Goal: Task Accomplishment & Management: Manage account settings

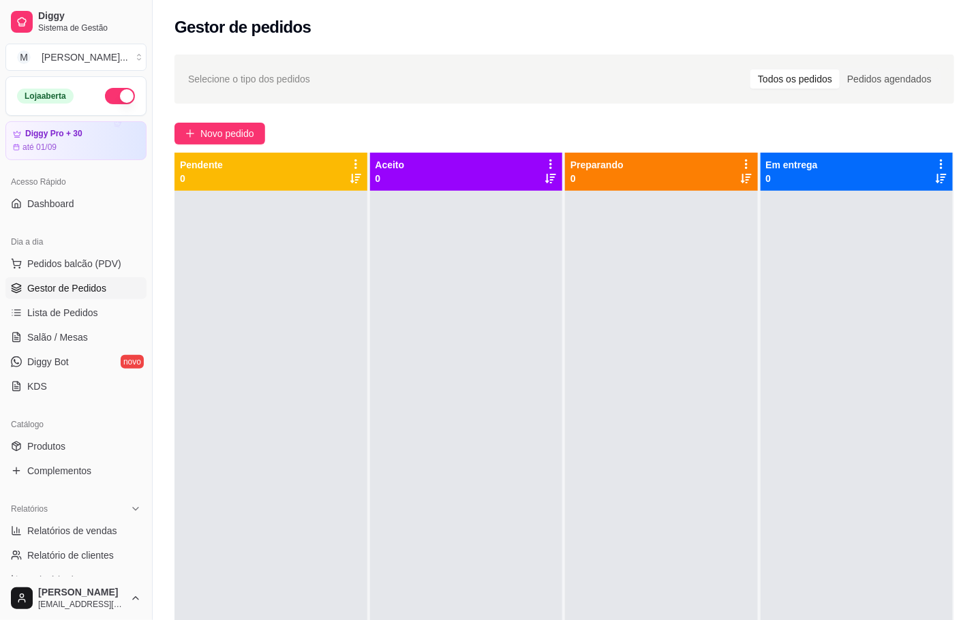
click at [211, 137] on span "Novo pedido" at bounding box center [227, 133] width 54 height 15
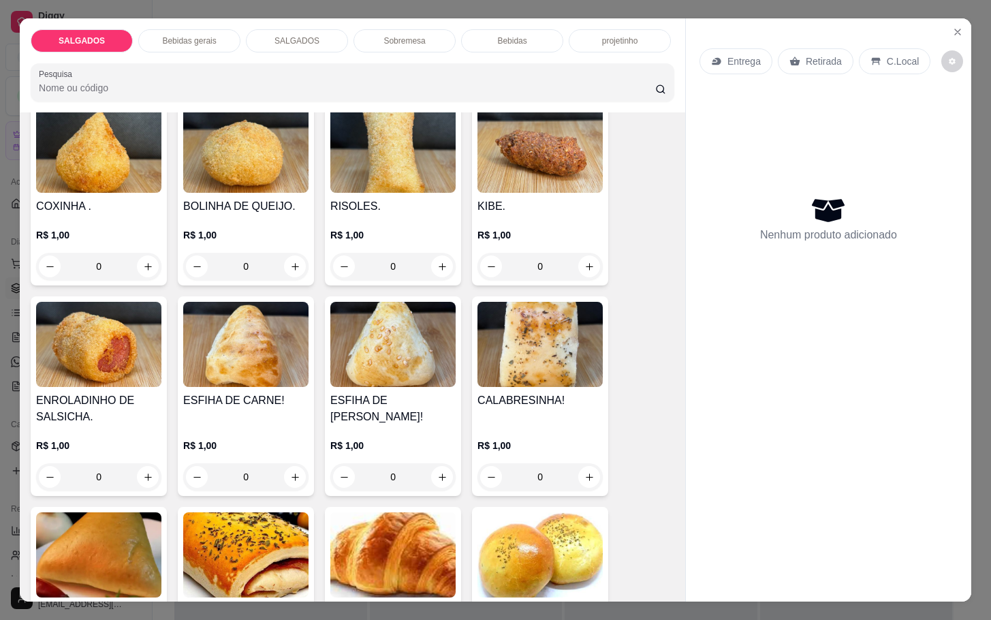
scroll to position [1533, 0]
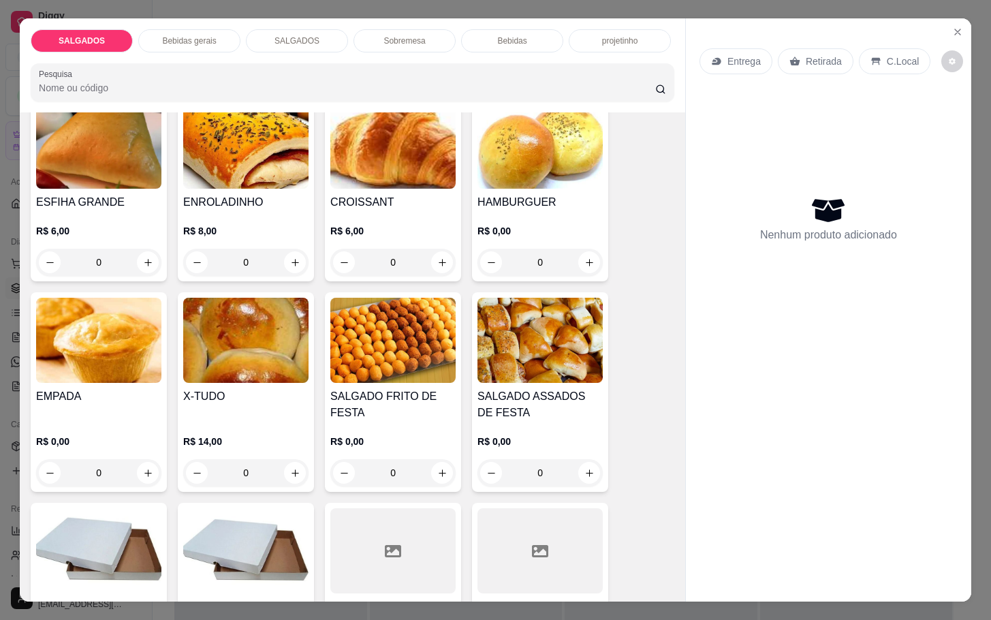
click at [399, 389] on h4 "SALGADO FRITO DE FESTA" at bounding box center [392, 404] width 125 height 33
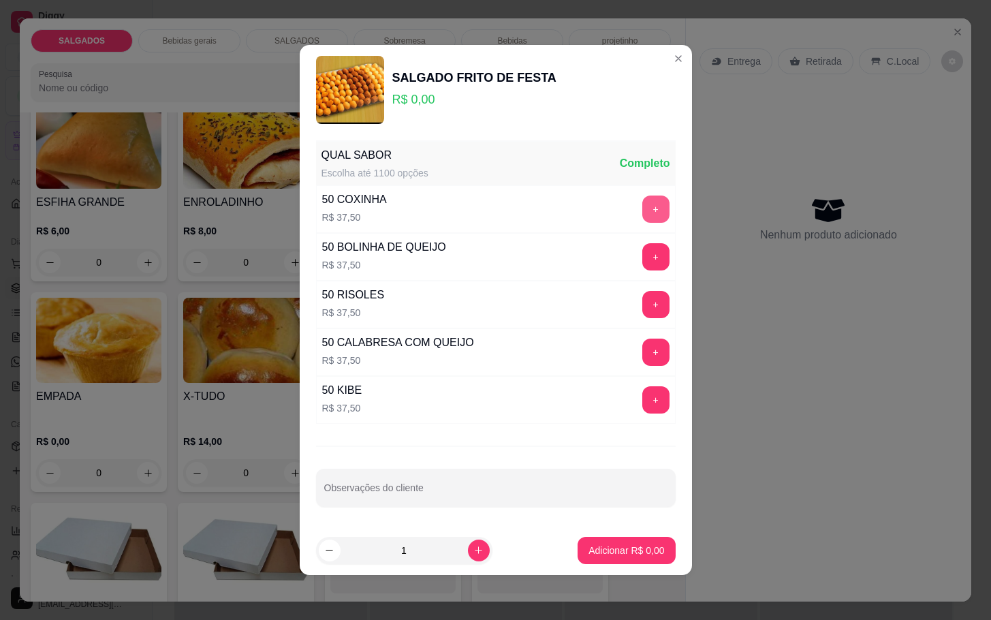
click at [642, 213] on button "+" at bounding box center [655, 209] width 27 height 27
click at [642, 258] on button "+" at bounding box center [655, 256] width 27 height 27
click at [642, 307] on button "+" at bounding box center [655, 304] width 27 height 27
click at [603, 550] on p "Adicionar R$ 150,00" at bounding box center [621, 551] width 87 height 14
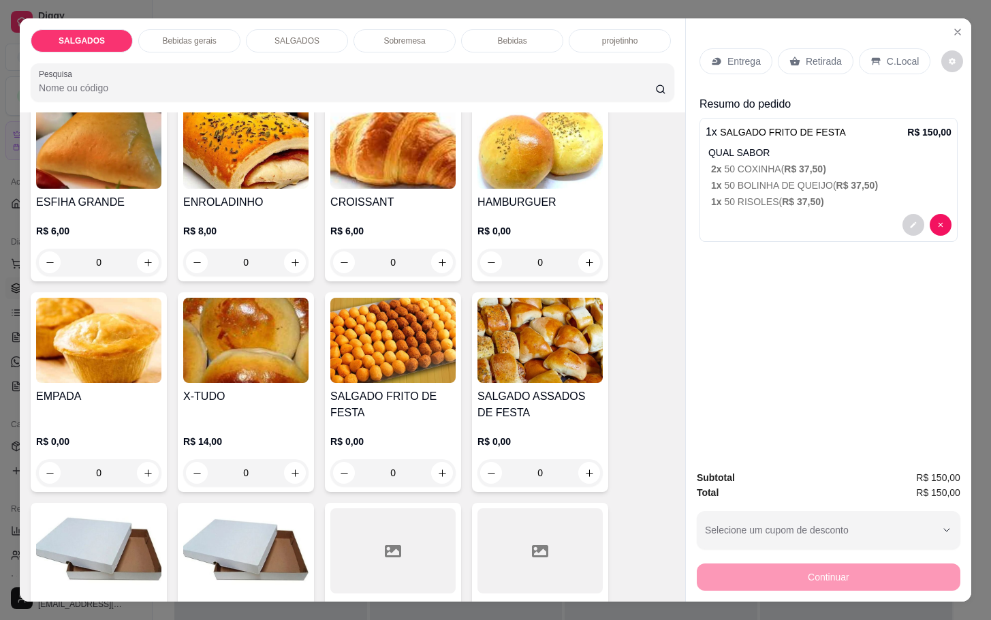
click at [794, 57] on div "Retirada" at bounding box center [816, 61] width 76 height 26
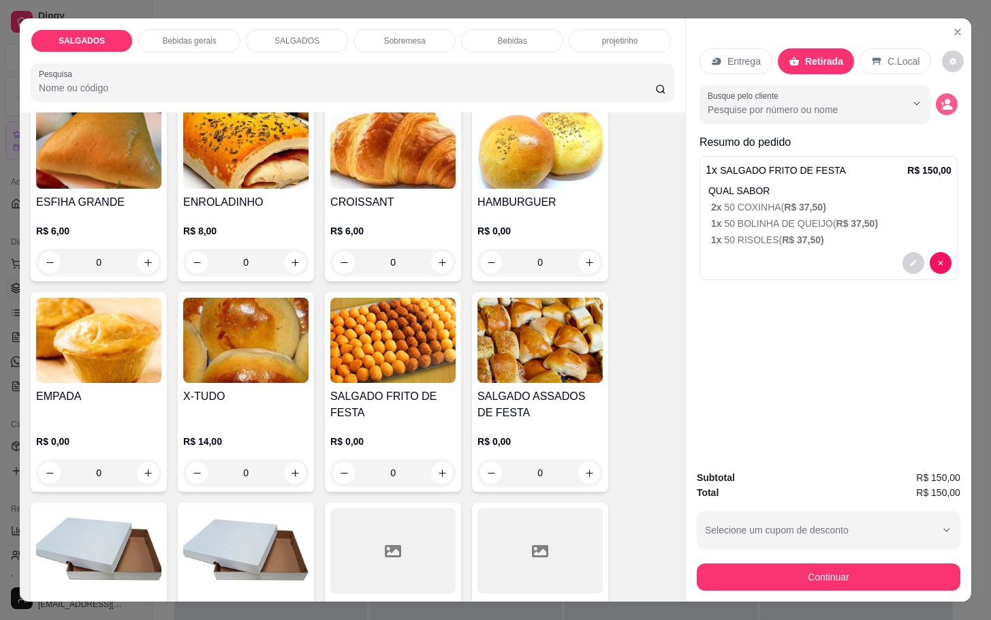
click at [941, 98] on icon "decrease-product-quantity" at bounding box center [947, 104] width 12 height 12
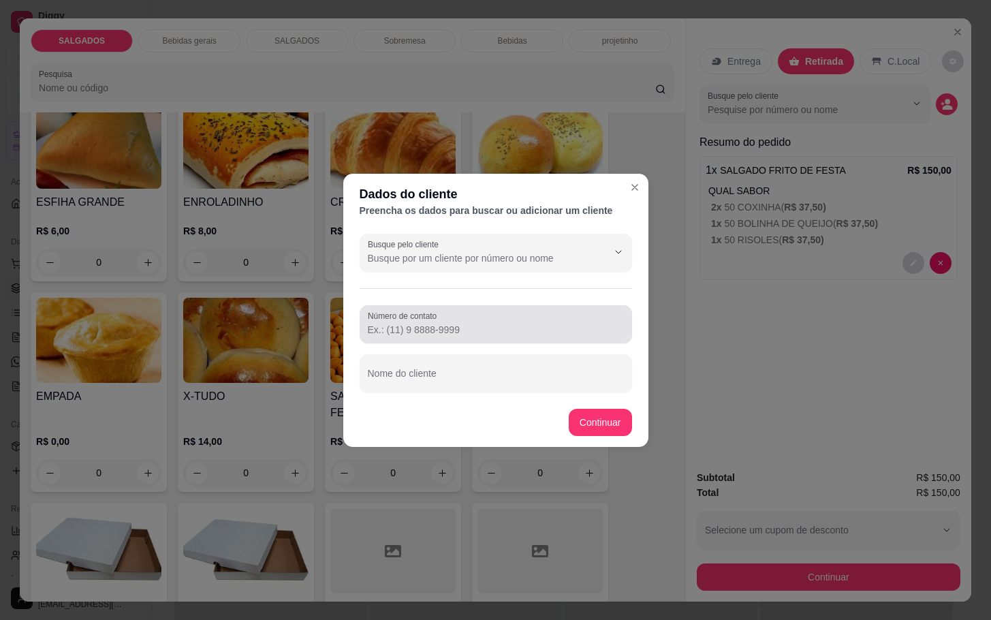
click at [583, 327] on input "Número de contato" at bounding box center [496, 330] width 256 height 14
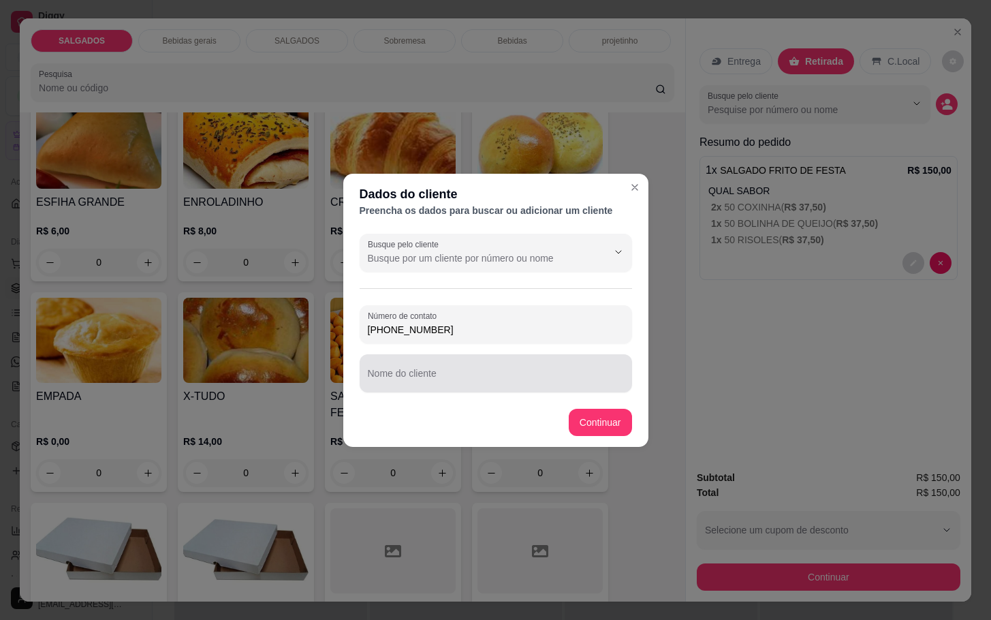
type input "[PHONE_NUMBER]"
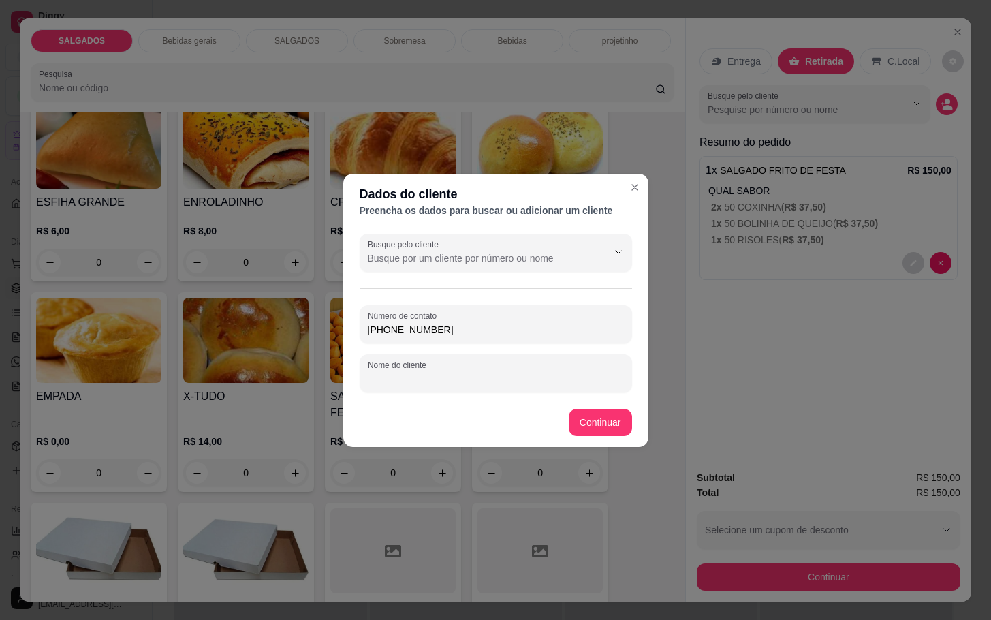
click at [552, 382] on input "Nome do cliente" at bounding box center [496, 379] width 256 height 14
type input "[PERSON_NAME]"
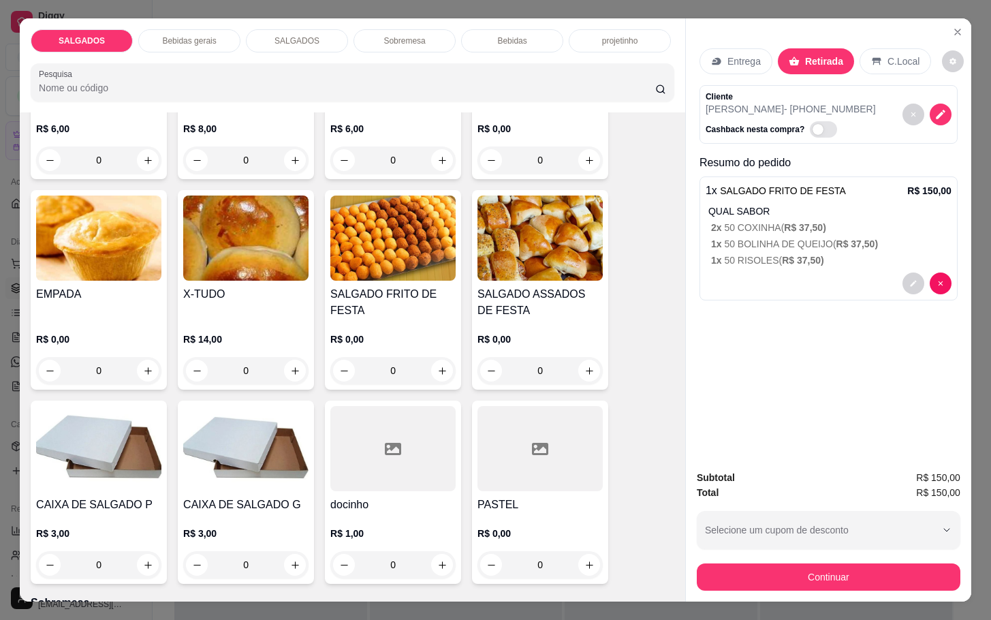
scroll to position [1737, 0]
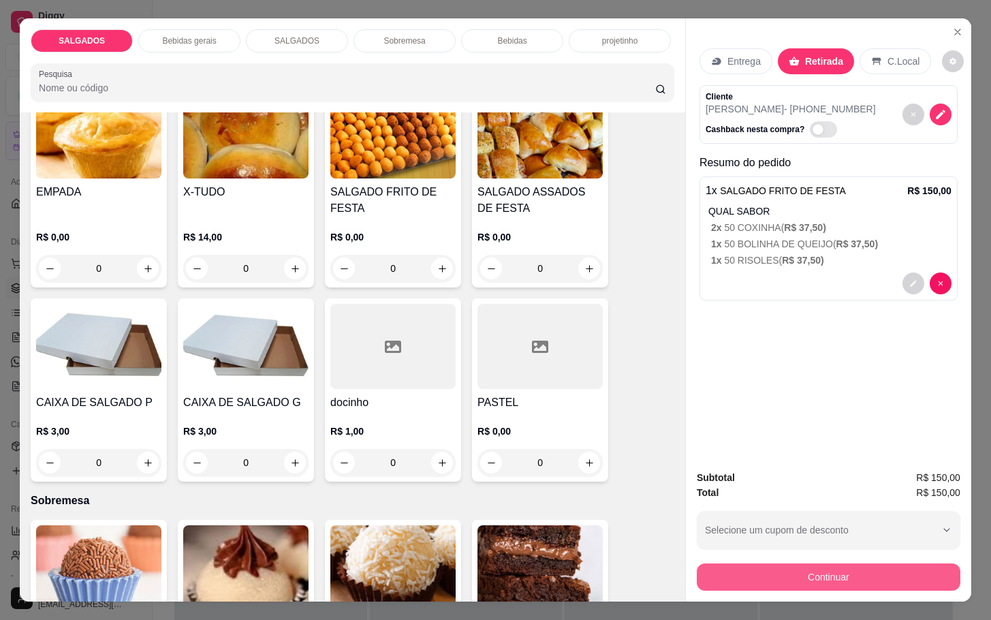
click at [789, 576] on button "Continuar" at bounding box center [829, 576] width 264 height 27
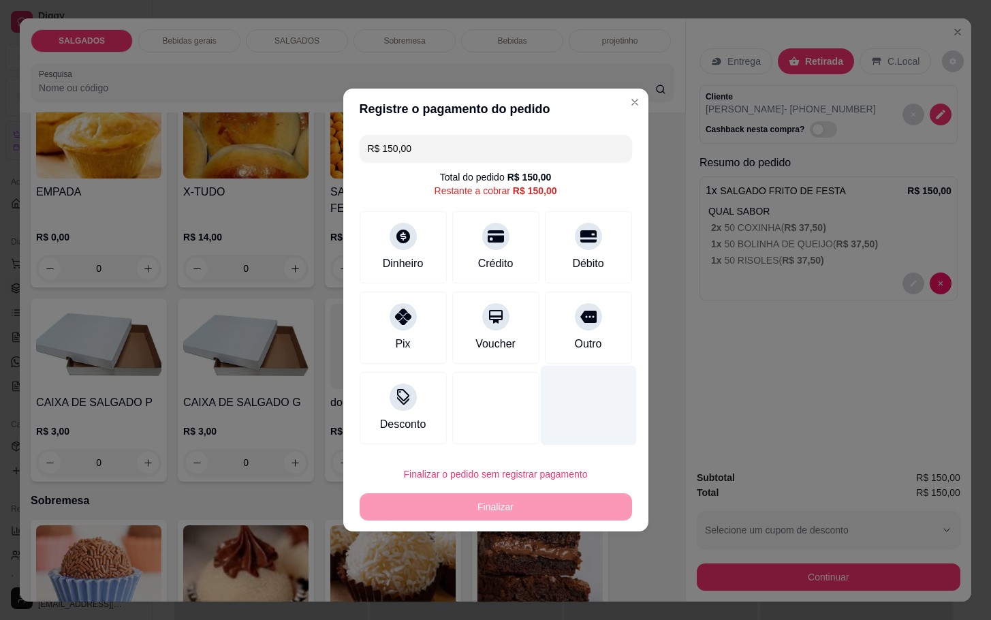
click at [576, 366] on div at bounding box center [588, 406] width 96 height 80
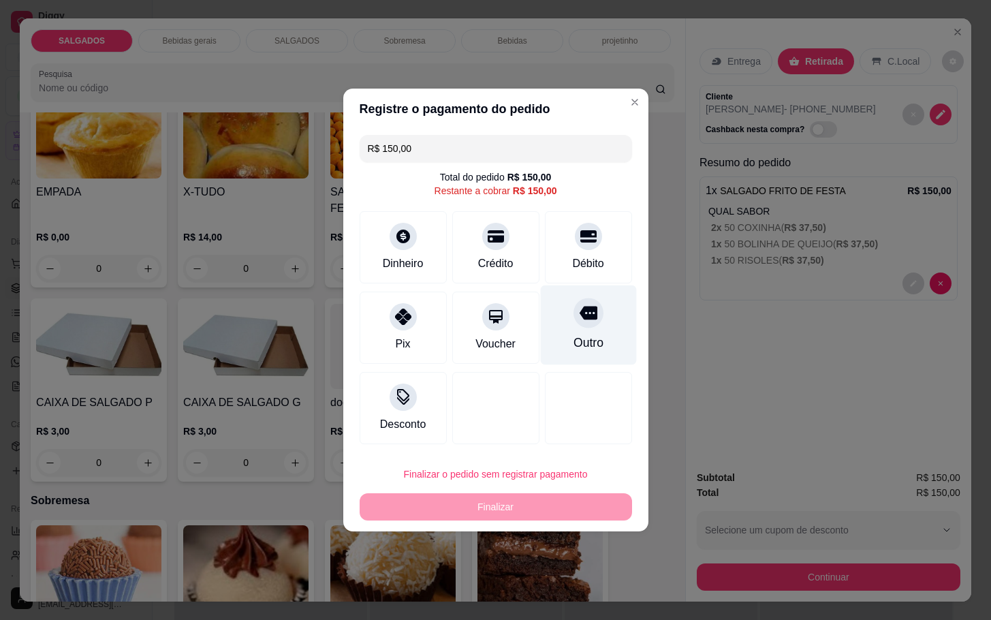
click at [576, 350] on div "Outro" at bounding box center [588, 343] width 30 height 18
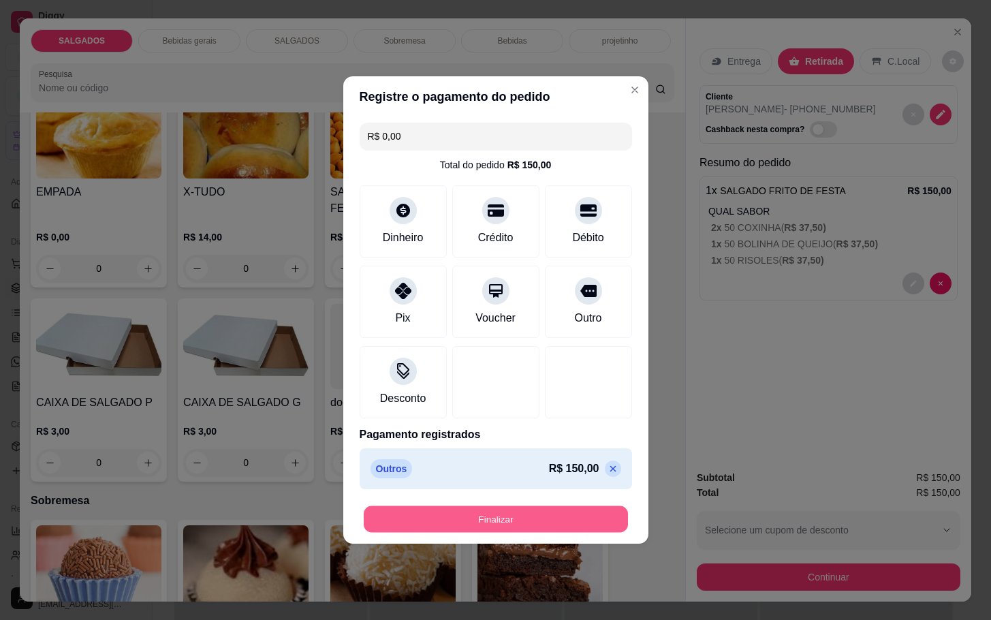
click at [562, 516] on button "Finalizar" at bounding box center [496, 519] width 264 height 27
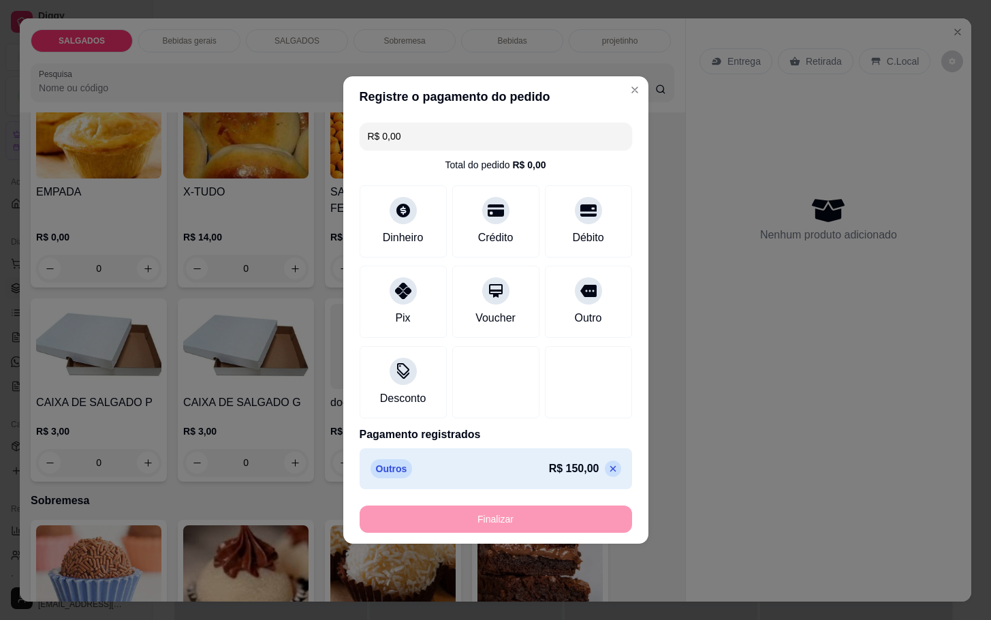
type input "-R$ 150,00"
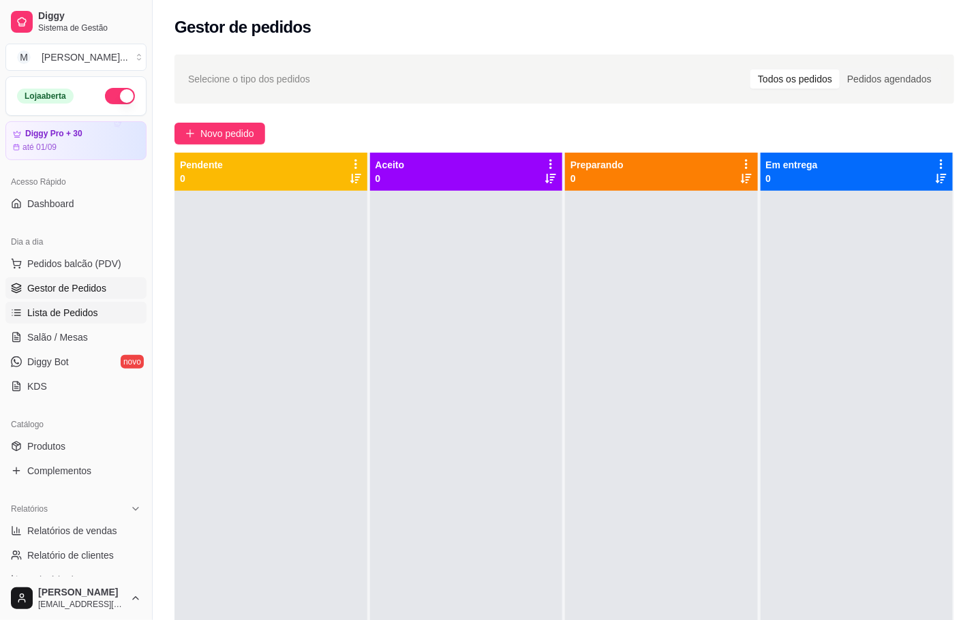
click at [93, 315] on span "Lista de Pedidos" at bounding box center [62, 313] width 71 height 14
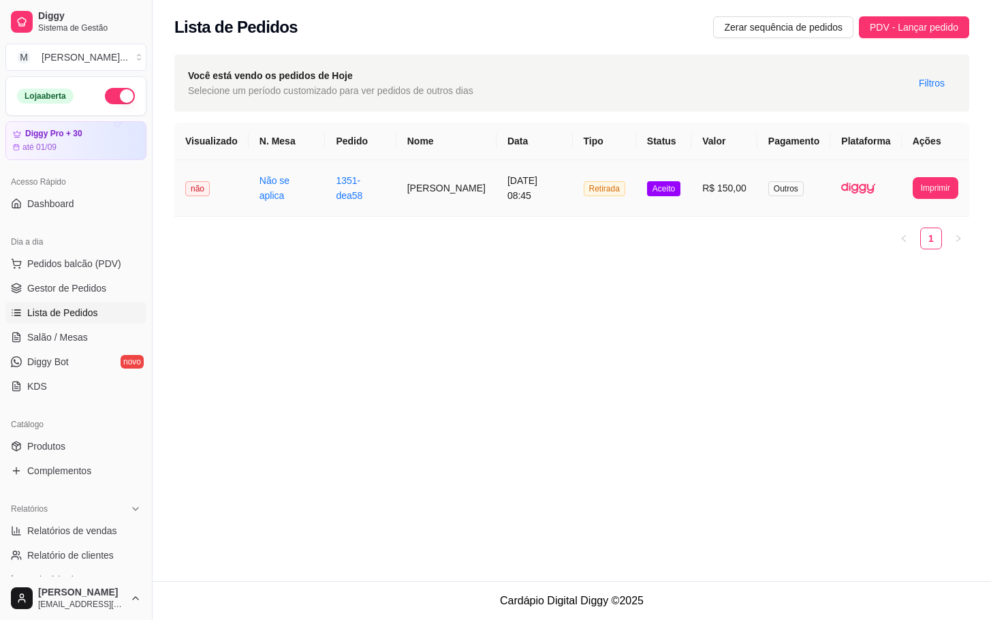
click at [309, 205] on td "Não se aplica" at bounding box center [287, 188] width 77 height 57
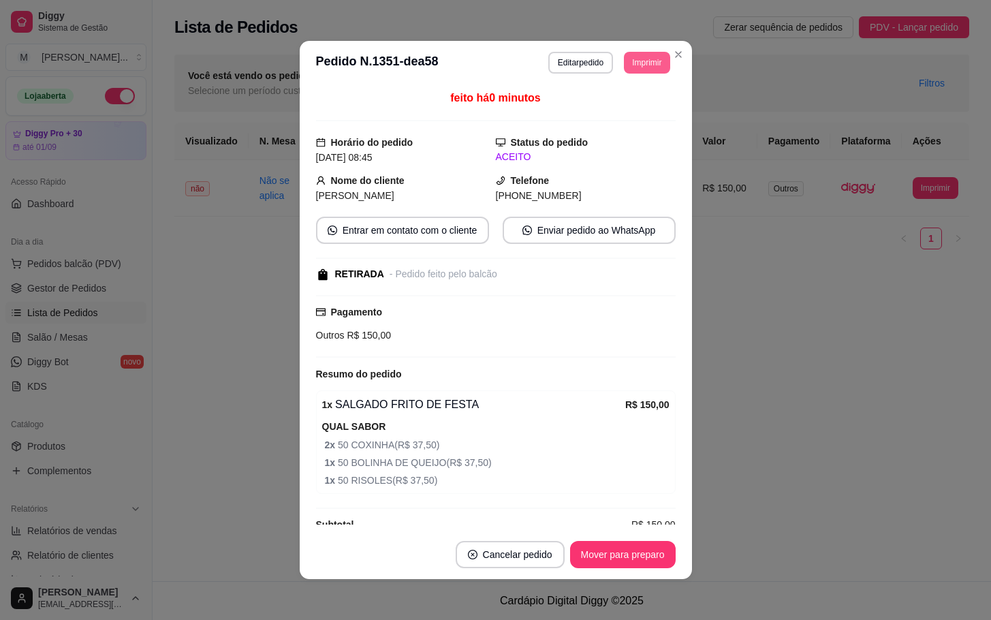
click at [636, 58] on button "Imprimir" at bounding box center [647, 63] width 46 height 22
click at [620, 114] on button "IMPRESSORA" at bounding box center [614, 111] width 99 height 22
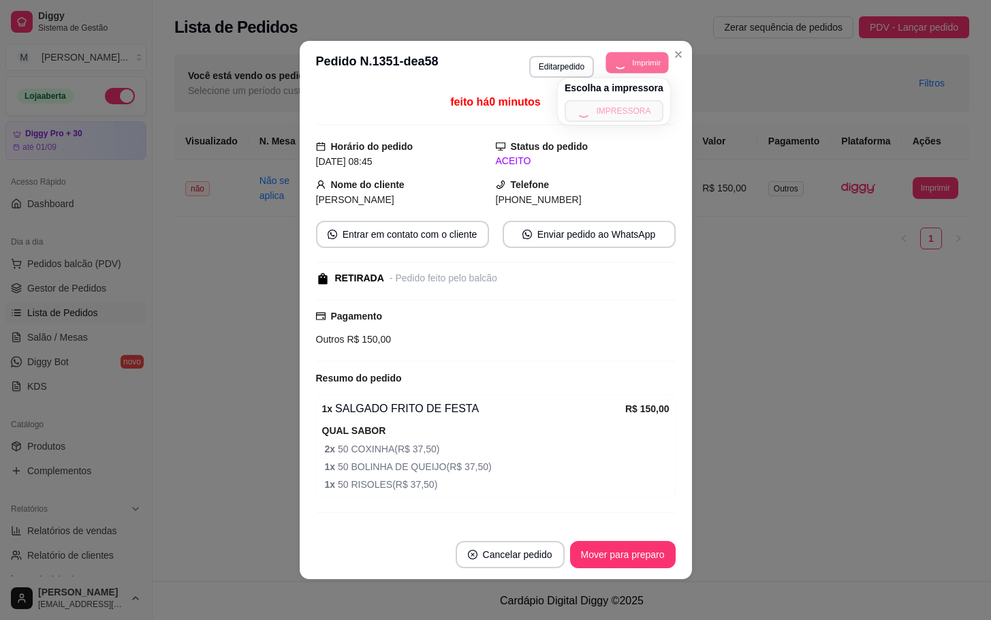
click at [627, 67] on div "**********" at bounding box center [599, 65] width 141 height 26
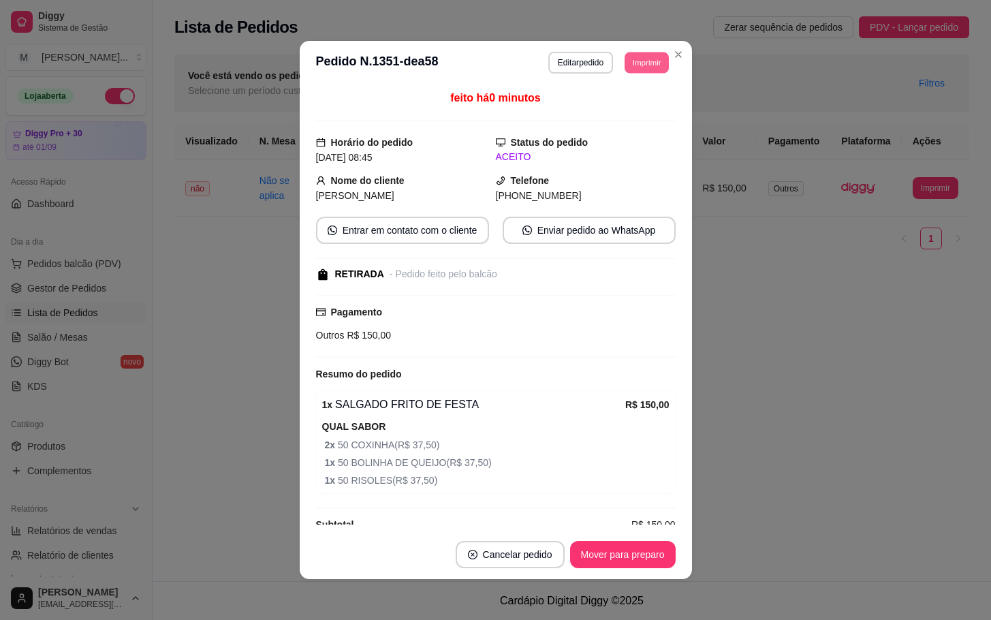
click at [632, 68] on button "Imprimir" at bounding box center [647, 62] width 44 height 21
click at [626, 108] on button "IMPRESSORA" at bounding box center [613, 110] width 95 height 21
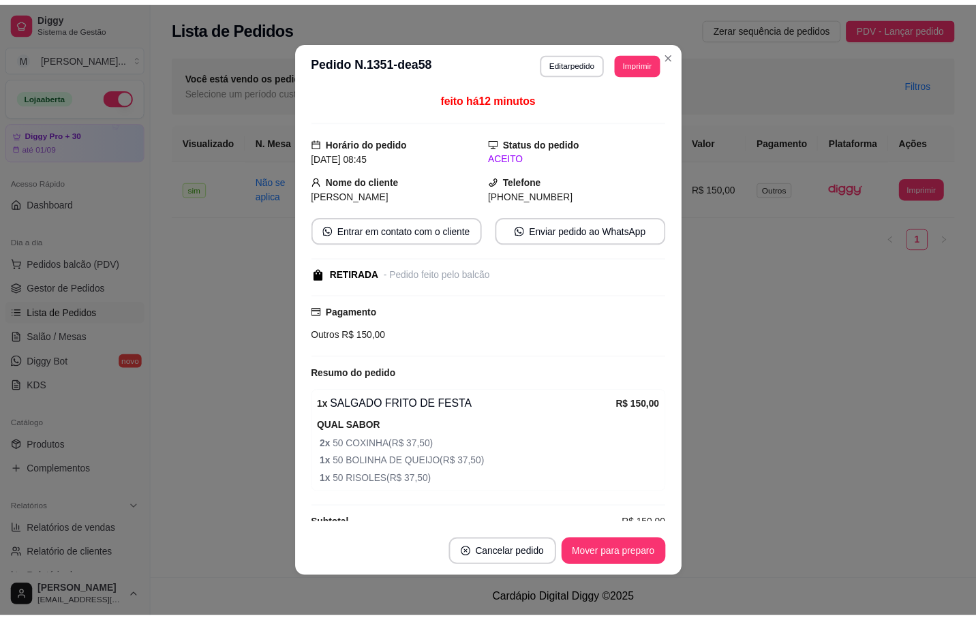
scroll to position [29, 0]
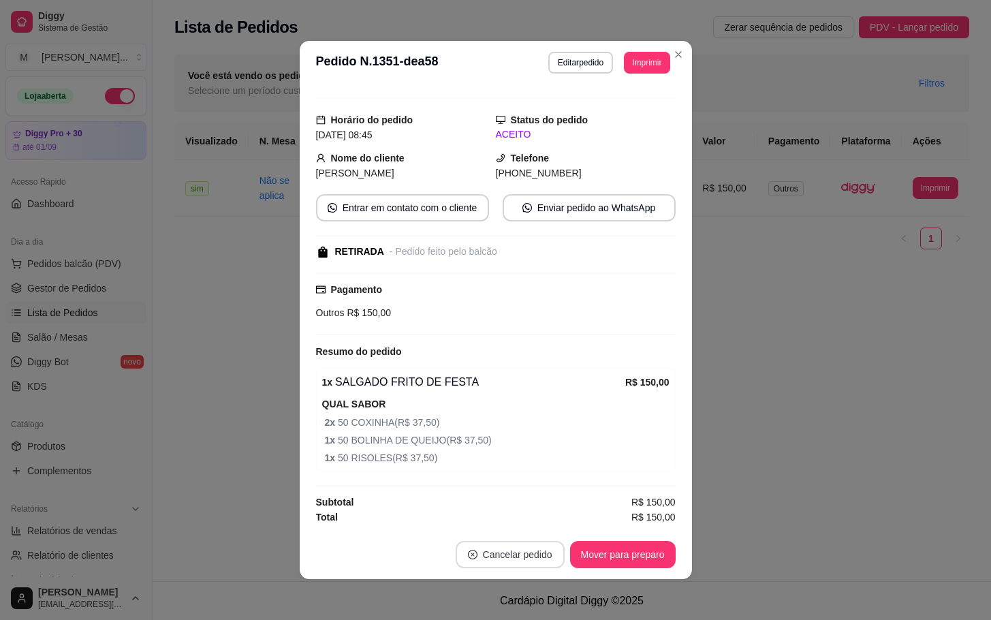
click at [508, 552] on button "Cancelar pedido" at bounding box center [510, 554] width 109 height 27
click at [534, 528] on button "Sim" at bounding box center [540, 521] width 55 height 27
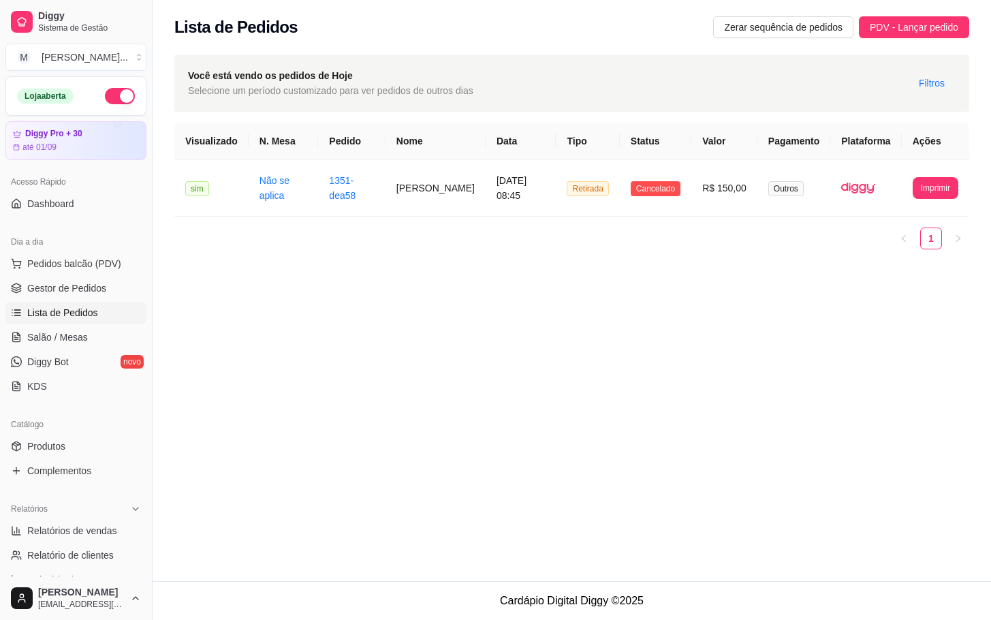
click at [112, 97] on button "button" at bounding box center [120, 96] width 30 height 16
click at [64, 369] on span "Diggy Bot" at bounding box center [48, 362] width 42 height 14
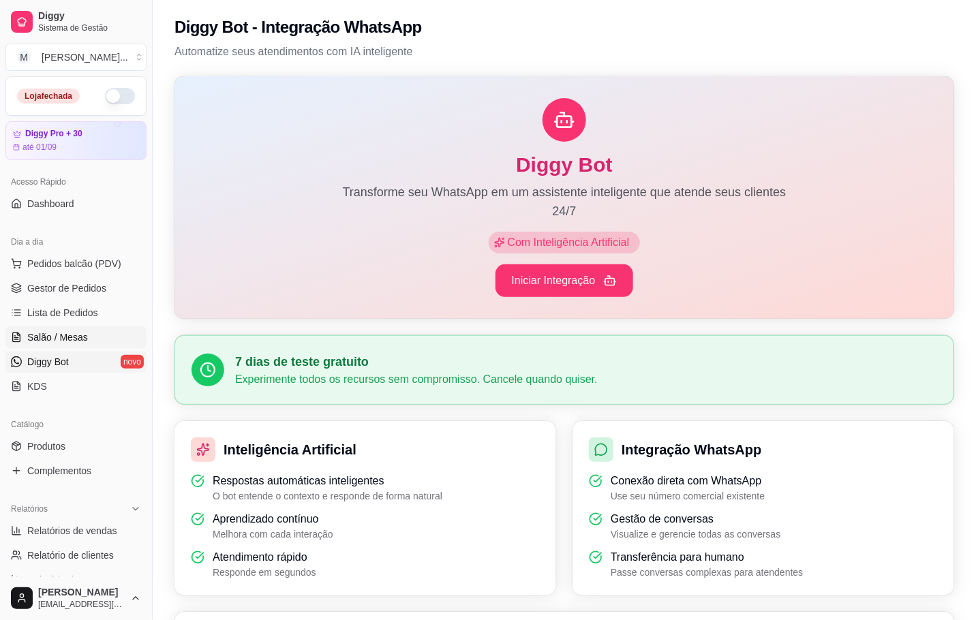
click at [72, 339] on span "Salão / Mesas" at bounding box center [57, 337] width 61 height 14
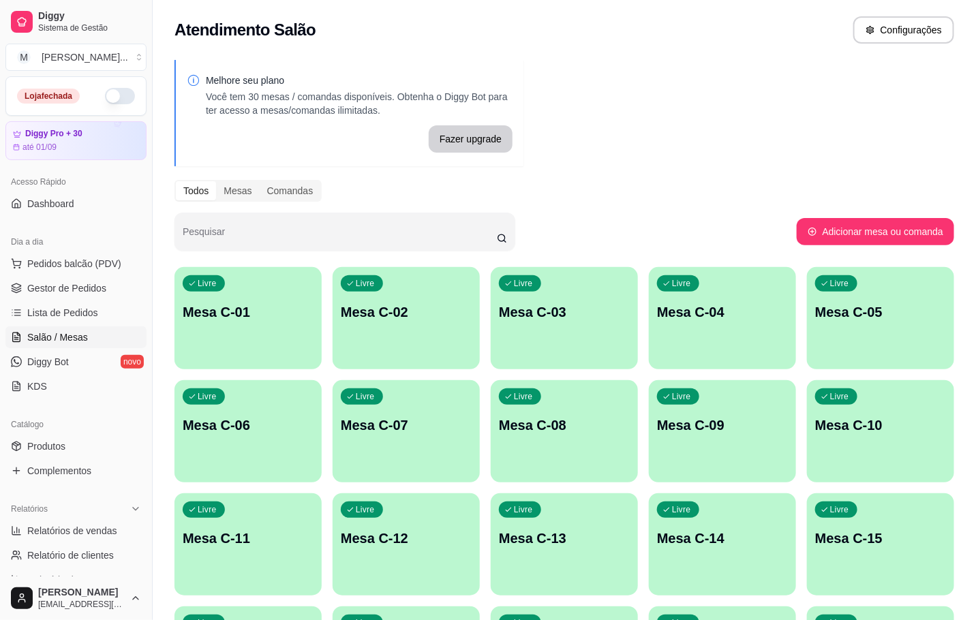
click at [436, 557] on div "Livre Mesa C-12" at bounding box center [405, 536] width 147 height 86
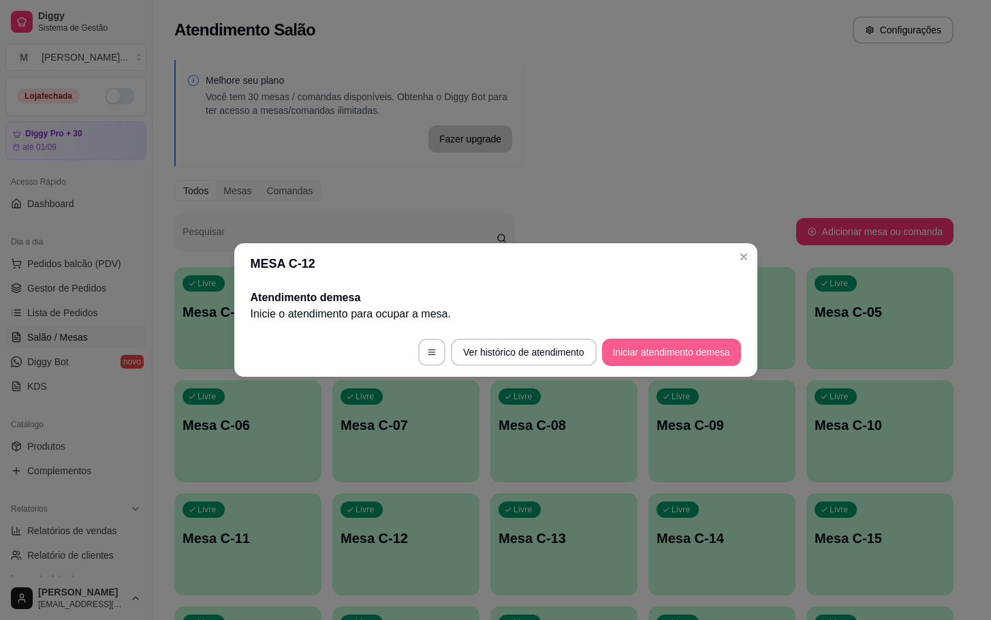
click at [666, 360] on button "Iniciar atendimento de mesa" at bounding box center [671, 352] width 139 height 27
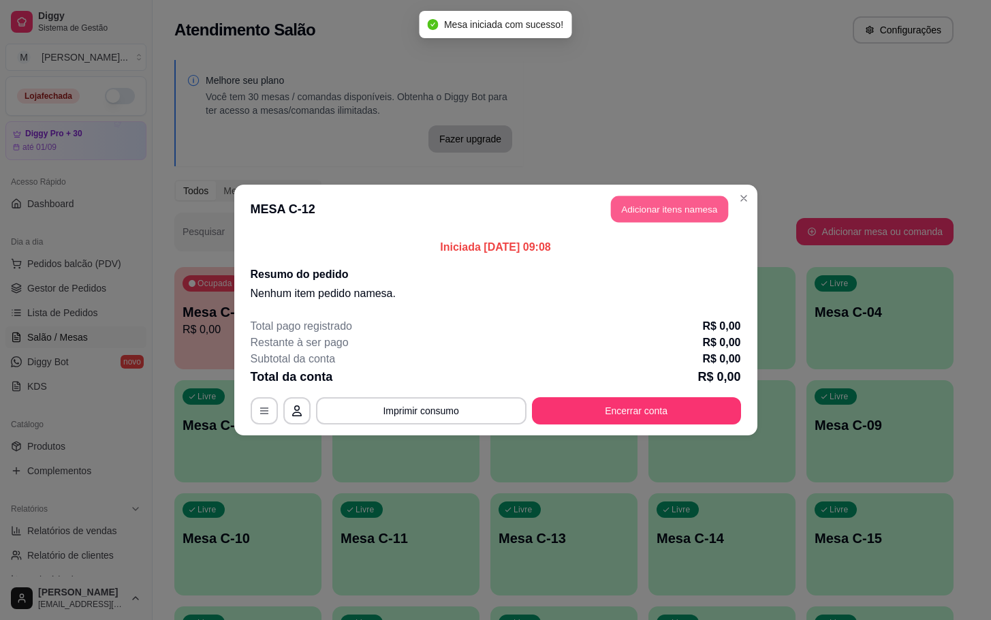
click at [628, 217] on button "Adicionar itens na mesa" at bounding box center [669, 209] width 117 height 27
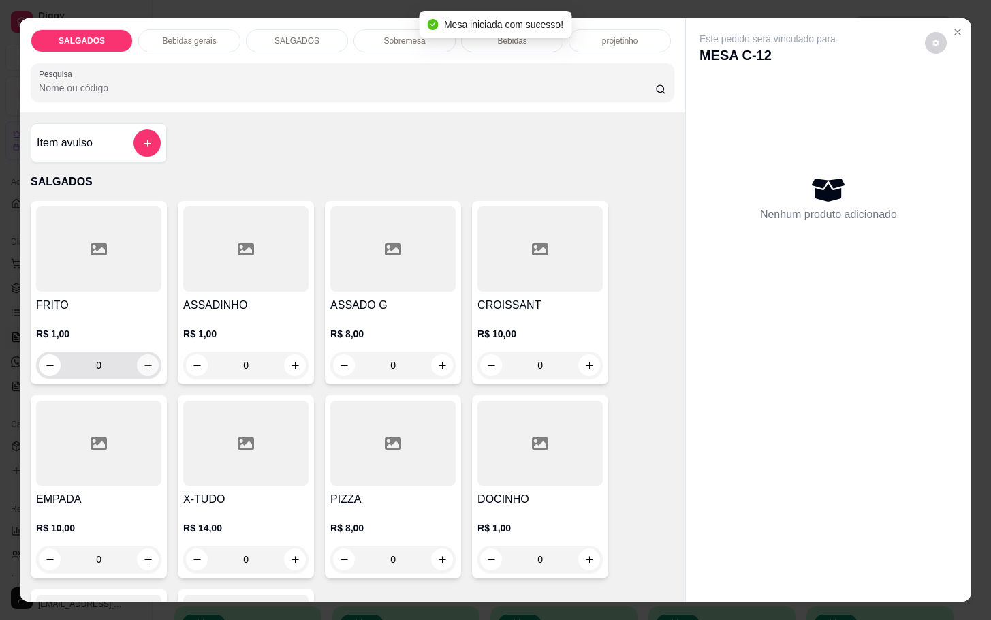
click at [143, 360] on icon "increase-product-quantity" at bounding box center [148, 365] width 10 height 10
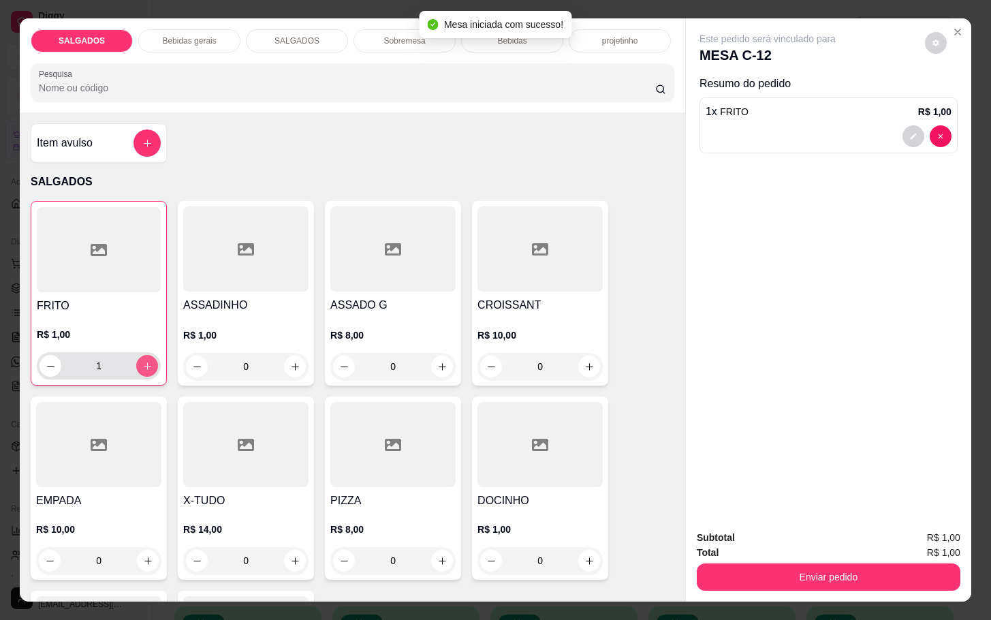
click at [142, 361] on icon "increase-product-quantity" at bounding box center [147, 366] width 10 height 10
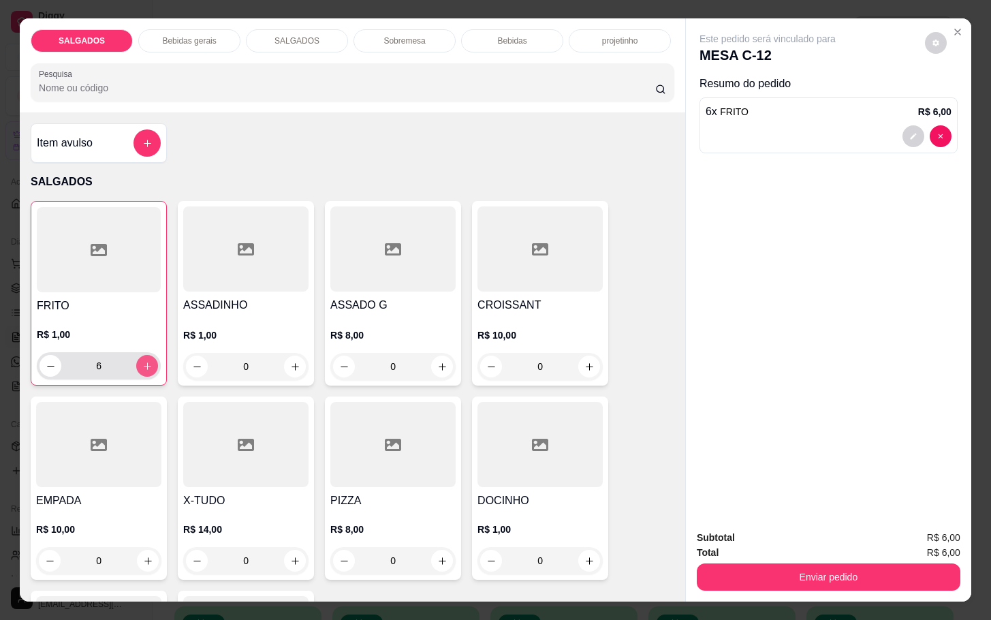
click at [142, 361] on icon "increase-product-quantity" at bounding box center [147, 366] width 10 height 10
type input "8"
click at [585, 556] on icon "increase-product-quantity" at bounding box center [590, 561] width 10 height 10
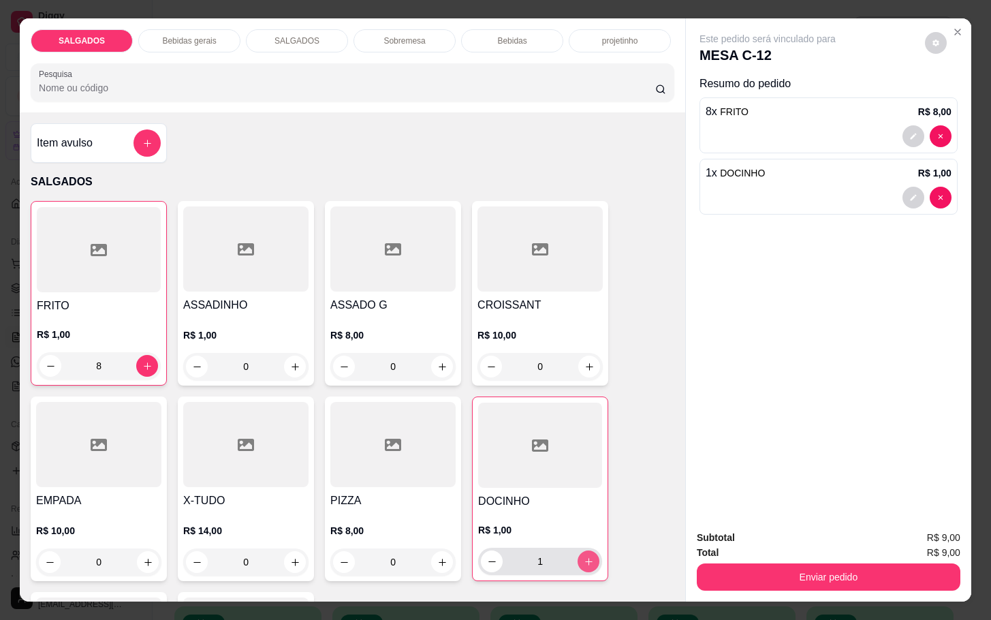
click at [584, 557] on icon "increase-product-quantity" at bounding box center [589, 562] width 10 height 10
type input "3"
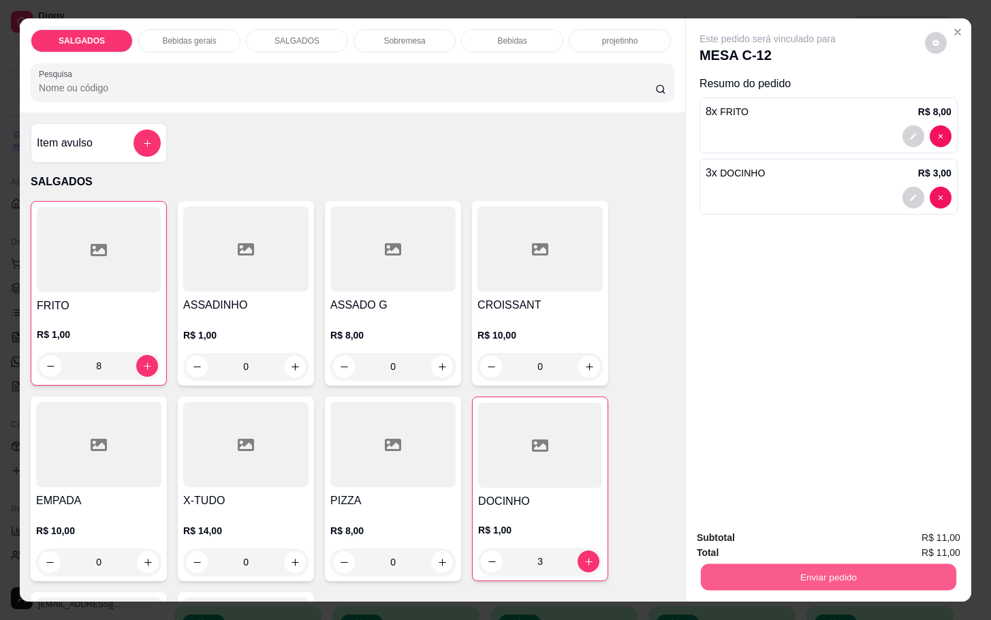
click at [743, 570] on button "Enviar pedido" at bounding box center [828, 576] width 255 height 27
click at [759, 529] on button "Não registrar e enviar pedido" at bounding box center [782, 536] width 142 height 26
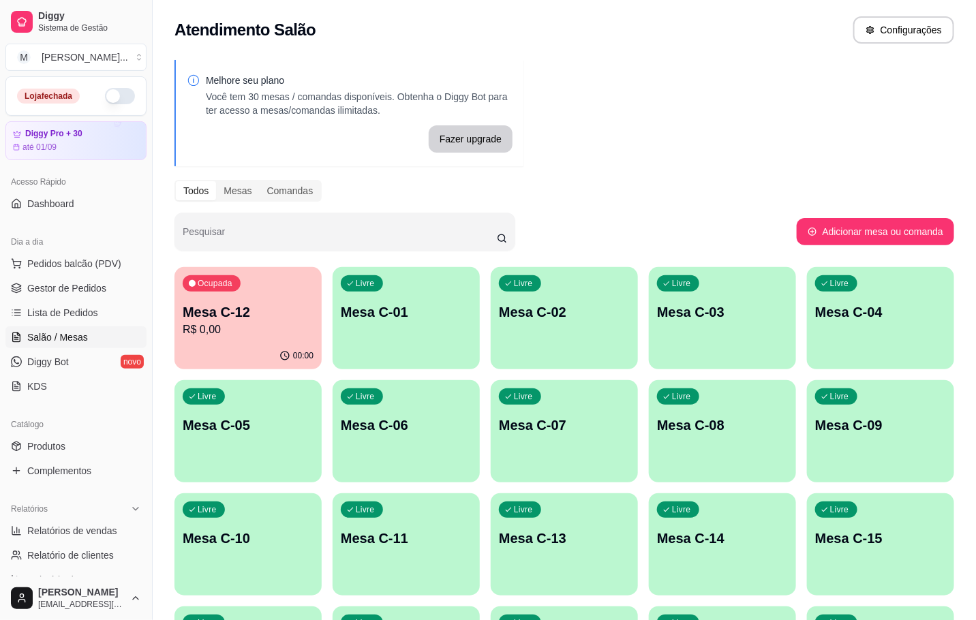
click at [248, 324] on p "R$ 0,00" at bounding box center [248, 330] width 131 height 16
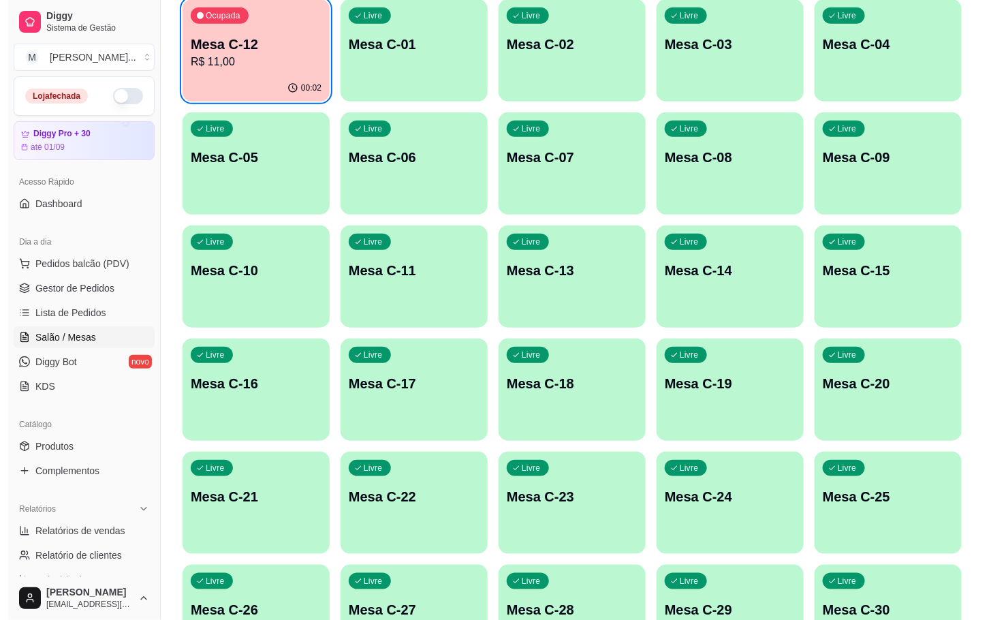
scroll to position [370, 0]
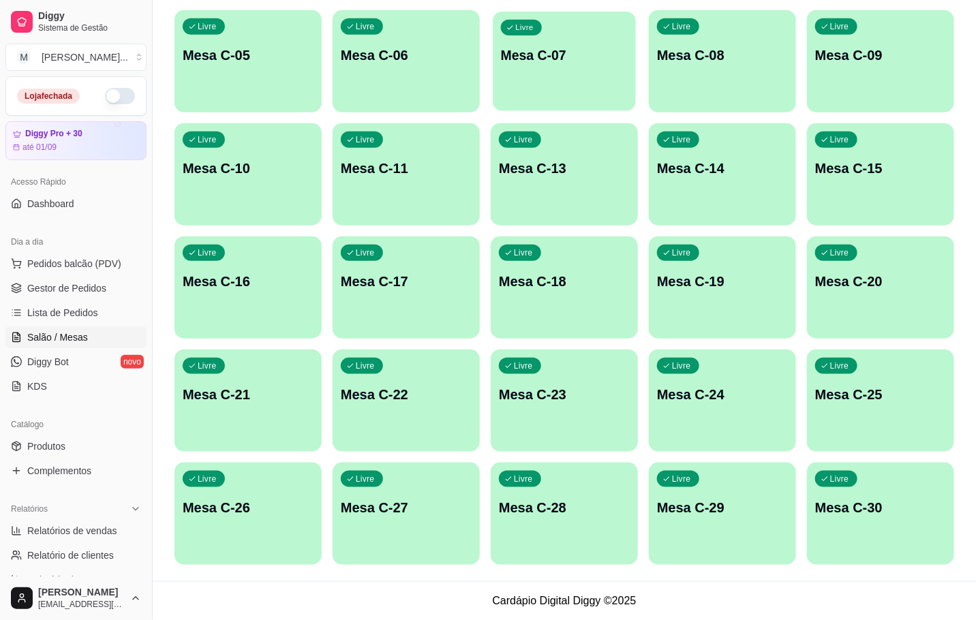
click at [580, 50] on p "Mesa C-07" at bounding box center [564, 55] width 127 height 18
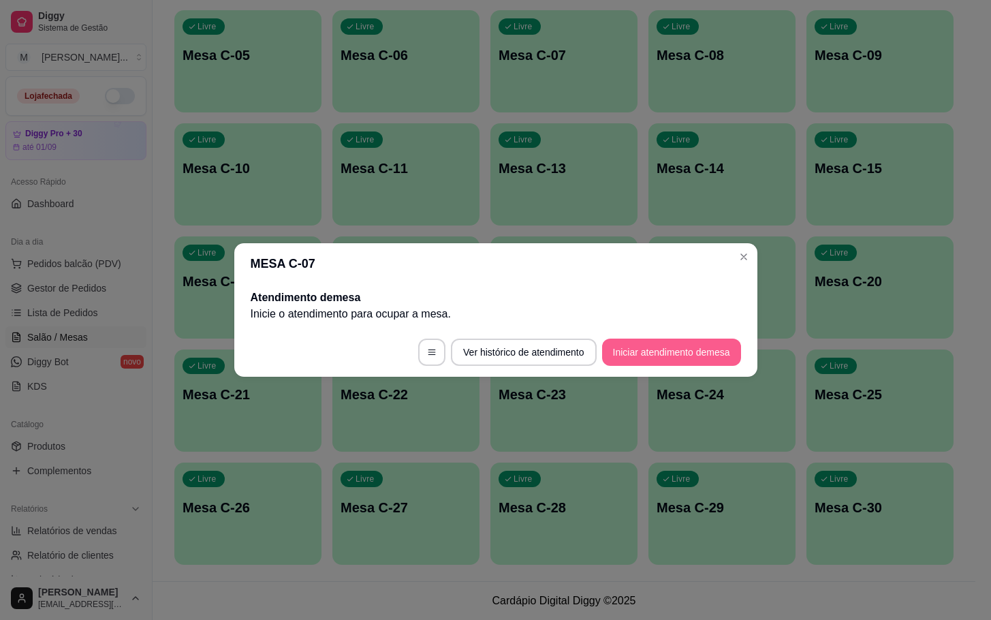
click at [683, 343] on button "Iniciar atendimento de mesa" at bounding box center [671, 352] width 139 height 27
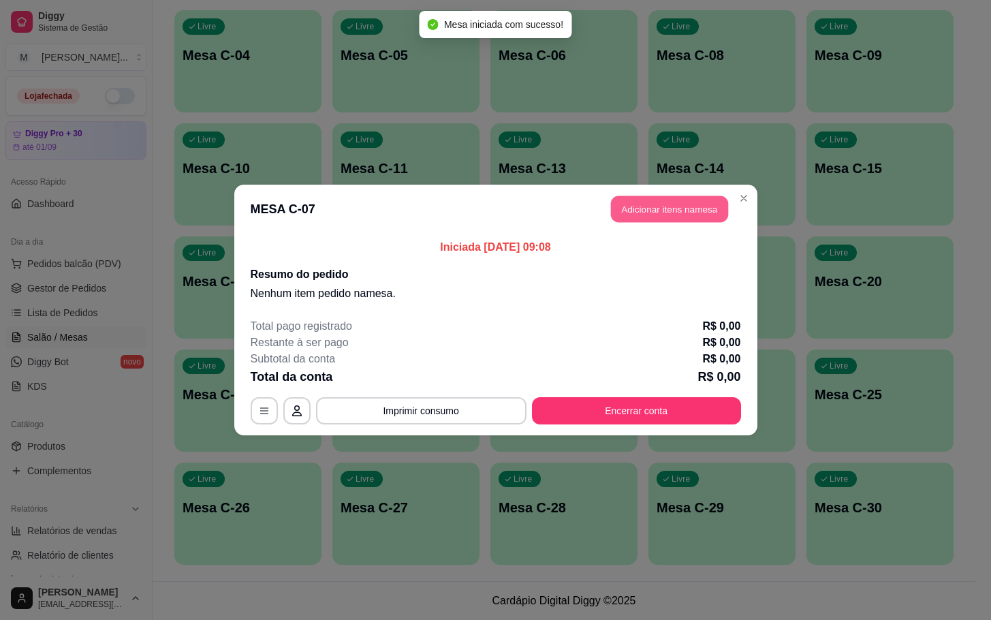
click at [689, 219] on button "Adicionar itens na mesa" at bounding box center [669, 209] width 117 height 27
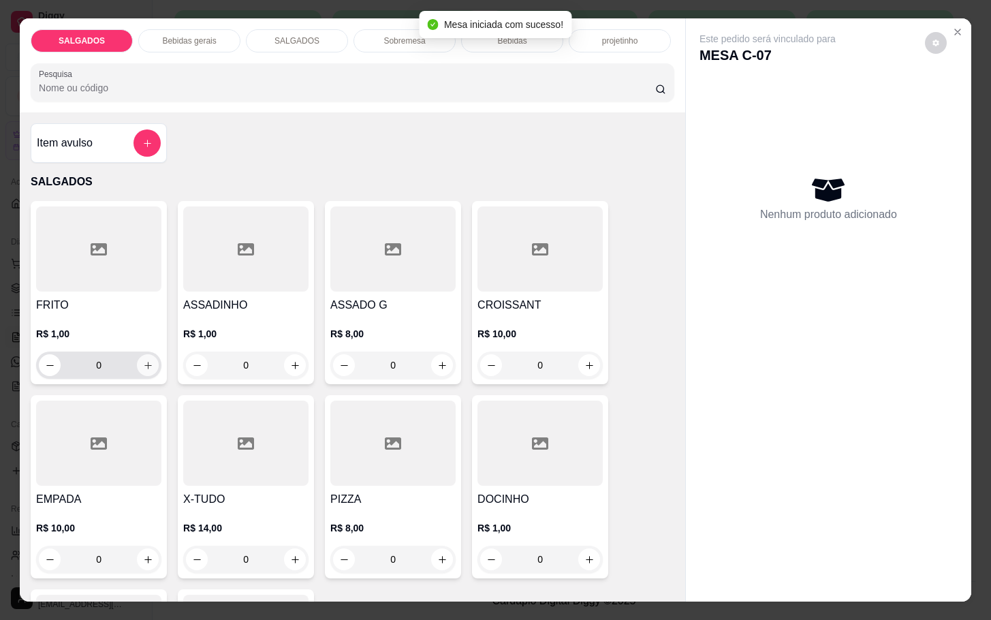
click at [144, 360] on icon "increase-product-quantity" at bounding box center [148, 365] width 10 height 10
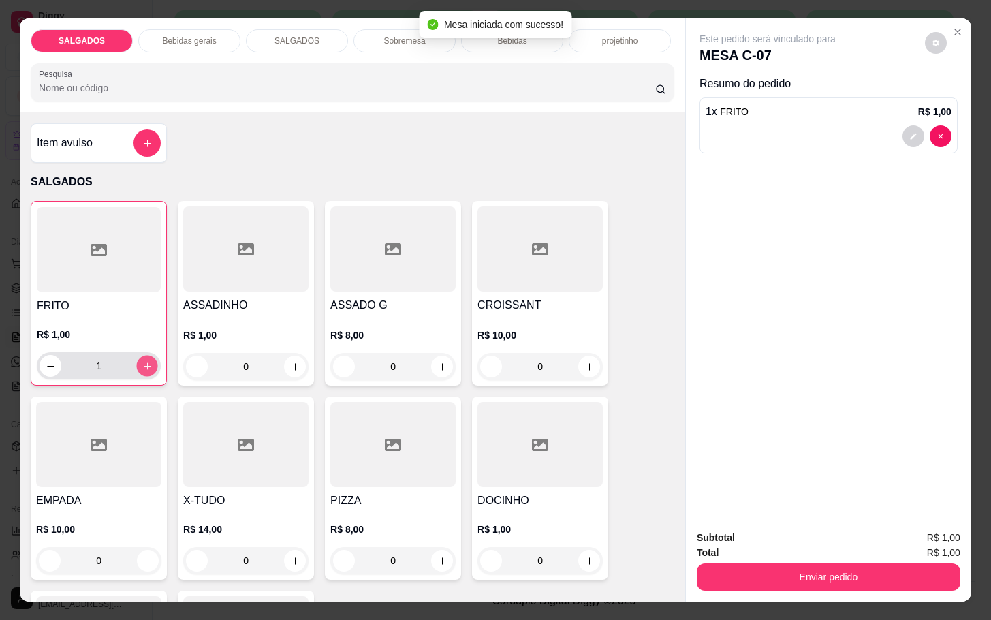
click at [147, 358] on button "increase-product-quantity" at bounding box center [147, 366] width 21 height 21
type input "4"
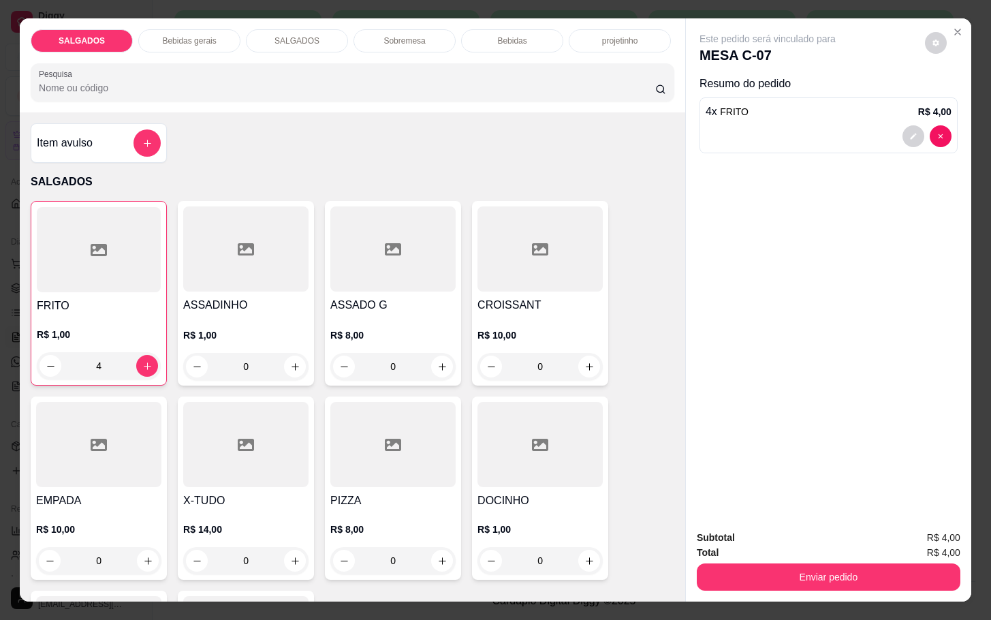
click at [184, 35] on p "Bebidas gerais" at bounding box center [189, 40] width 54 height 11
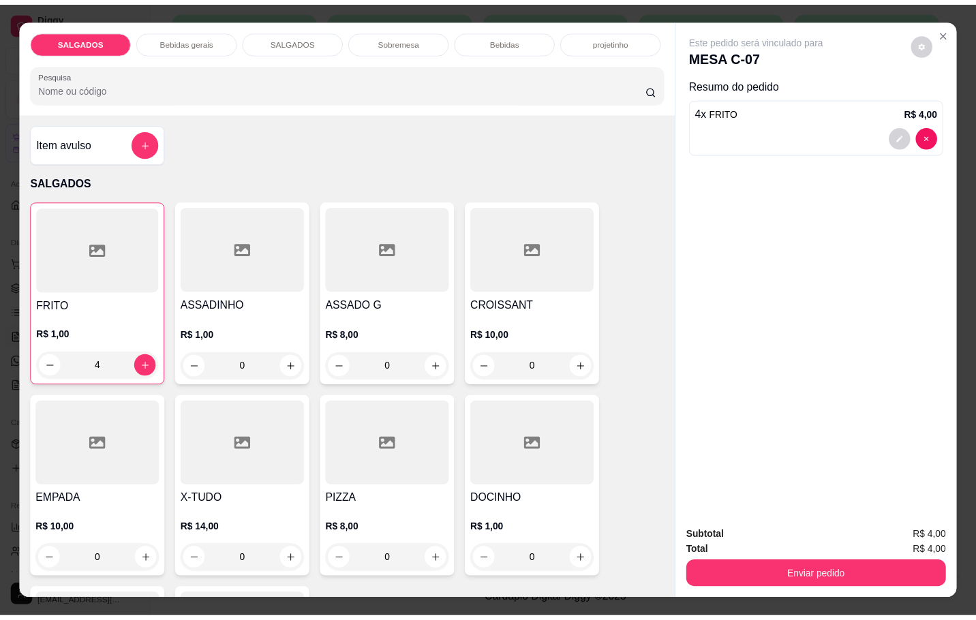
scroll to position [33, 0]
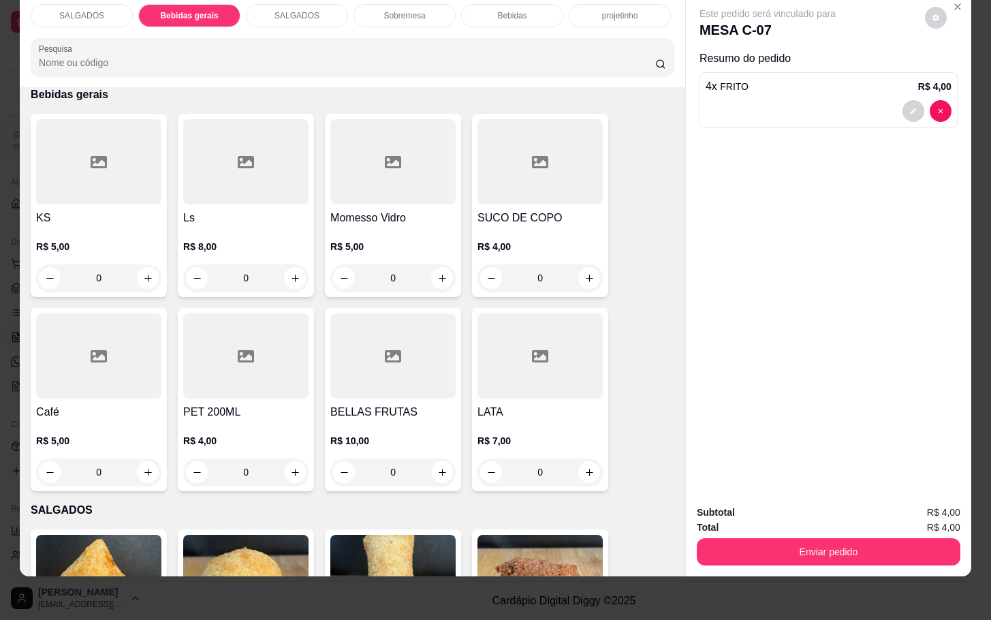
click at [145, 371] on div at bounding box center [98, 355] width 125 height 85
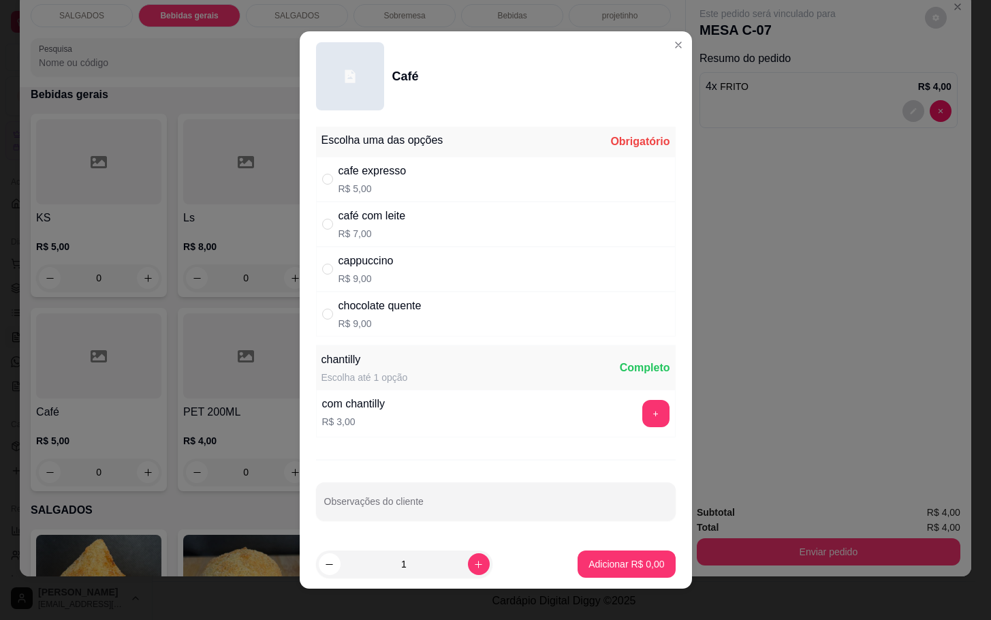
click at [544, 150] on div "Escolha uma das opções Obrigatório" at bounding box center [496, 142] width 360 height 30
click at [456, 191] on div "cafe expresso R$ 5,00" at bounding box center [496, 179] width 360 height 45
radio input "true"
click at [585, 580] on footer "1 Adicionar R$ 5,00" at bounding box center [496, 564] width 392 height 49
click at [589, 580] on footer "1 Adicionar R$ 5,00" at bounding box center [496, 564] width 392 height 49
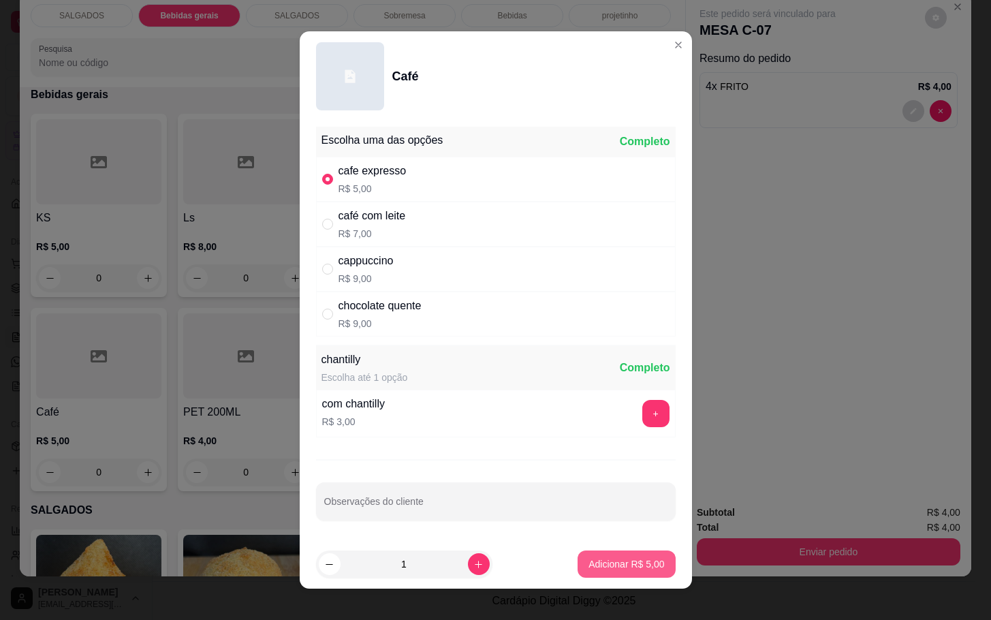
click at [597, 574] on button "Adicionar R$ 5,00" at bounding box center [626, 563] width 97 height 27
type input "1"
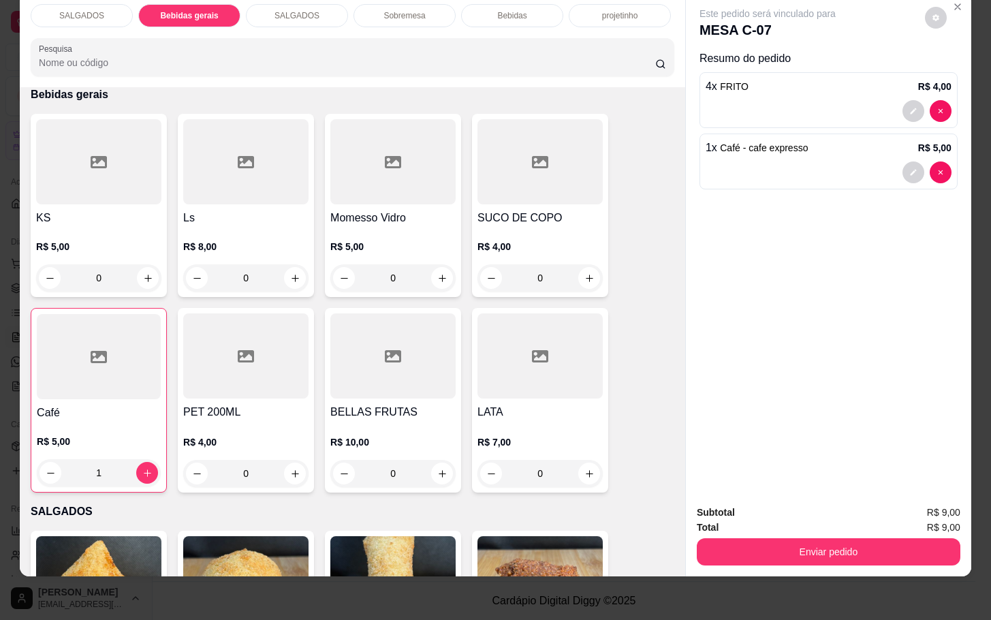
click at [801, 565] on div "SALGADOS Bebidas gerais SALGADOS Sobremesa Bebidas projetinho Pesquisa Item avu…" at bounding box center [495, 310] width 991 height 620
click at [800, 552] on div "Subtotal R$ 9,00 Total R$ 9,00 Enviar pedido" at bounding box center [828, 535] width 285 height 82
click at [805, 538] on button "Enviar pedido" at bounding box center [829, 551] width 264 height 27
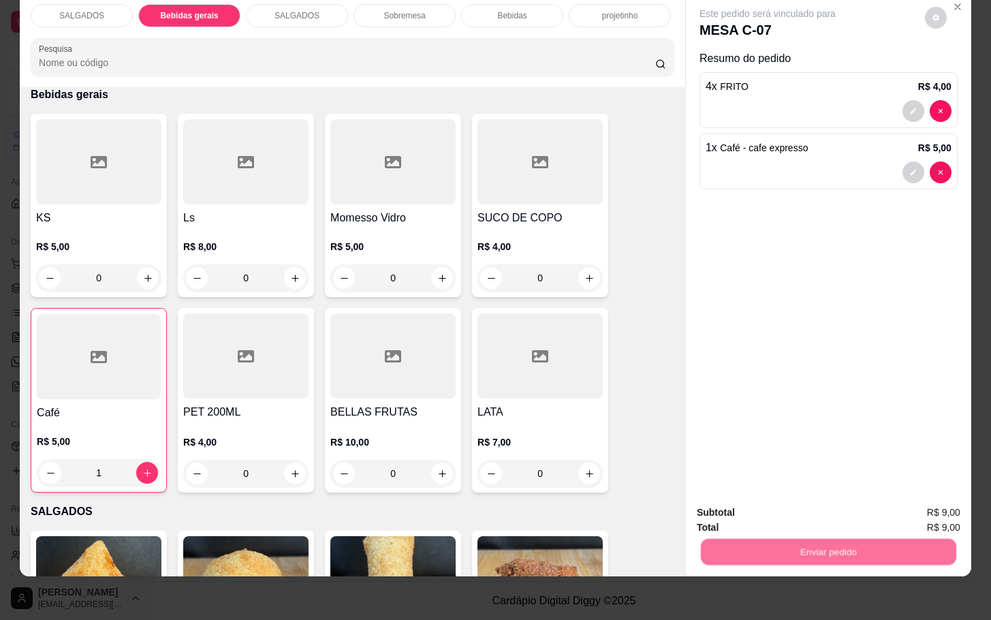
click at [781, 509] on button "Não registrar e enviar pedido" at bounding box center [782, 504] width 142 height 26
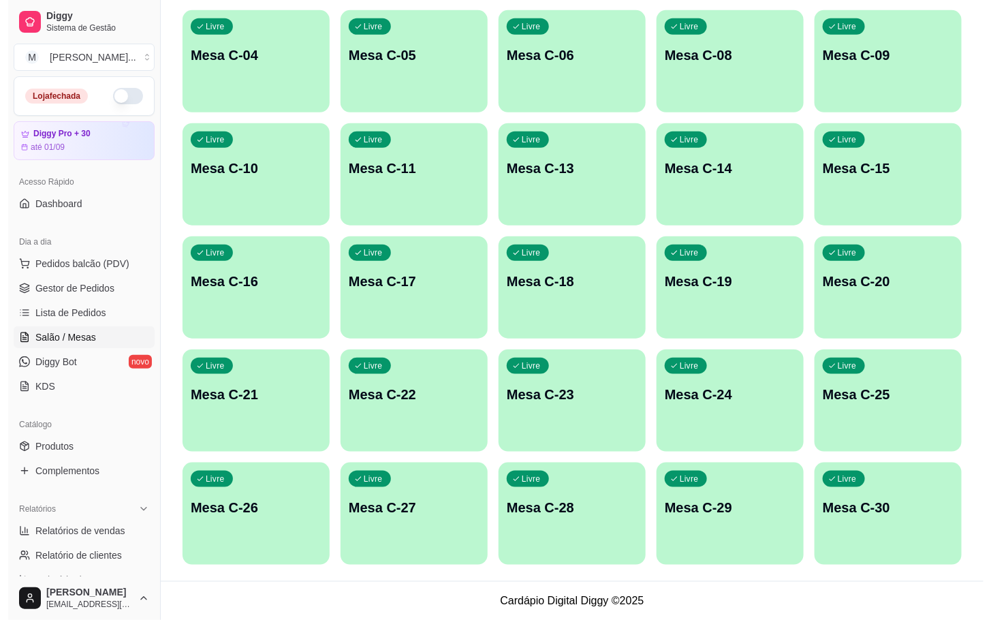
scroll to position [63, 0]
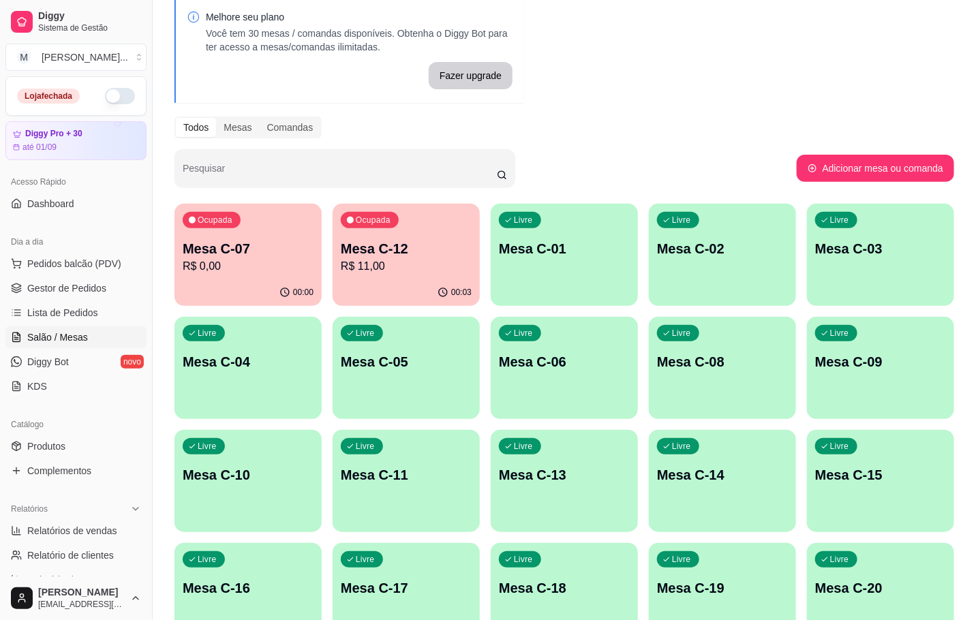
click at [427, 286] on div "00:03" at bounding box center [405, 292] width 147 height 27
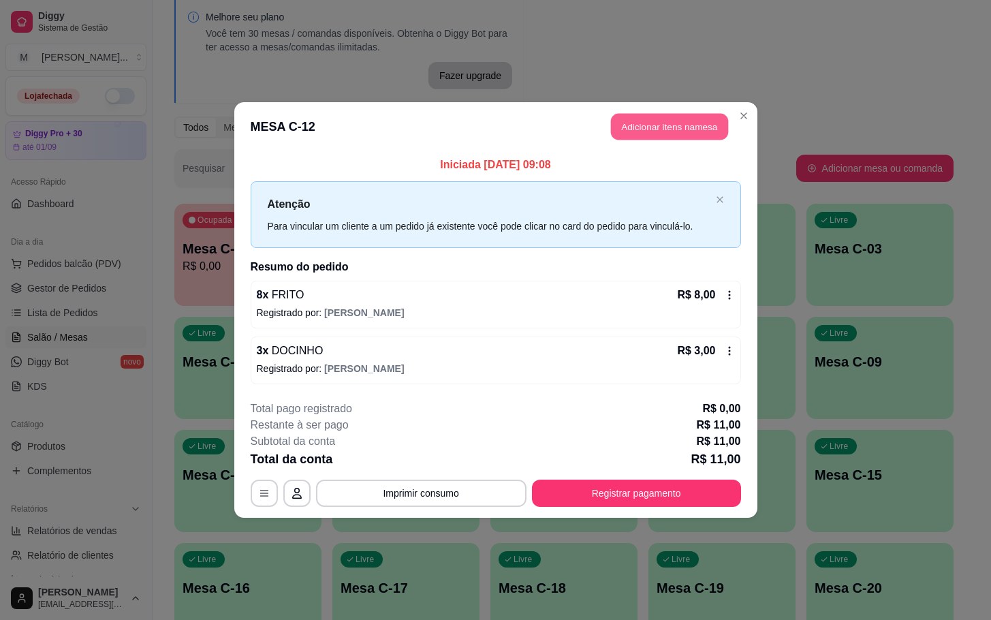
click at [625, 133] on button "Adicionar itens na mesa" at bounding box center [669, 127] width 117 height 27
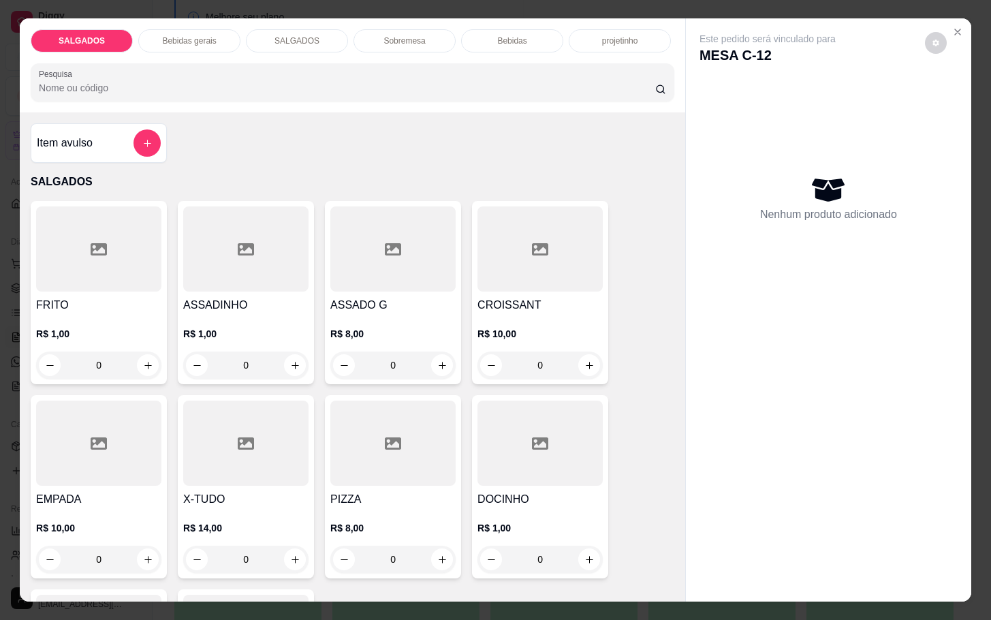
drag, startPoint x: 107, startPoint y: 354, endPoint x: -1, endPoint y: 377, distance: 110.6
click at [0, 377] on html "Diggy Sistema de Gestão M Mila Salgados ... Loja fechada Diggy Pro + 30 até 01/…" at bounding box center [495, 247] width 991 height 620
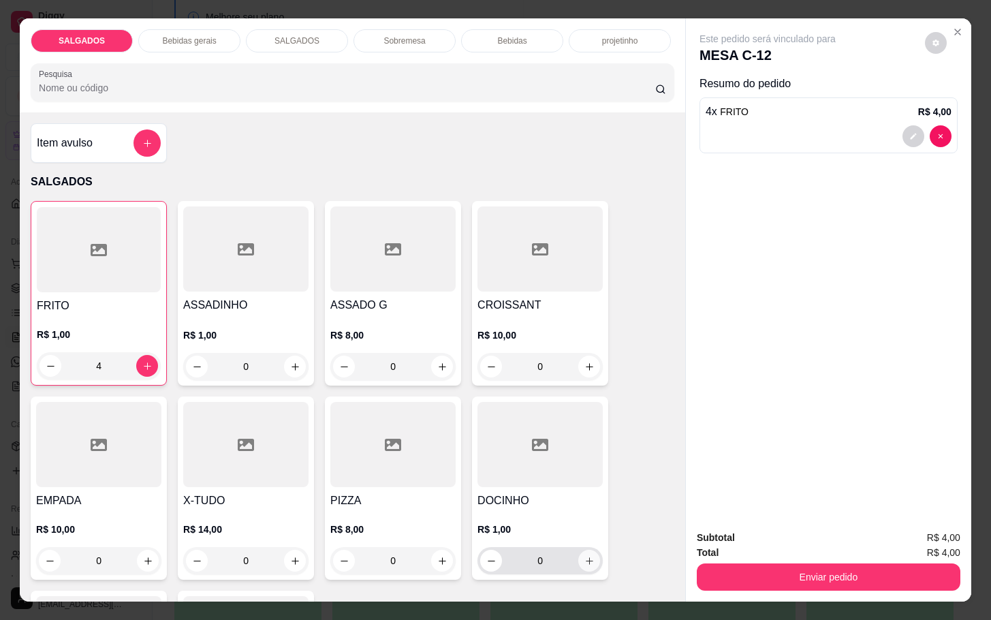
type input "4"
click at [587, 557] on button "increase-product-quantity" at bounding box center [589, 561] width 22 height 22
click at [587, 557] on button "increase-product-quantity" at bounding box center [588, 561] width 21 height 21
type input "2"
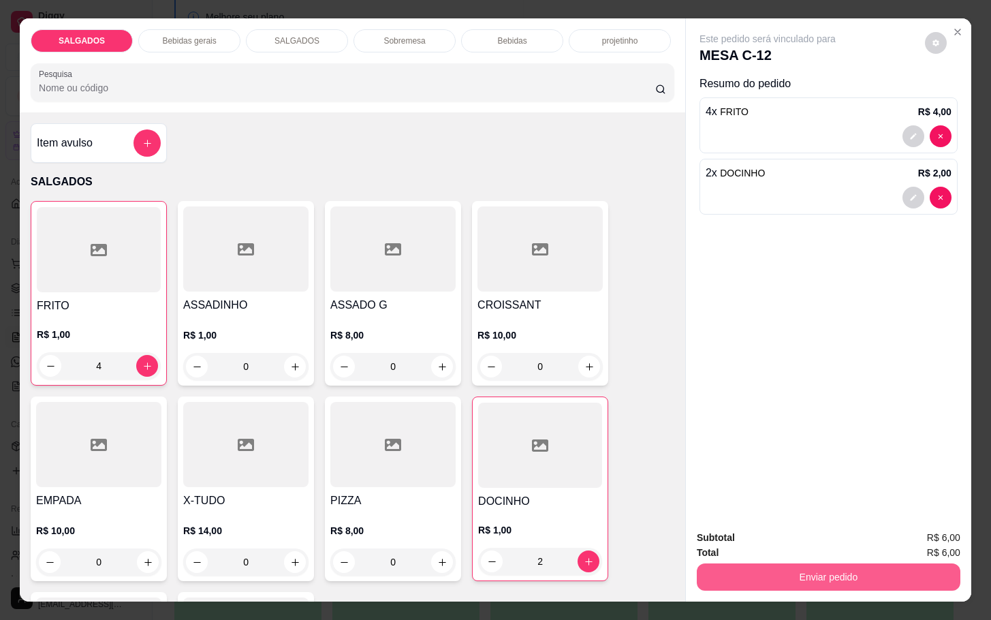
click at [752, 583] on div "Subtotal R$ 6,00 Total R$ 6,00 Enviar pedido" at bounding box center [828, 560] width 285 height 82
click at [752, 580] on button "Enviar pedido" at bounding box center [829, 576] width 264 height 27
click at [770, 542] on button "Não registrar e enviar pedido" at bounding box center [782, 536] width 142 height 26
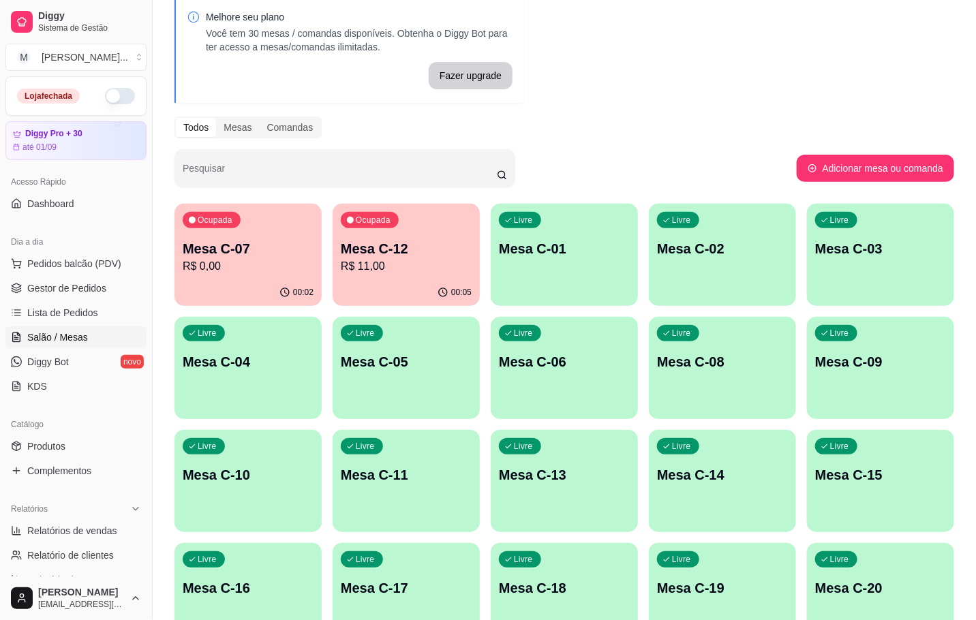
click at [385, 264] on p "R$ 11,00" at bounding box center [406, 266] width 131 height 16
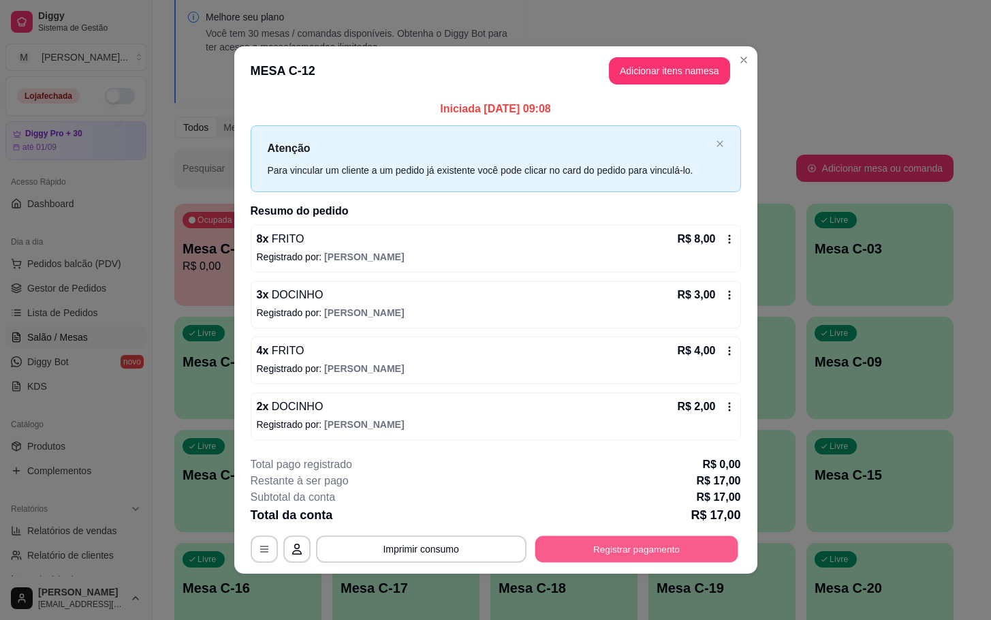
click at [649, 550] on button "Registrar pagamento" at bounding box center [636, 548] width 203 height 27
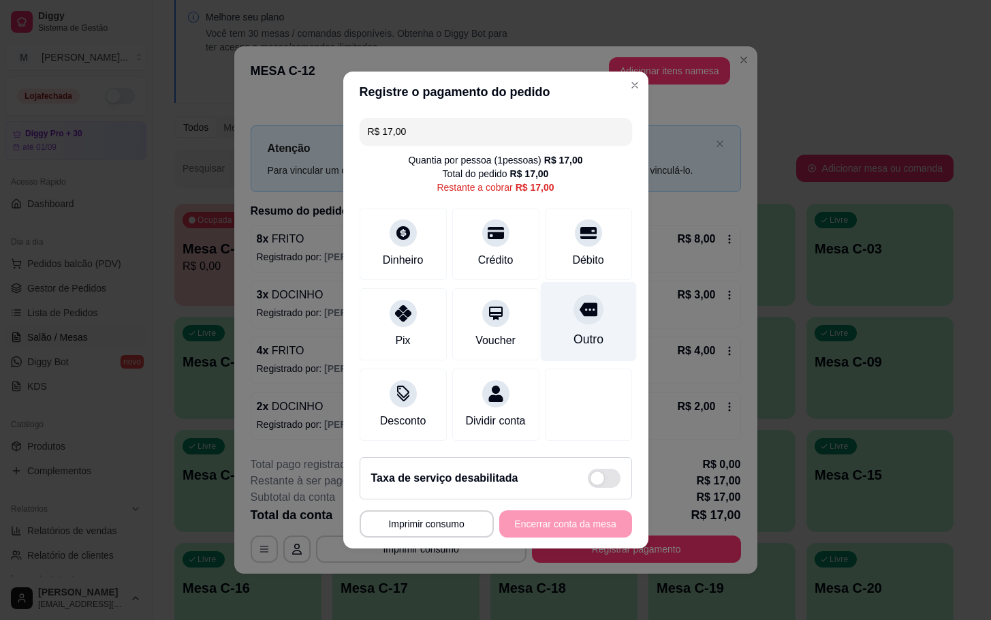
click at [571, 319] on div "Outro" at bounding box center [588, 322] width 96 height 80
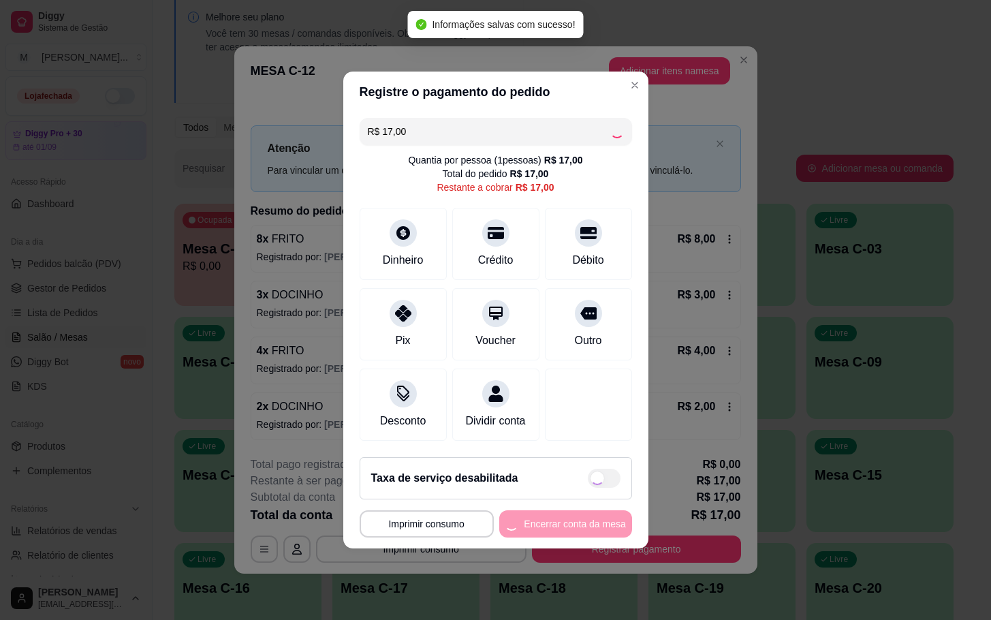
type input "R$ 0,00"
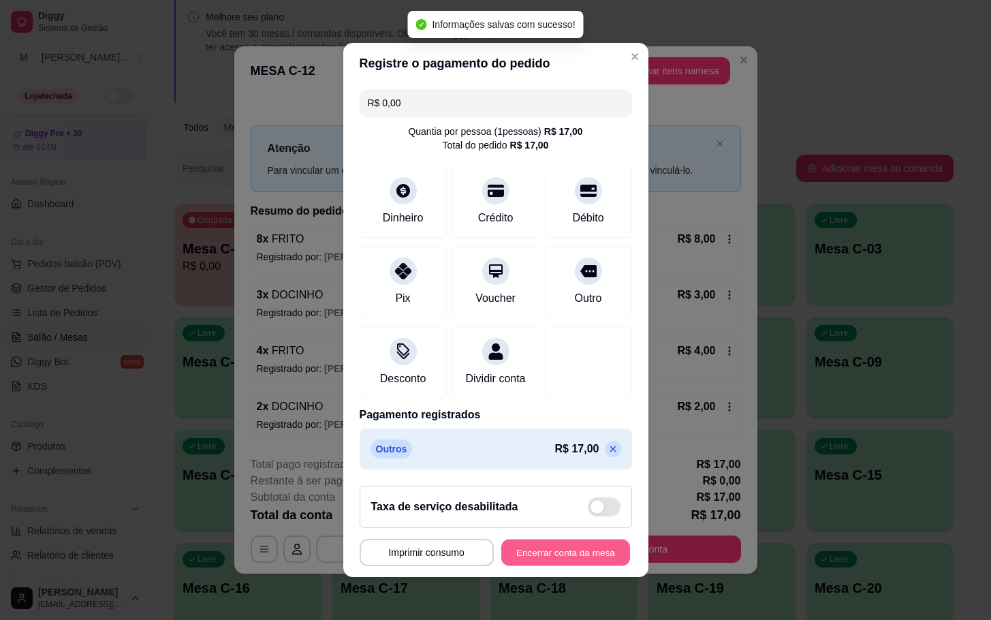
click at [542, 566] on button "Encerrar conta da mesa" at bounding box center [565, 553] width 129 height 27
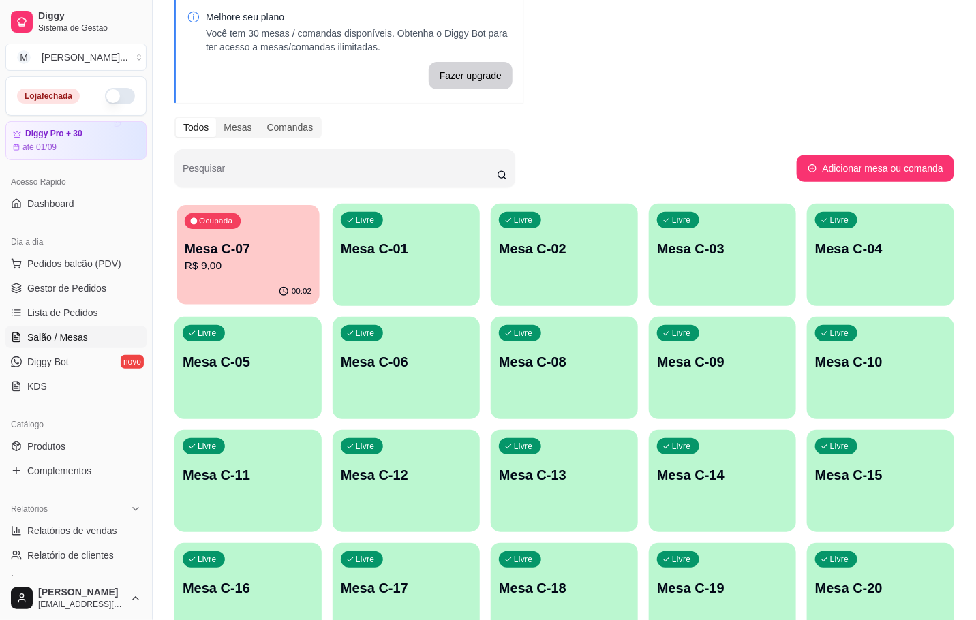
click at [219, 229] on div "Ocupada Mesa C-07 R$ 9,00" at bounding box center [247, 242] width 143 height 74
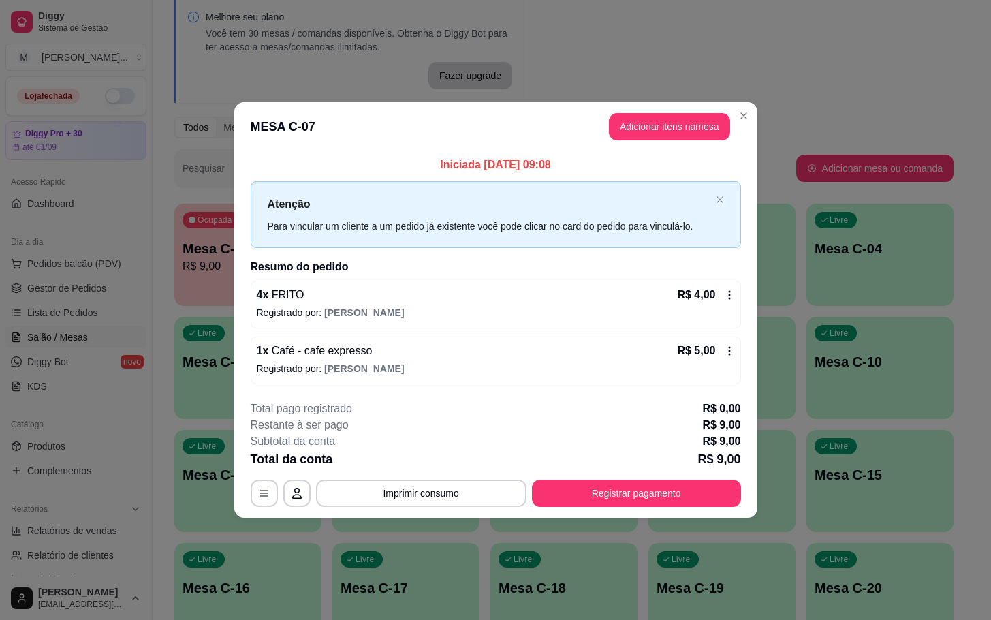
click at [685, 107] on header "MESA C-07 Adicionar itens na mesa" at bounding box center [495, 126] width 523 height 49
click at [683, 110] on header "MESA C-07 Adicionar itens na mesa" at bounding box center [495, 126] width 523 height 49
click at [672, 119] on button "Adicionar itens na mesa" at bounding box center [669, 127] width 117 height 27
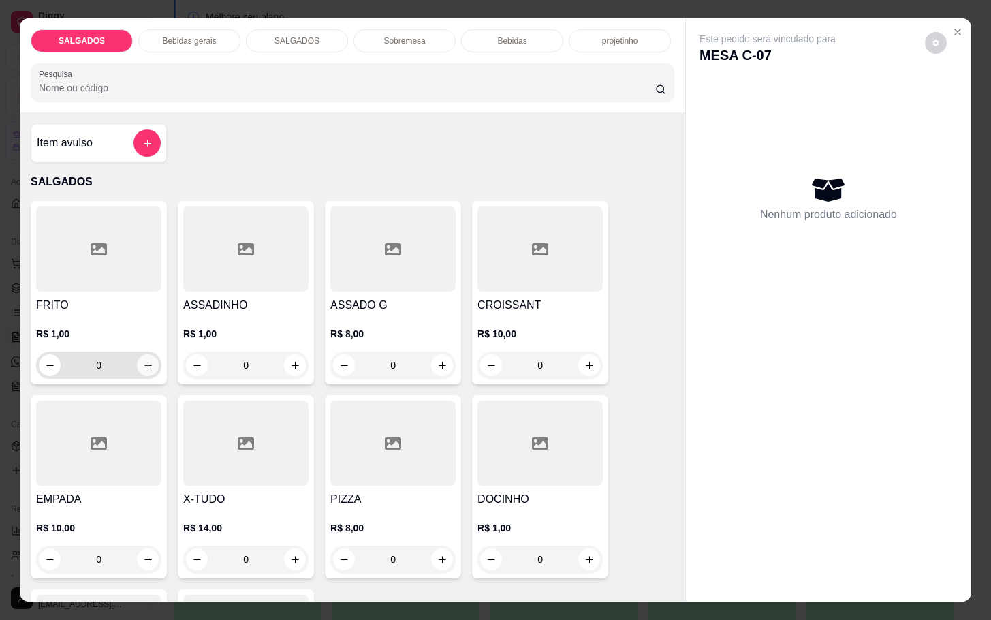
click at [143, 360] on icon "increase-product-quantity" at bounding box center [148, 365] width 10 height 10
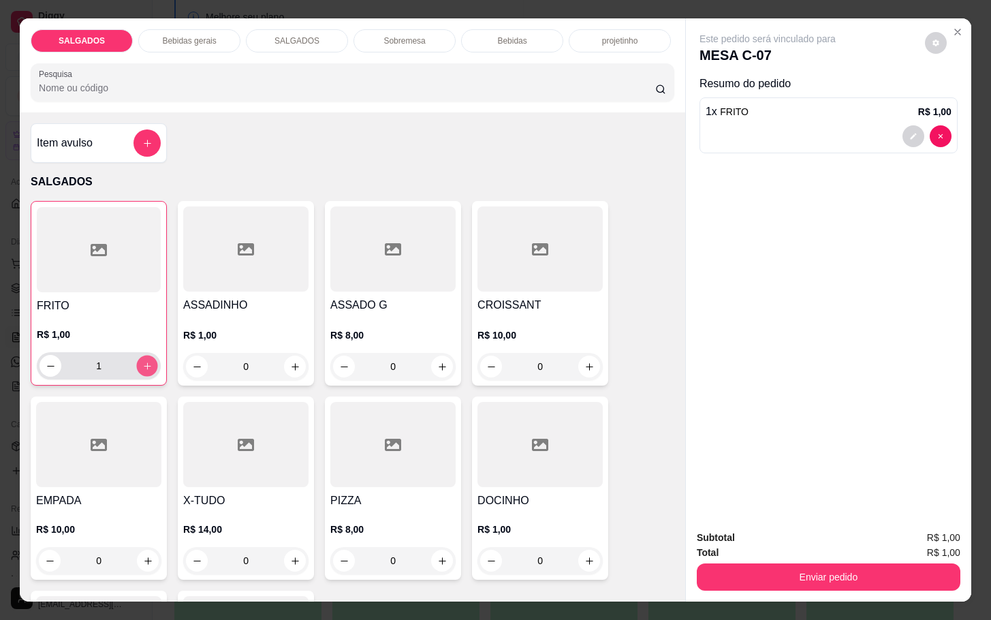
click at [143, 361] on icon "increase-product-quantity" at bounding box center [147, 366] width 10 height 10
type input "2"
click at [763, 587] on div "Subtotal R$ 2,00 Total R$ 2,00 Enviar pedido" at bounding box center [828, 560] width 285 height 82
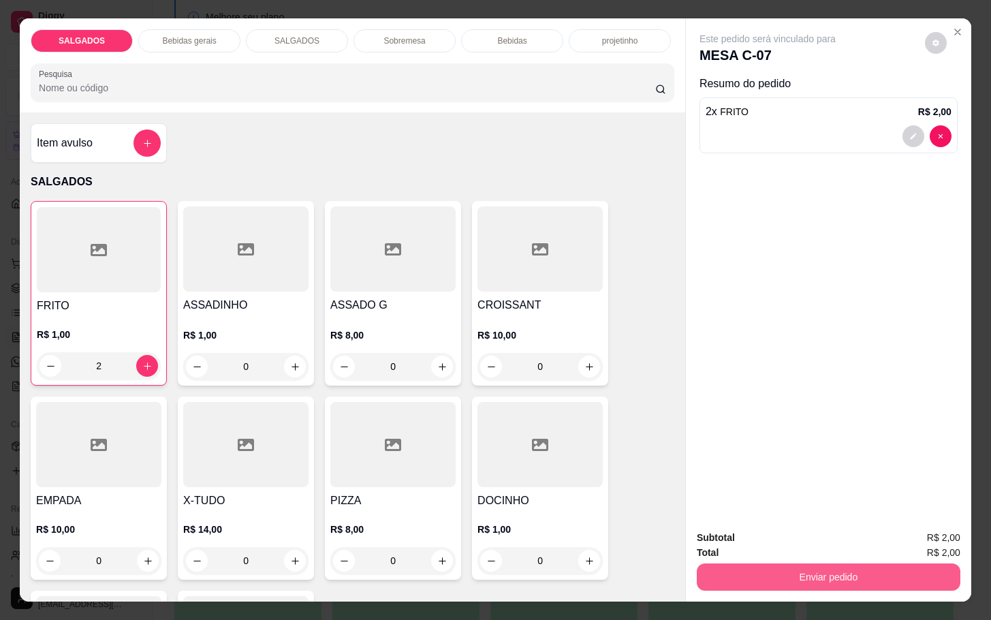
click at [764, 581] on button "Enviar pedido" at bounding box center [829, 576] width 264 height 27
click at [766, 570] on button "Enviar pedido" at bounding box center [828, 576] width 255 height 27
click at [736, 563] on button "Enviar pedido" at bounding box center [828, 576] width 255 height 27
click at [736, 550] on div "Deseja registrar o cliente que fez esse pedido? Essa é uma forma de identificar…" at bounding box center [821, 519] width 244 height 63
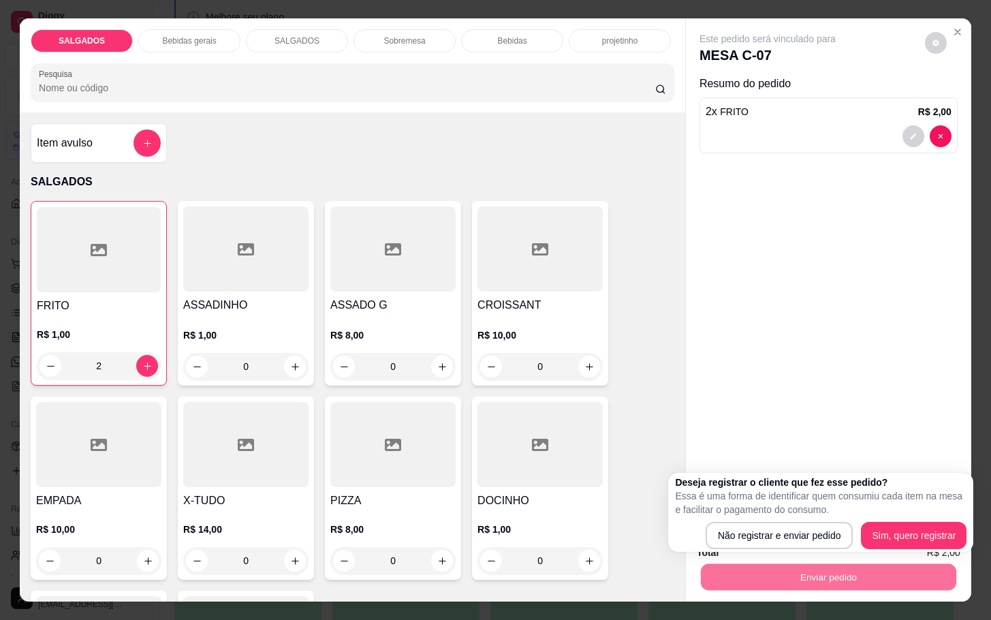
click at [736, 550] on div "Deseja registrar o cliente que fez esse pedido? Essa é uma forma de identificar…" at bounding box center [820, 512] width 305 height 79
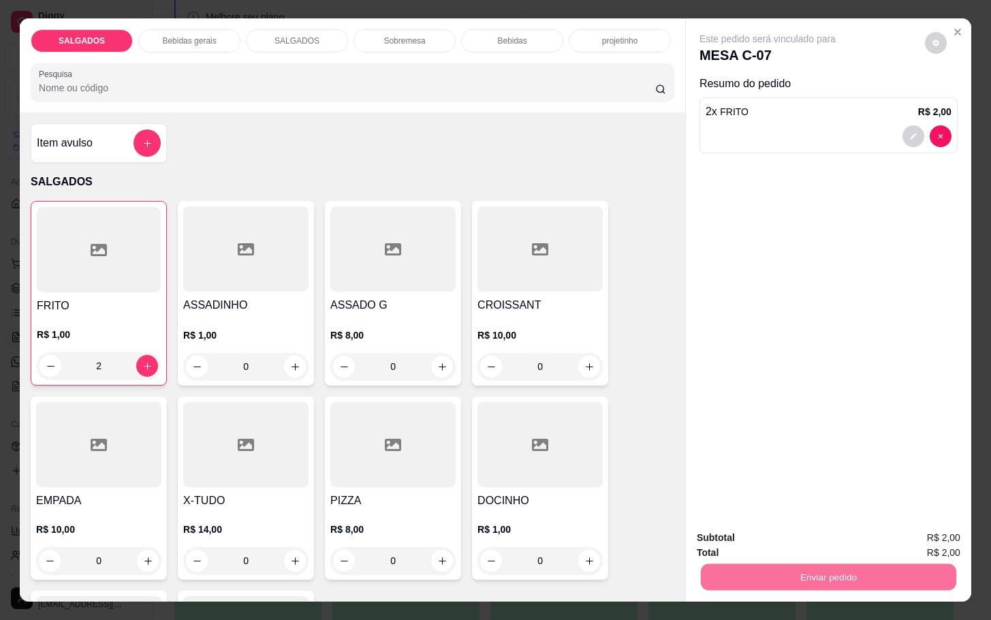
click at [746, 529] on button "Não registrar e enviar pedido" at bounding box center [782, 536] width 142 height 26
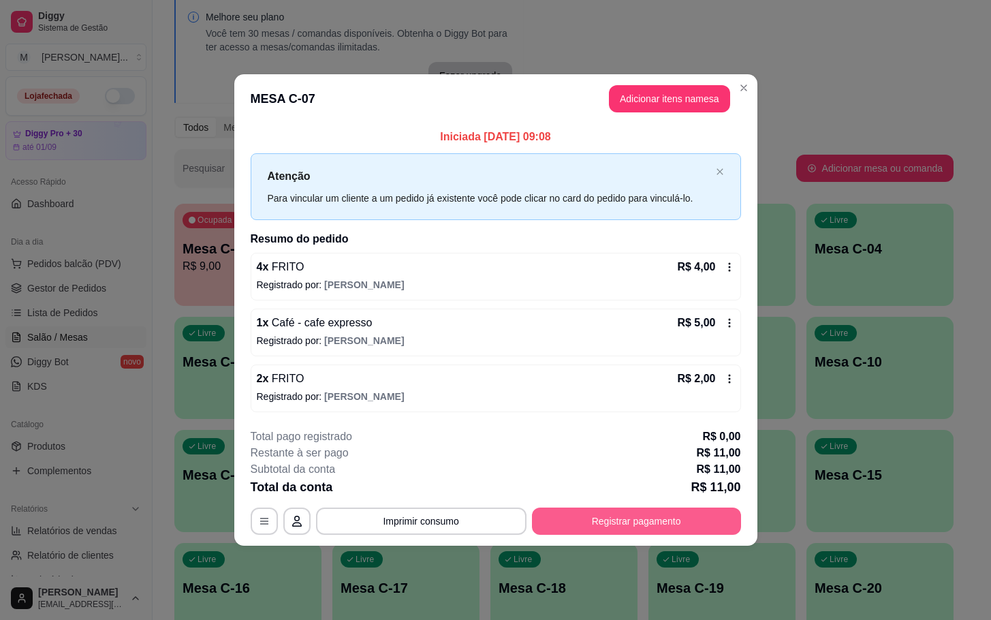
click at [593, 525] on button "Registrar pagamento" at bounding box center [636, 521] width 209 height 27
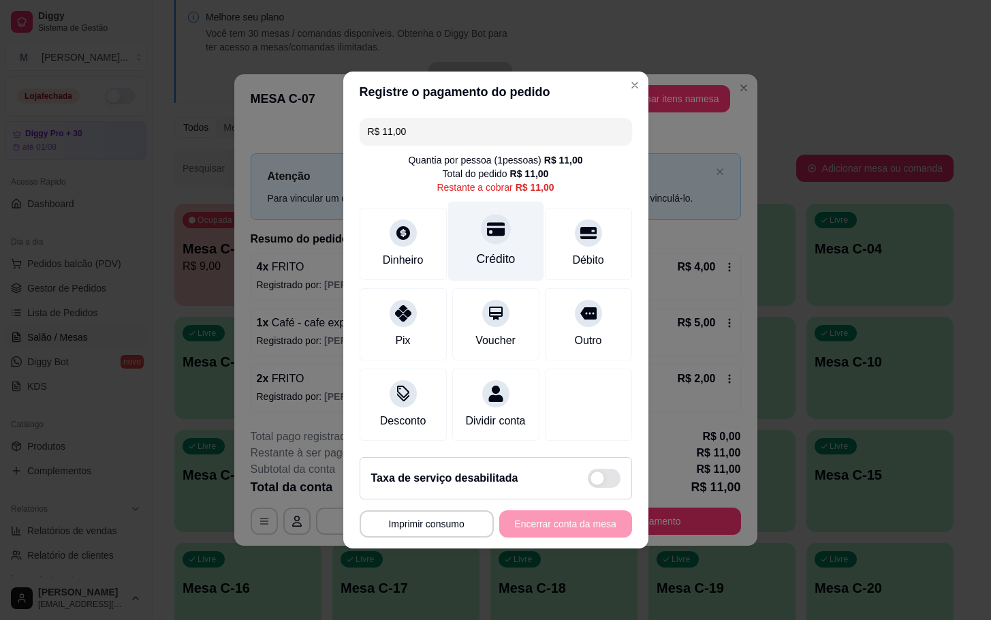
click at [487, 223] on icon at bounding box center [495, 230] width 18 height 14
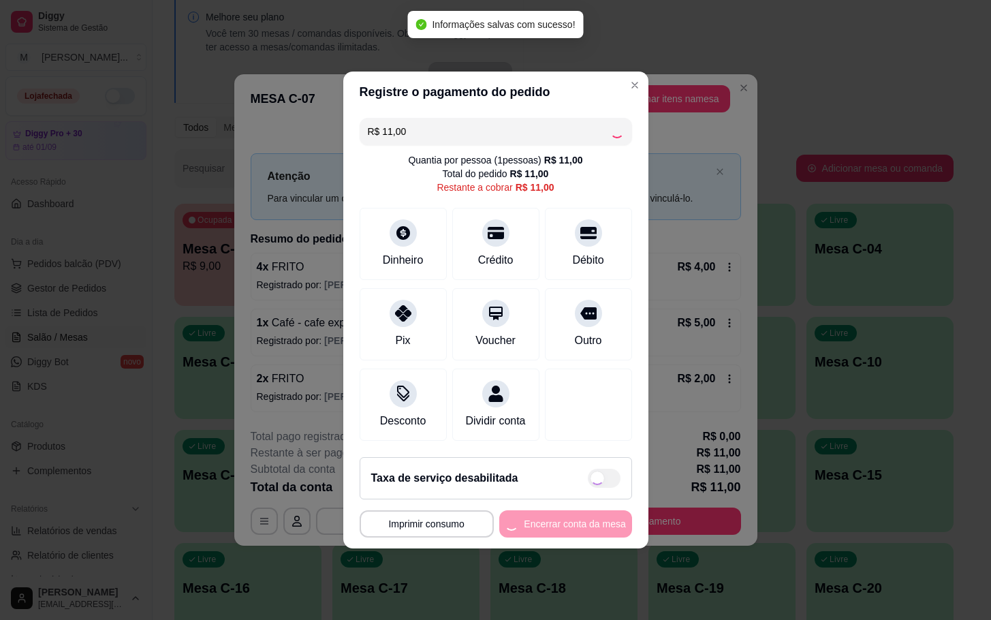
type input "R$ 0,00"
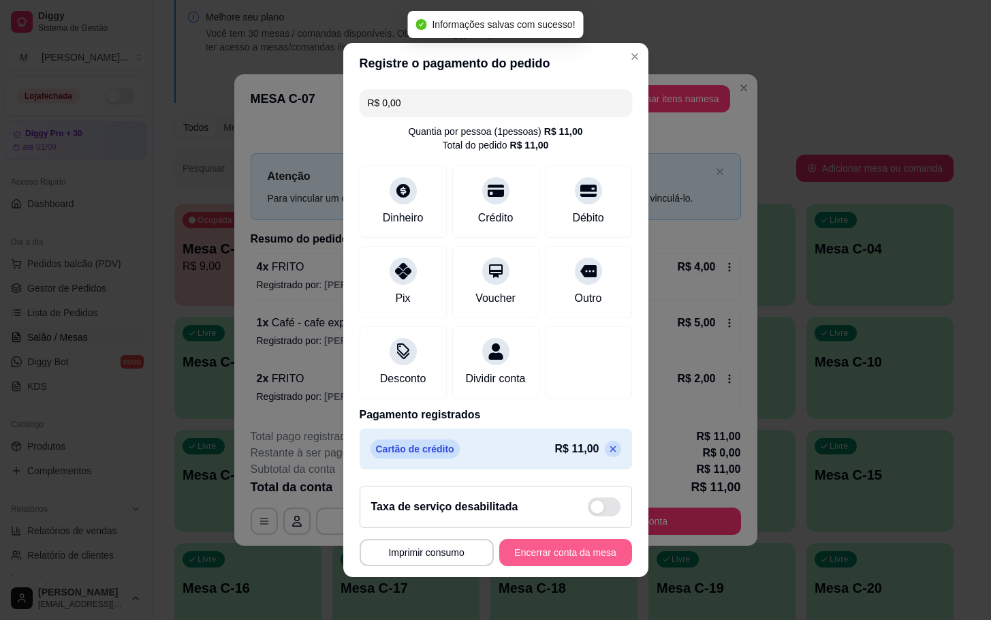
click at [556, 552] on button "Encerrar conta da mesa" at bounding box center [565, 552] width 133 height 27
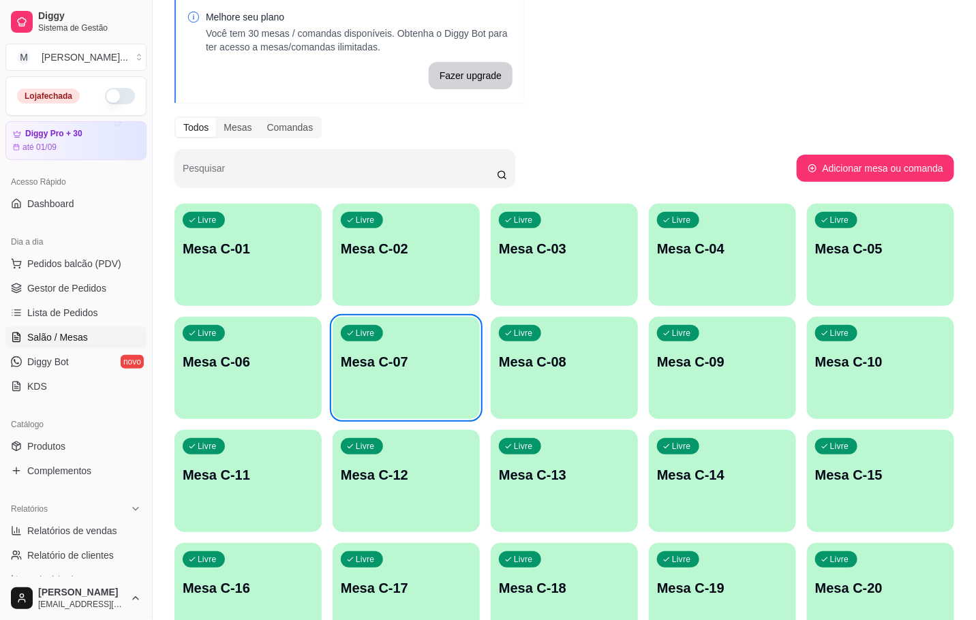
click at [460, 349] on div "Livre Mesa C-07" at bounding box center [405, 360] width 147 height 86
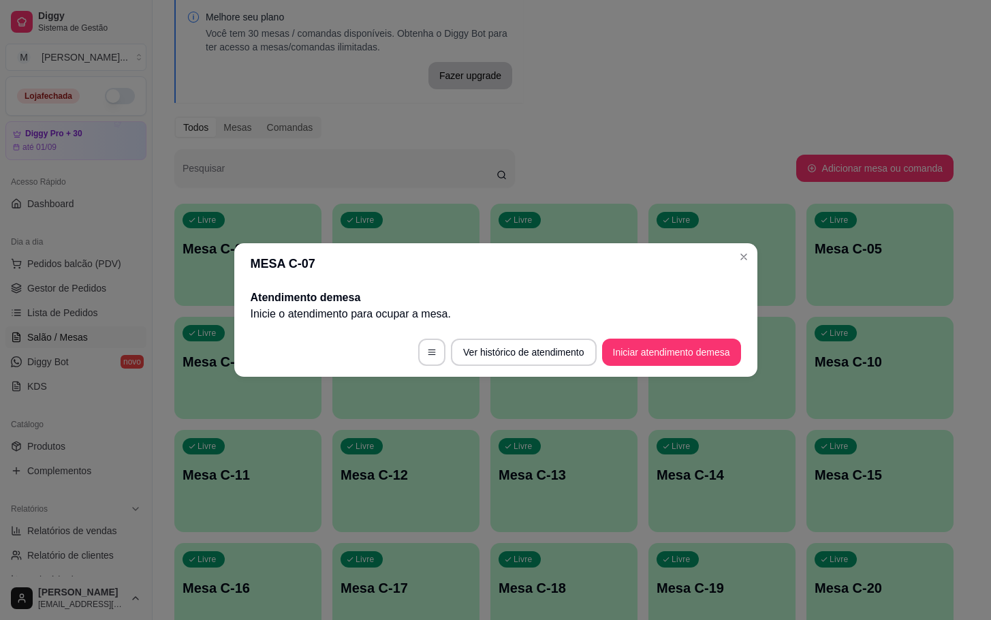
click at [662, 349] on button "Iniciar atendimento de mesa" at bounding box center [671, 352] width 139 height 27
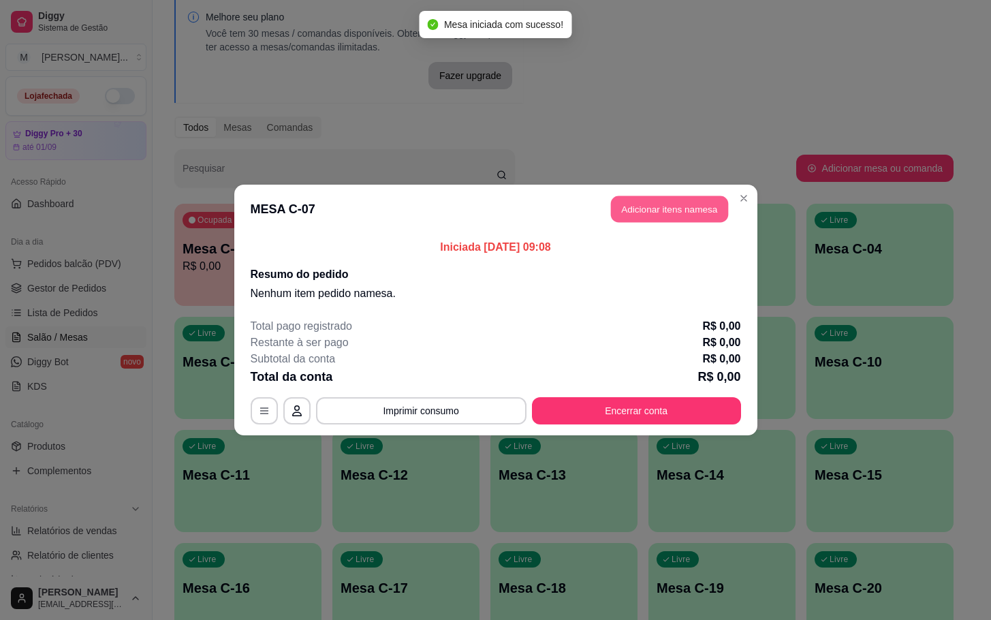
click at [638, 215] on button "Adicionar itens na mesa" at bounding box center [669, 209] width 117 height 27
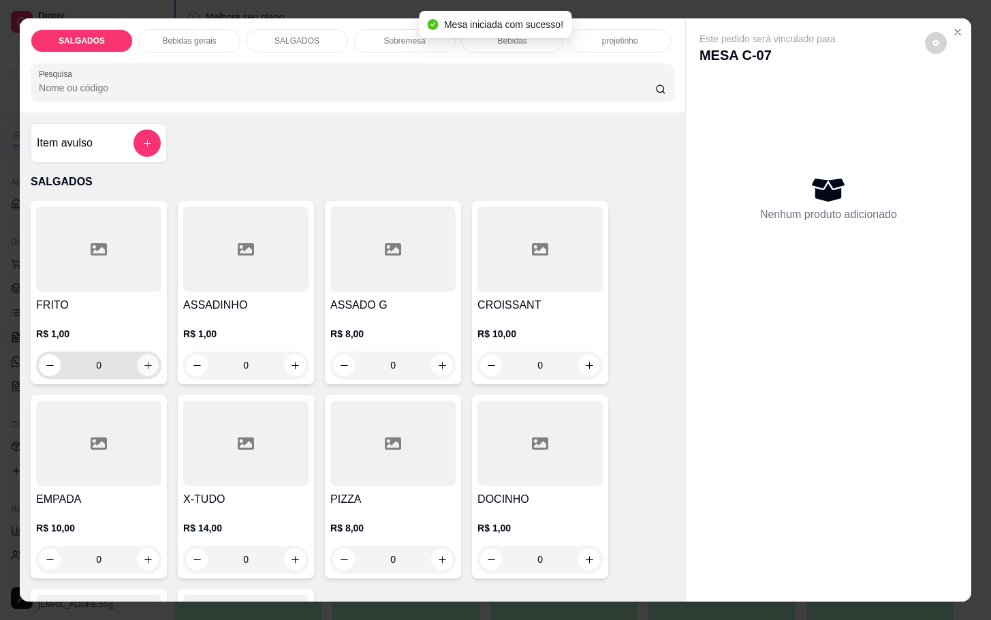
click at [143, 360] on icon "increase-product-quantity" at bounding box center [148, 365] width 10 height 10
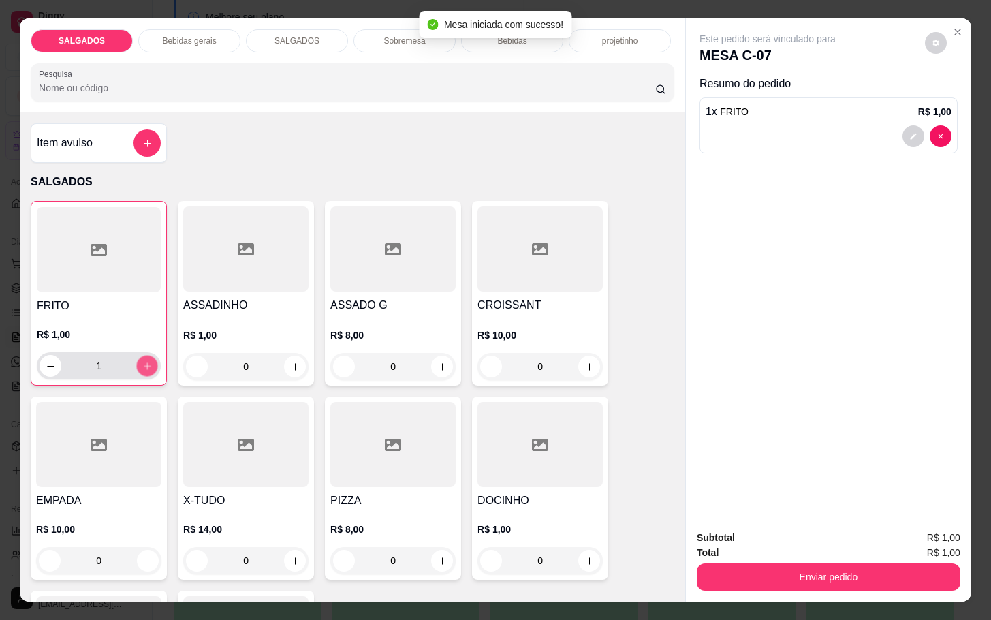
click at [142, 361] on icon "increase-product-quantity" at bounding box center [147, 366] width 10 height 10
click at [145, 358] on button "increase-product-quantity" at bounding box center [147, 366] width 22 height 22
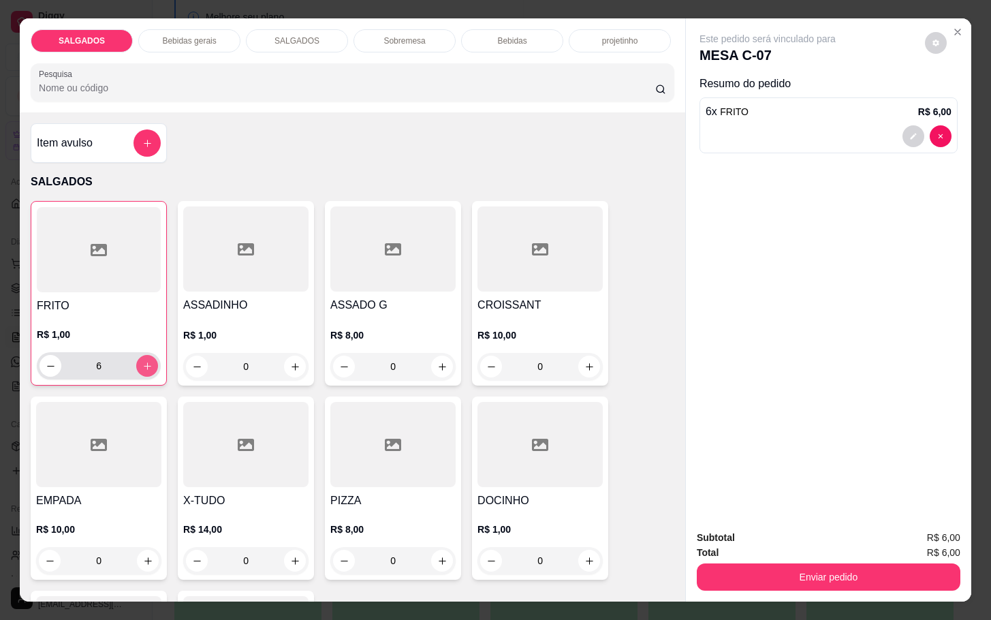
click at [143, 361] on icon "increase-product-quantity" at bounding box center [147, 366] width 10 height 10
click at [142, 361] on icon "increase-product-quantity" at bounding box center [147, 366] width 10 height 10
type input "10"
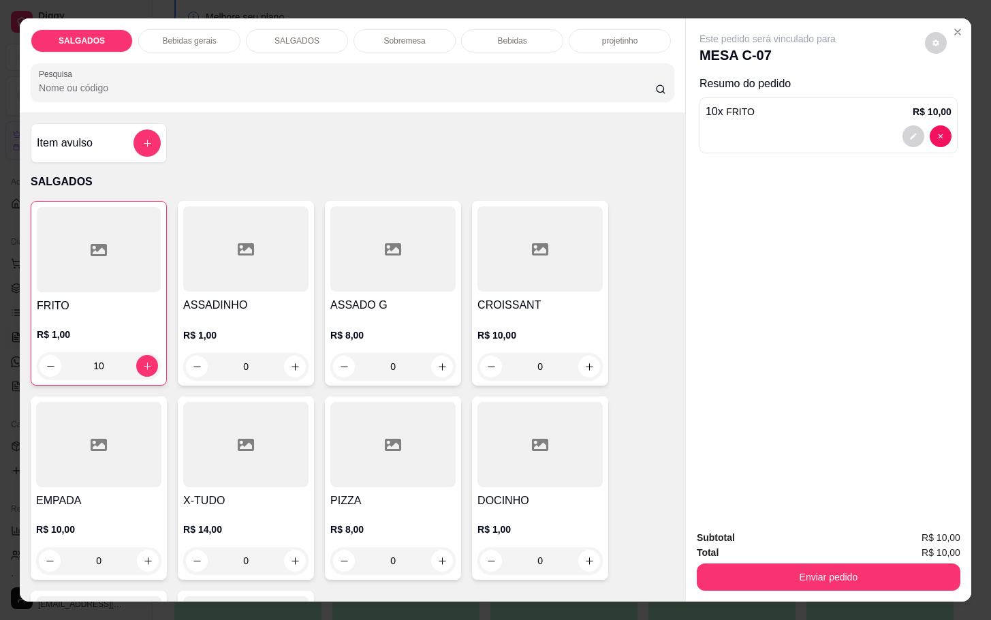
click at [514, 41] on div "Bebidas" at bounding box center [512, 40] width 102 height 23
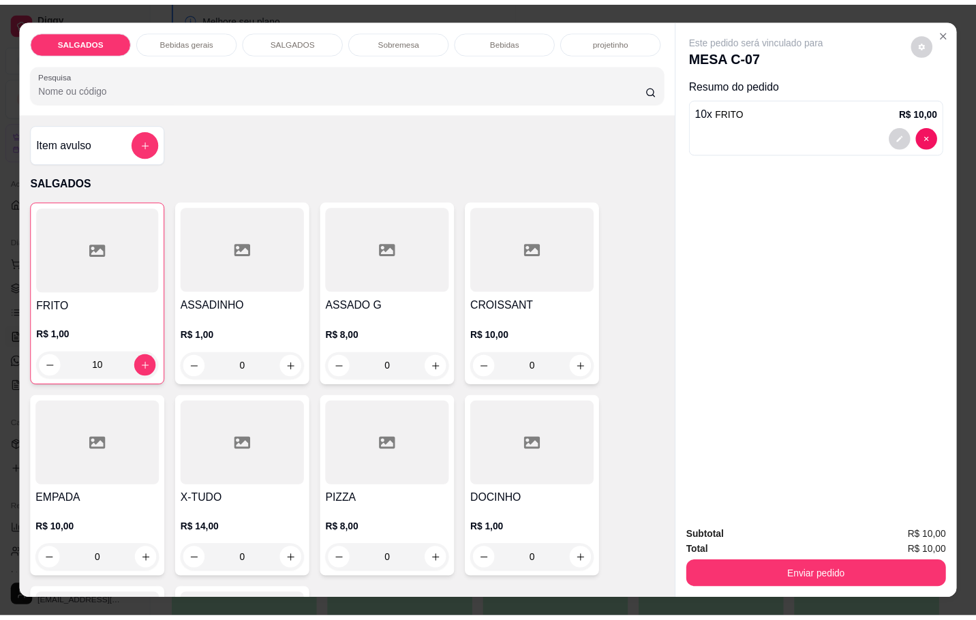
scroll to position [33, 0]
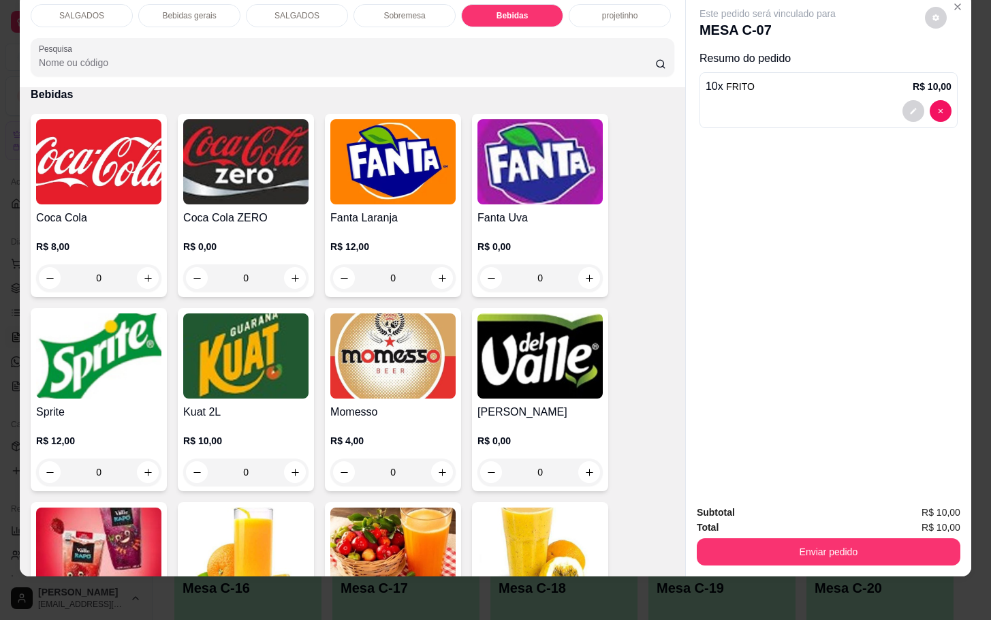
click at [418, 354] on img at bounding box center [392, 355] width 125 height 85
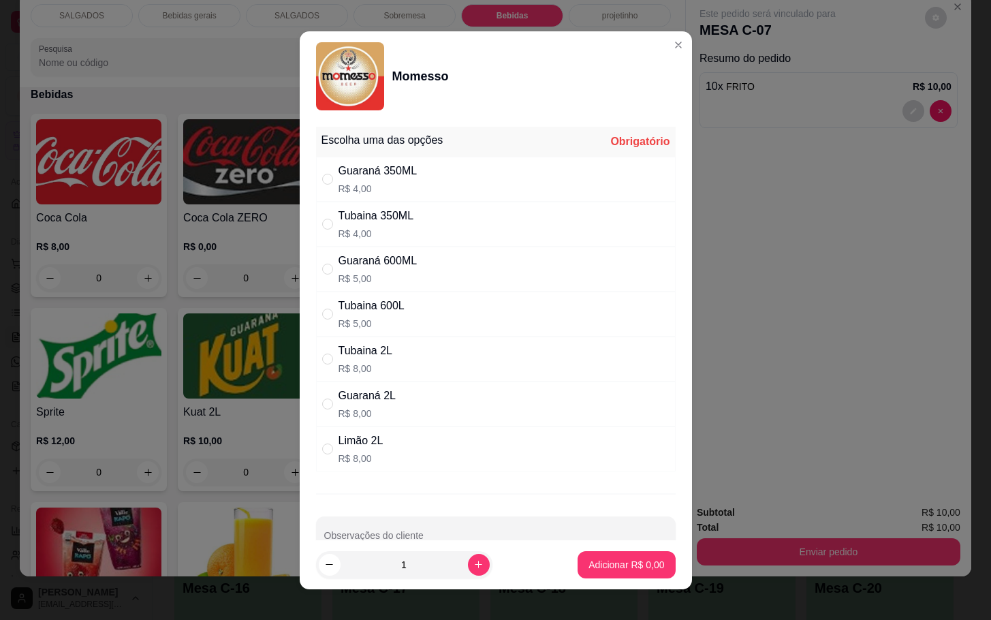
click at [316, 281] on div "Guaraná 600ML R$ 5,00" at bounding box center [496, 269] width 360 height 45
radio input "true"
click at [607, 570] on p "Adicionar R$ 5,00" at bounding box center [627, 565] width 76 height 14
type input "1"
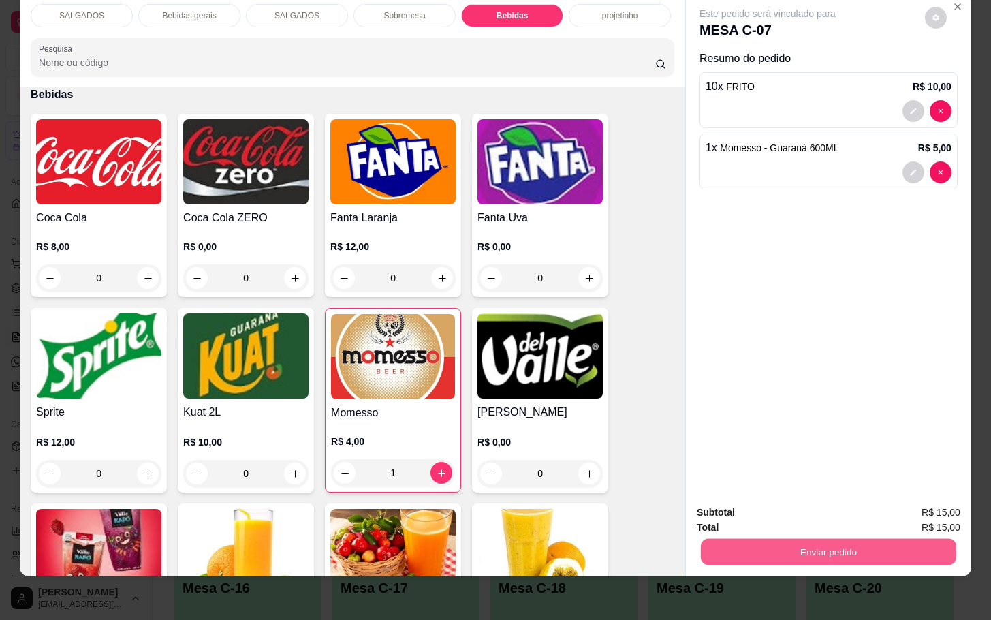
click at [813, 538] on button "Enviar pedido" at bounding box center [828, 551] width 255 height 27
click at [805, 538] on button "Enviar pedido" at bounding box center [829, 551] width 264 height 27
click at [775, 510] on button "Não registrar e enviar pedido" at bounding box center [782, 504] width 142 height 26
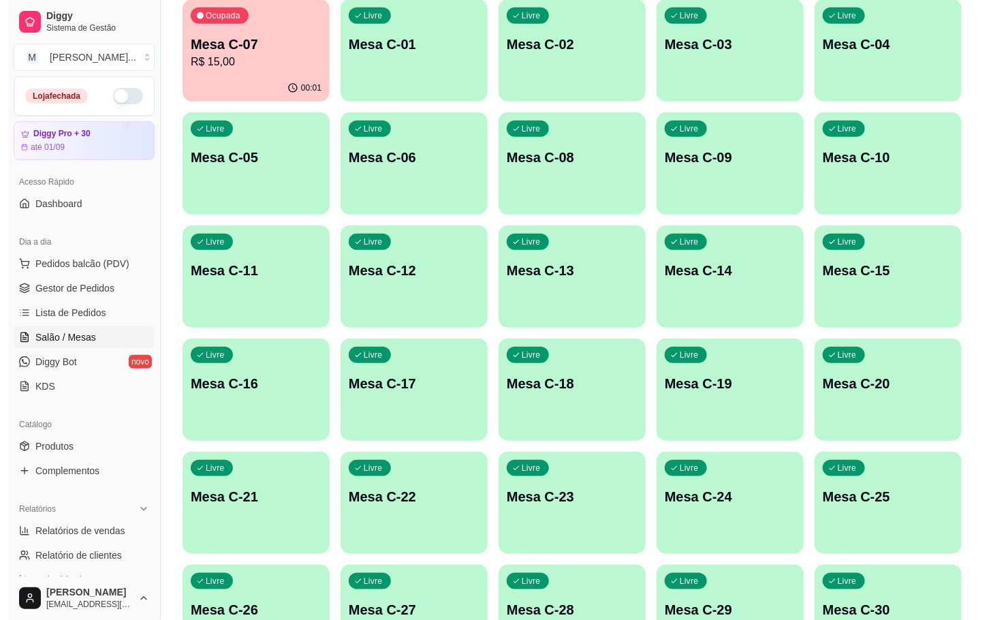
scroll to position [370, 0]
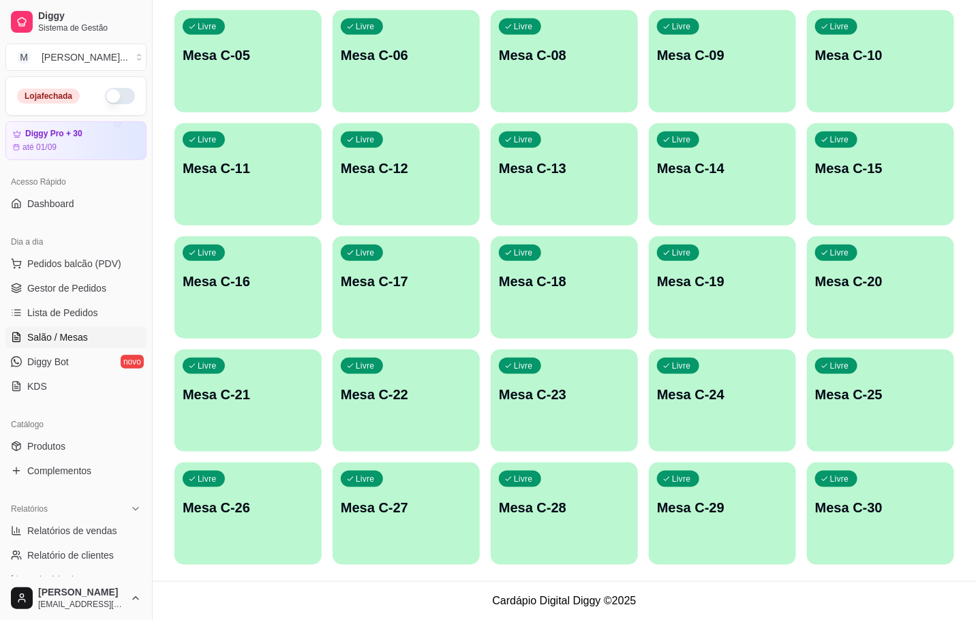
click at [836, 531] on div "Livre Mesa C-30" at bounding box center [880, 506] width 147 height 86
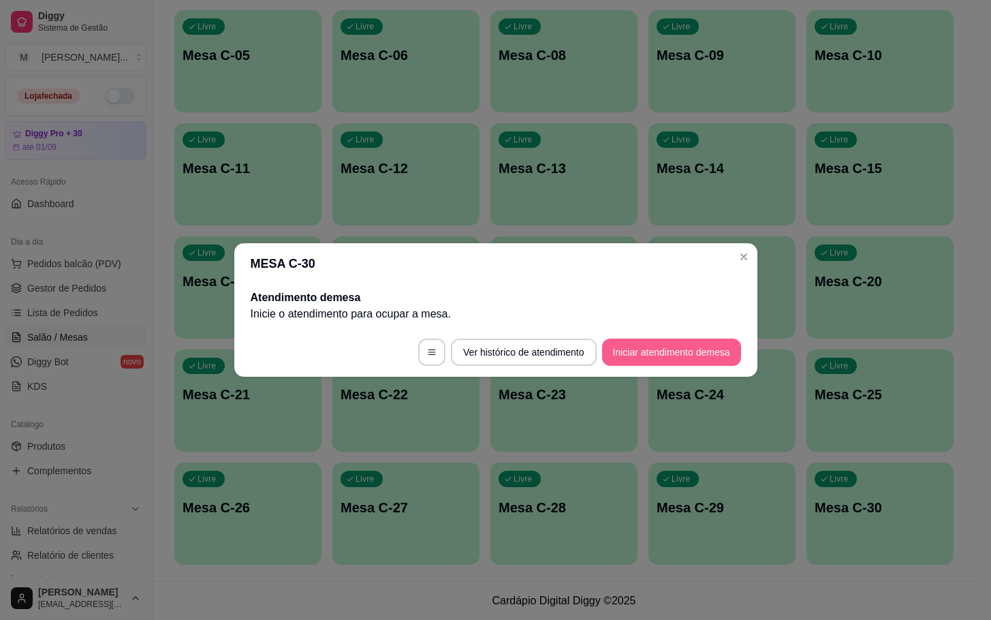
click at [616, 360] on button "Iniciar atendimento de mesa" at bounding box center [671, 352] width 139 height 27
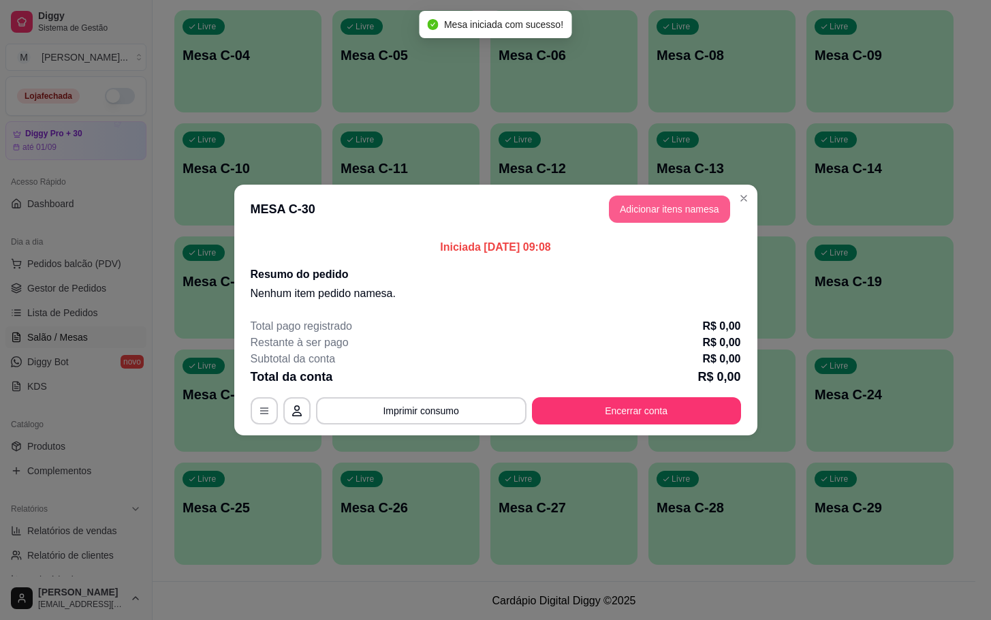
click at [681, 207] on button "Adicionar itens na mesa" at bounding box center [669, 209] width 121 height 27
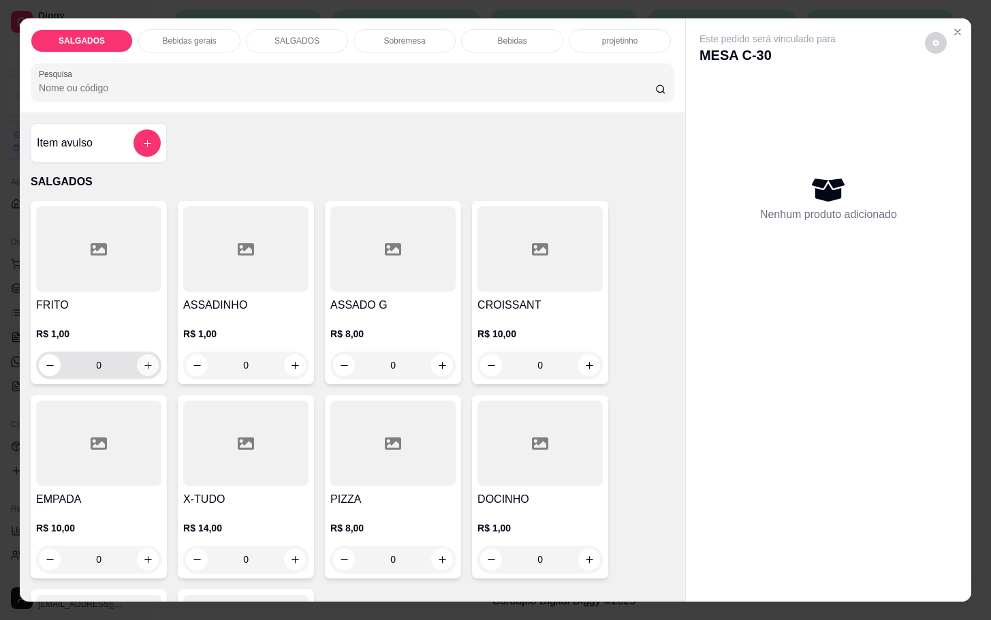
click at [137, 358] on button "increase-product-quantity" at bounding box center [148, 365] width 22 height 22
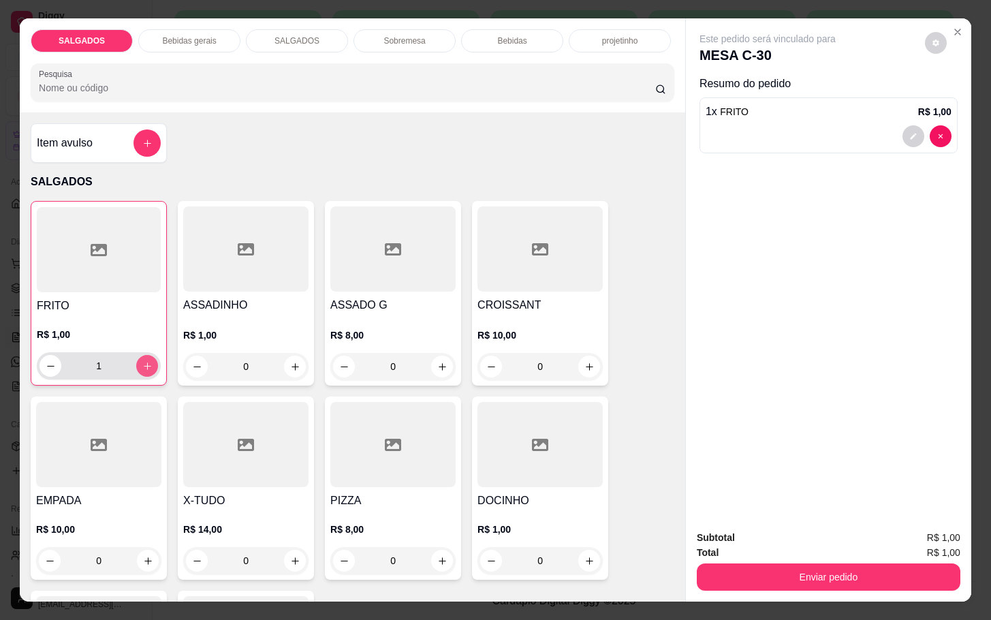
click at [142, 361] on icon "increase-product-quantity" at bounding box center [147, 366] width 10 height 10
type input "4"
click at [437, 364] on icon "increase-product-quantity" at bounding box center [442, 367] width 10 height 10
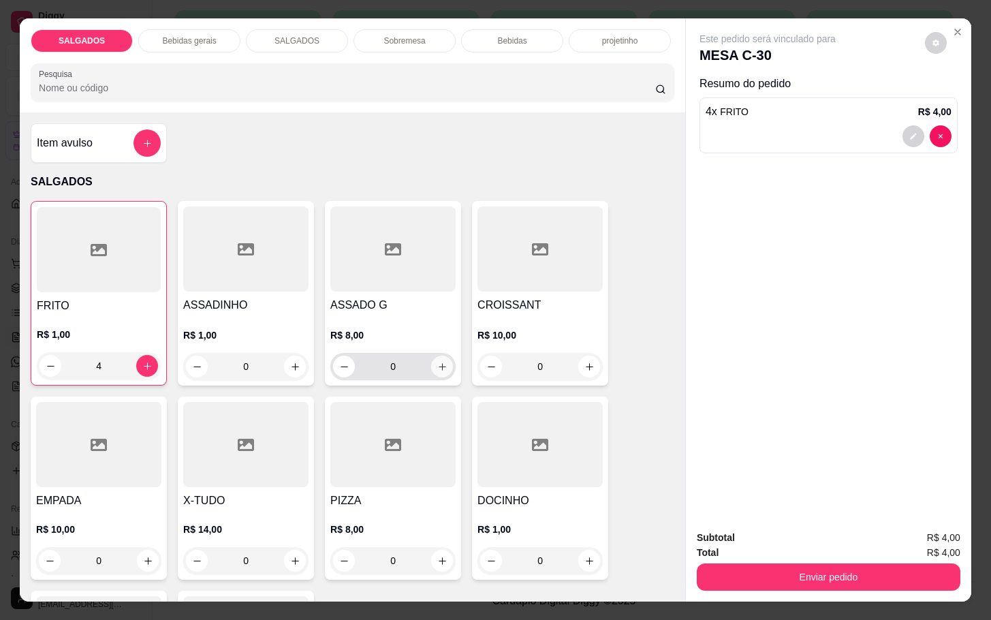
type input "1"
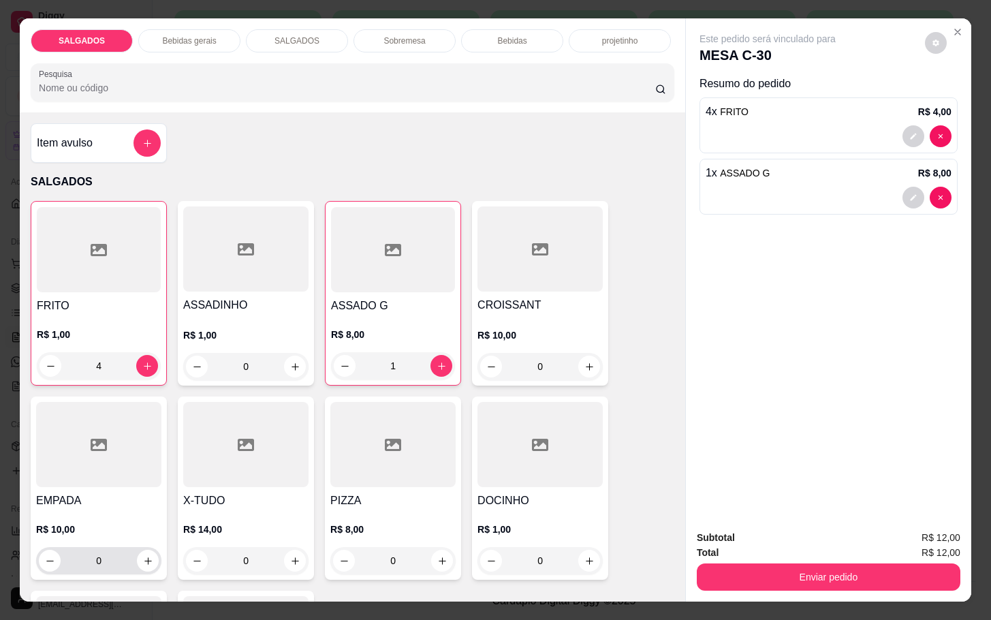
click at [137, 566] on div "0" at bounding box center [99, 560] width 120 height 27
click at [137, 561] on button "increase-product-quantity" at bounding box center [148, 561] width 22 height 22
type input "1"
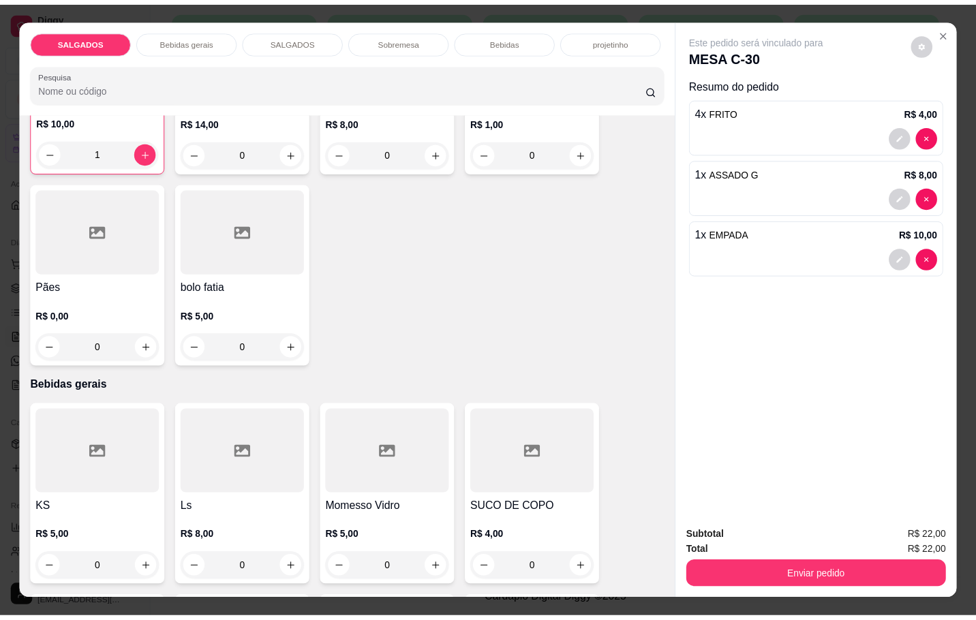
scroll to position [511, 0]
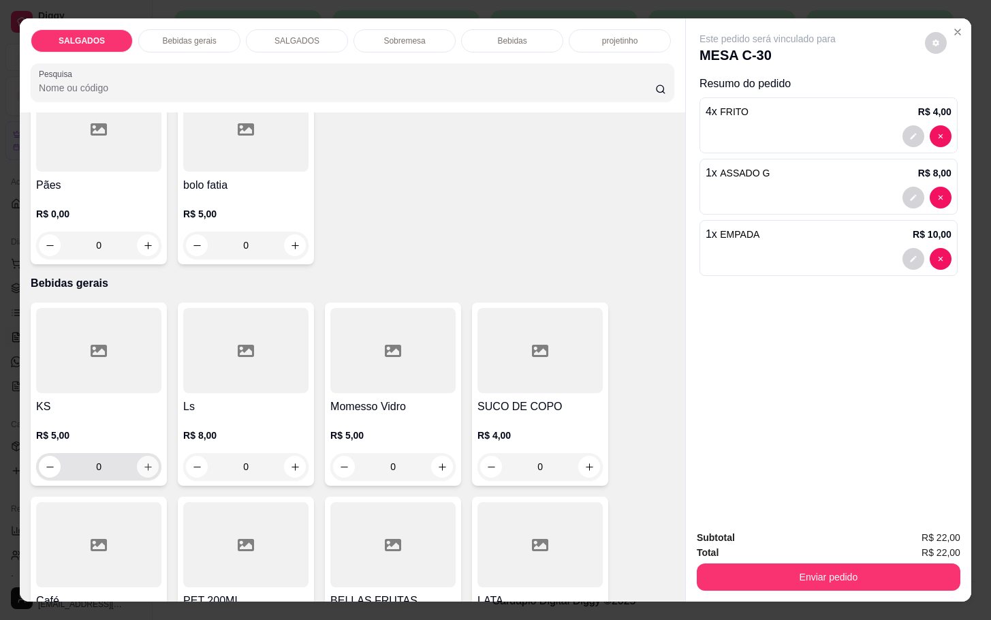
click at [141, 471] on button "increase-product-quantity" at bounding box center [148, 467] width 22 height 22
type input "1"
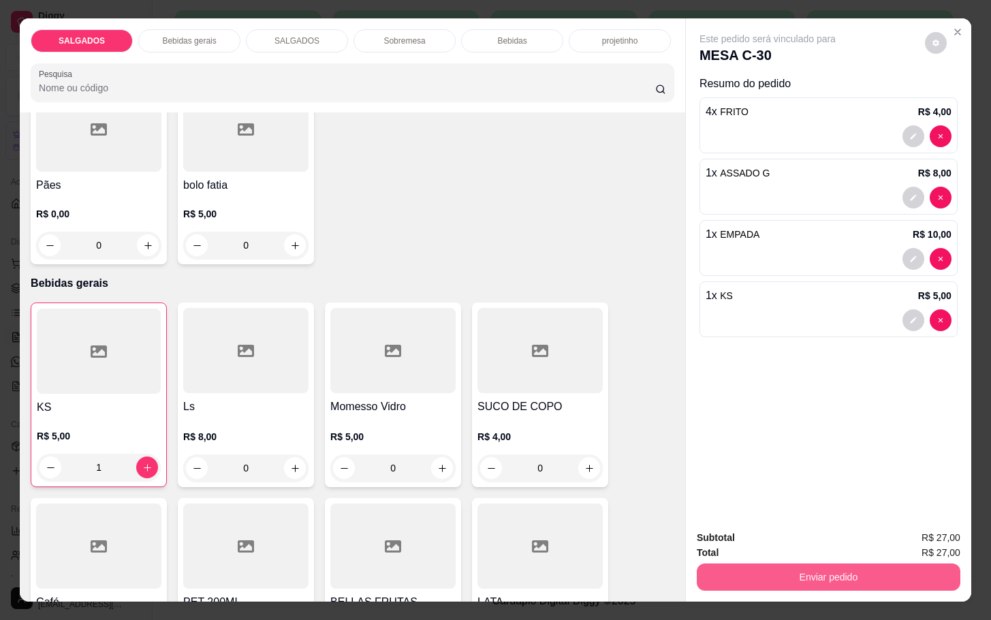
click at [794, 566] on button "Enviar pedido" at bounding box center [829, 576] width 264 height 27
click at [750, 527] on button "Não registrar e enviar pedido" at bounding box center [782, 535] width 138 height 25
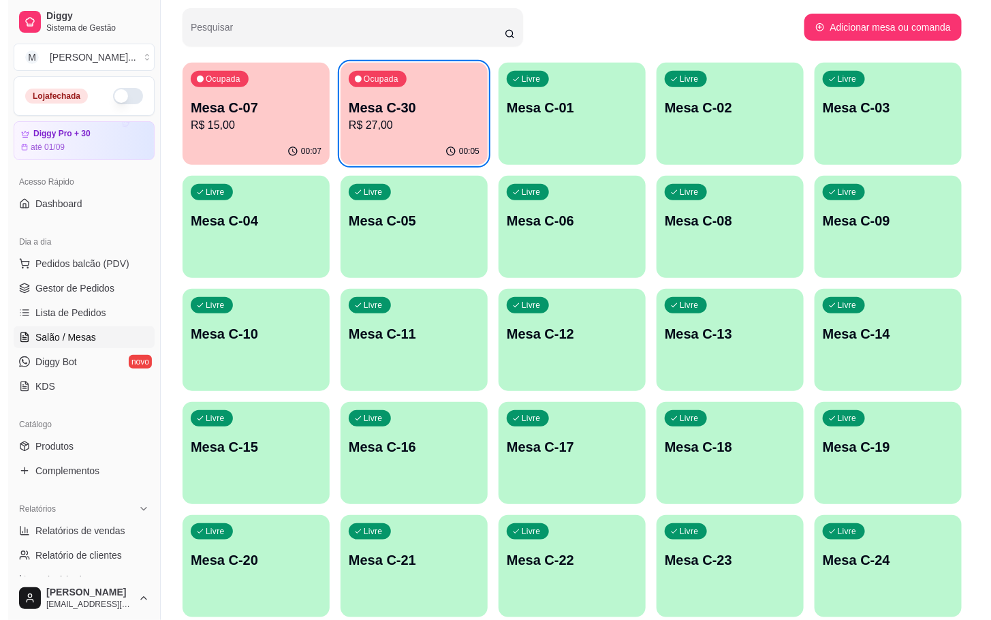
scroll to position [307, 0]
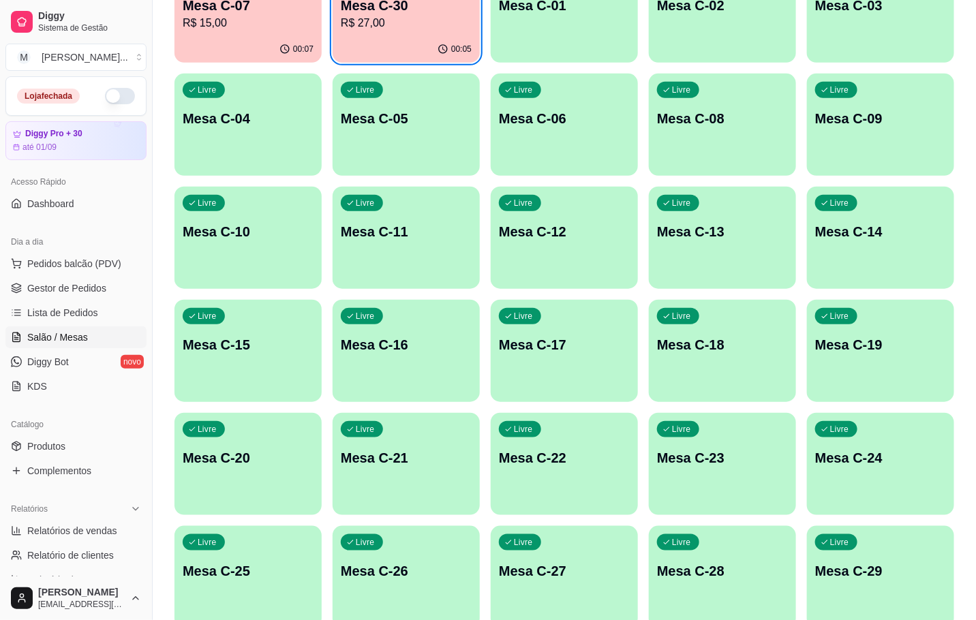
click at [461, 464] on p "Mesa C-21" at bounding box center [406, 457] width 131 height 19
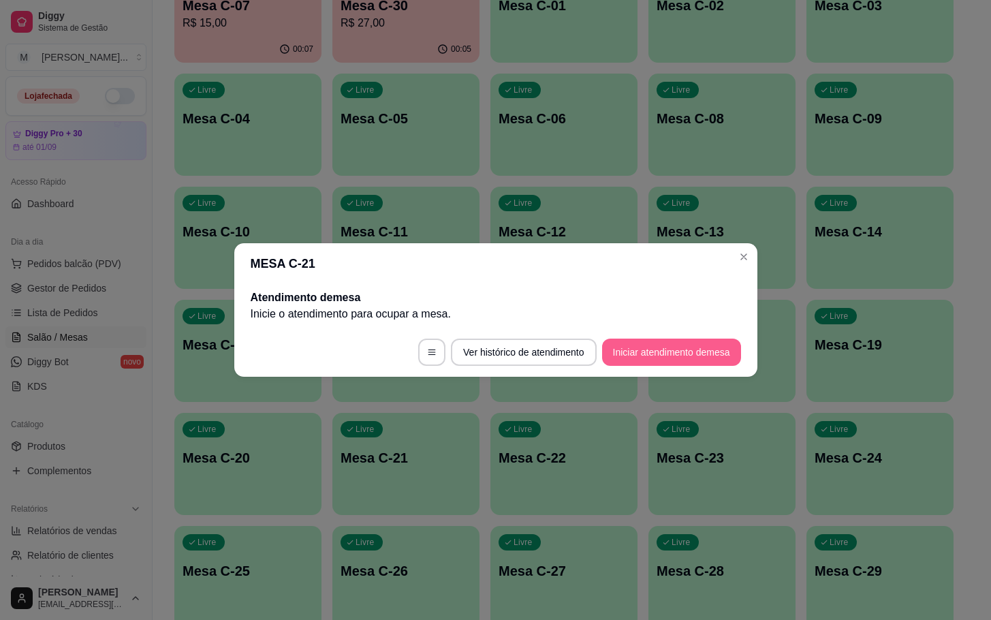
click at [629, 364] on button "Iniciar atendimento de mesa" at bounding box center [671, 352] width 139 height 27
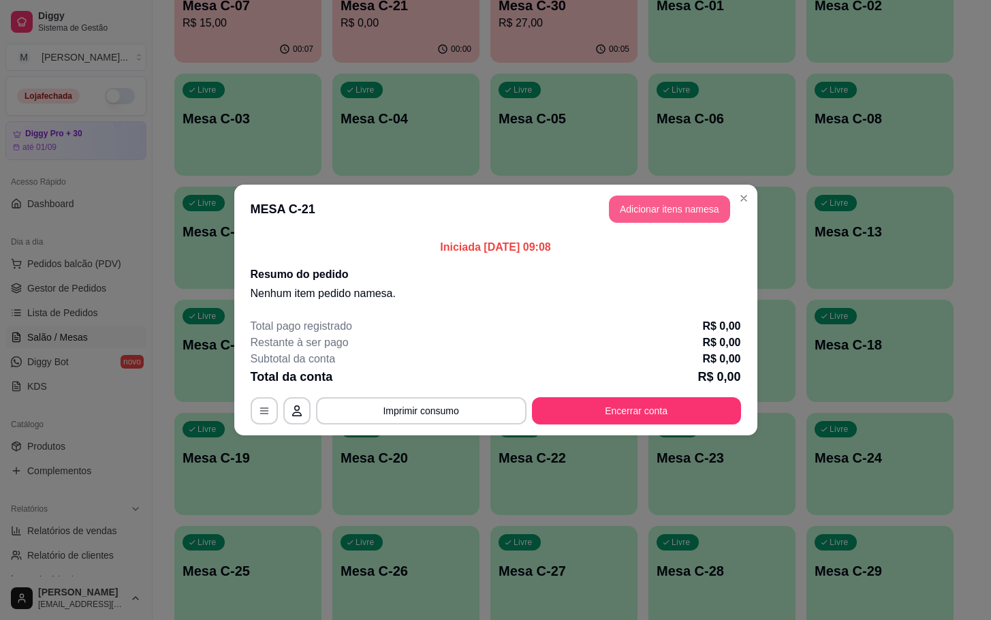
click at [649, 206] on button "Adicionar itens na mesa" at bounding box center [669, 209] width 121 height 27
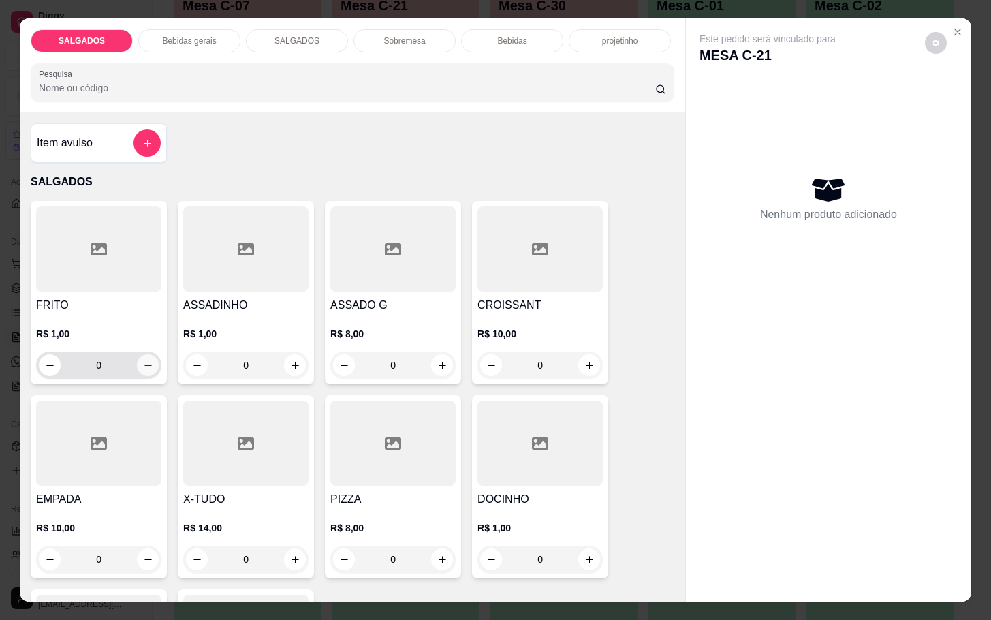
click at [143, 362] on icon "increase-product-quantity" at bounding box center [148, 365] width 10 height 10
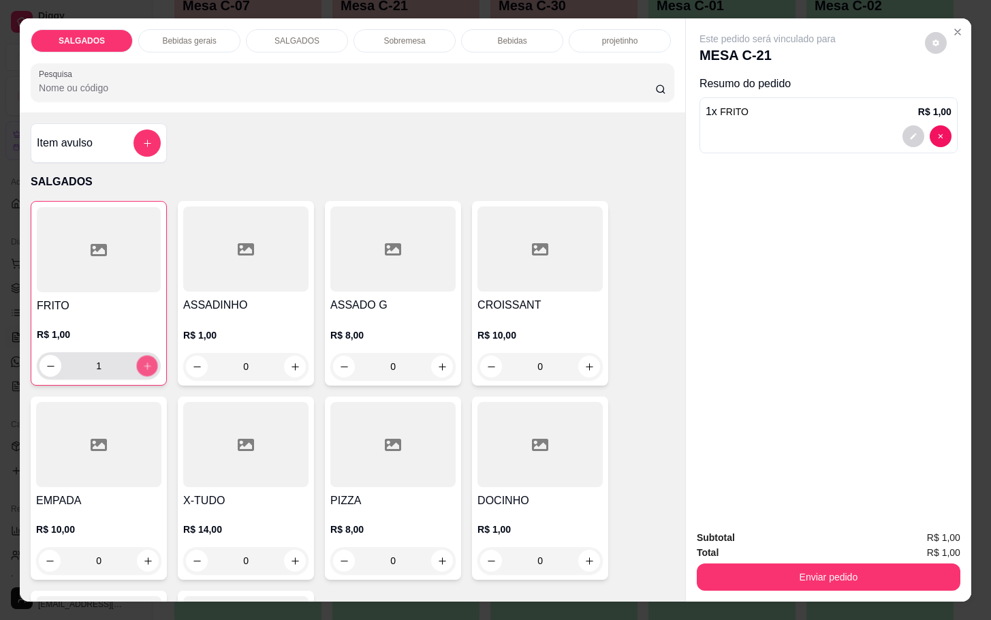
click at [142, 362] on icon "increase-product-quantity" at bounding box center [147, 366] width 10 height 10
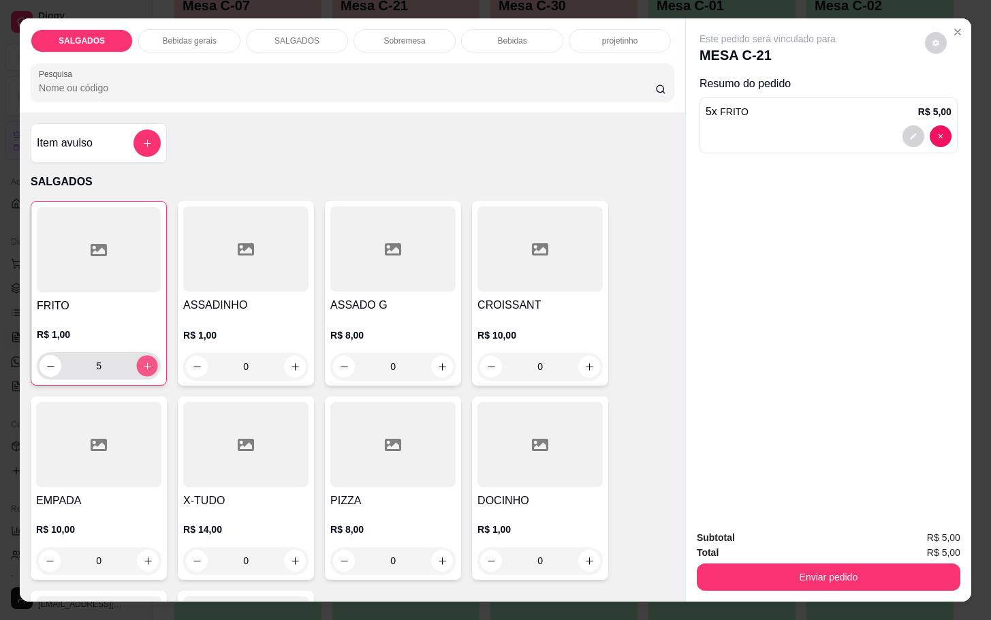
type input "6"
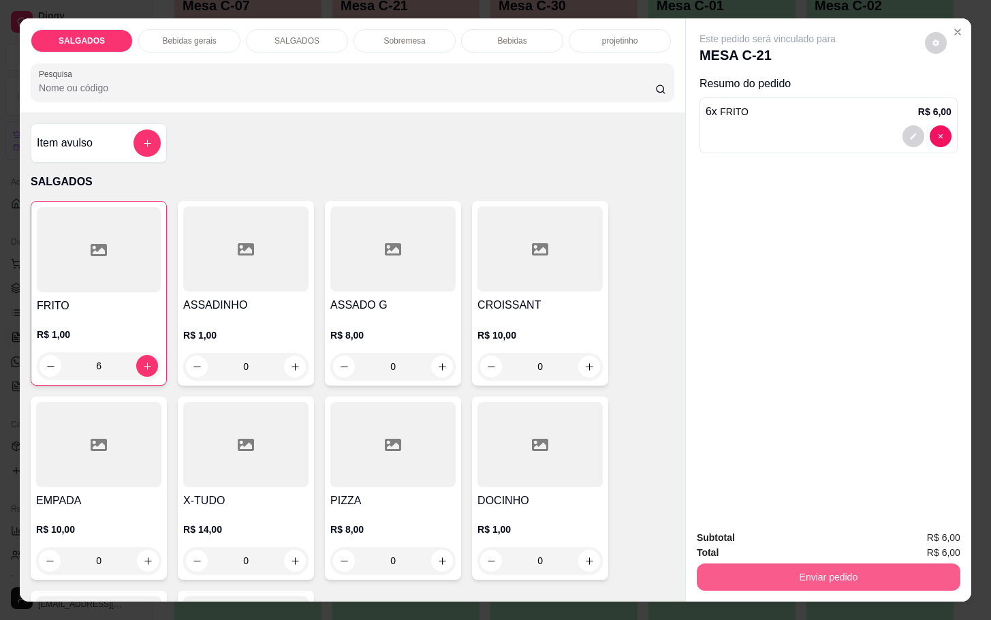
click at [738, 563] on button "Enviar pedido" at bounding box center [829, 576] width 264 height 27
click at [741, 544] on button "Não registrar e enviar pedido" at bounding box center [782, 535] width 138 height 25
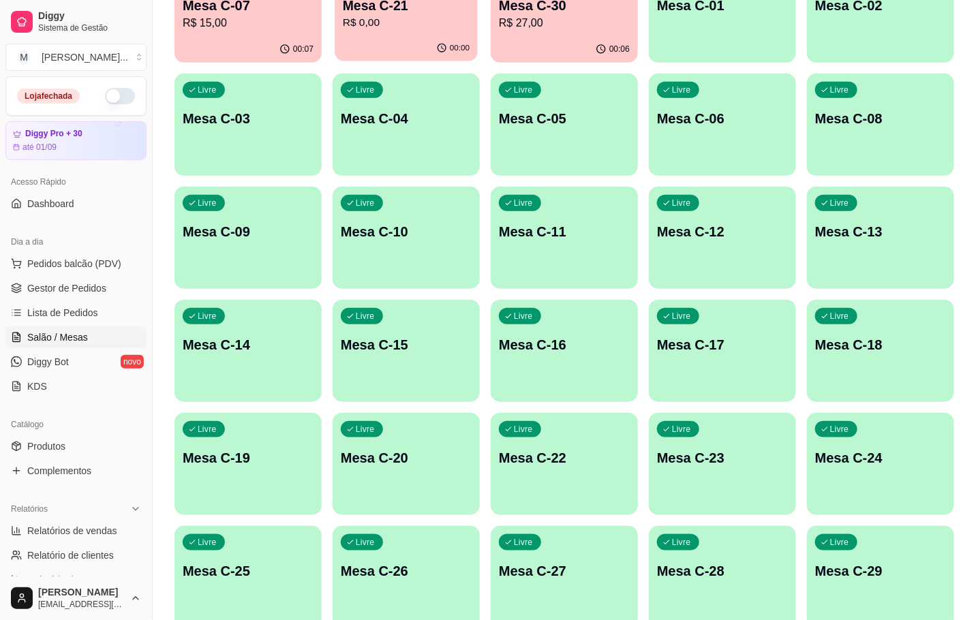
click at [399, 7] on p "Mesa C-21" at bounding box center [406, 6] width 127 height 18
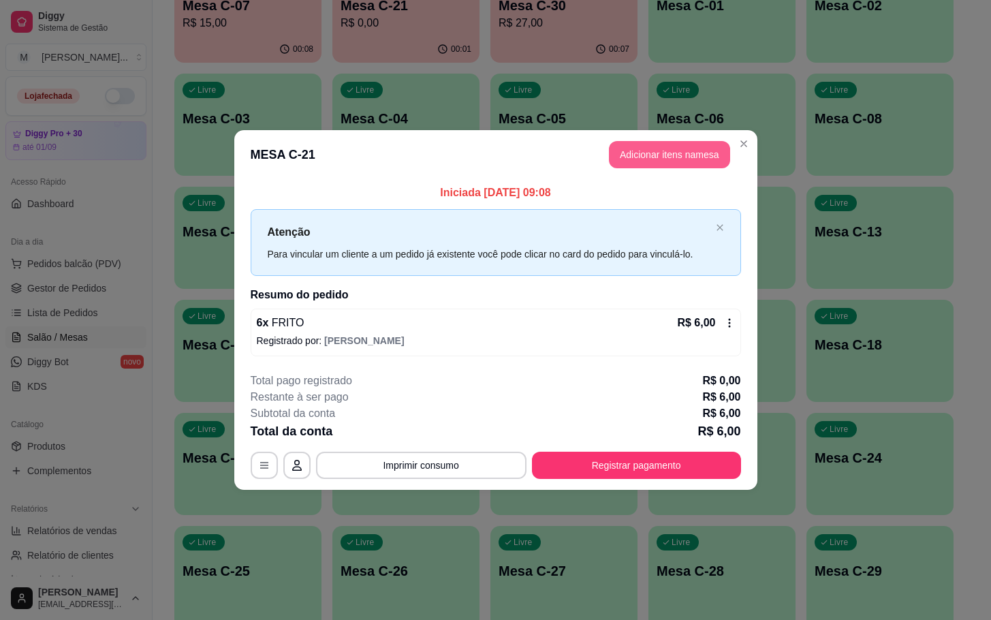
click at [650, 147] on button "Adicionar itens na mesa" at bounding box center [669, 154] width 121 height 27
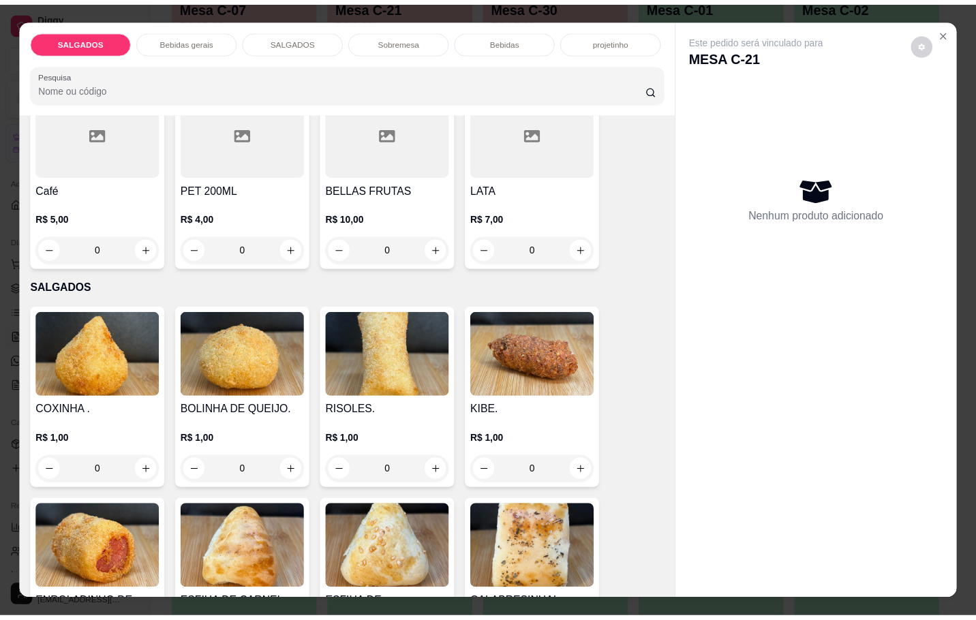
scroll to position [613, 0]
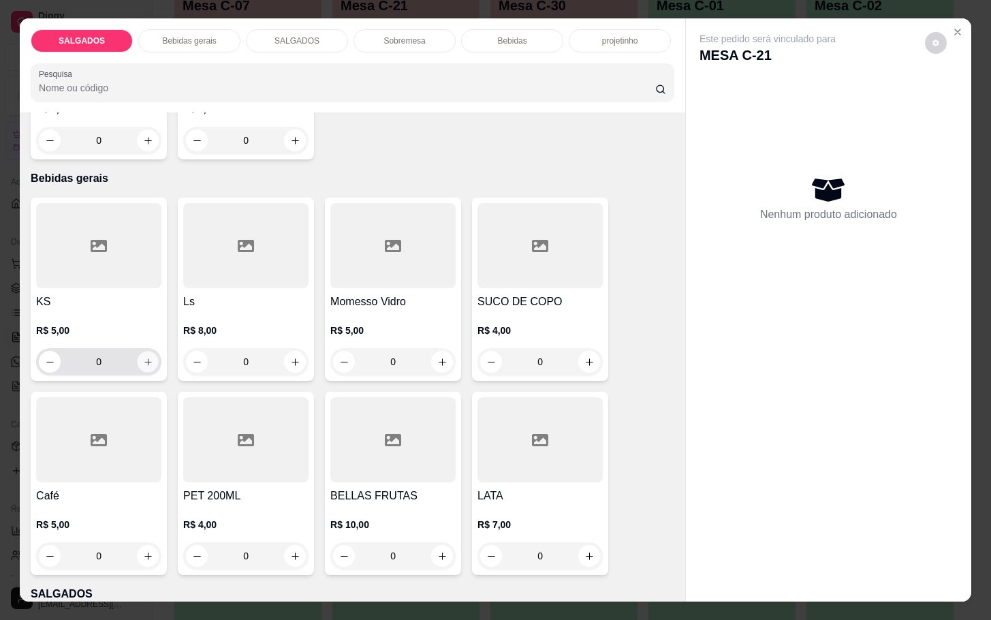
click at [141, 352] on button "increase-product-quantity" at bounding box center [148, 362] width 21 height 21
type input "1"
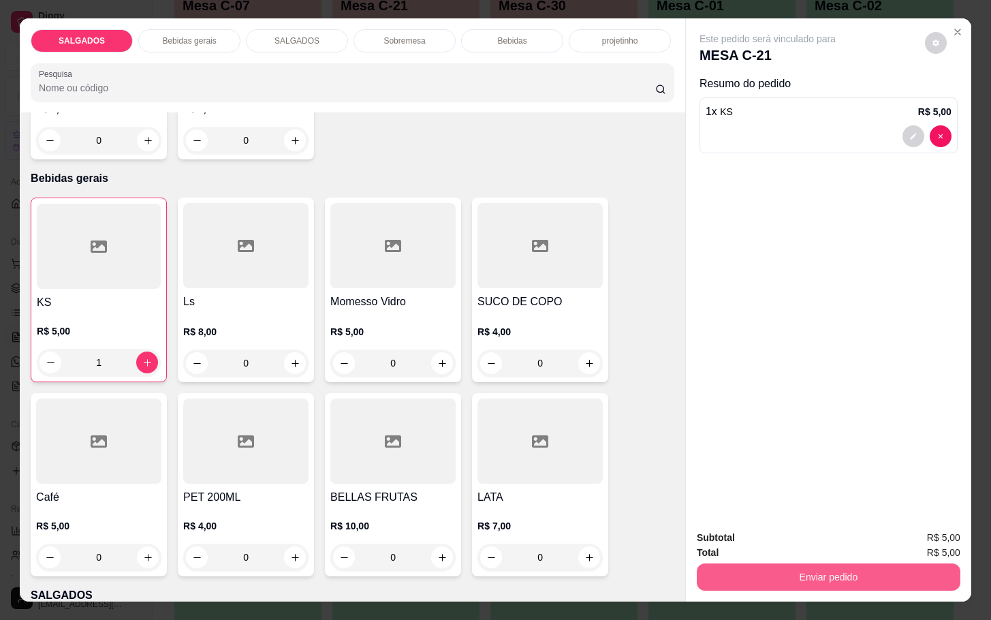
click at [773, 565] on button "Enviar pedido" at bounding box center [829, 576] width 264 height 27
click at [747, 529] on button "Não registrar e enviar pedido" at bounding box center [782, 536] width 142 height 26
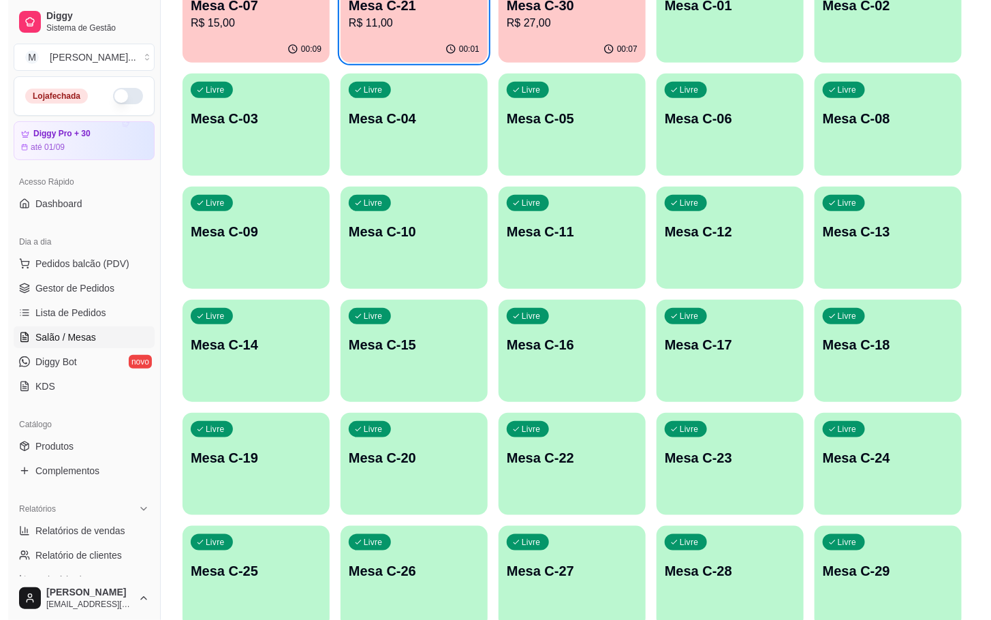
scroll to position [370, 0]
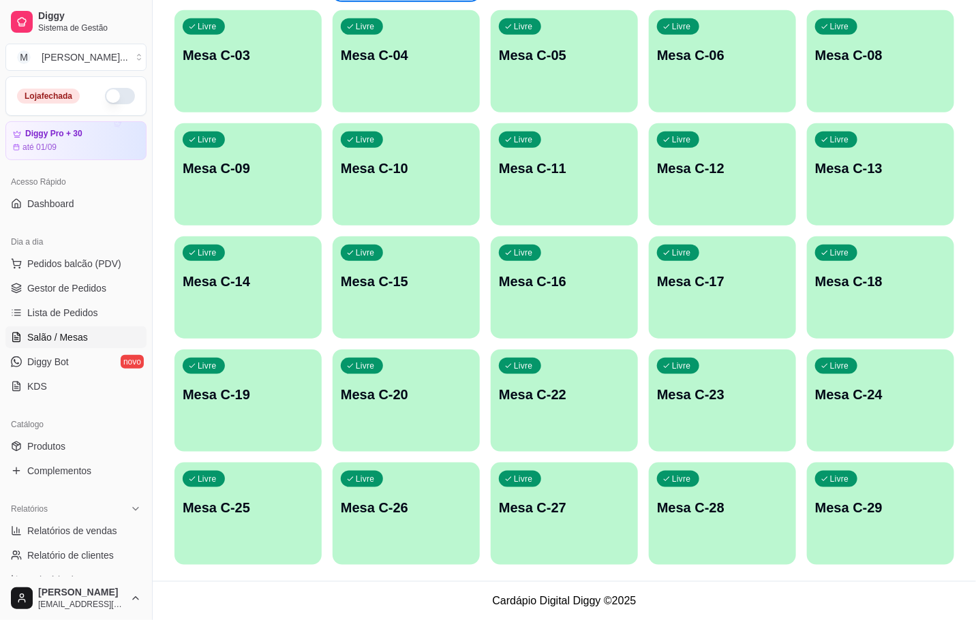
click at [414, 396] on p "Mesa C-20" at bounding box center [406, 394] width 131 height 19
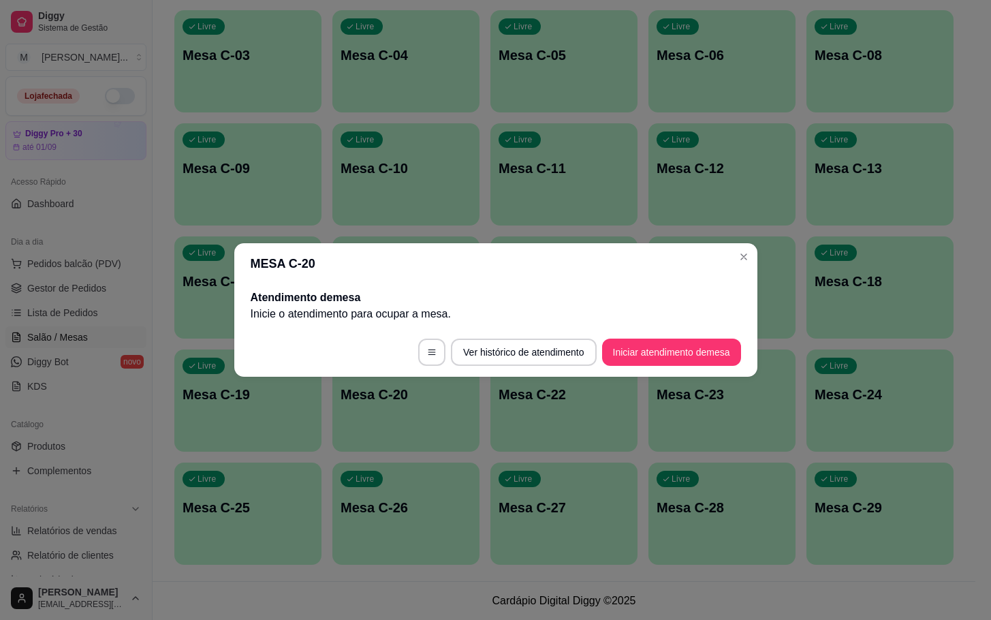
click at [695, 335] on footer "Ver histórico de atendimento Iniciar atendimento de mesa" at bounding box center [495, 352] width 523 height 49
click at [698, 335] on footer "Ver histórico de atendimento Iniciar atendimento de mesa" at bounding box center [495, 352] width 523 height 49
drag, startPoint x: 702, startPoint y: 337, endPoint x: 702, endPoint y: 346, distance: 8.9
click at [703, 345] on footer "Ver histórico de atendimento Iniciar atendimento de mesa" at bounding box center [495, 352] width 523 height 49
click at [702, 346] on button "Iniciar atendimento de mesa" at bounding box center [671, 352] width 139 height 27
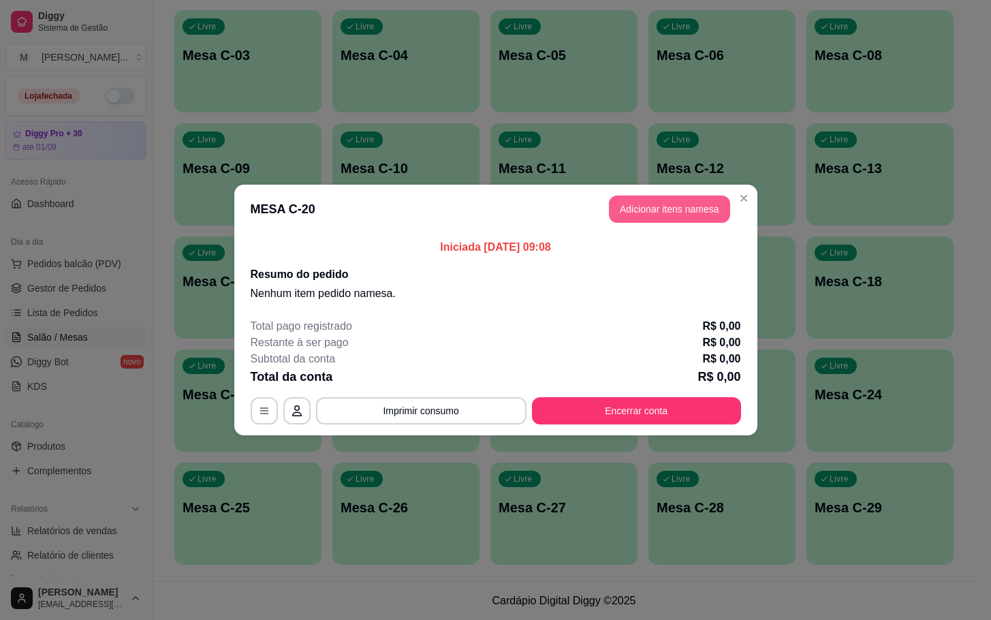
click at [708, 207] on button "Adicionar itens na mesa" at bounding box center [669, 209] width 121 height 27
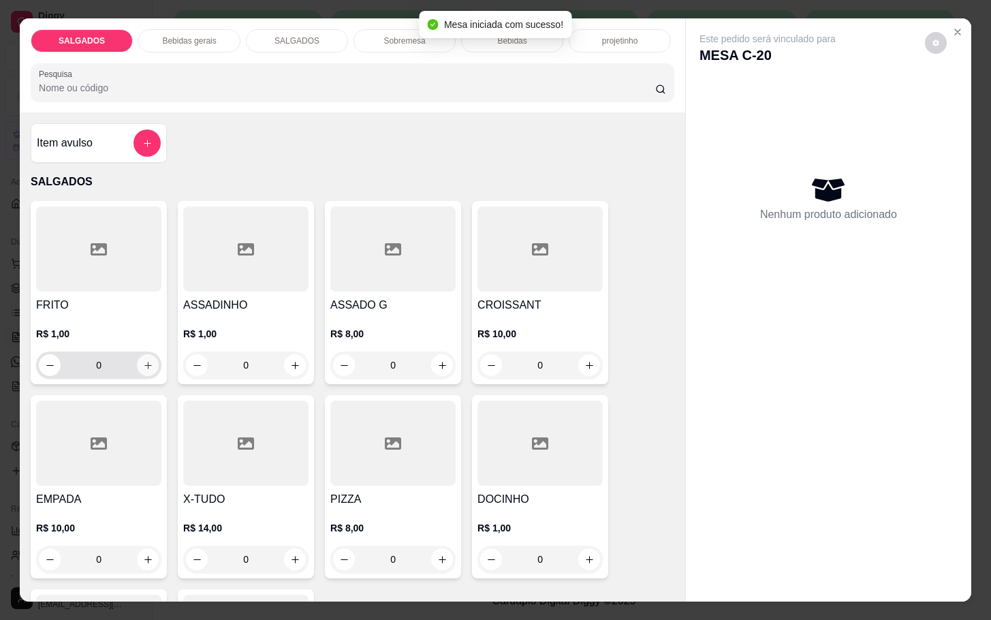
click at [137, 367] on button "increase-product-quantity" at bounding box center [148, 365] width 22 height 22
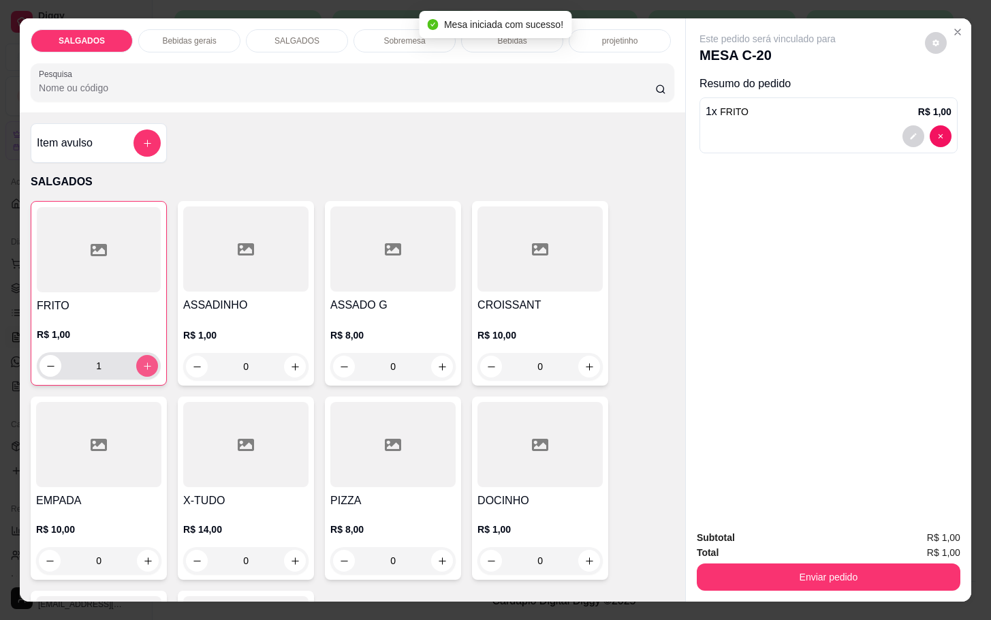
click at [136, 367] on button "increase-product-quantity" at bounding box center [147, 366] width 22 height 22
click at [137, 367] on button "increase-product-quantity" at bounding box center [147, 366] width 21 height 21
click at [137, 366] on button "increase-product-quantity" at bounding box center [147, 366] width 21 height 21
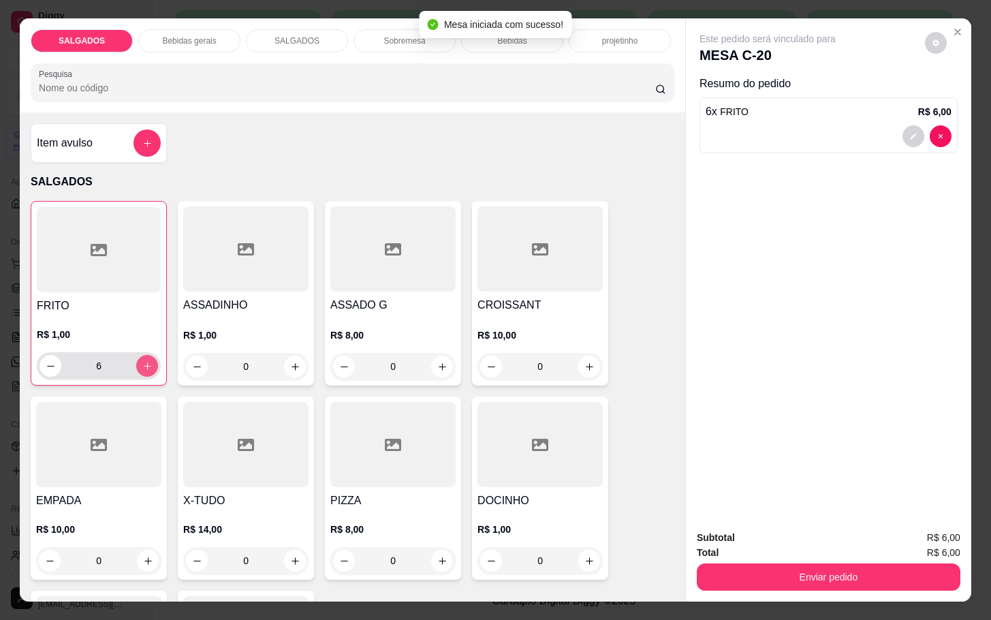
click at [138, 366] on button "increase-product-quantity" at bounding box center [147, 366] width 22 height 22
click at [138, 364] on button "increase-product-quantity" at bounding box center [147, 366] width 22 height 22
click at [142, 361] on icon "increase-product-quantity" at bounding box center [147, 366] width 10 height 10
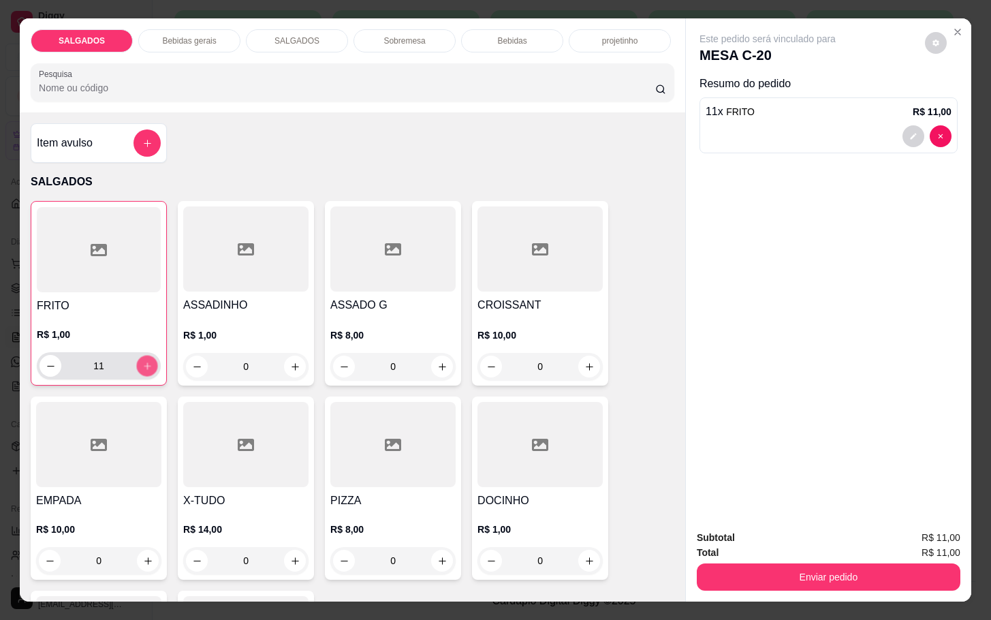
click at [142, 361] on icon "increase-product-quantity" at bounding box center [147, 366] width 10 height 10
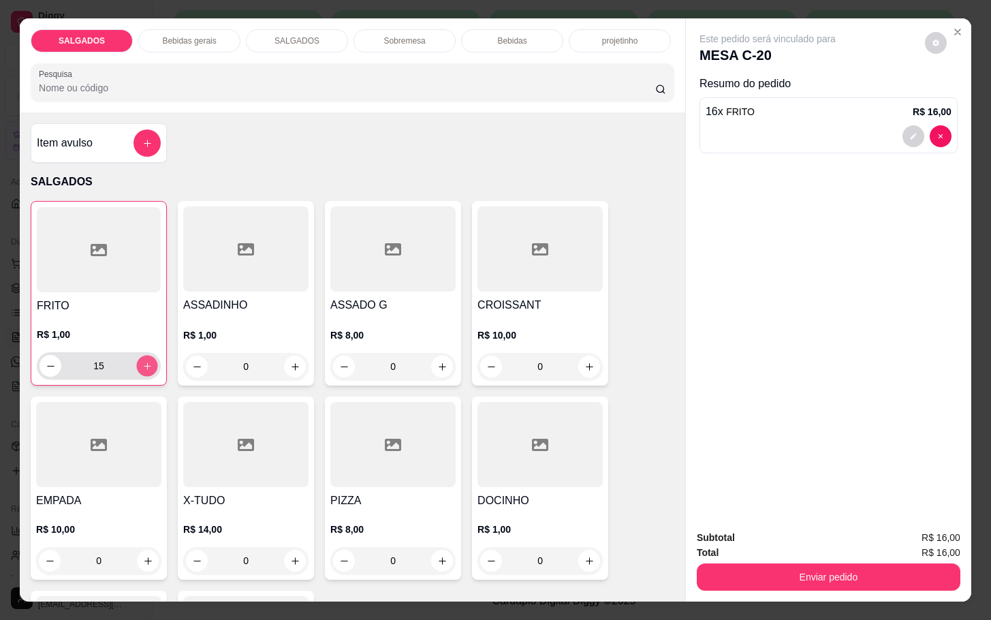
click at [142, 361] on icon "increase-product-quantity" at bounding box center [147, 366] width 10 height 10
click at [137, 356] on button "increase-product-quantity" at bounding box center [147, 366] width 21 height 21
click at [142, 362] on icon "increase-product-quantity" at bounding box center [147, 366] width 10 height 10
type input "20"
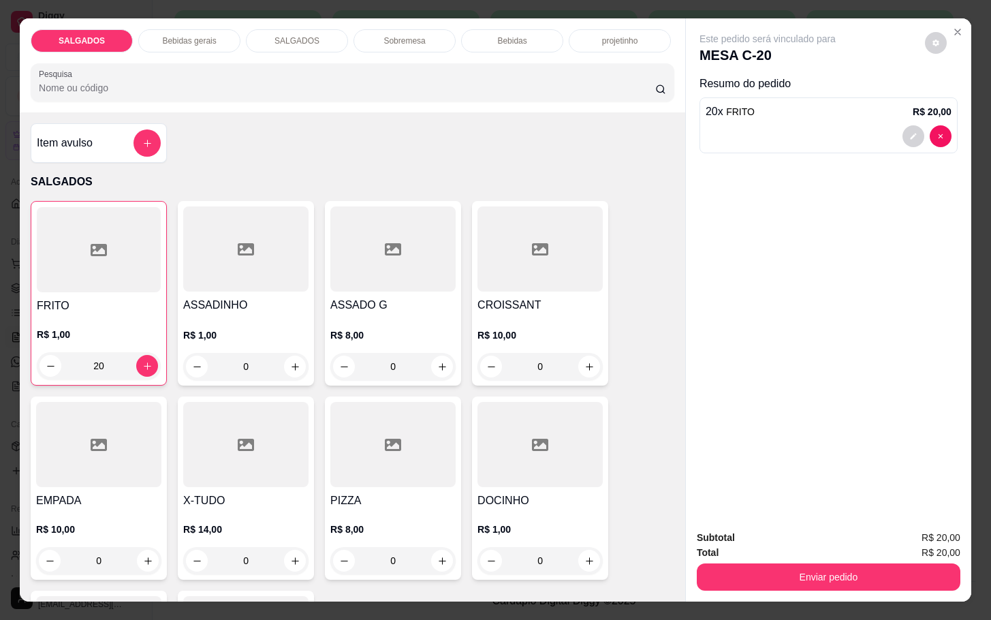
click at [197, 29] on div "Bebidas gerais" at bounding box center [189, 40] width 102 height 23
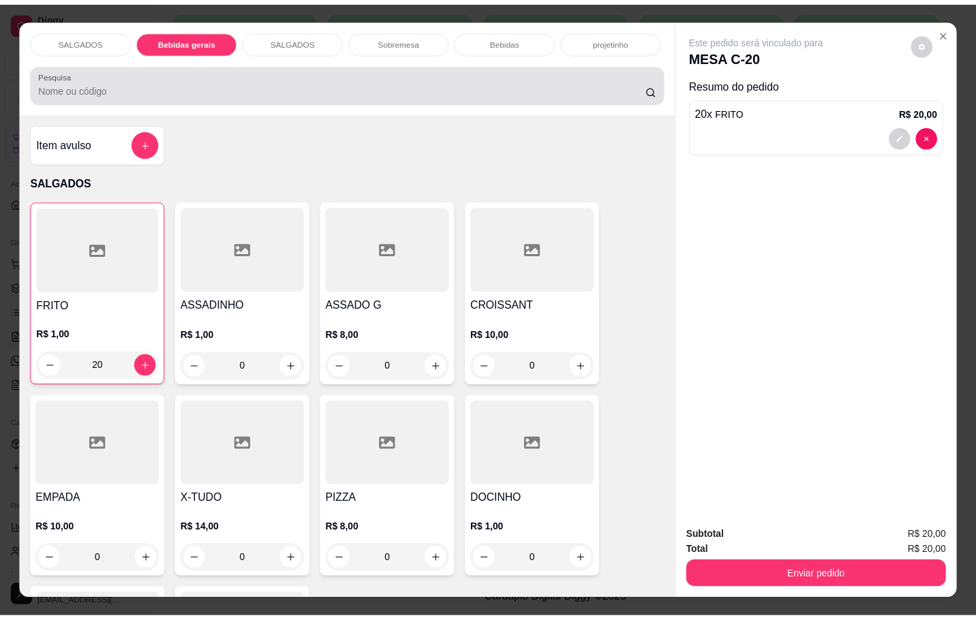
scroll to position [33, 0]
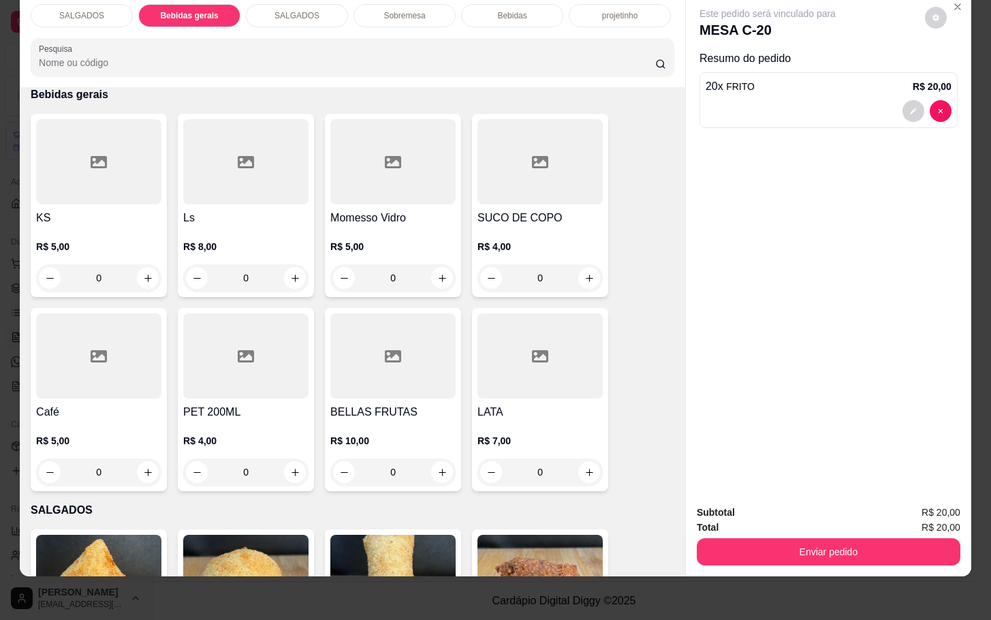
click at [228, 226] on div "R$ 8,00 0" at bounding box center [245, 258] width 125 height 65
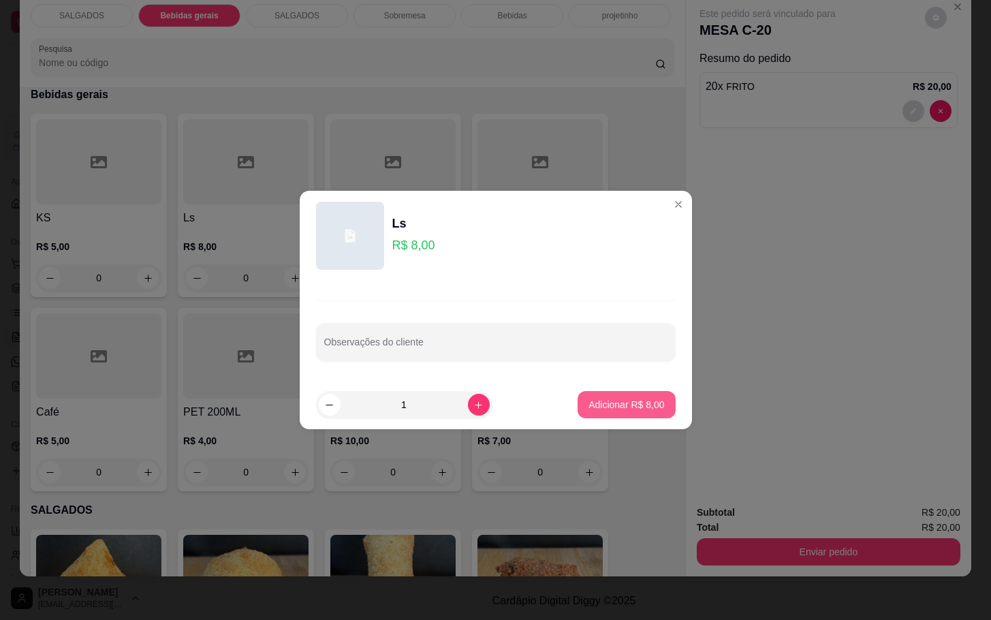
click at [621, 411] on button "Adicionar R$ 8,00" at bounding box center [626, 404] width 97 height 27
type input "1"
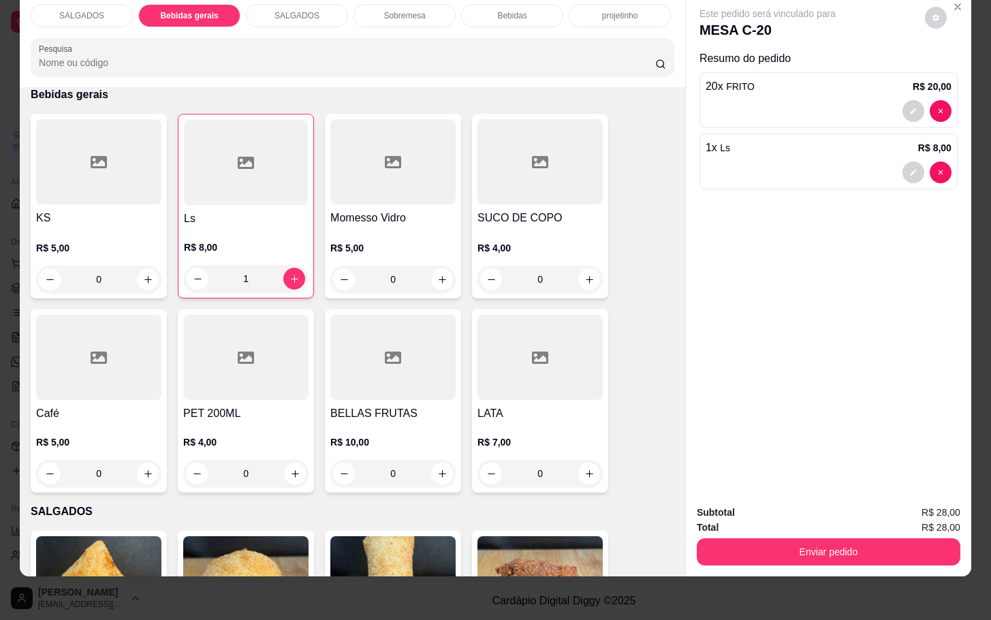
click at [758, 505] on div "Subtotal R$ 28,00" at bounding box center [829, 512] width 264 height 15
click at [755, 520] on div "Total R$ 28,00" at bounding box center [829, 527] width 264 height 15
click at [749, 521] on div "Subtotal R$ 28,00 Total R$ 28,00 Enviar pedido" at bounding box center [829, 535] width 264 height 61
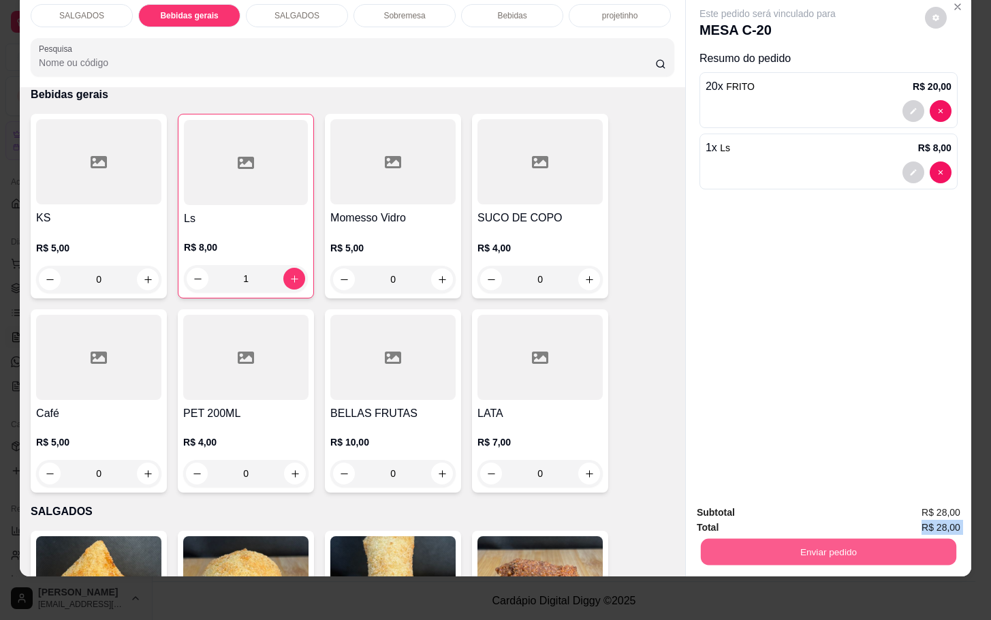
click at [750, 538] on button "Enviar pedido" at bounding box center [828, 551] width 255 height 27
click at [749, 540] on button "Enviar pedido" at bounding box center [829, 551] width 264 height 27
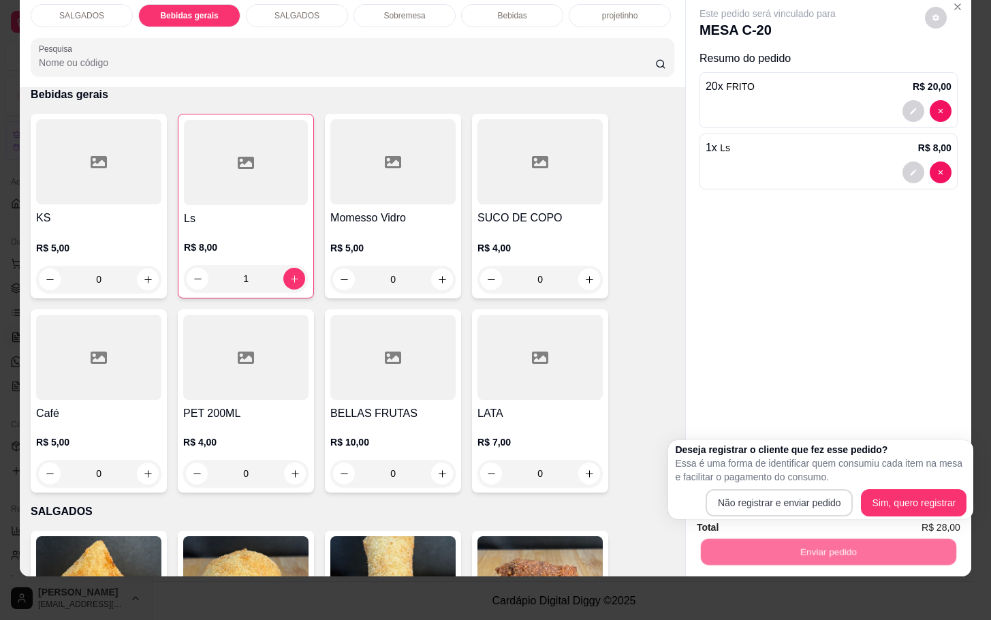
click at [754, 480] on p "Essa é uma forma de identificar quem consumiu cada item na mesa e facilitar o p…" at bounding box center [821, 469] width 292 height 27
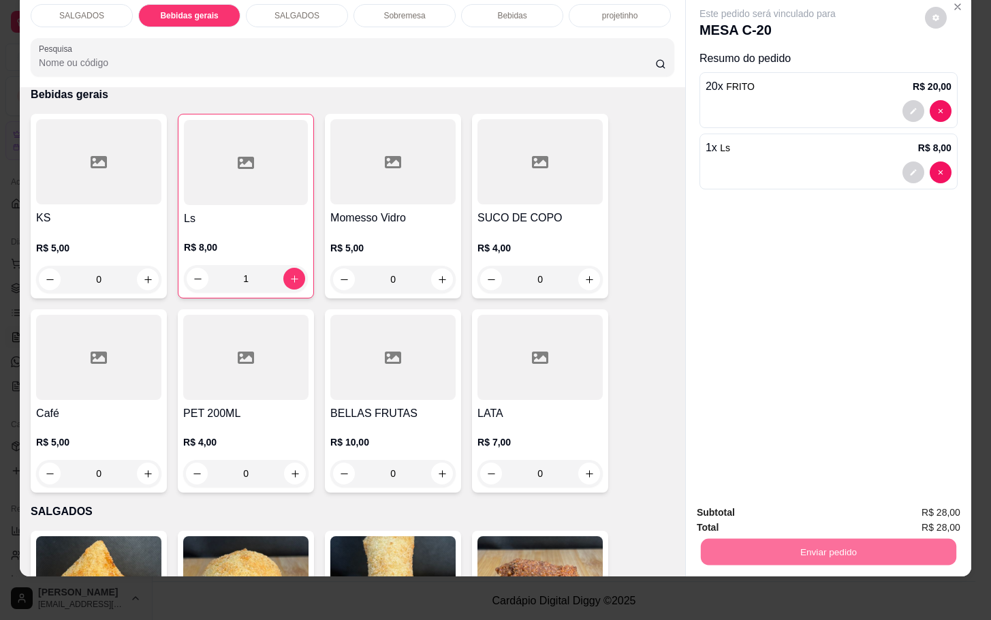
click at [747, 497] on button "Não registrar e enviar pedido" at bounding box center [782, 504] width 142 height 26
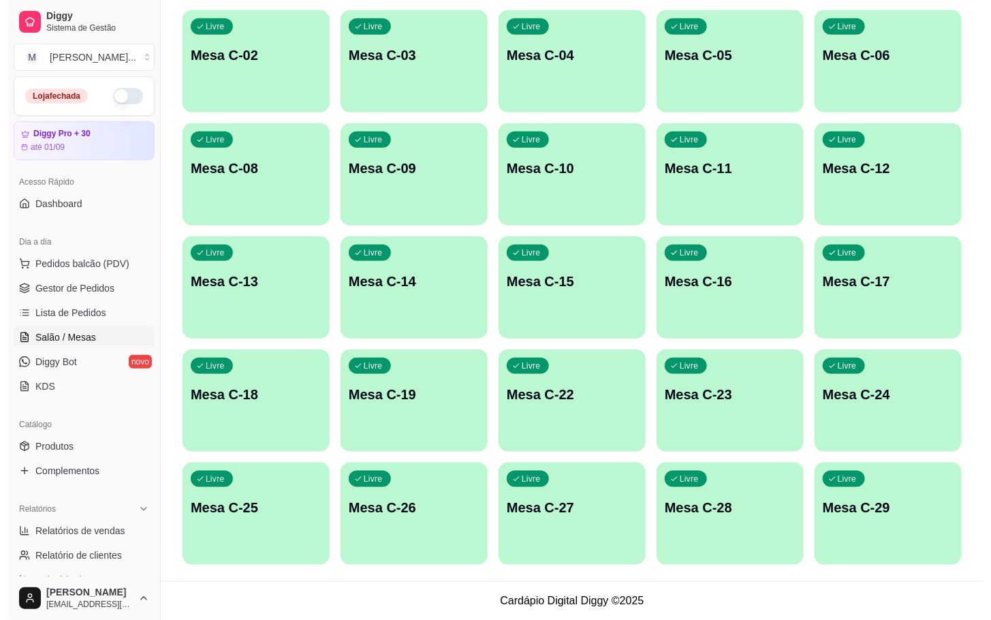
scroll to position [166, 0]
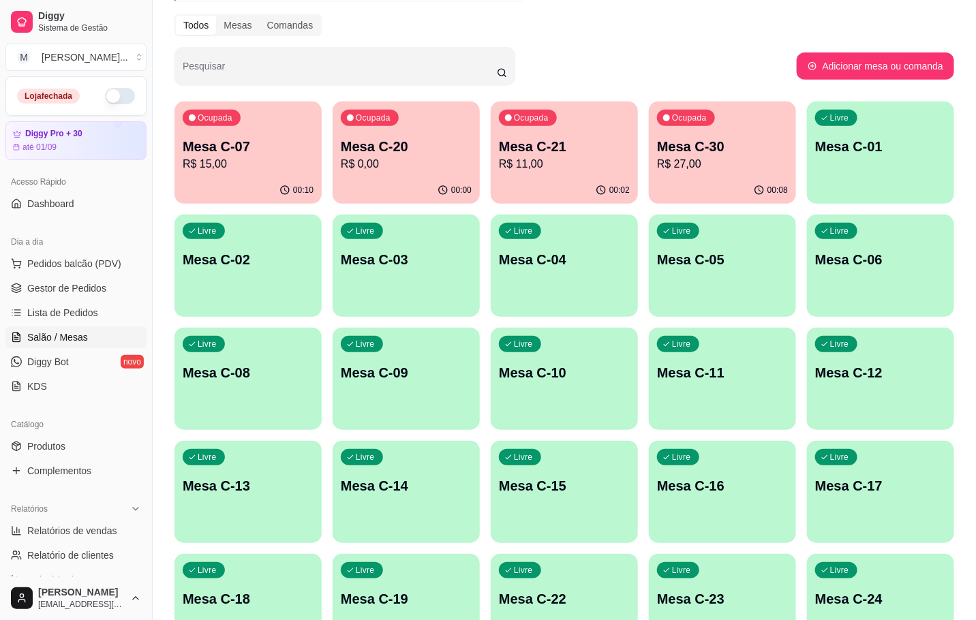
click at [232, 125] on div "Ocupada" at bounding box center [212, 118] width 58 height 16
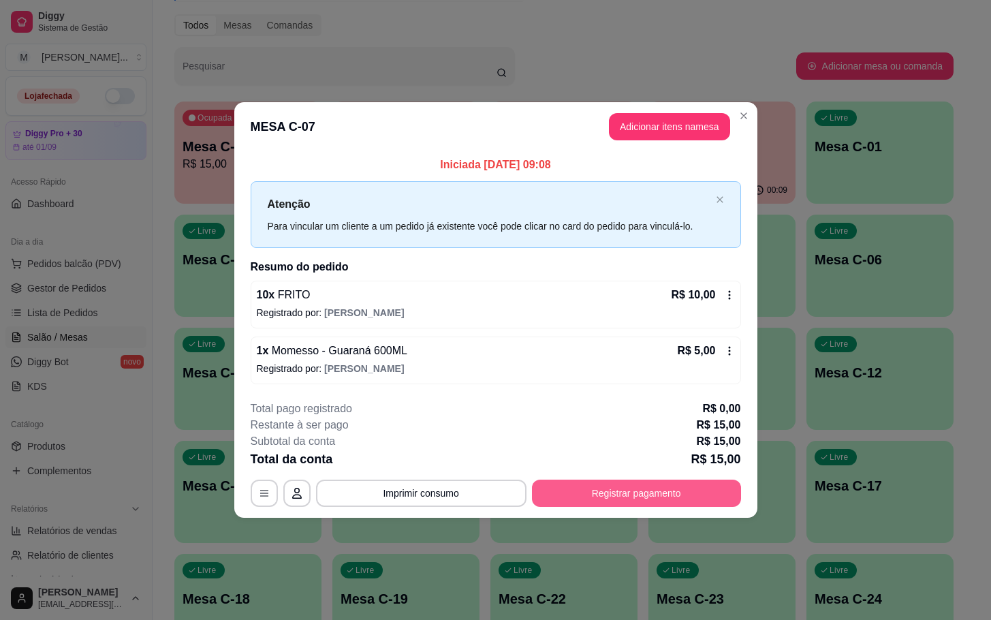
click at [585, 507] on footer "**********" at bounding box center [495, 454] width 523 height 128
click at [583, 503] on button "Registrar pagamento" at bounding box center [636, 493] width 209 height 27
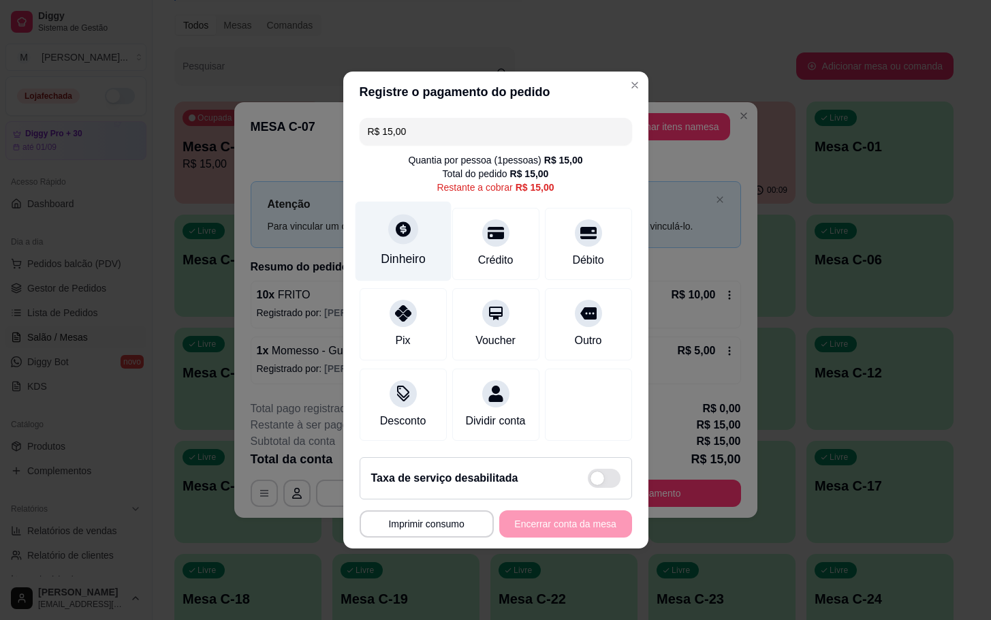
click at [403, 239] on div "Dinheiro" at bounding box center [403, 242] width 96 height 80
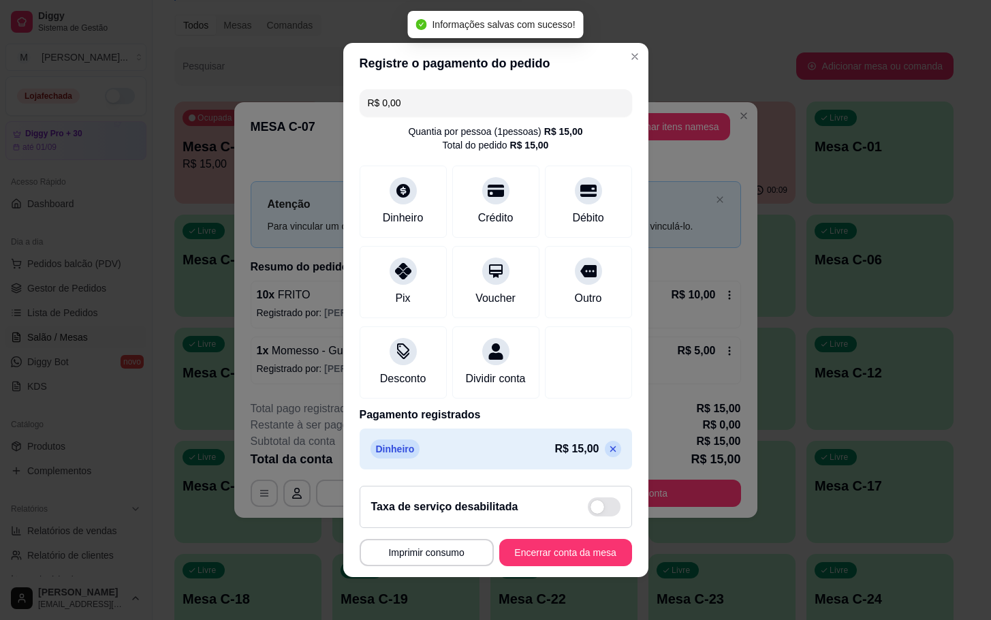
type input "R$ 0,00"
click at [589, 558] on button "Encerrar conta da mesa" at bounding box center [565, 553] width 129 height 27
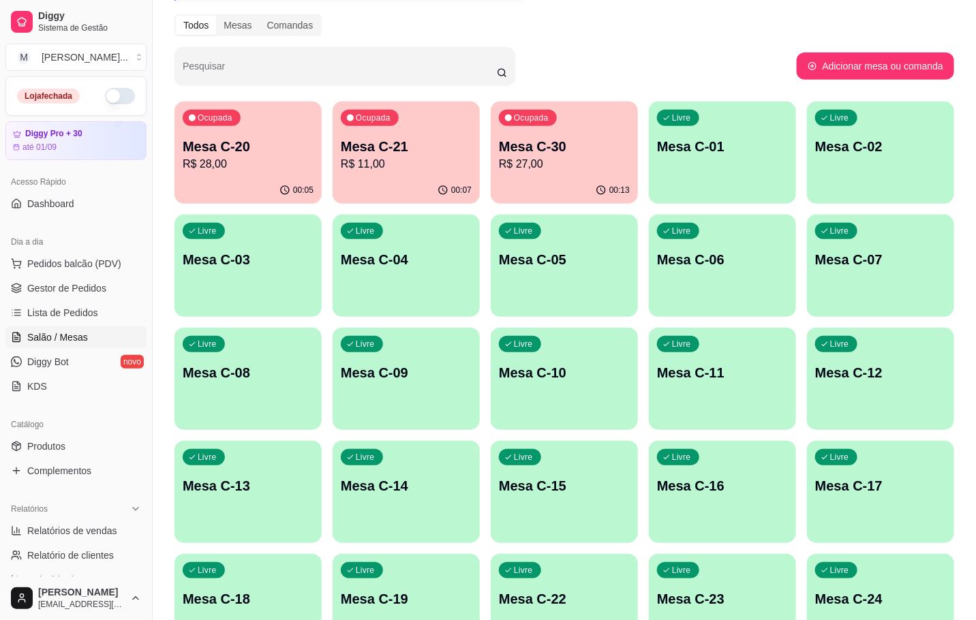
click at [375, 178] on div "00:07" at bounding box center [405, 190] width 147 height 27
click at [239, 176] on button "Ocupada Mesa C-20 R$ 28,00 00:05" at bounding box center [247, 152] width 143 height 99
click at [350, 178] on div "00:07" at bounding box center [405, 190] width 147 height 27
click at [560, 151] on p "Mesa C-30" at bounding box center [564, 147] width 127 height 18
click at [420, 161] on p "R$ 11,00" at bounding box center [406, 164] width 131 height 16
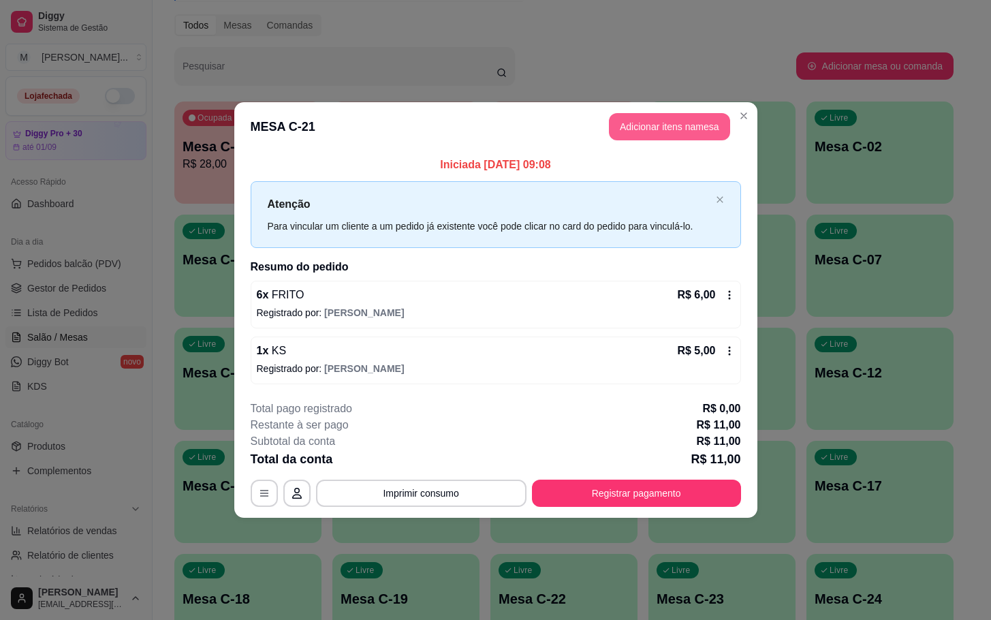
click at [689, 119] on button "Adicionar itens na mesa" at bounding box center [669, 126] width 121 height 27
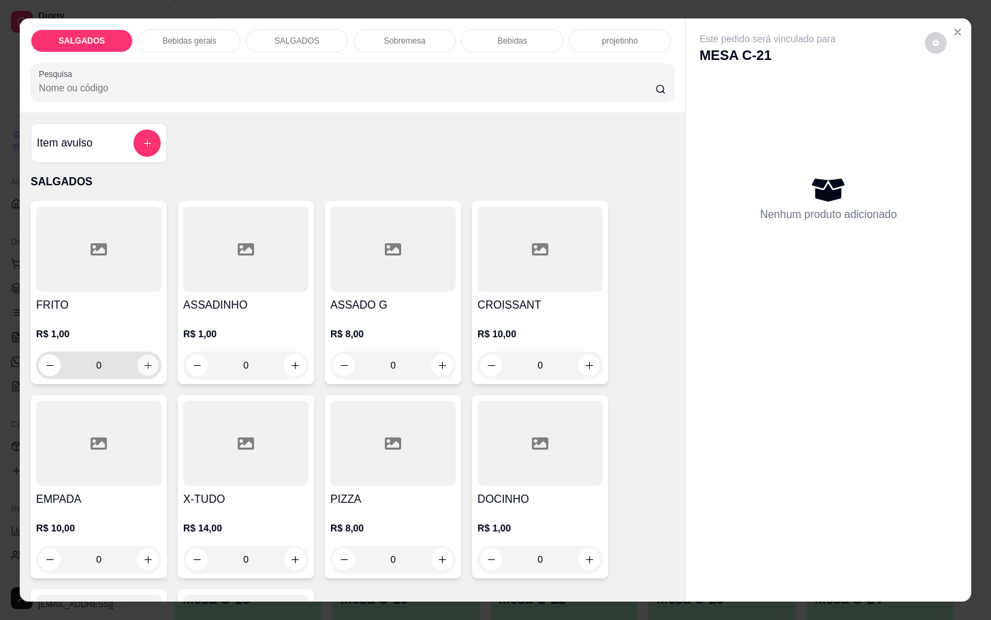
click at [143, 360] on icon "increase-product-quantity" at bounding box center [148, 365] width 10 height 10
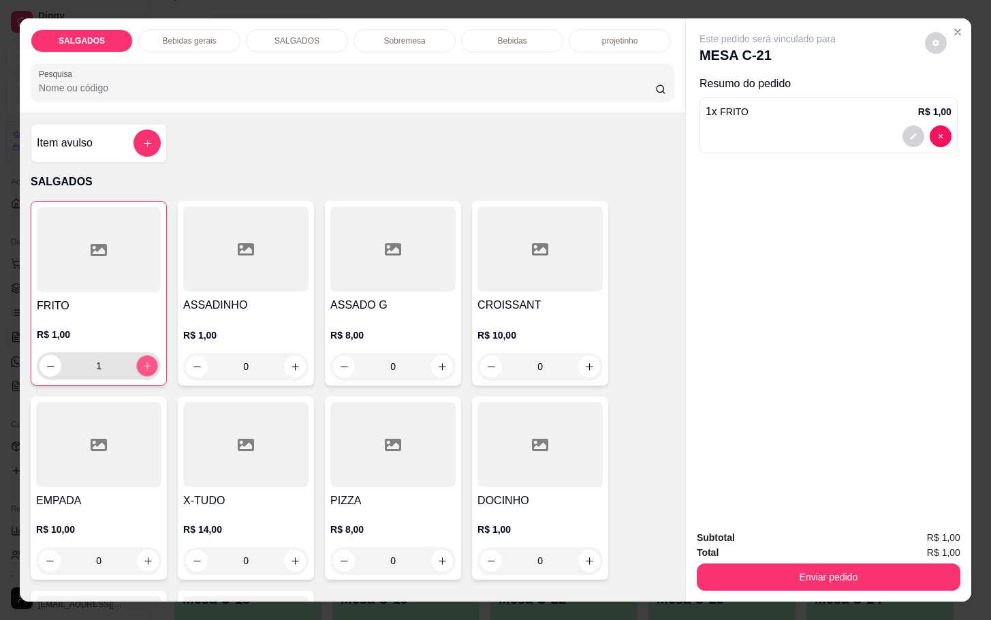
click at [142, 361] on icon "increase-product-quantity" at bounding box center [147, 366] width 10 height 10
type input "5"
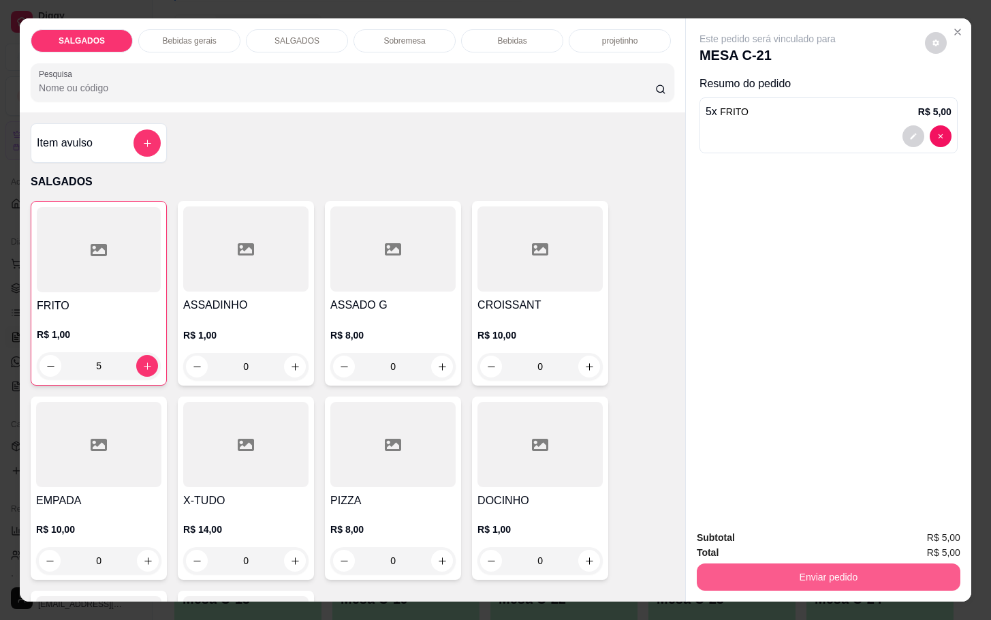
click at [752, 564] on button "Enviar pedido" at bounding box center [829, 576] width 264 height 27
click at [746, 527] on button "Não registrar e enviar pedido" at bounding box center [782, 535] width 138 height 25
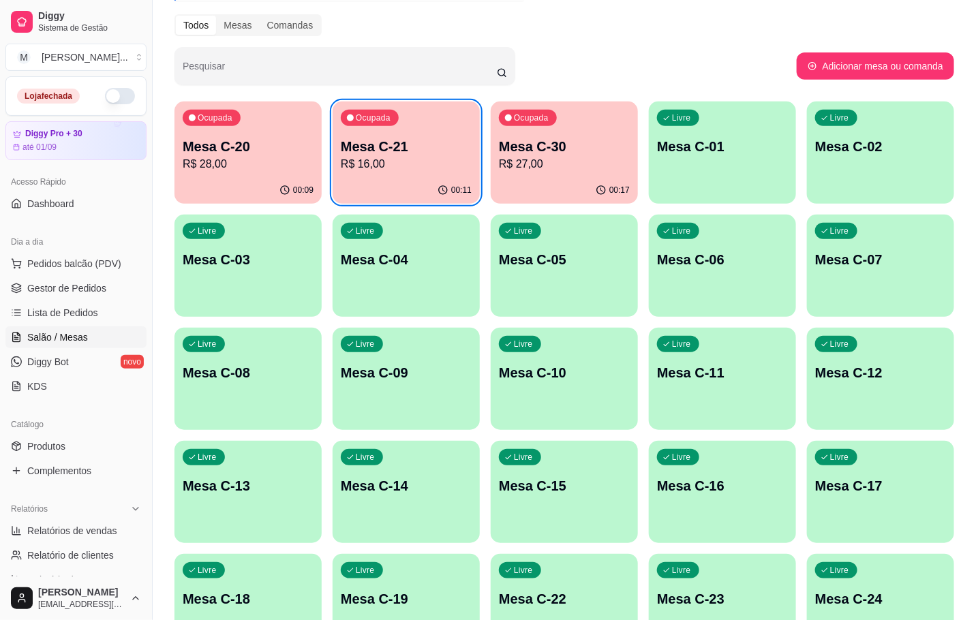
click at [413, 186] on div "00:11" at bounding box center [405, 190] width 147 height 27
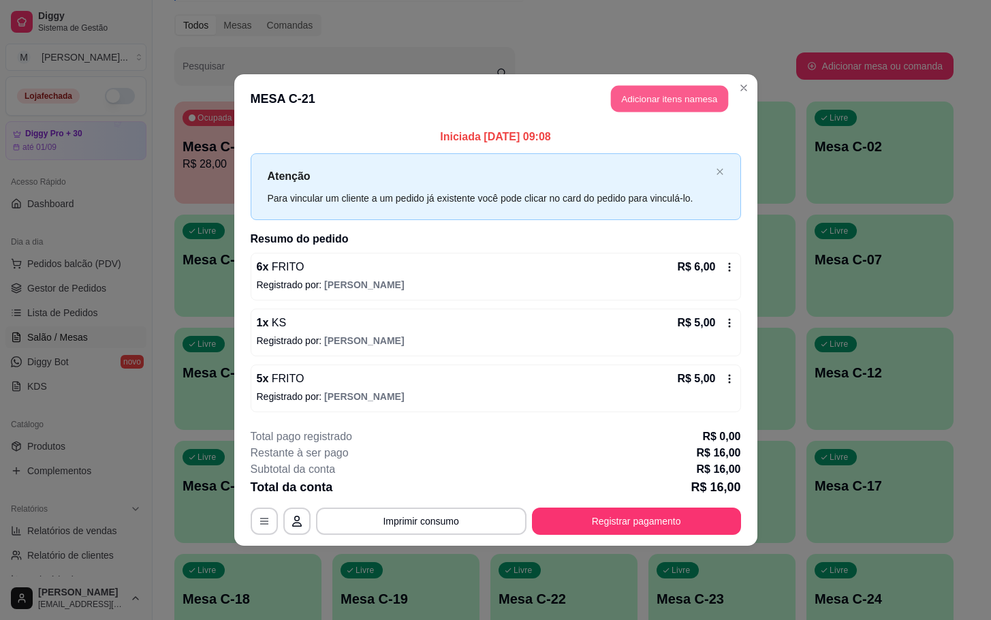
click at [632, 98] on button "Adicionar itens na mesa" at bounding box center [669, 99] width 117 height 27
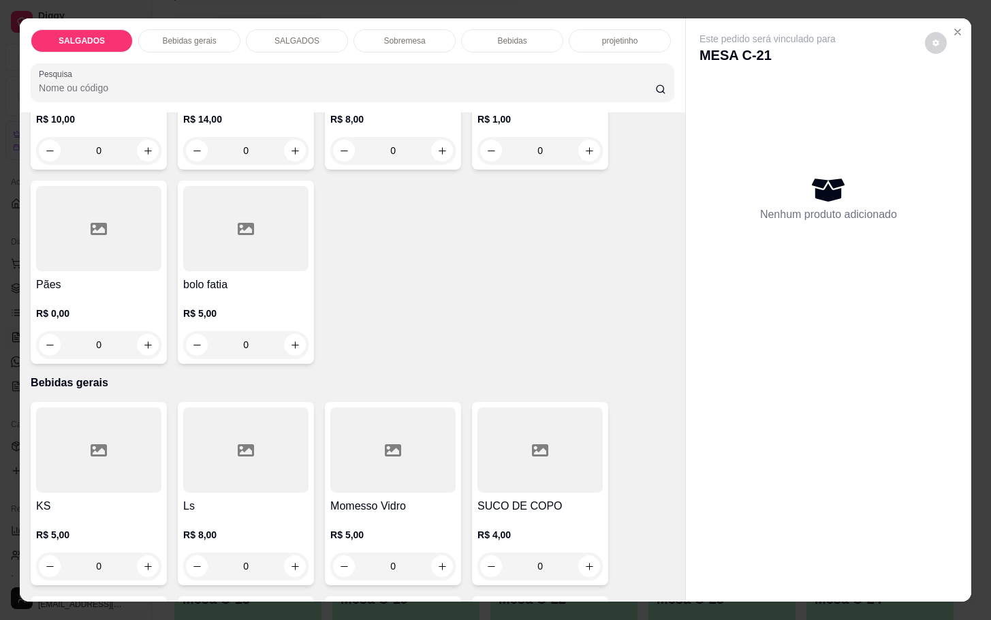
scroll to position [715, 0]
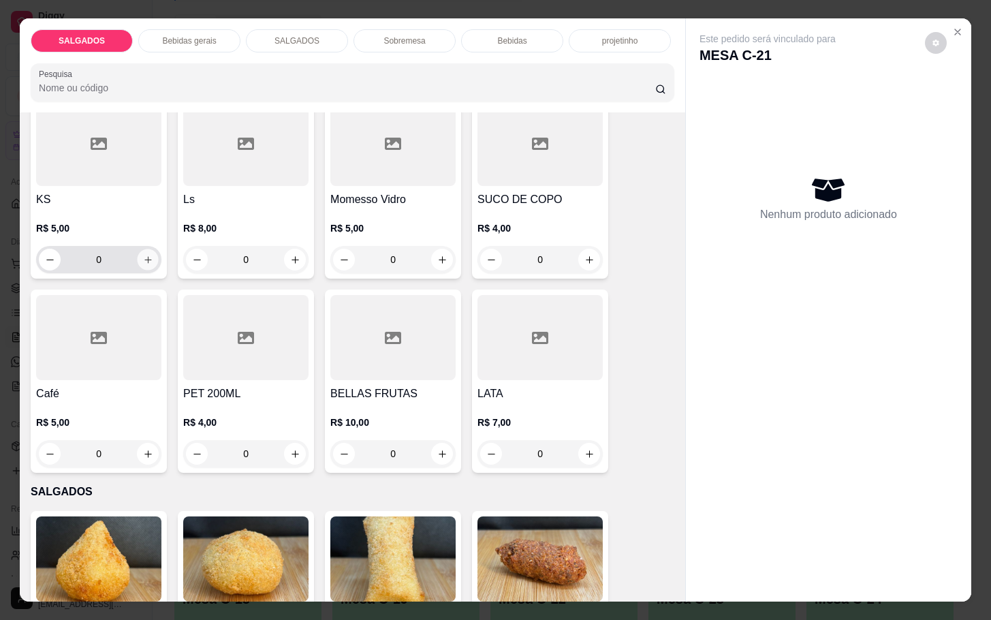
click at [143, 255] on icon "increase-product-quantity" at bounding box center [148, 260] width 10 height 10
type input "1"
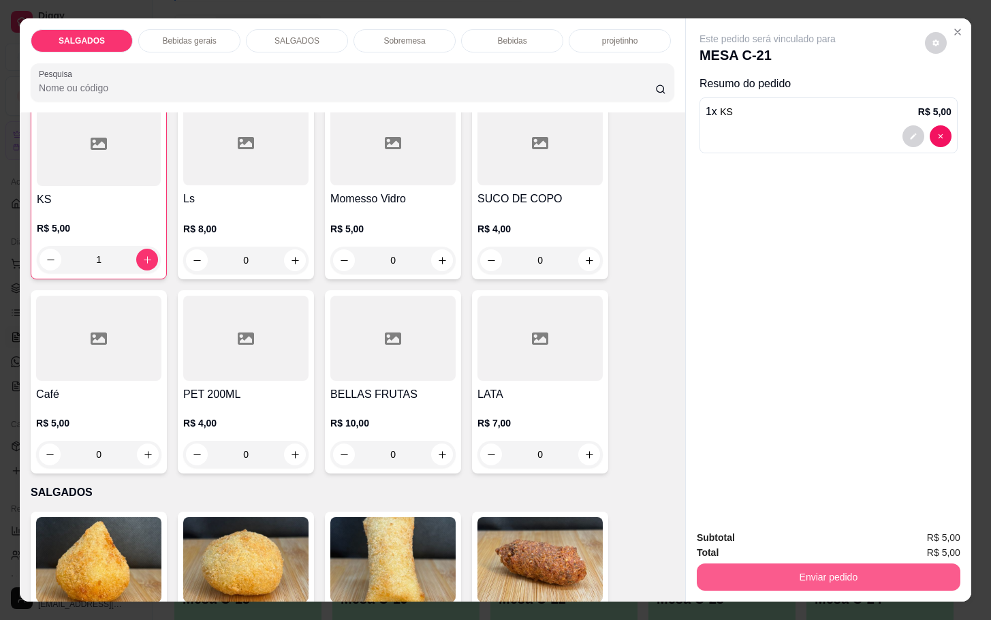
click at [741, 563] on button "Enviar pedido" at bounding box center [829, 576] width 264 height 27
click at [743, 533] on button "Não registrar e enviar pedido" at bounding box center [782, 536] width 142 height 26
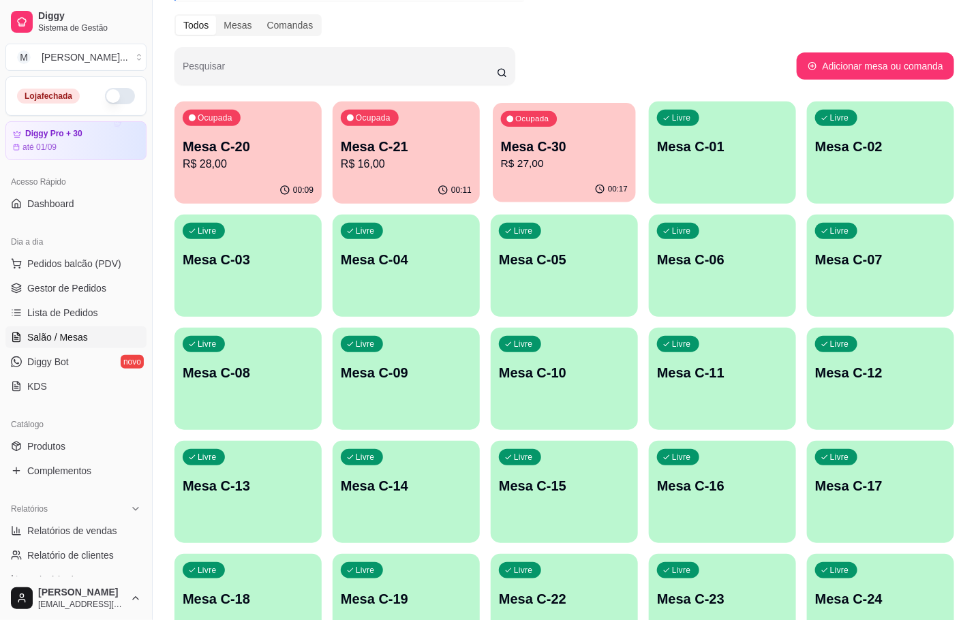
click at [538, 160] on p "R$ 27,00" at bounding box center [564, 164] width 127 height 16
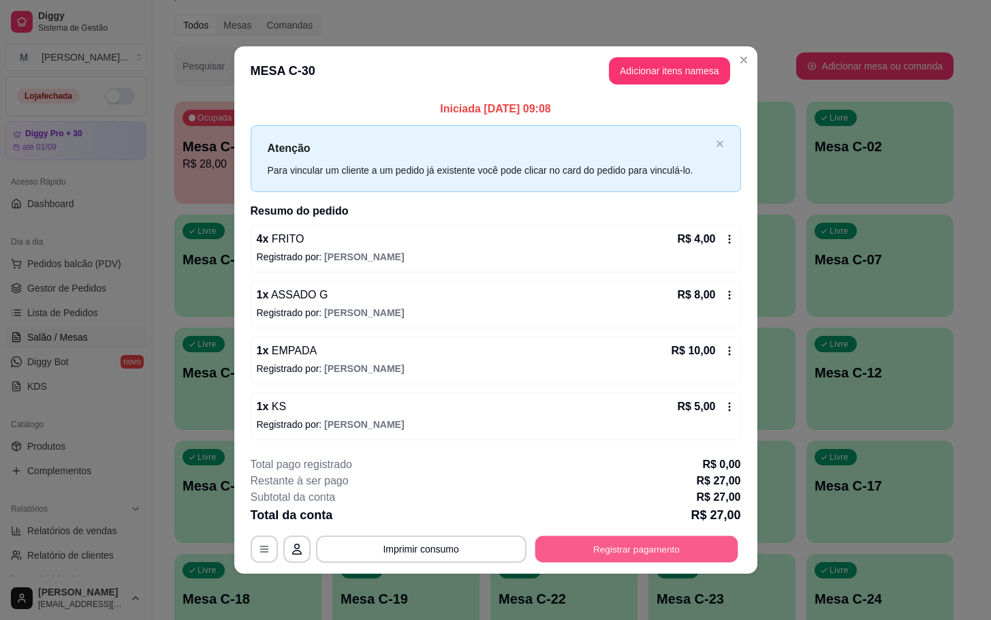
click at [648, 552] on button "Registrar pagamento" at bounding box center [636, 548] width 203 height 27
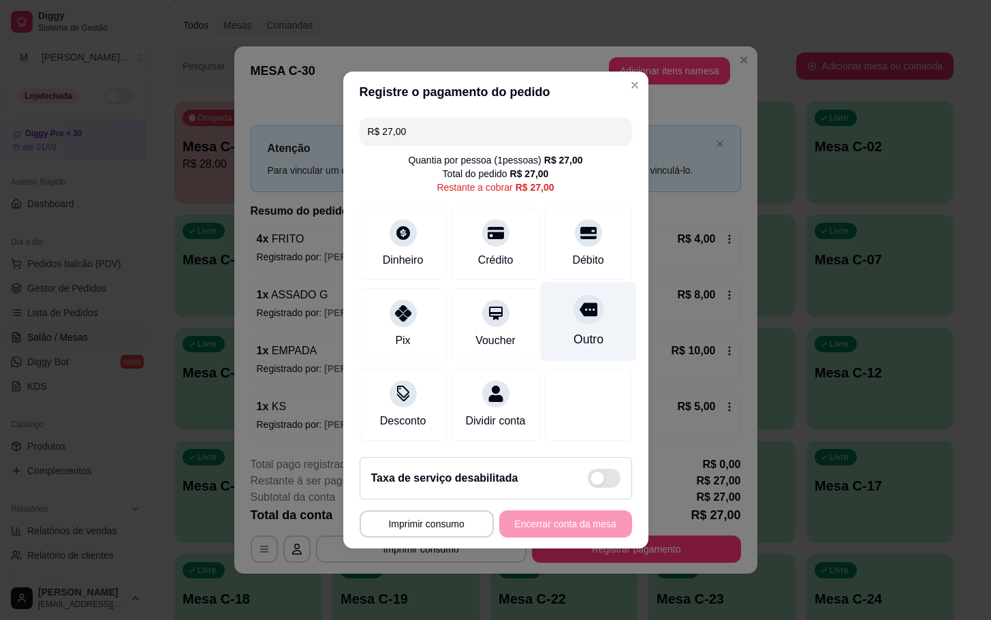
click at [587, 330] on div "Outro" at bounding box center [588, 339] width 30 height 18
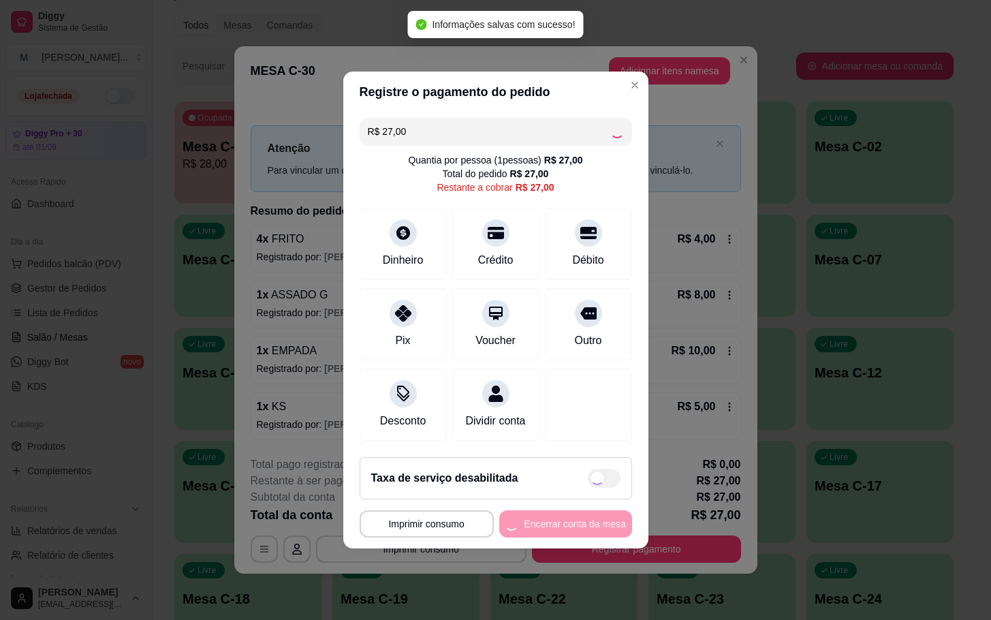
type input "R$ 0,00"
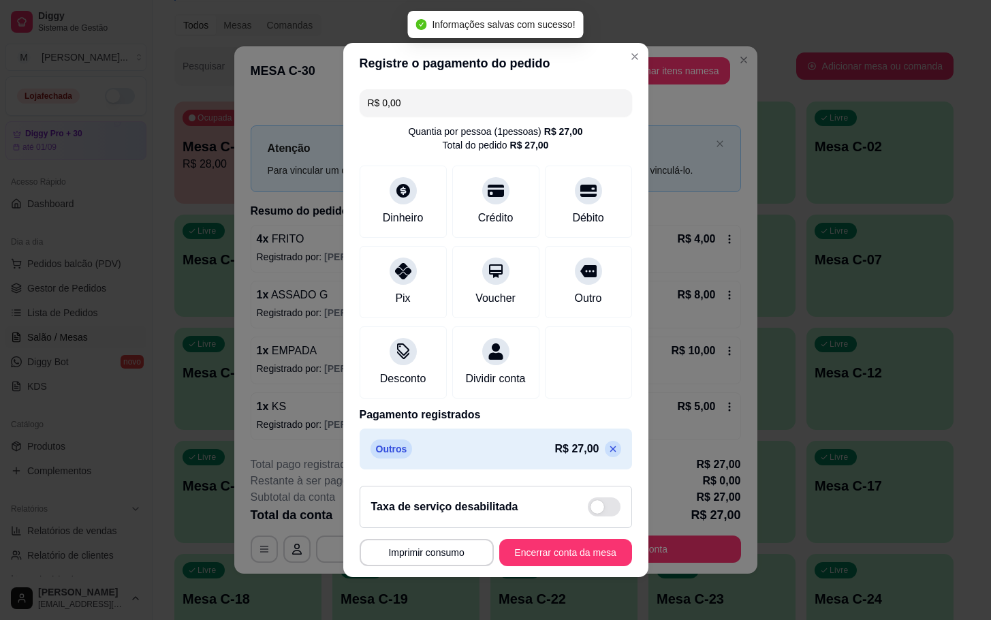
drag, startPoint x: 566, startPoint y: 585, endPoint x: 576, endPoint y: 580, distance: 11.0
click at [570, 577] on footer "**********" at bounding box center [495, 526] width 305 height 102
click at [560, 566] on button "Encerrar conta da mesa" at bounding box center [565, 553] width 129 height 27
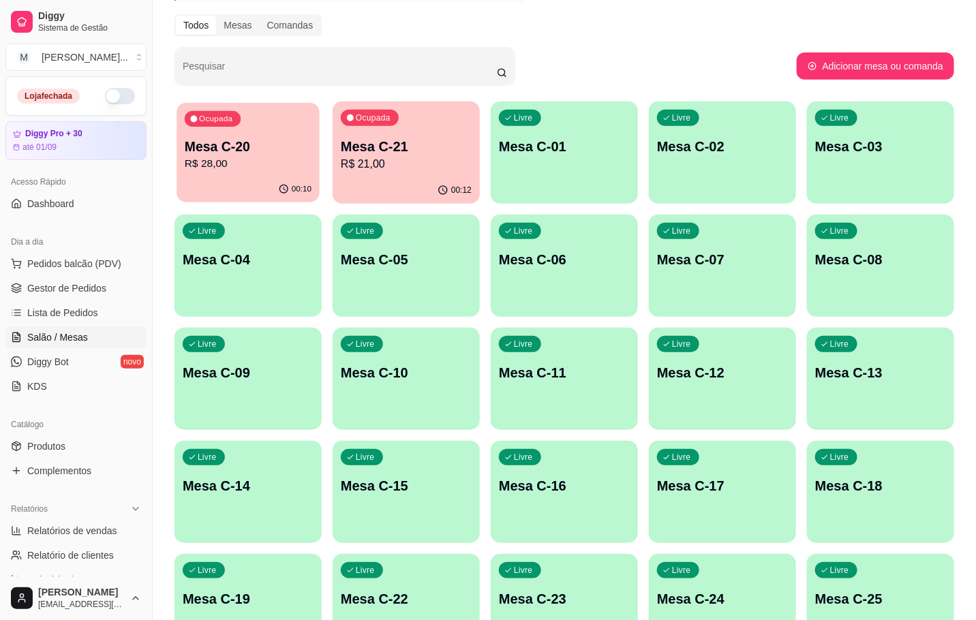
click at [213, 156] on p "R$ 28,00" at bounding box center [248, 164] width 127 height 16
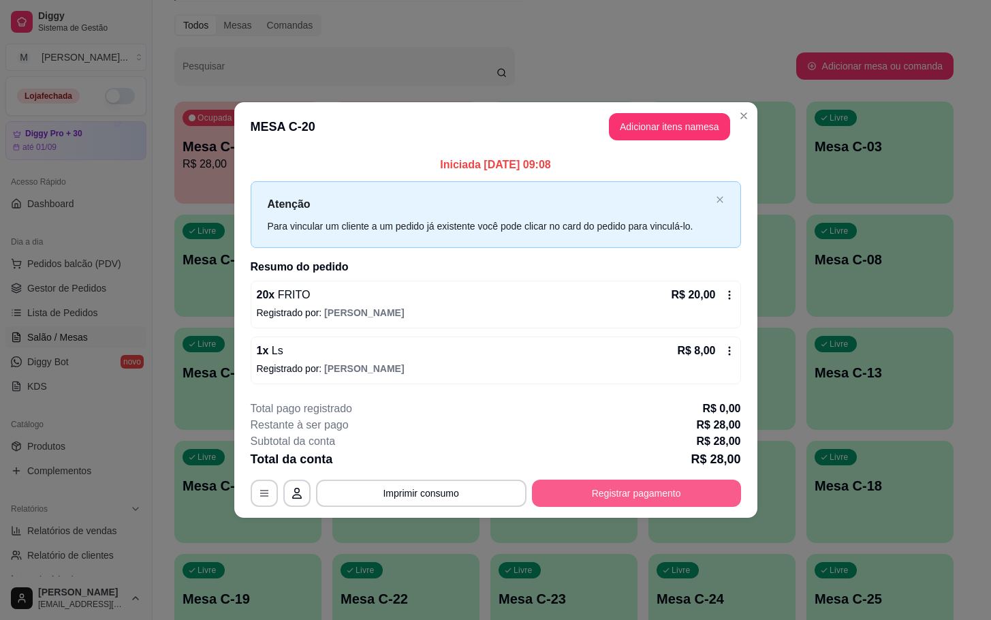
click at [593, 491] on button "Registrar pagamento" at bounding box center [636, 493] width 209 height 27
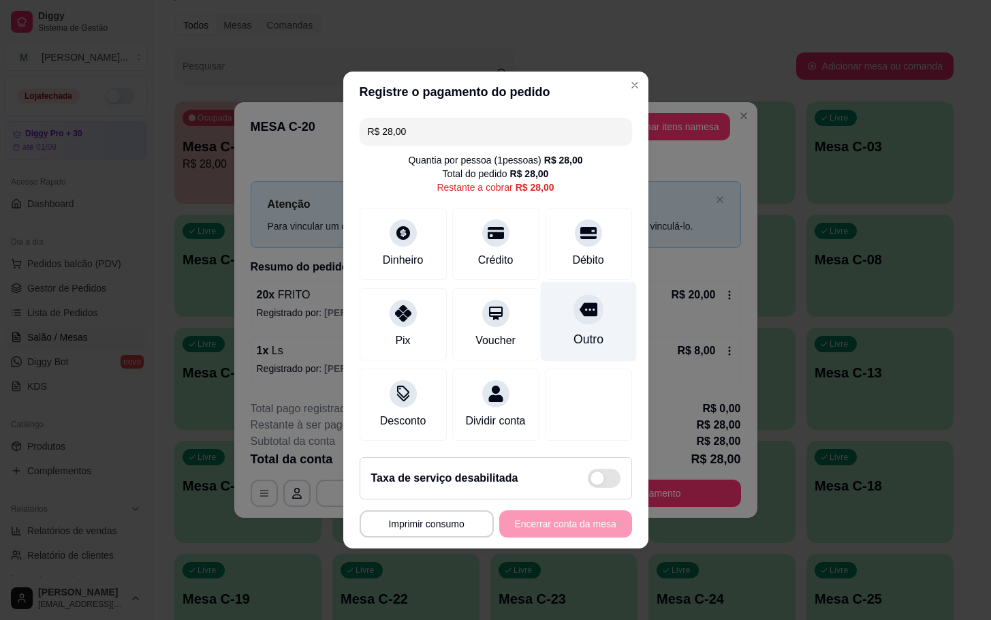
click at [572, 344] on div "Outro" at bounding box center [588, 322] width 96 height 80
type input "R$ 0,00"
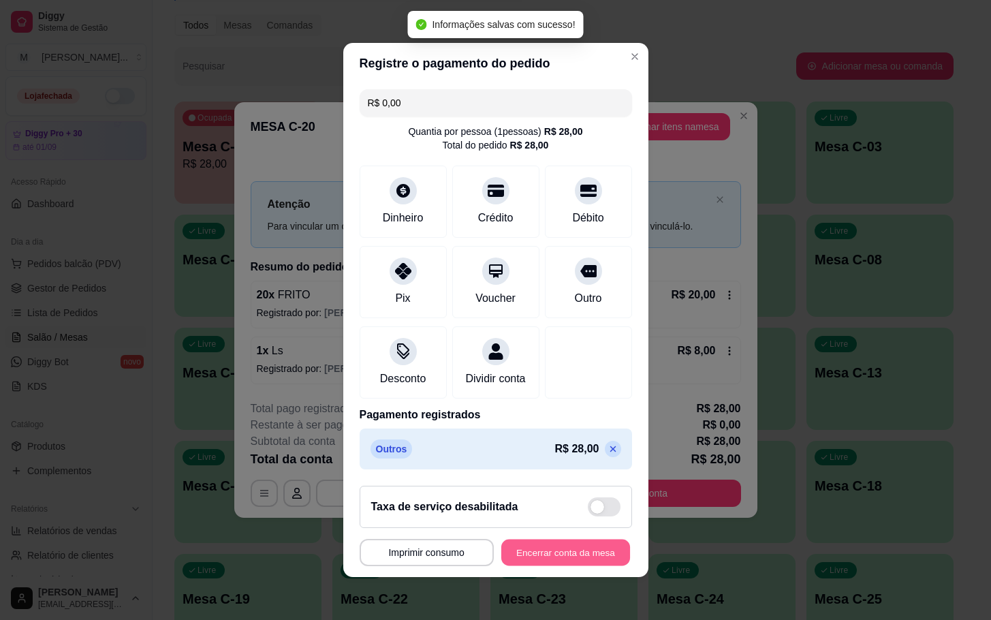
click at [572, 562] on button "Encerrar conta da mesa" at bounding box center [565, 553] width 129 height 27
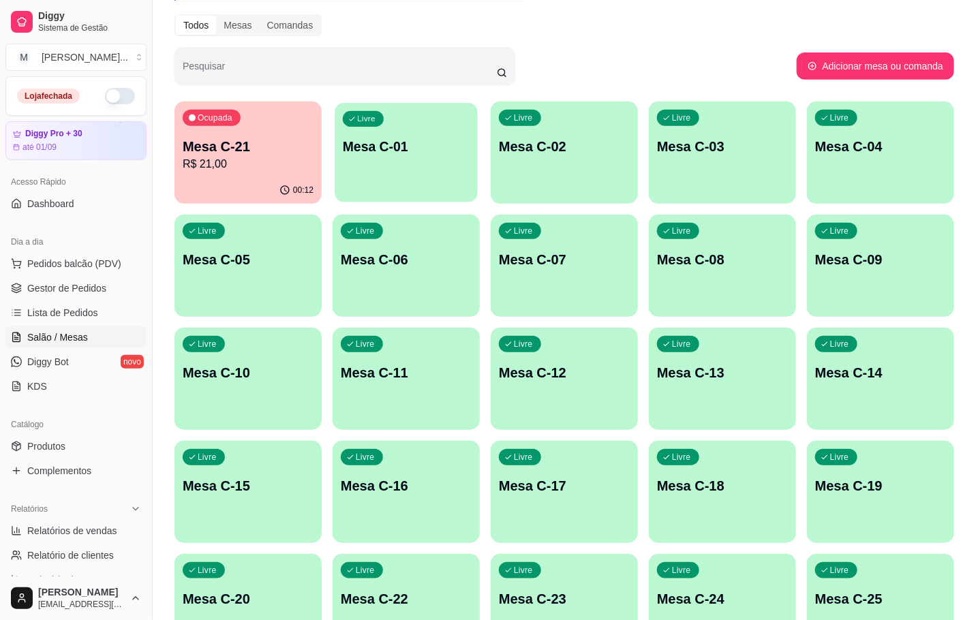
click at [337, 148] on div "Livre Mesa C-01" at bounding box center [405, 144] width 143 height 83
click at [296, 168] on p "R$ 21,00" at bounding box center [248, 164] width 131 height 16
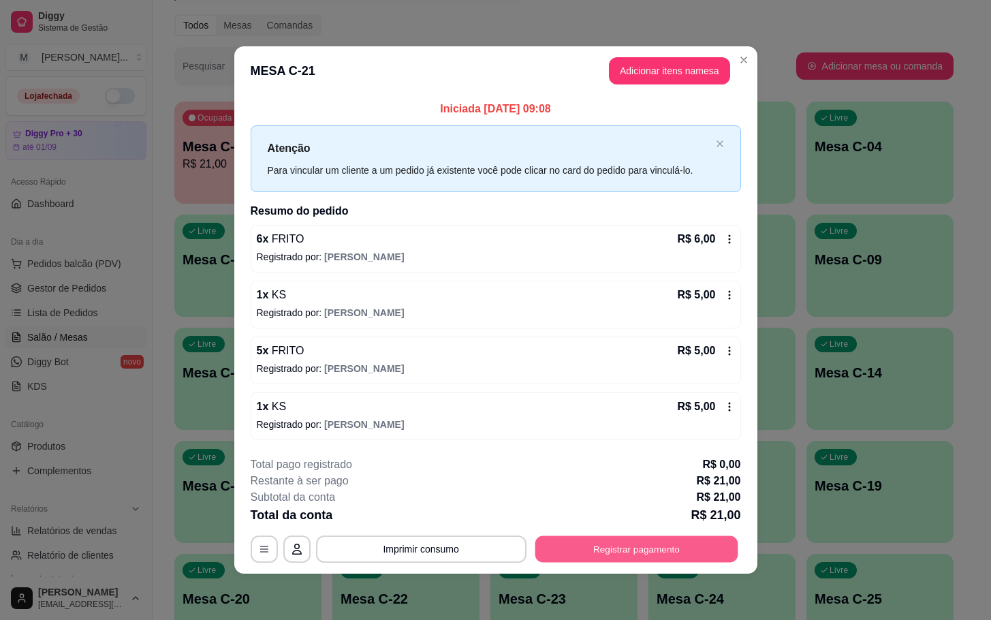
click at [689, 558] on button "Registrar pagamento" at bounding box center [636, 548] width 203 height 27
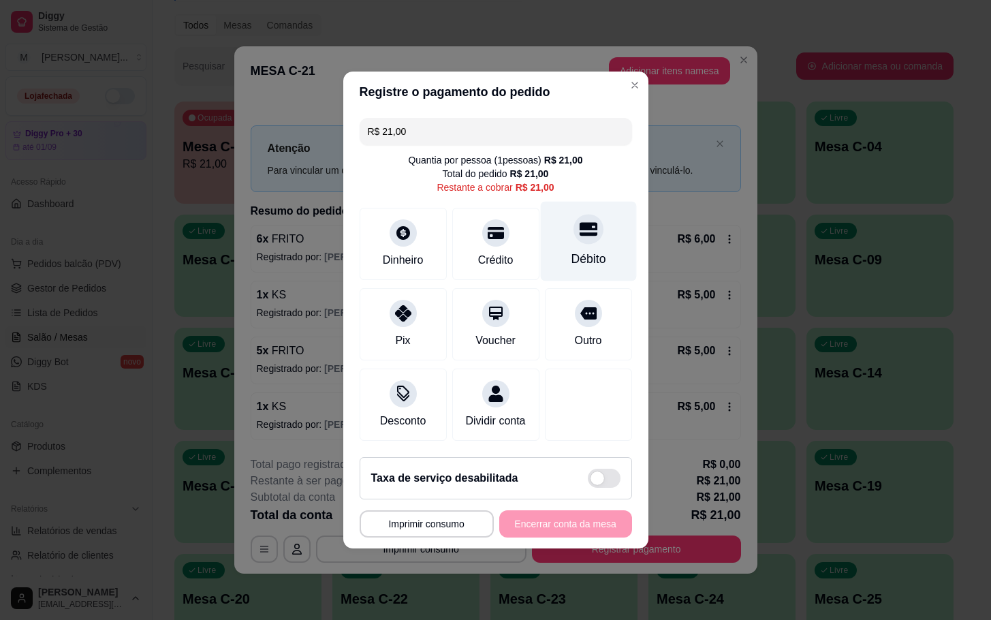
click at [571, 254] on div "Débito" at bounding box center [588, 259] width 35 height 18
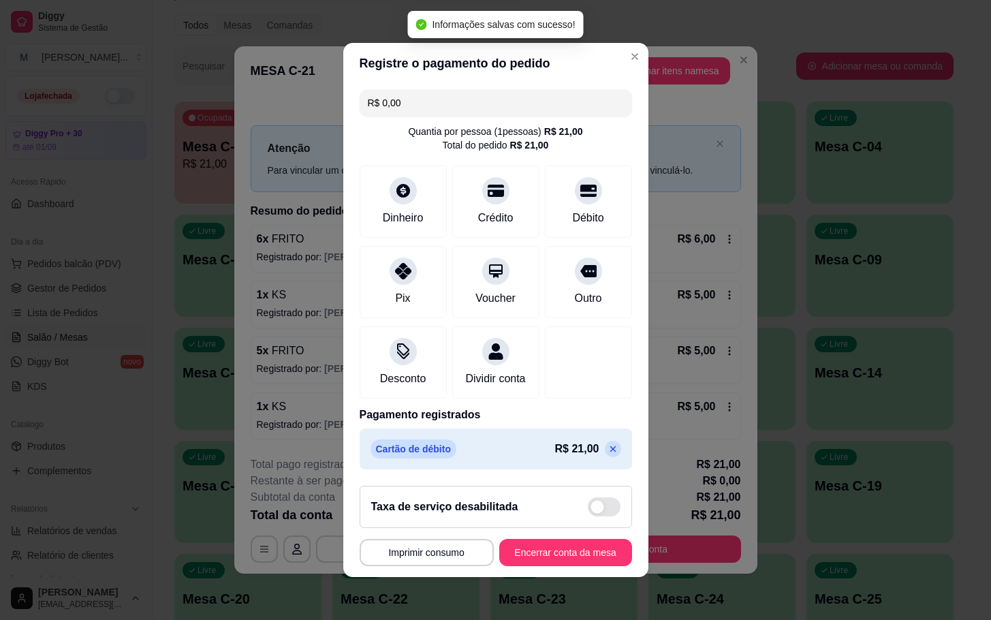
type input "R$ 0,00"
click at [564, 566] on button "Encerrar conta da mesa" at bounding box center [565, 552] width 133 height 27
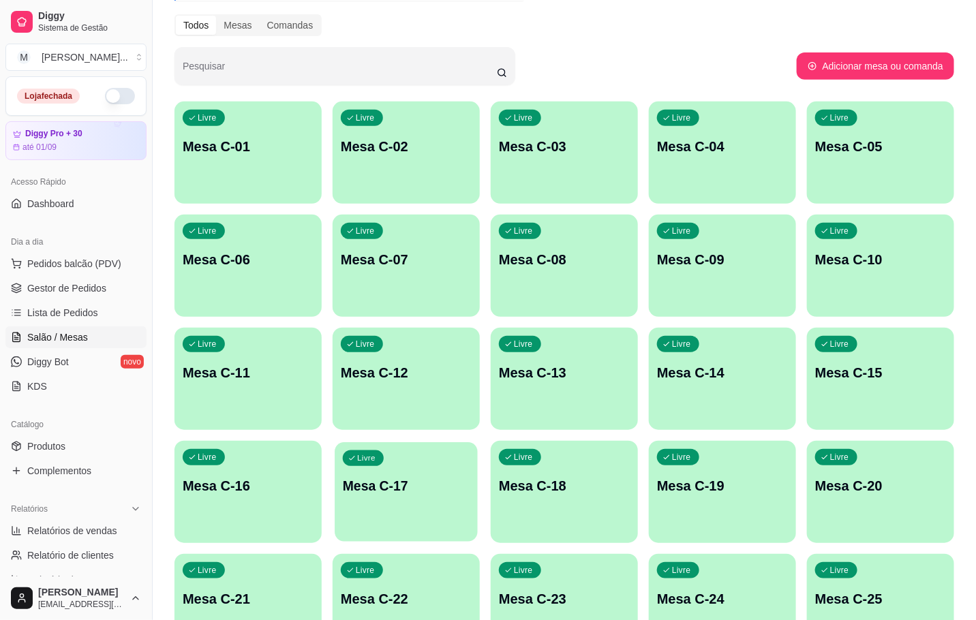
click at [413, 499] on div "Livre Mesa C-17" at bounding box center [405, 483] width 143 height 83
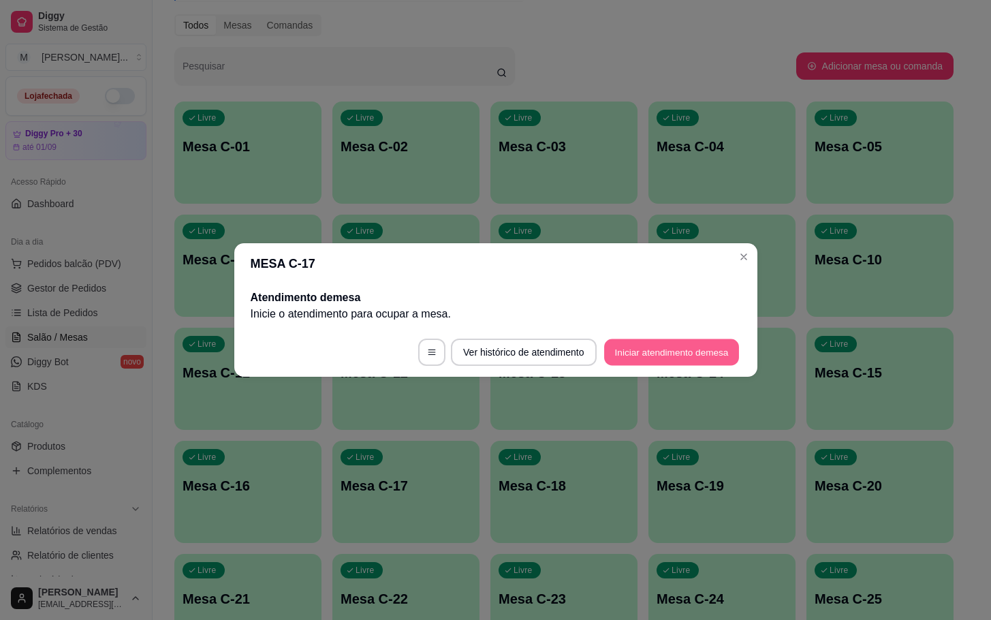
click at [701, 345] on button "Iniciar atendimento de mesa" at bounding box center [671, 352] width 135 height 27
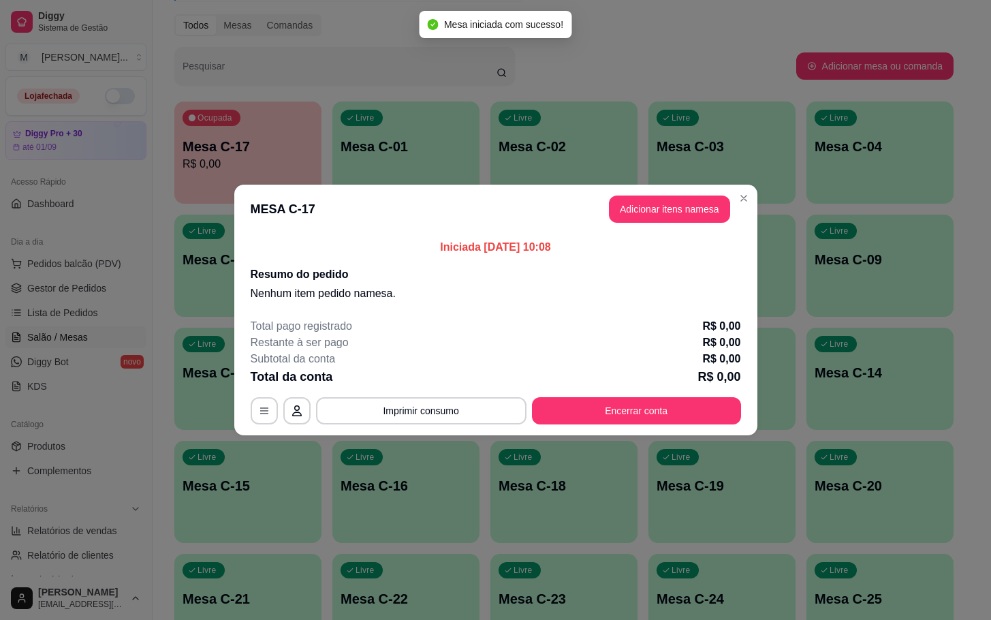
click at [656, 219] on button "Adicionar itens na mesa" at bounding box center [669, 209] width 121 height 27
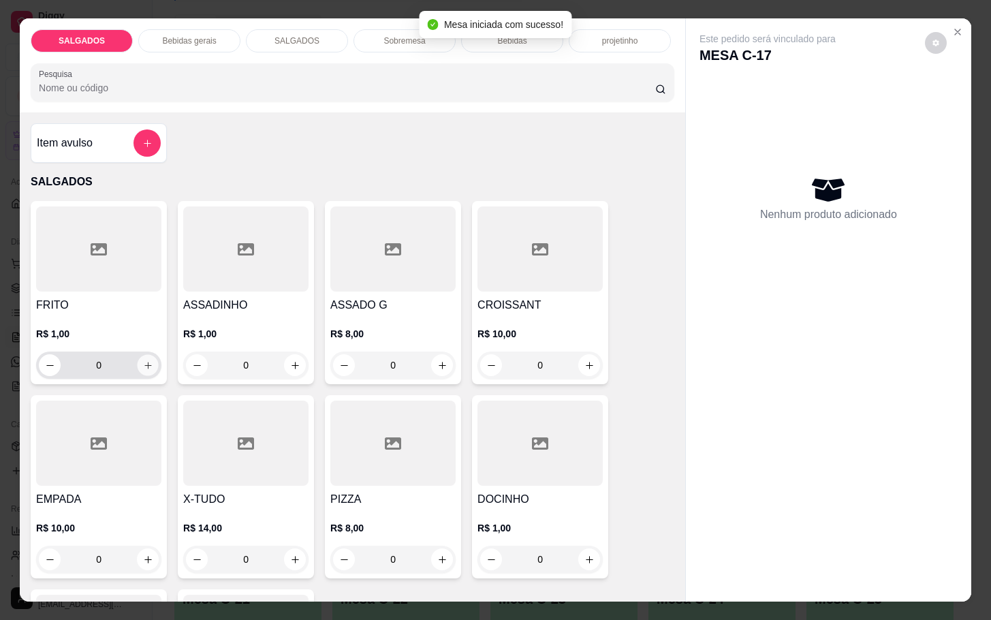
click at [143, 360] on icon "increase-product-quantity" at bounding box center [148, 365] width 10 height 10
click at [142, 355] on button "increase-product-quantity" at bounding box center [148, 365] width 21 height 21
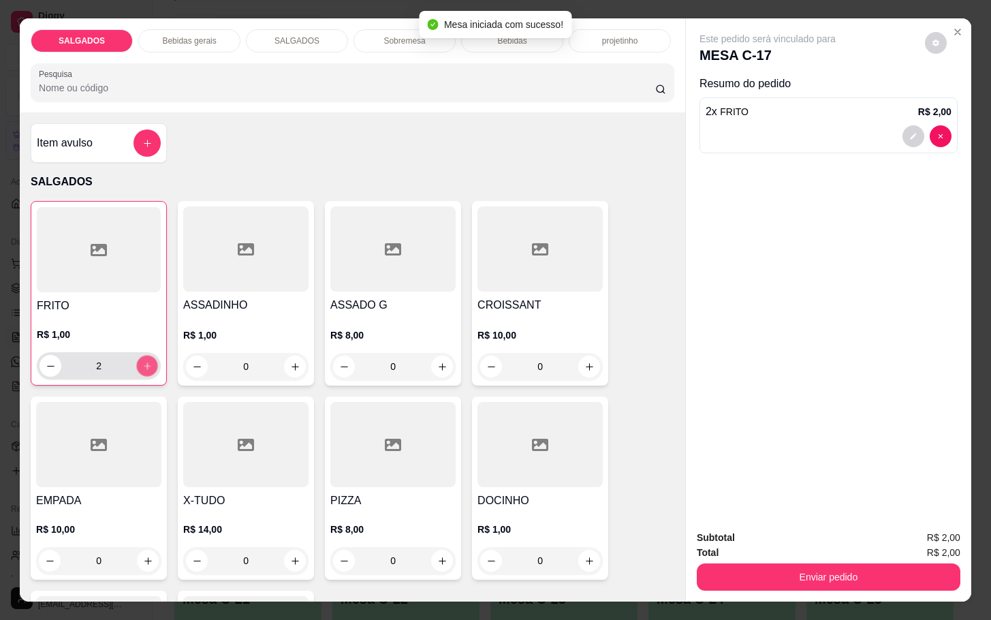
click at [142, 356] on button "increase-product-quantity" at bounding box center [147, 366] width 21 height 21
click at [142, 355] on button "increase-product-quantity" at bounding box center [147, 366] width 22 height 22
click at [142, 356] on button "increase-product-quantity" at bounding box center [147, 366] width 21 height 21
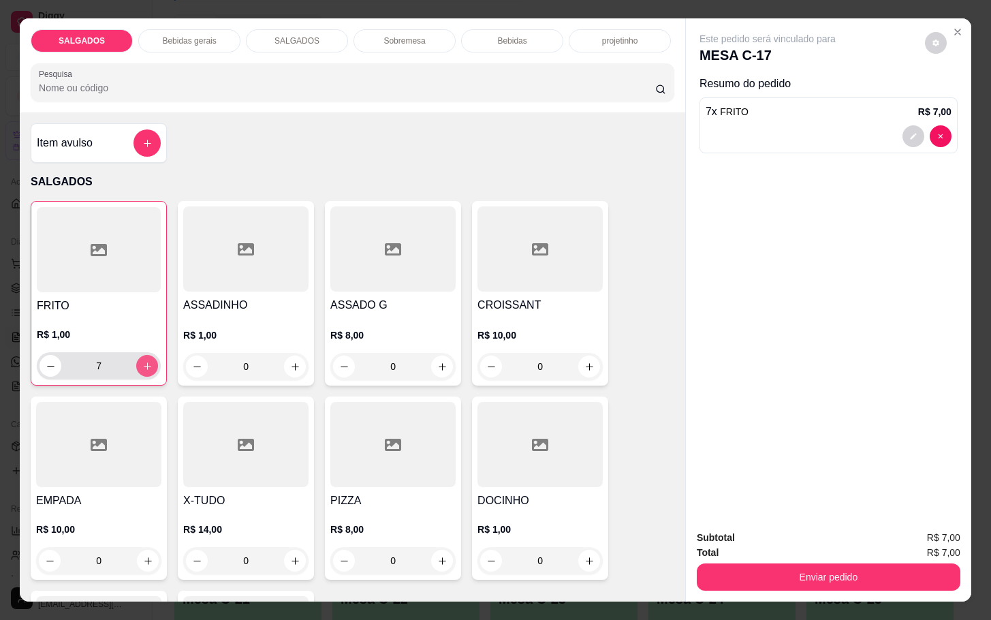
click at [142, 355] on button "increase-product-quantity" at bounding box center [147, 366] width 22 height 22
click at [142, 356] on button "increase-product-quantity" at bounding box center [147, 366] width 21 height 21
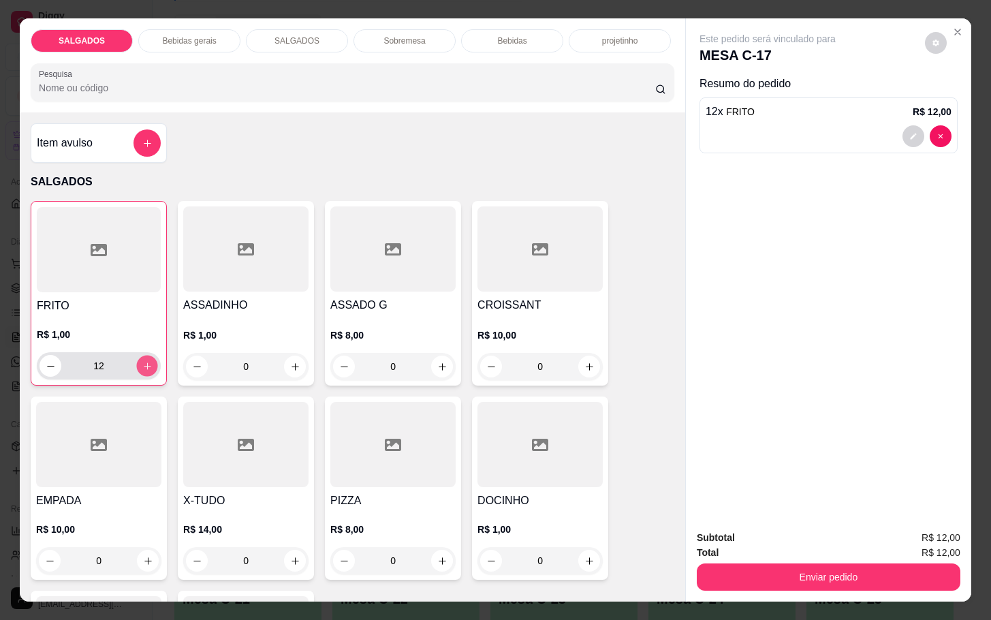
click at [142, 356] on button "increase-product-quantity" at bounding box center [147, 366] width 21 height 21
click at [46, 364] on icon "decrease-product-quantity" at bounding box center [51, 366] width 10 height 10
type input "12"
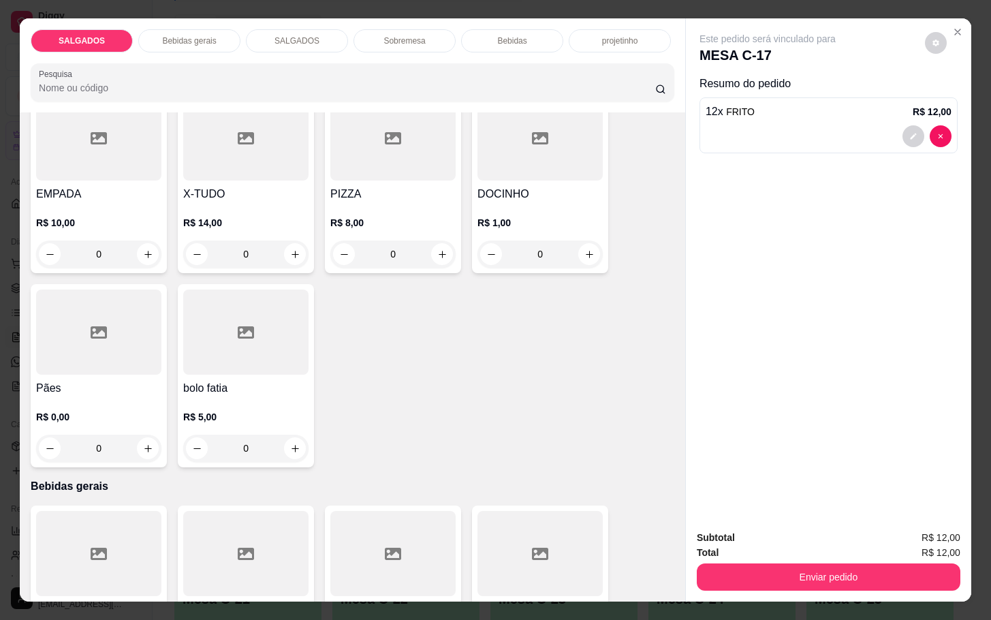
scroll to position [511, 0]
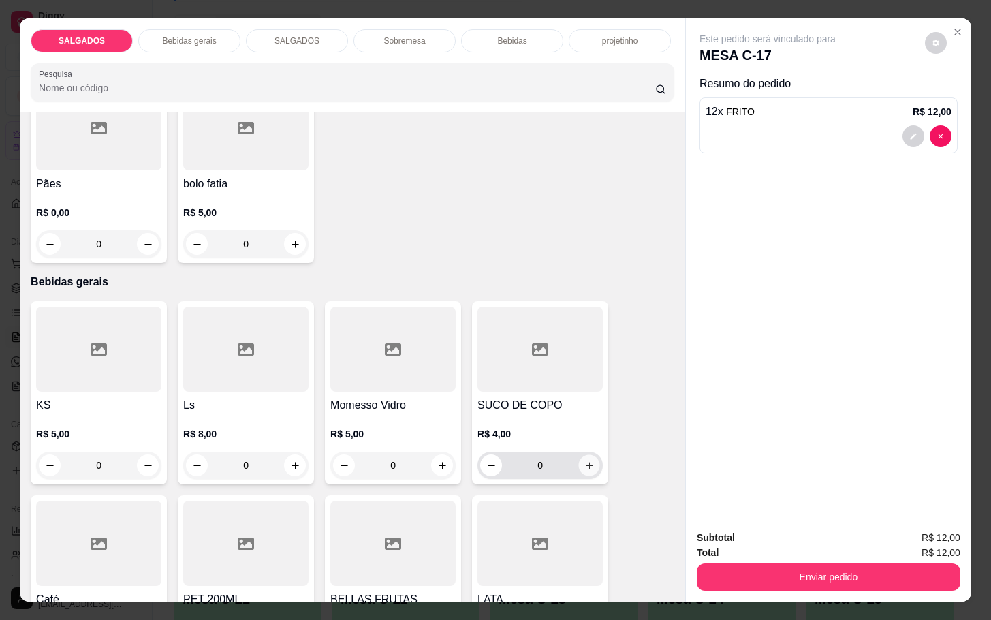
click at [585, 461] on icon "increase-product-quantity" at bounding box center [590, 466] width 10 height 10
type input "1"
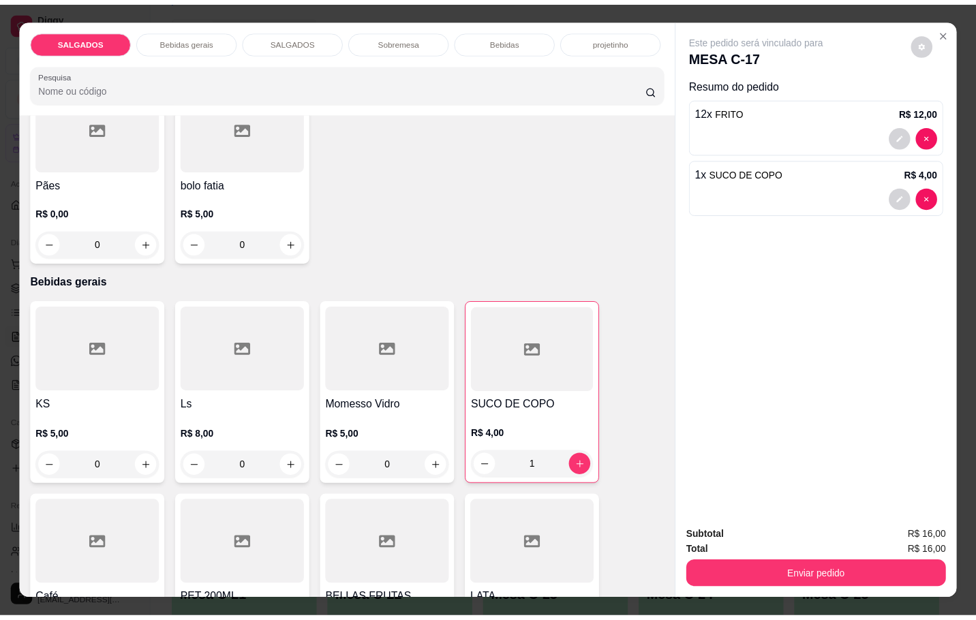
scroll to position [818, 0]
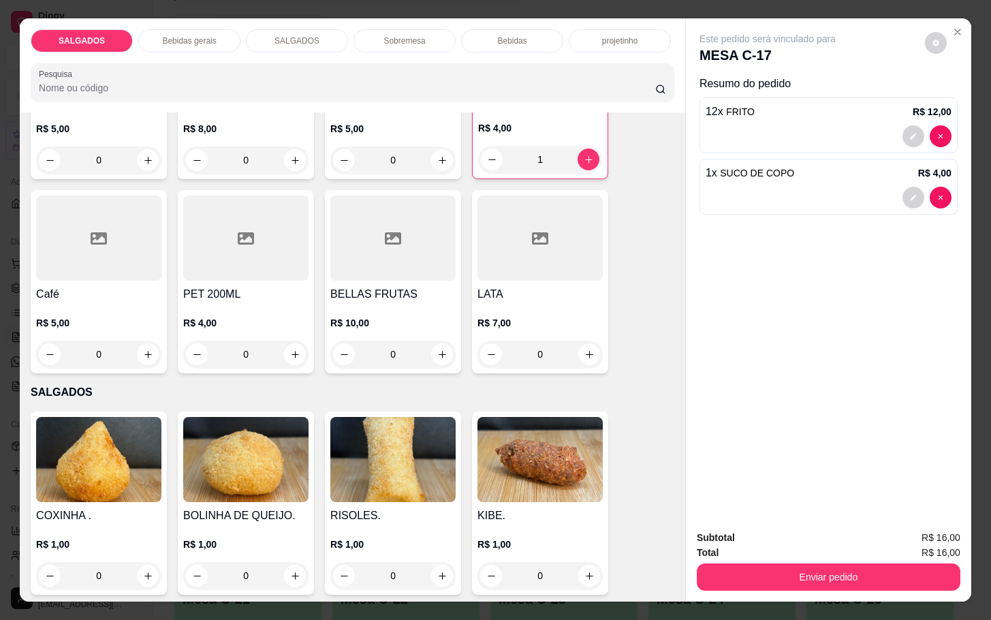
click at [129, 215] on div at bounding box center [98, 238] width 125 height 85
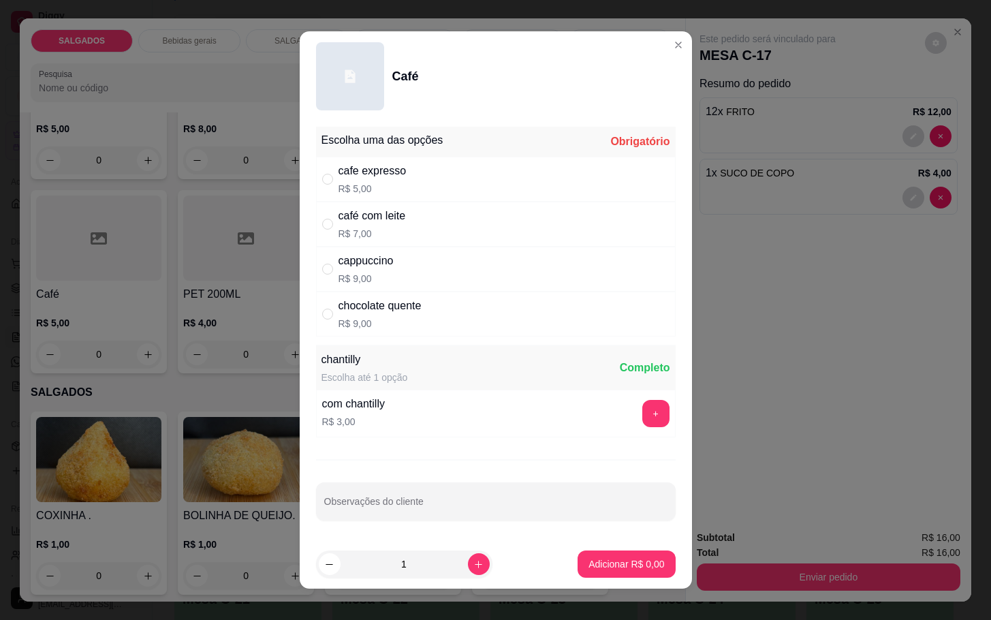
click at [411, 223] on div "café com leite R$ 7,00" at bounding box center [496, 224] width 360 height 45
radio input "true"
click at [473, 566] on icon "increase-product-quantity" at bounding box center [478, 564] width 10 height 10
type input "2"
click at [615, 567] on p "Adicionar R$ 14,00" at bounding box center [623, 564] width 81 height 14
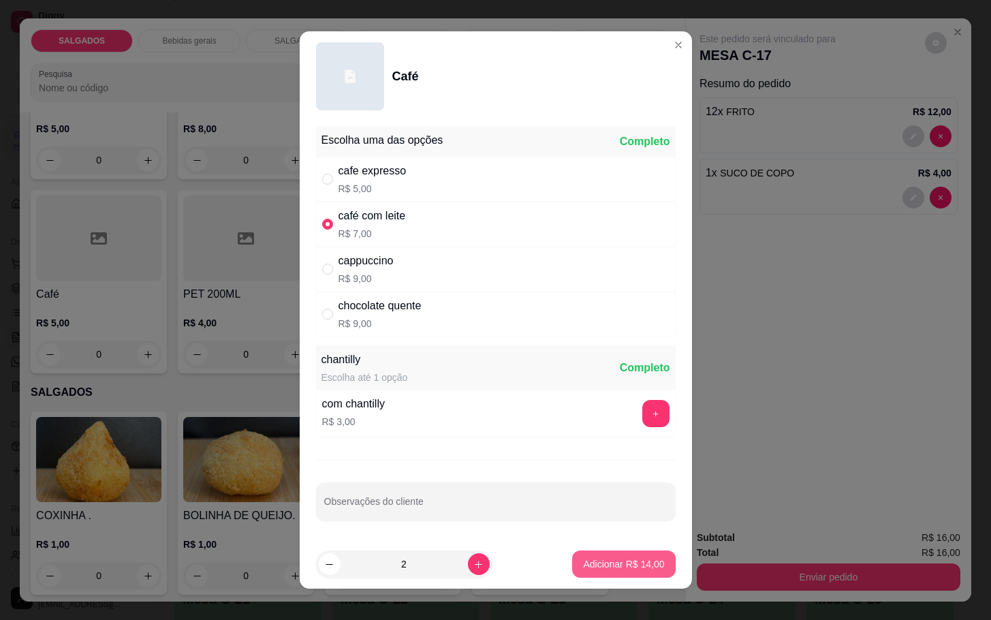
type input "2"
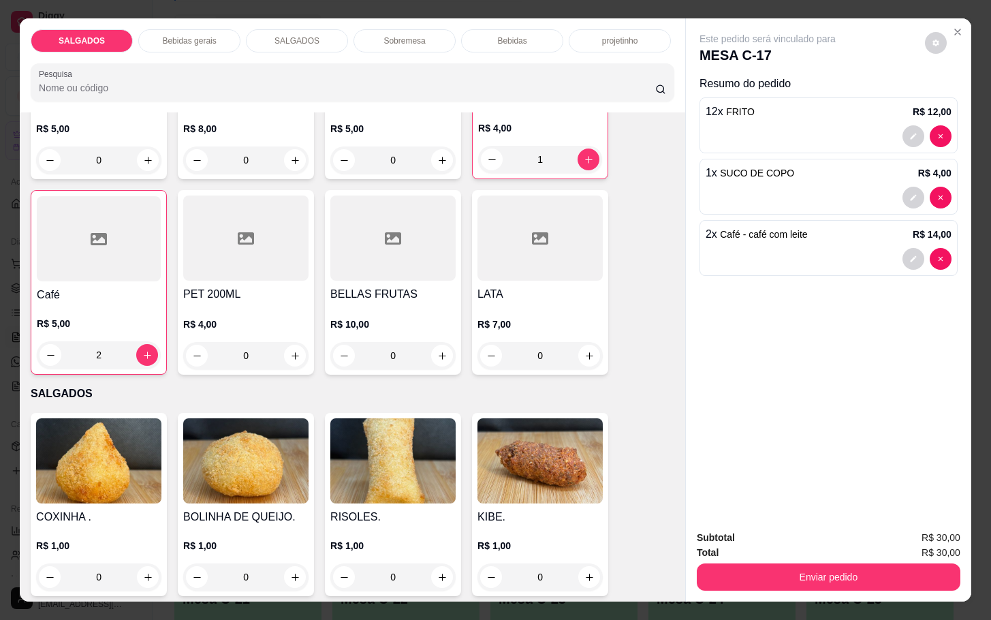
click at [714, 583] on div "Subtotal R$ 30,00 Total R$ 30,00 Enviar pedido" at bounding box center [828, 560] width 285 height 82
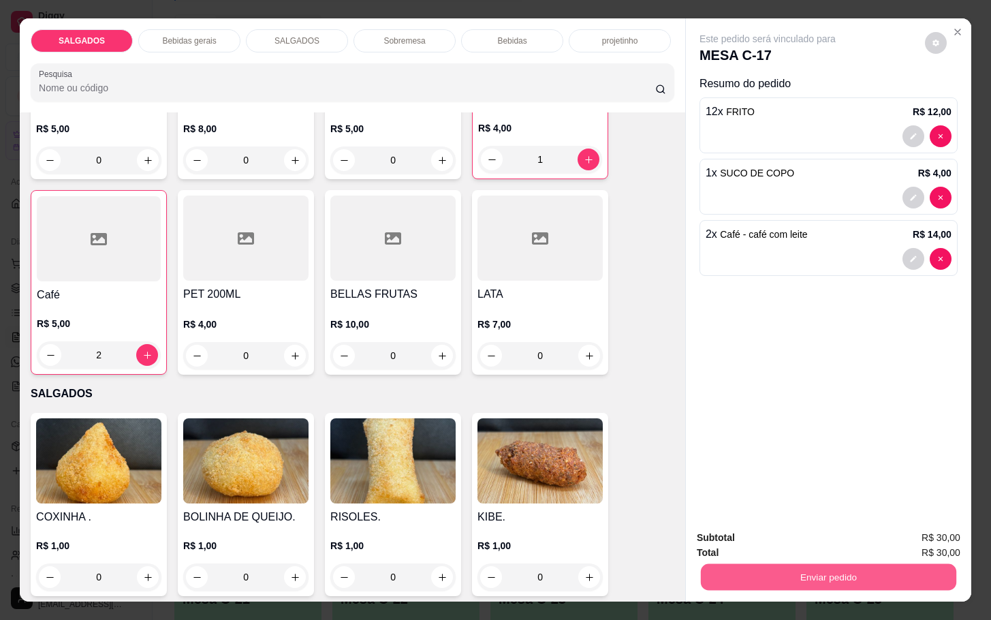
click at [721, 573] on button "Enviar pedido" at bounding box center [828, 576] width 255 height 27
click at [722, 546] on button "Não registrar e enviar pedido" at bounding box center [782, 535] width 138 height 25
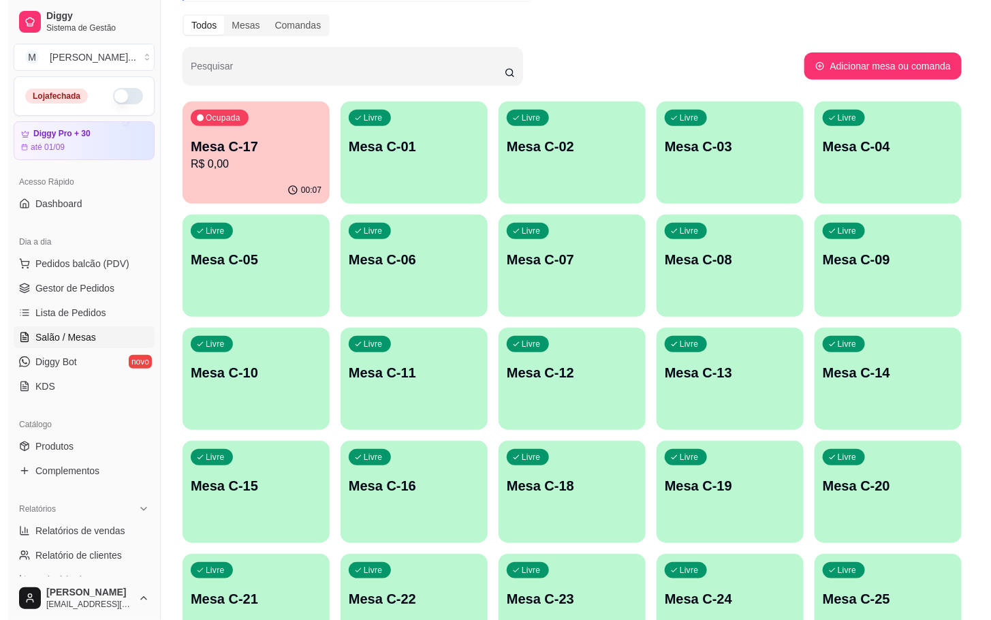
scroll to position [370, 0]
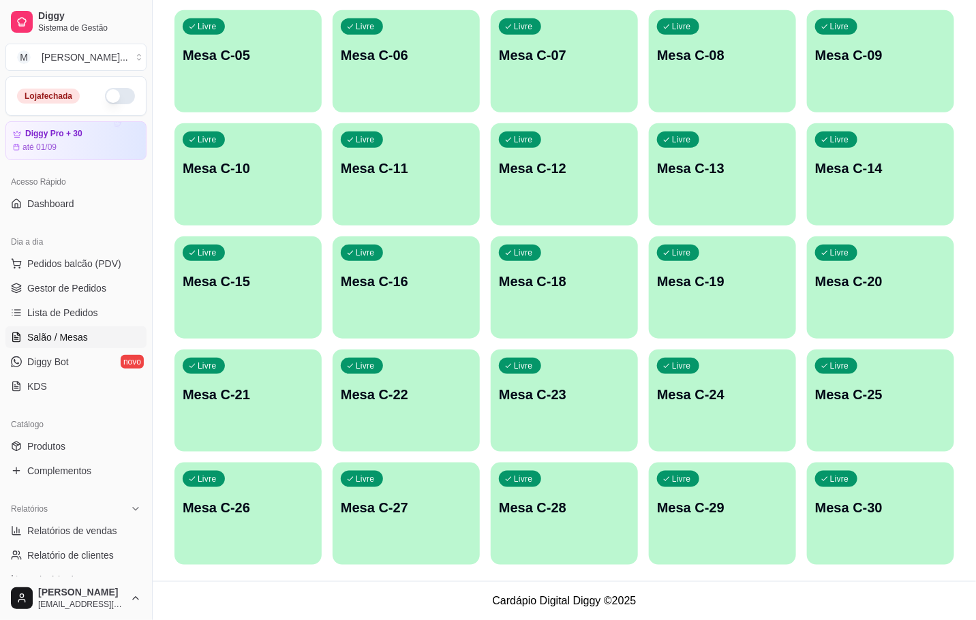
click at [909, 520] on div "Livre Mesa C-30" at bounding box center [880, 506] width 147 height 86
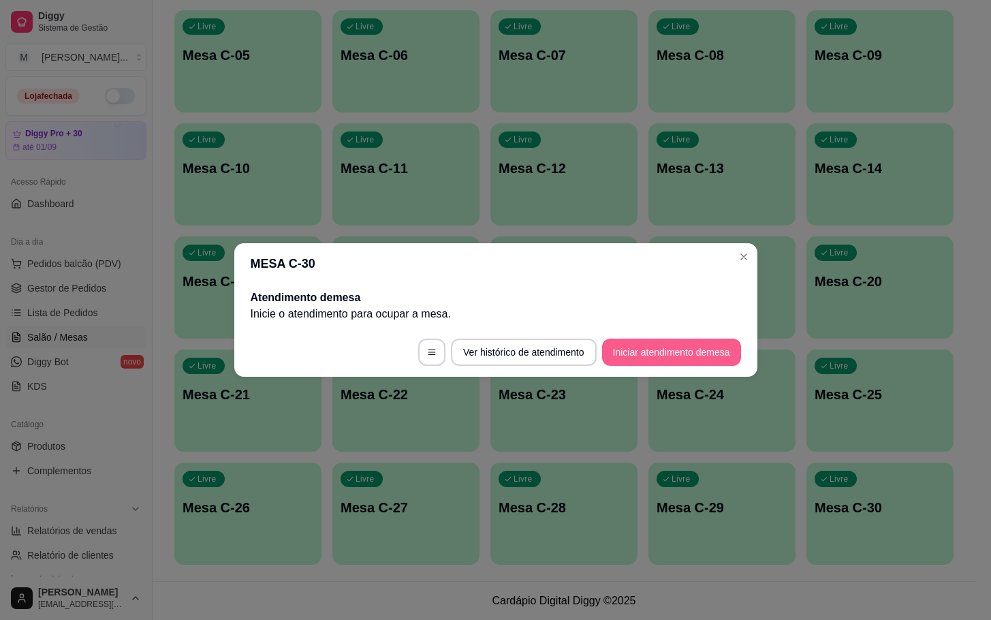
click at [619, 340] on button "Iniciar atendimento de mesa" at bounding box center [671, 352] width 139 height 27
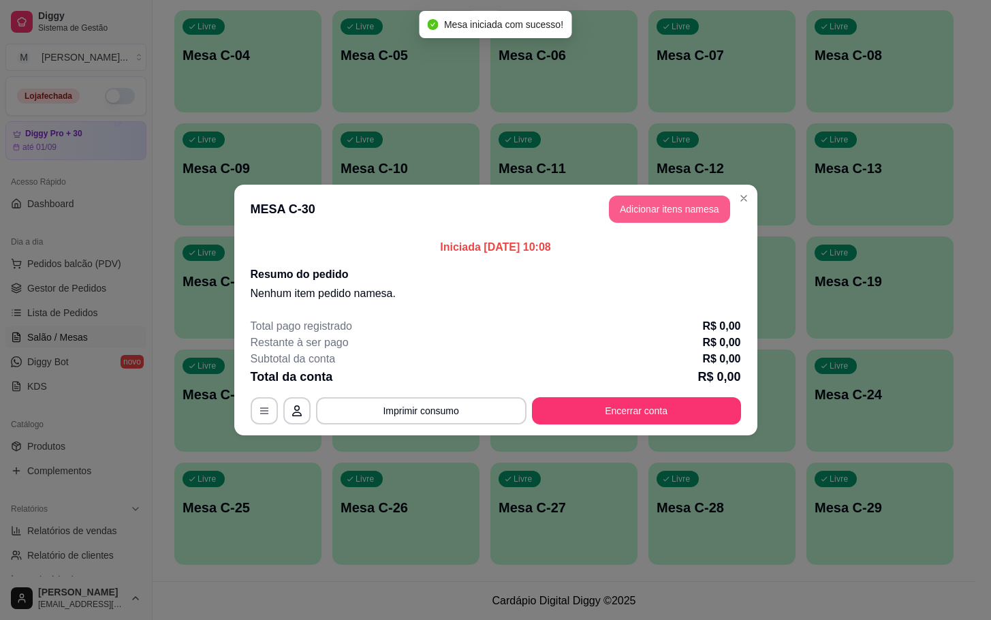
click at [644, 217] on button "Adicionar itens na mesa" at bounding box center [669, 209] width 121 height 27
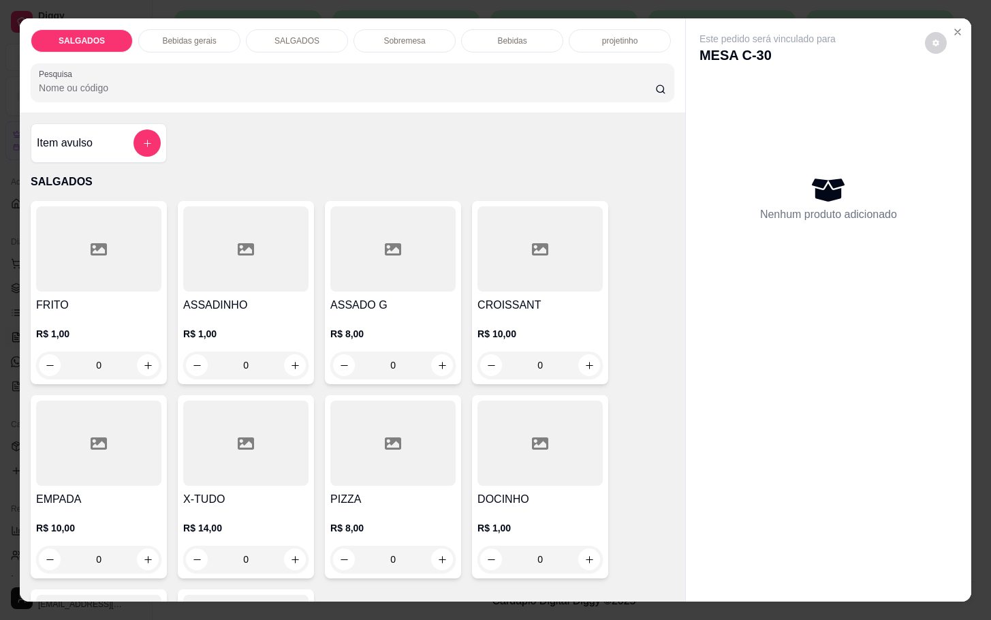
click at [768, 356] on div "Este pedido será vinculado para MESA C-30 Nenhum produto adicionado" at bounding box center [828, 298] width 285 height 561
click at [947, 21] on button "Close" at bounding box center [958, 32] width 22 height 22
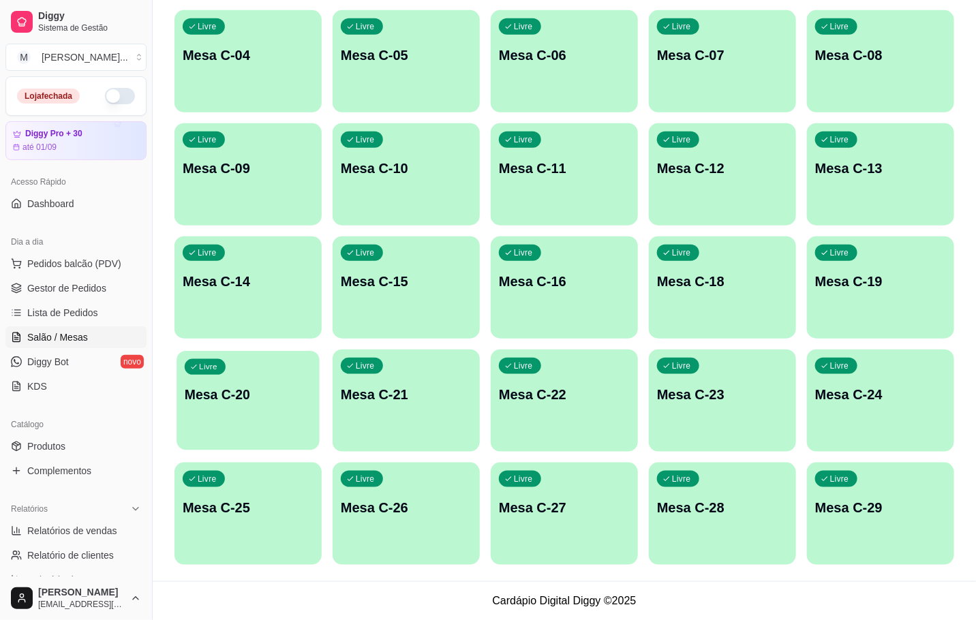
click at [299, 382] on div "Livre Mesa C-20" at bounding box center [247, 392] width 143 height 83
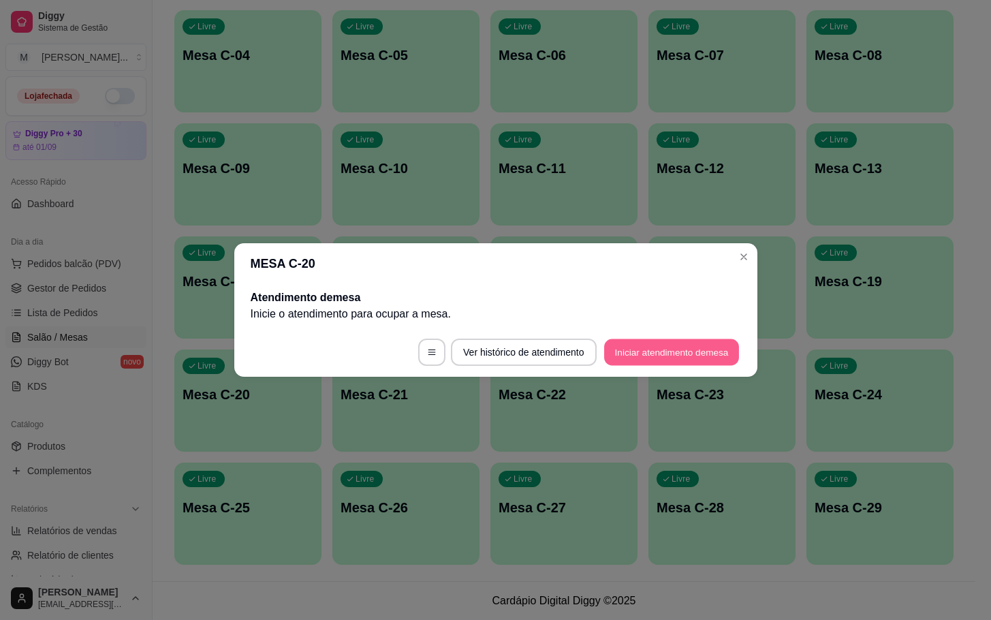
click at [663, 343] on button "Iniciar atendimento de mesa" at bounding box center [671, 352] width 135 height 27
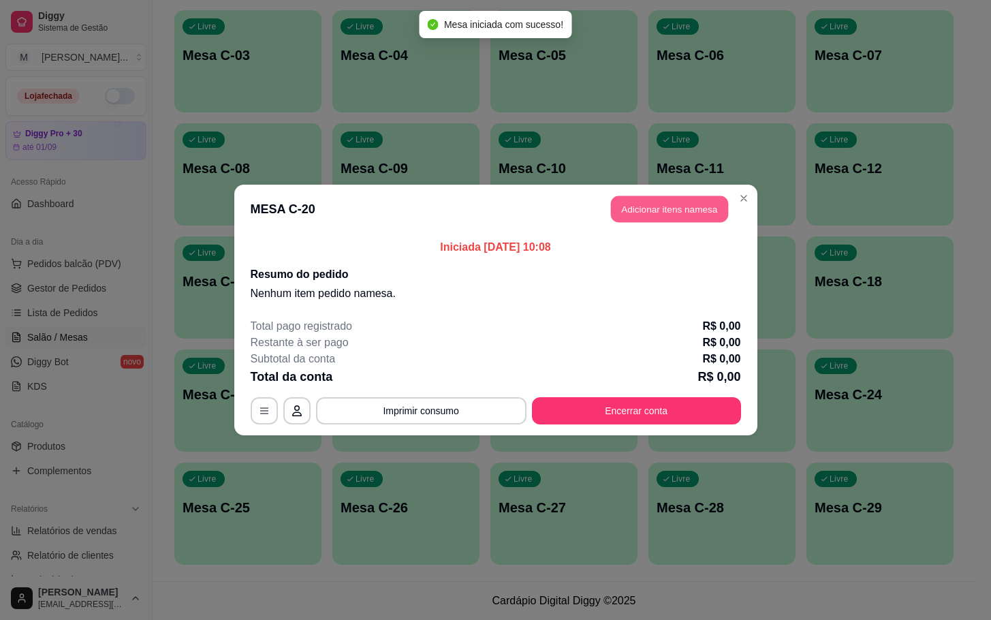
click at [663, 209] on button "Adicionar itens na mesa" at bounding box center [669, 209] width 117 height 27
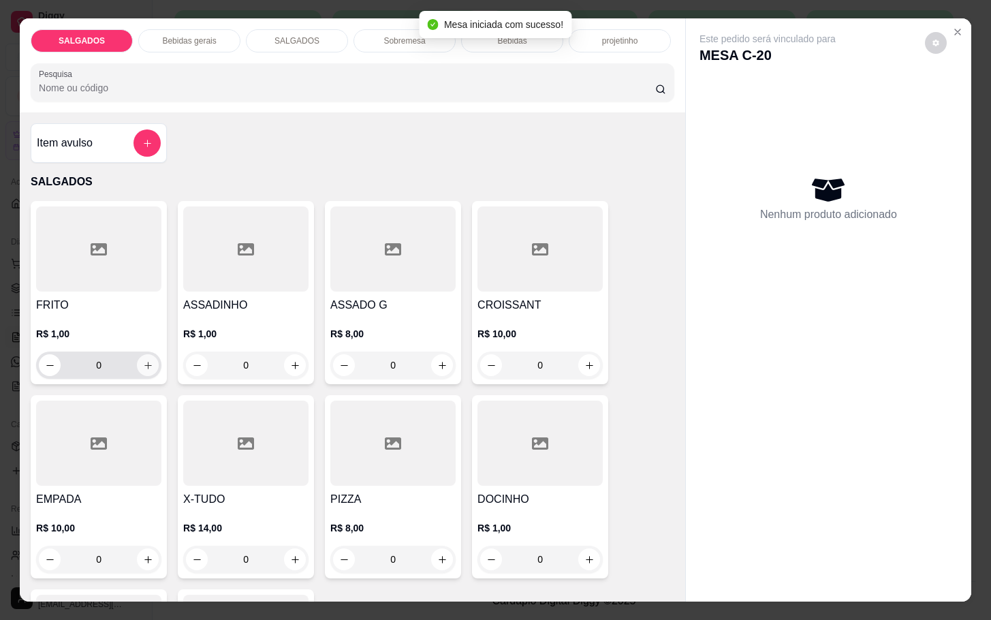
click at [141, 354] on button "increase-product-quantity" at bounding box center [148, 365] width 22 height 22
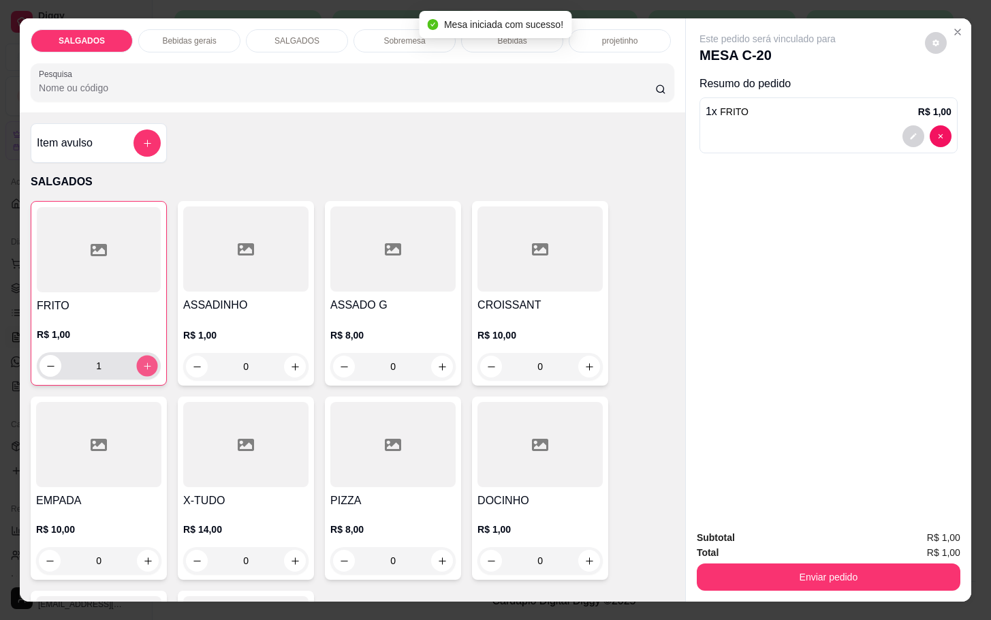
click at [144, 356] on button "increase-product-quantity" at bounding box center [147, 366] width 21 height 21
click at [151, 352] on div "1" at bounding box center [99, 365] width 124 height 27
click at [151, 352] on div "2" at bounding box center [99, 365] width 124 height 27
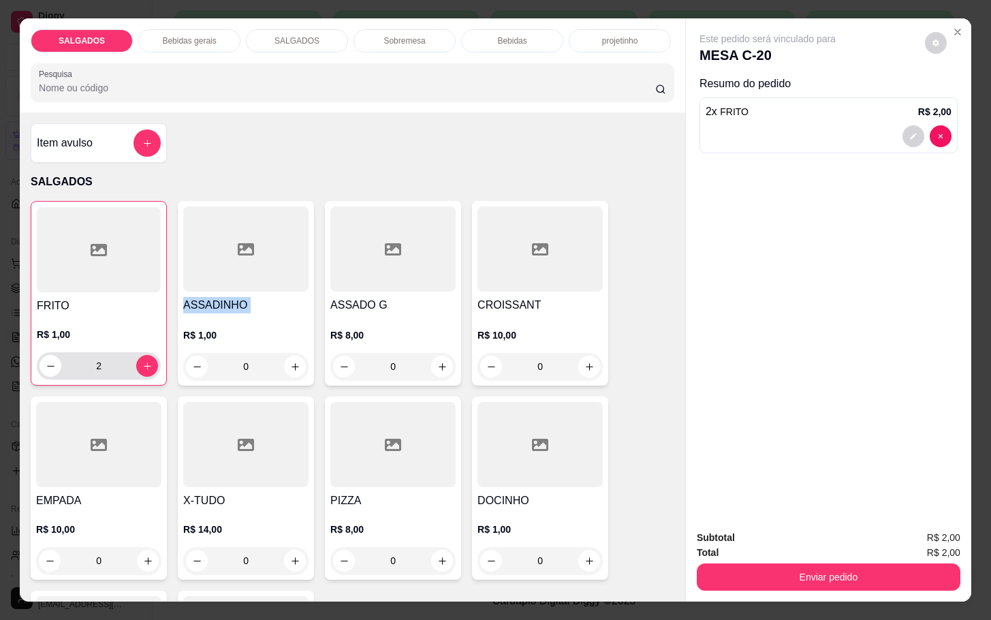
click at [151, 352] on div "2" at bounding box center [99, 365] width 124 height 27
click at [142, 361] on icon "increase-product-quantity" at bounding box center [147, 366] width 10 height 10
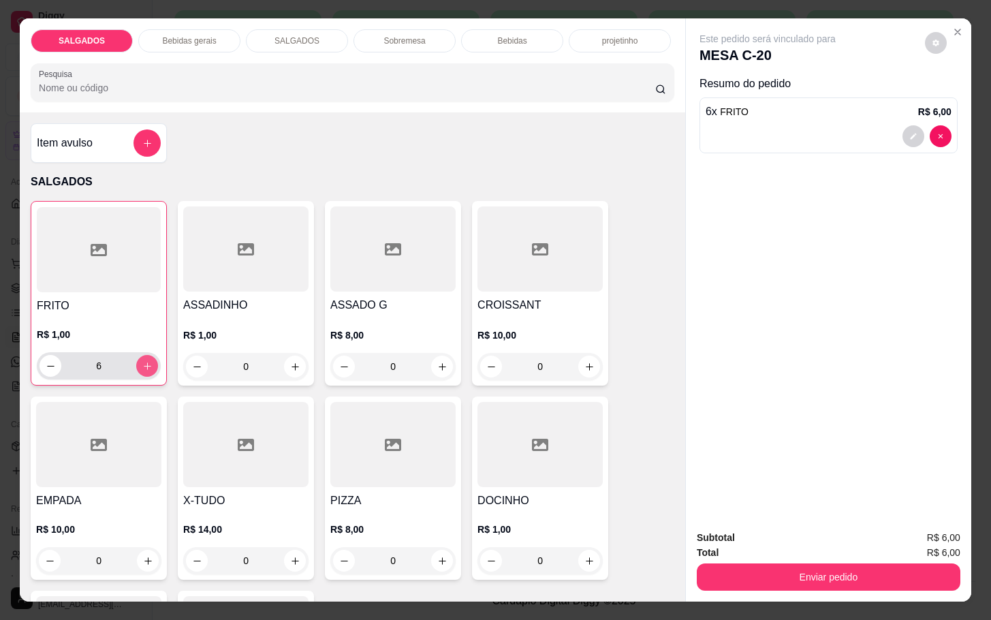
click at [142, 361] on icon "increase-product-quantity" at bounding box center [147, 366] width 10 height 10
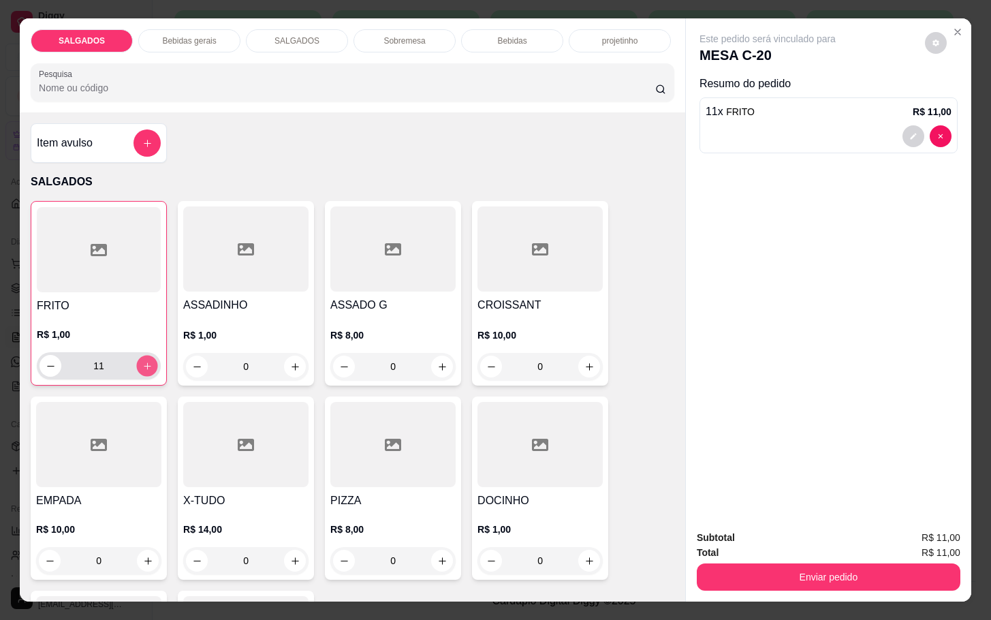
click at [142, 361] on icon "increase-product-quantity" at bounding box center [147, 366] width 10 height 10
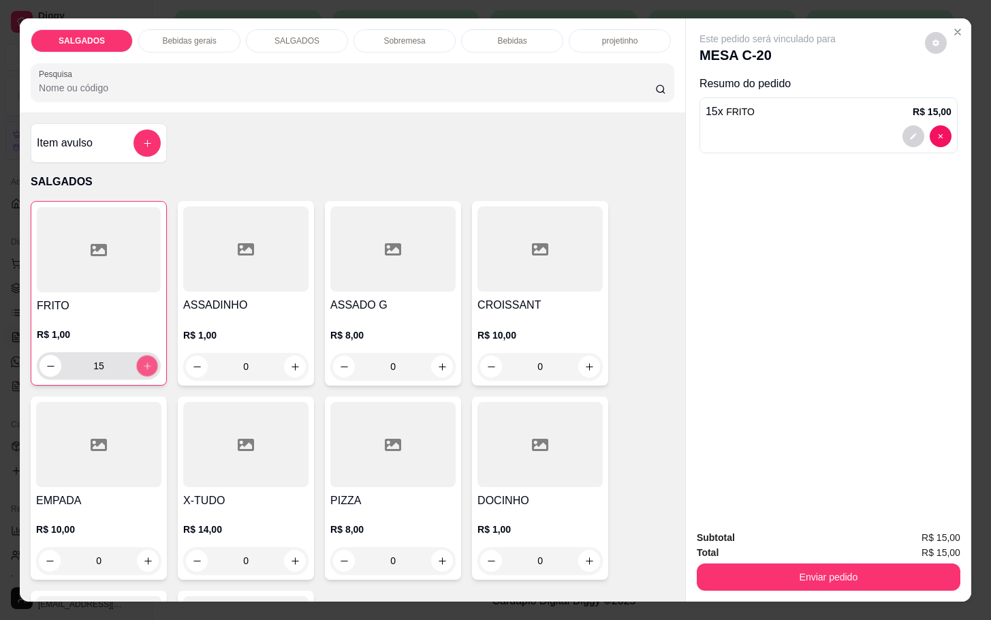
type input "16"
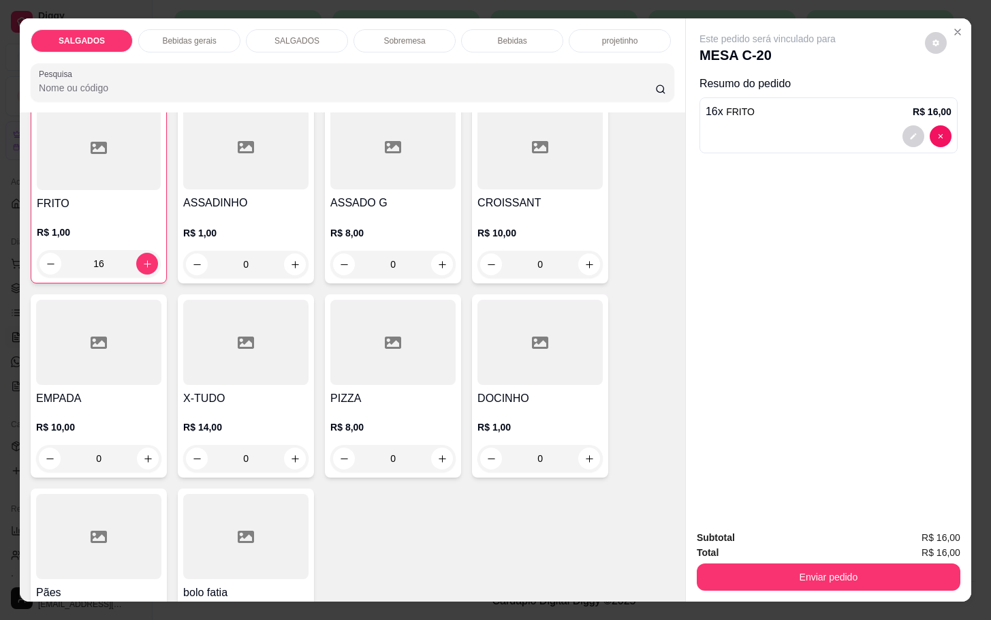
scroll to position [204, 0]
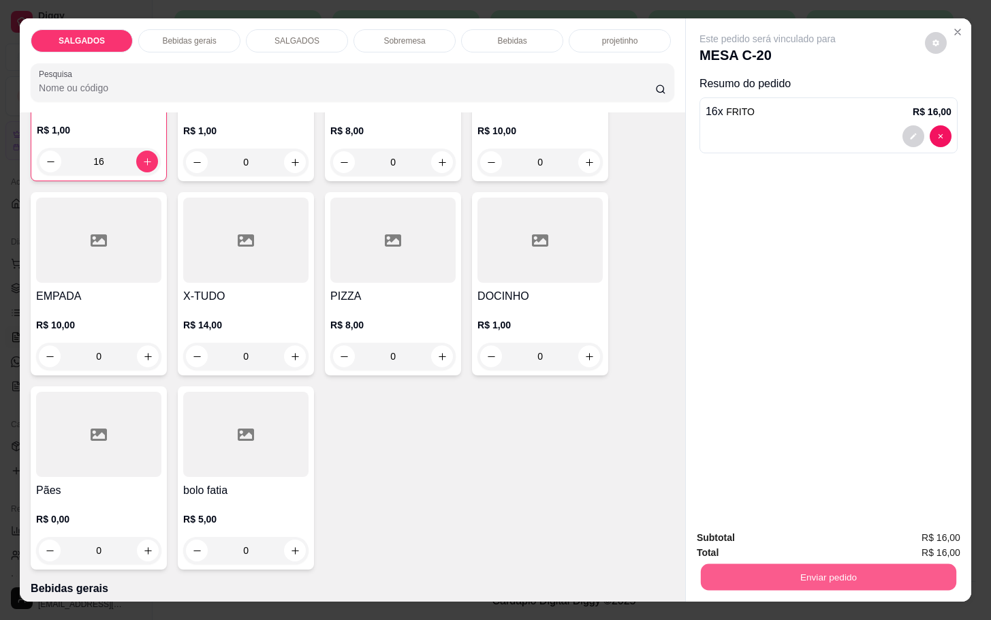
click at [761, 580] on button "Enviar pedido" at bounding box center [828, 576] width 255 height 27
click at [736, 540] on button "Não registrar e enviar pedido" at bounding box center [782, 535] width 138 height 25
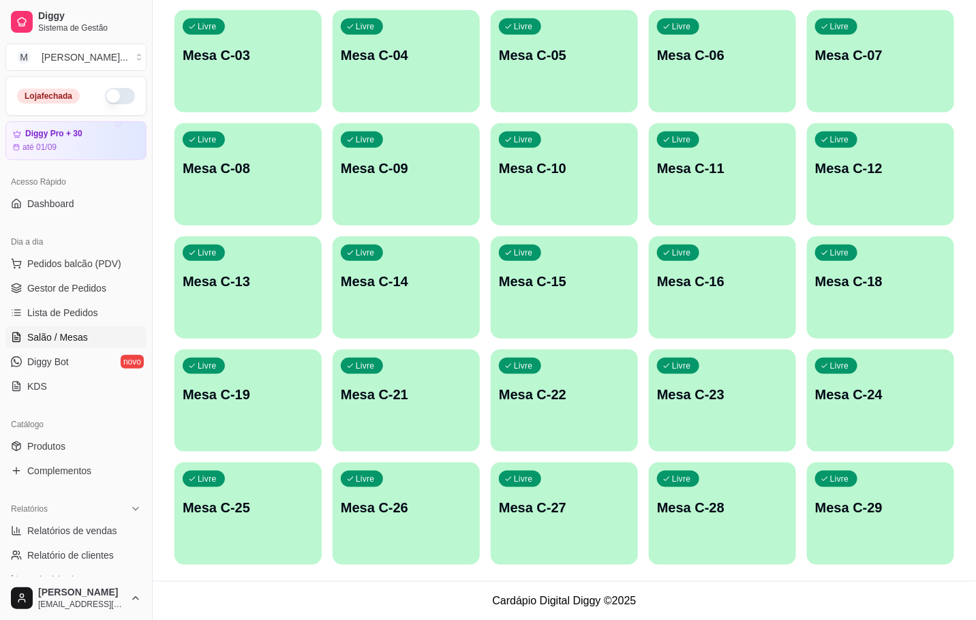
click at [871, 50] on p "Mesa C-07" at bounding box center [880, 55] width 131 height 19
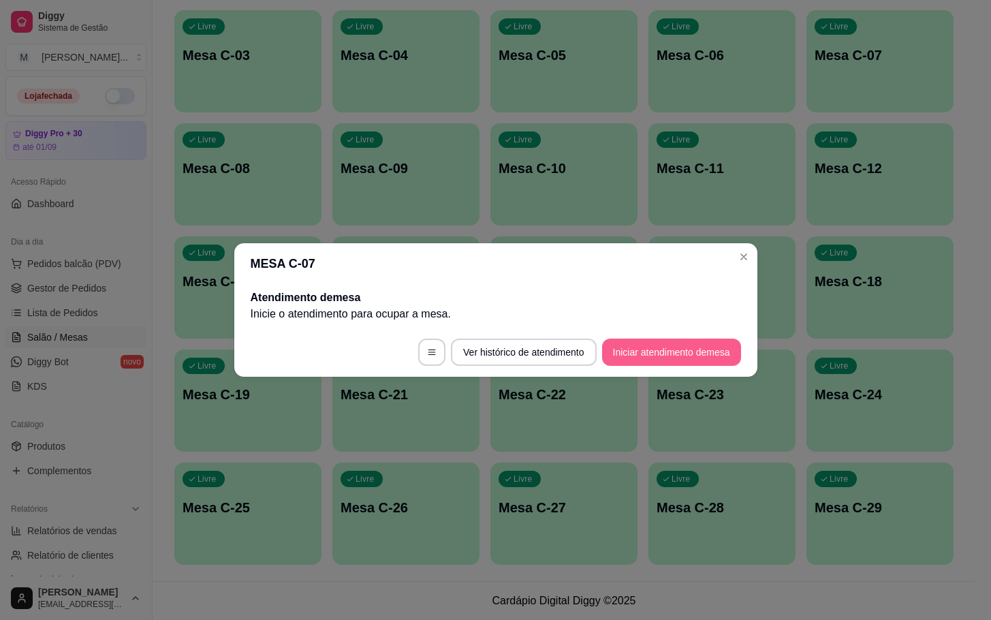
click at [699, 356] on button "Iniciar atendimento de mesa" at bounding box center [671, 352] width 139 height 27
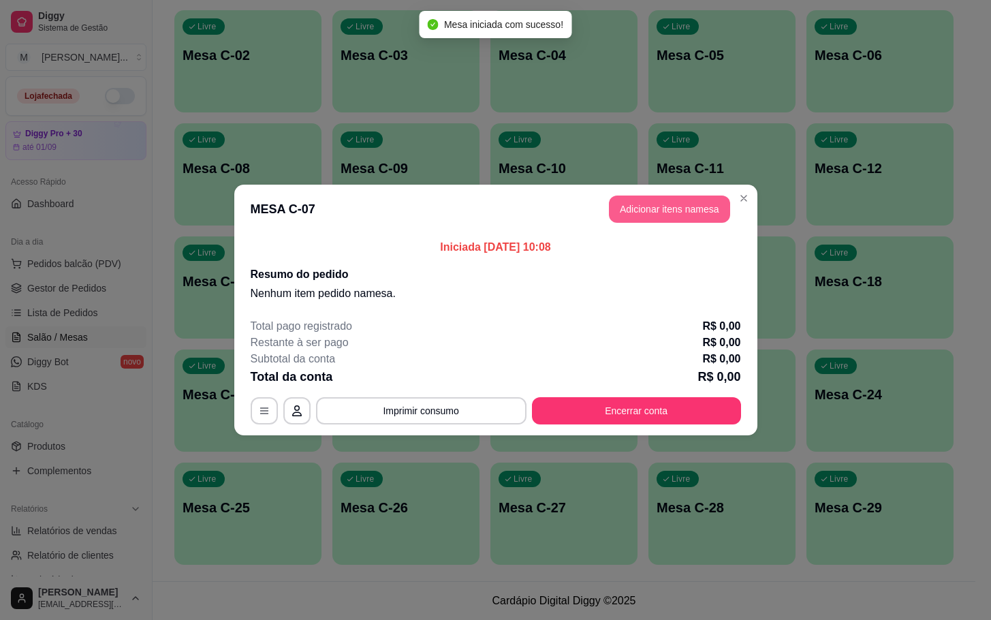
click at [655, 217] on button "Adicionar itens na mesa" at bounding box center [669, 209] width 121 height 27
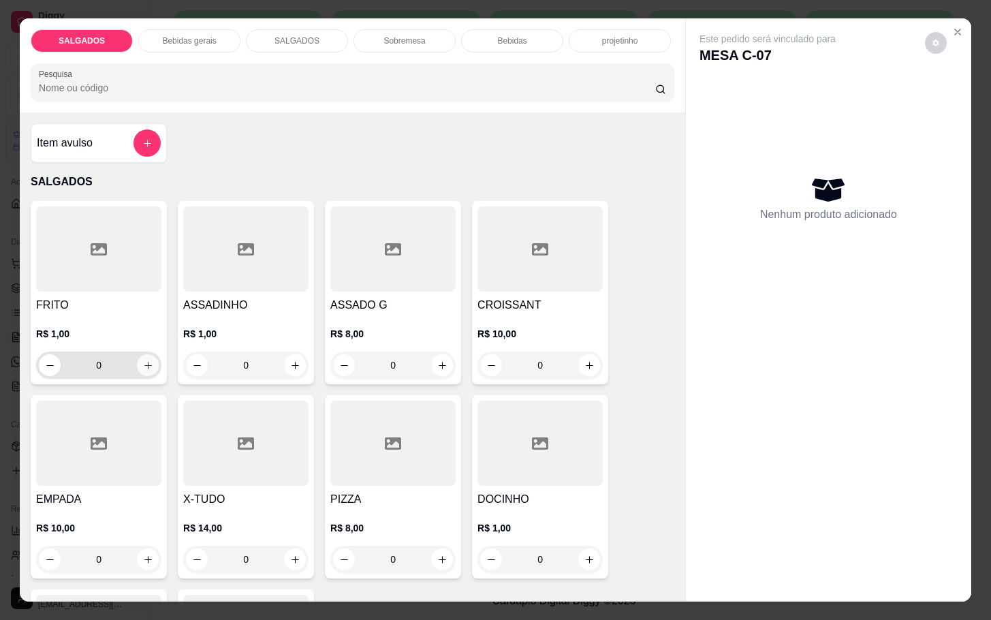
click at [143, 364] on button "increase-product-quantity" at bounding box center [148, 365] width 22 height 22
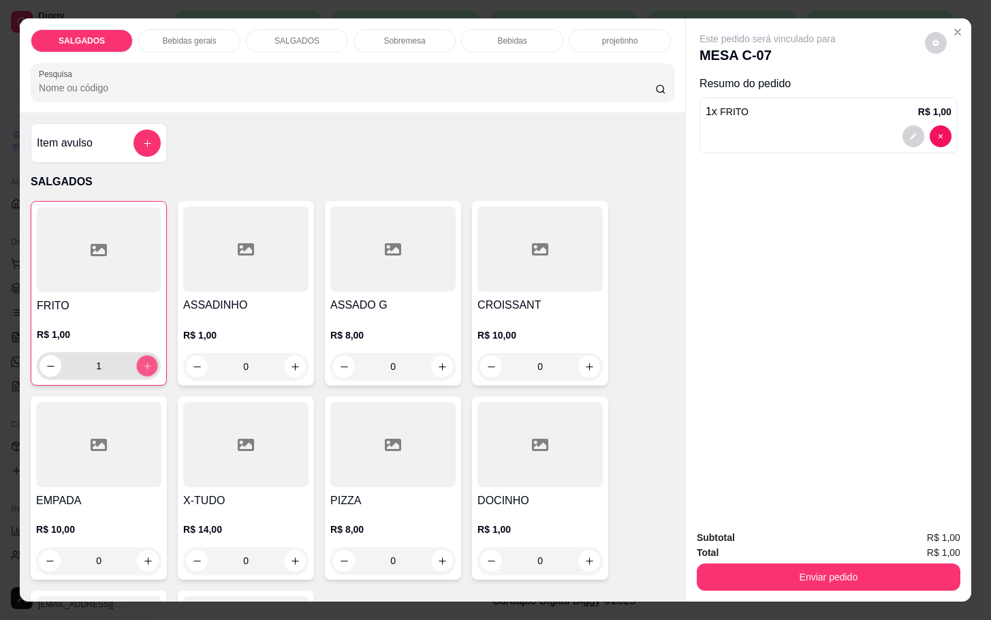
click at [142, 364] on icon "increase-product-quantity" at bounding box center [147, 366] width 10 height 10
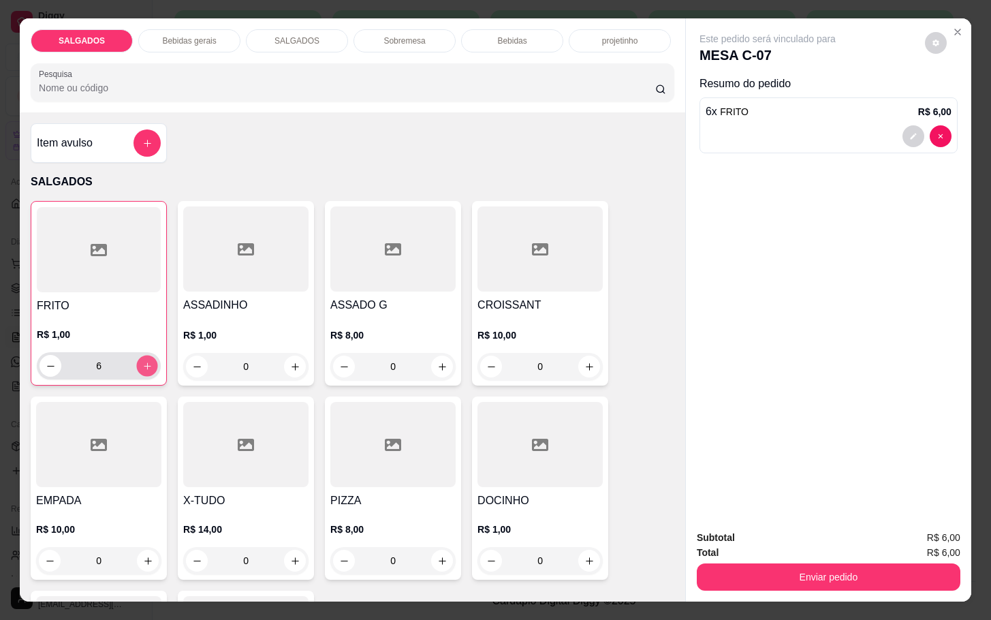
click at [142, 364] on icon "increase-product-quantity" at bounding box center [147, 366] width 10 height 10
type input "10"
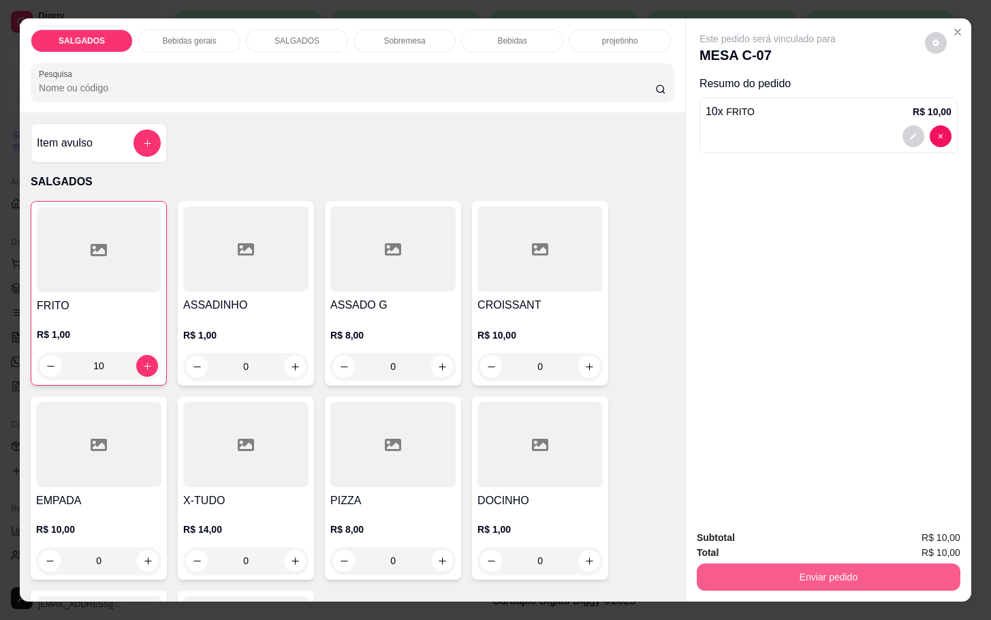
click at [749, 570] on button "Enviar pedido" at bounding box center [829, 576] width 264 height 27
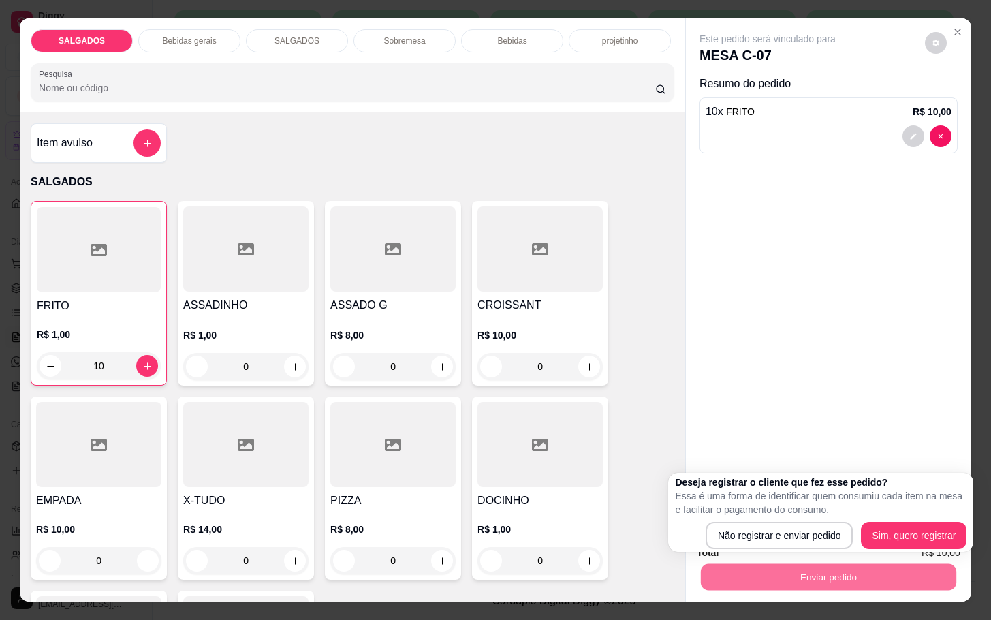
click at [642, 509] on div "FRITO R$ 1,00 10 ASSADINHO R$ 1,00 0 ASSADO G R$ 8,00 0 CROISSANT R$ 10,00 0 EM…" at bounding box center [353, 487] width 644 height 573
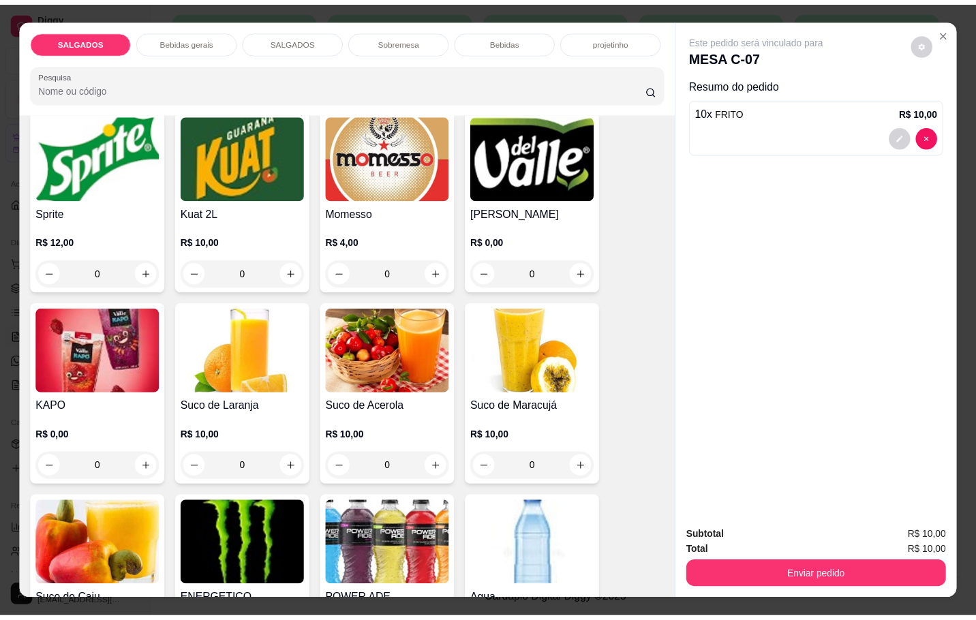
scroll to position [2861, 0]
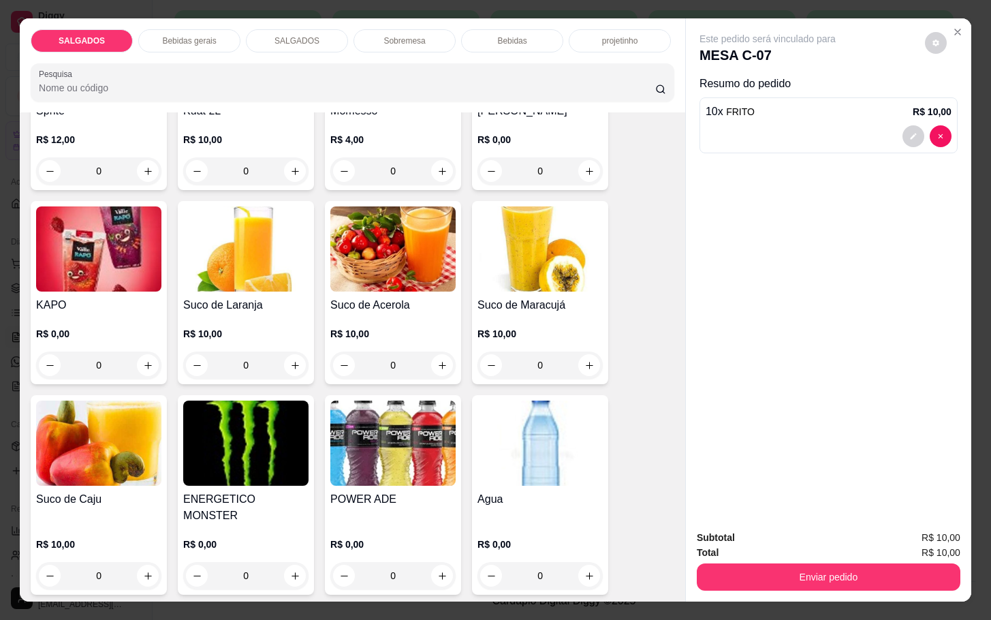
click at [368, 450] on img at bounding box center [392, 443] width 125 height 85
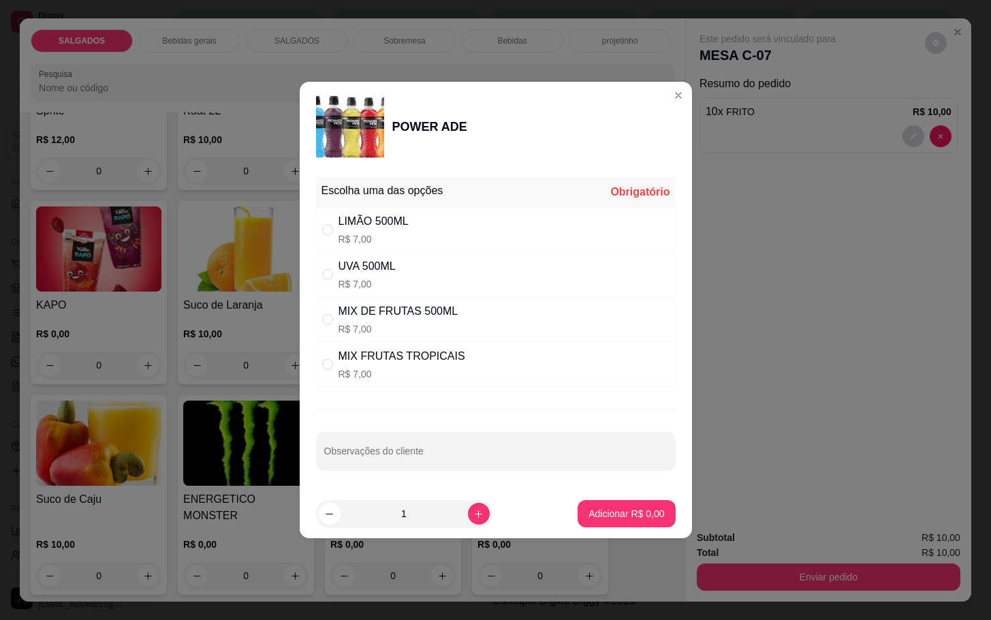
click at [390, 309] on div "MIX DE FRUTAS 500ML" at bounding box center [399, 311] width 120 height 16
radio input "true"
click at [579, 523] on button "Adicionar R$ 7,00" at bounding box center [626, 514] width 95 height 27
type input "1"
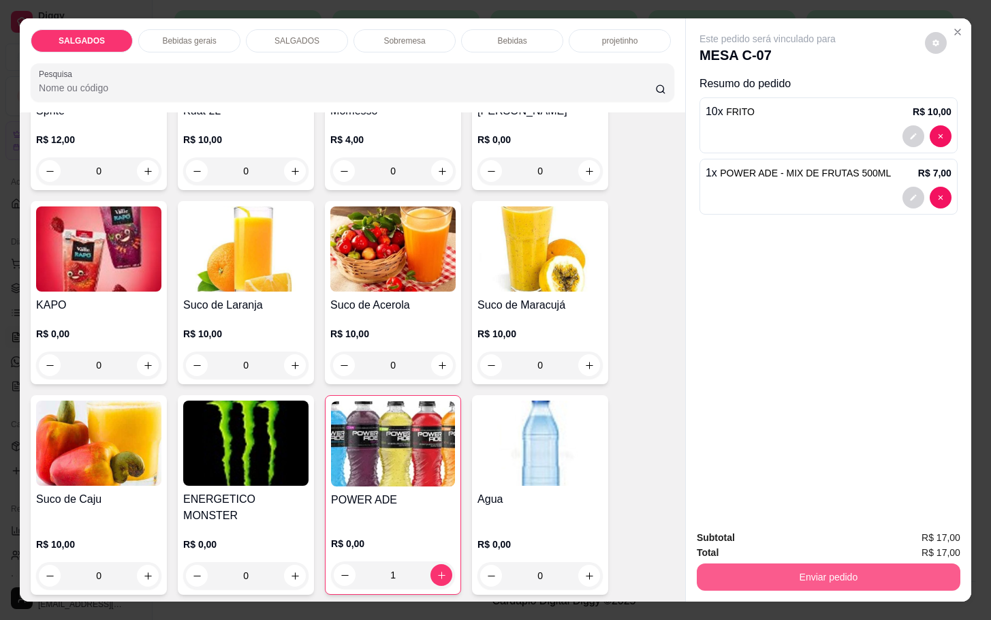
click at [824, 563] on button "Enviar pedido" at bounding box center [829, 576] width 264 height 27
click at [812, 540] on button "Não registrar e enviar pedido" at bounding box center [782, 535] width 138 height 25
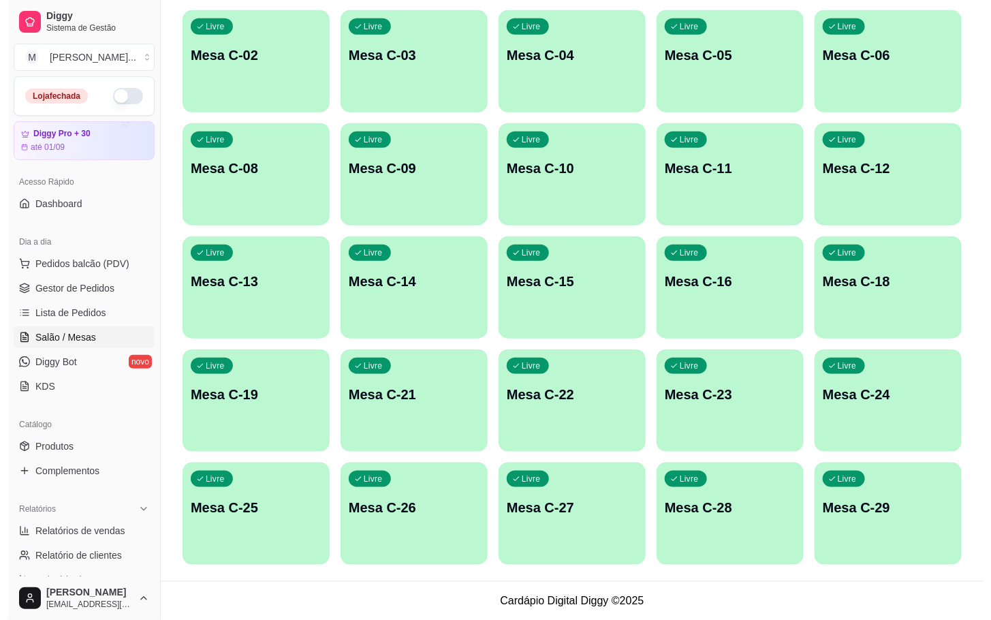
scroll to position [166, 0]
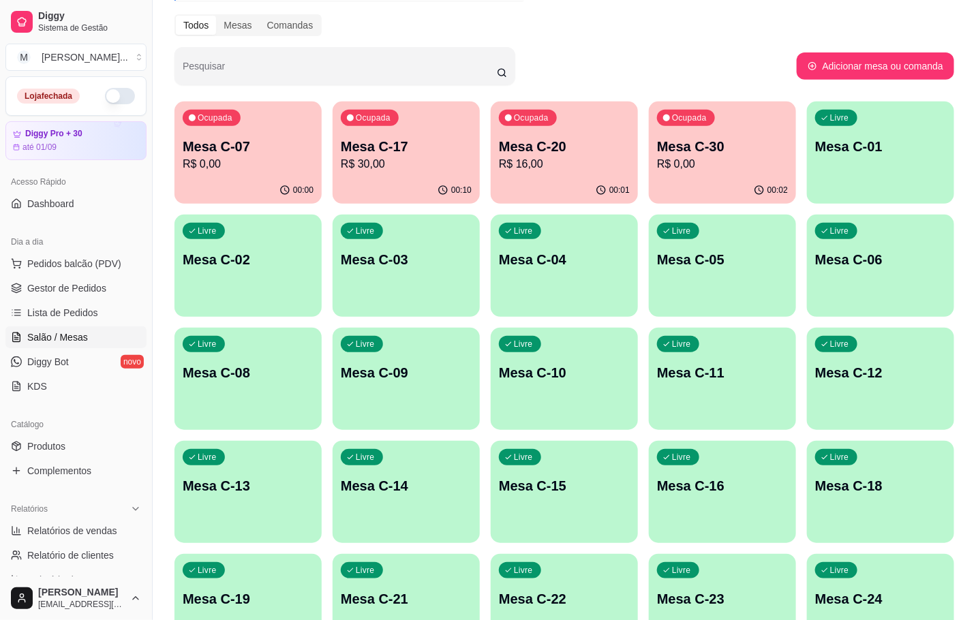
click at [384, 168] on p "R$ 30,00" at bounding box center [406, 164] width 131 height 16
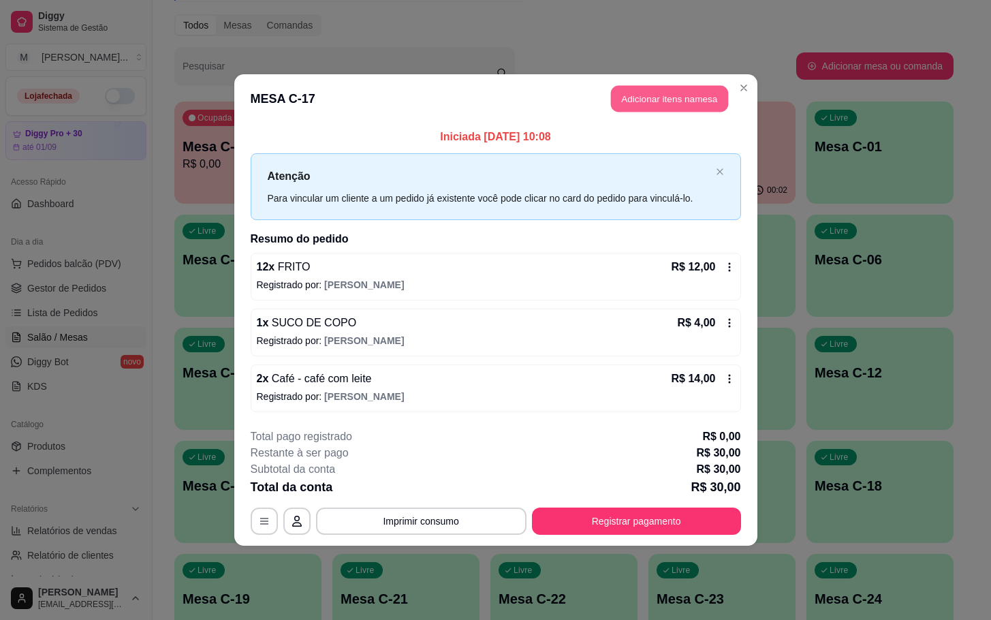
click at [664, 98] on button "Adicionar itens na mesa" at bounding box center [669, 99] width 117 height 27
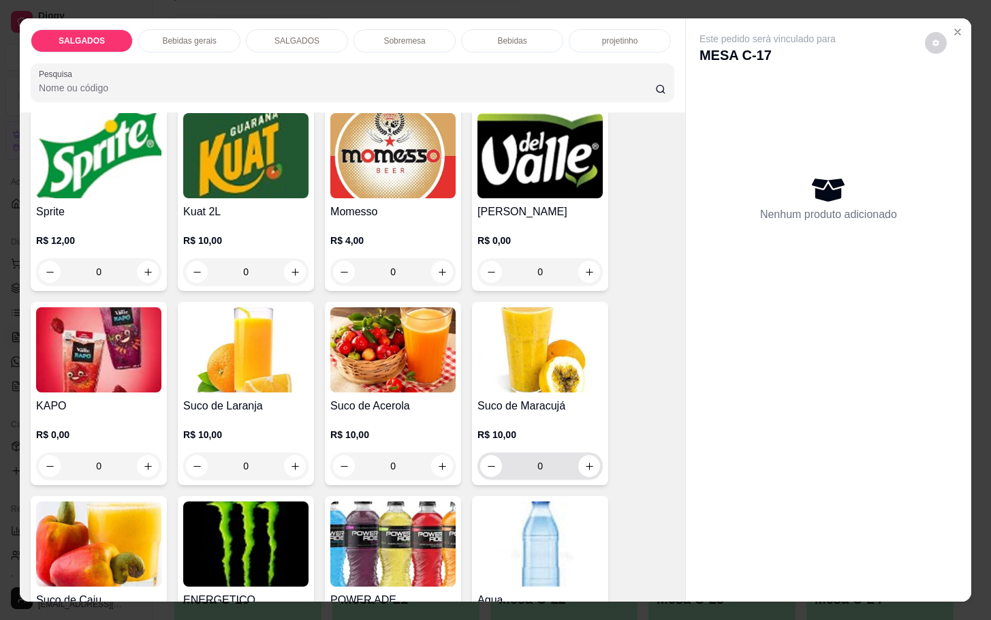
scroll to position [2963, 0]
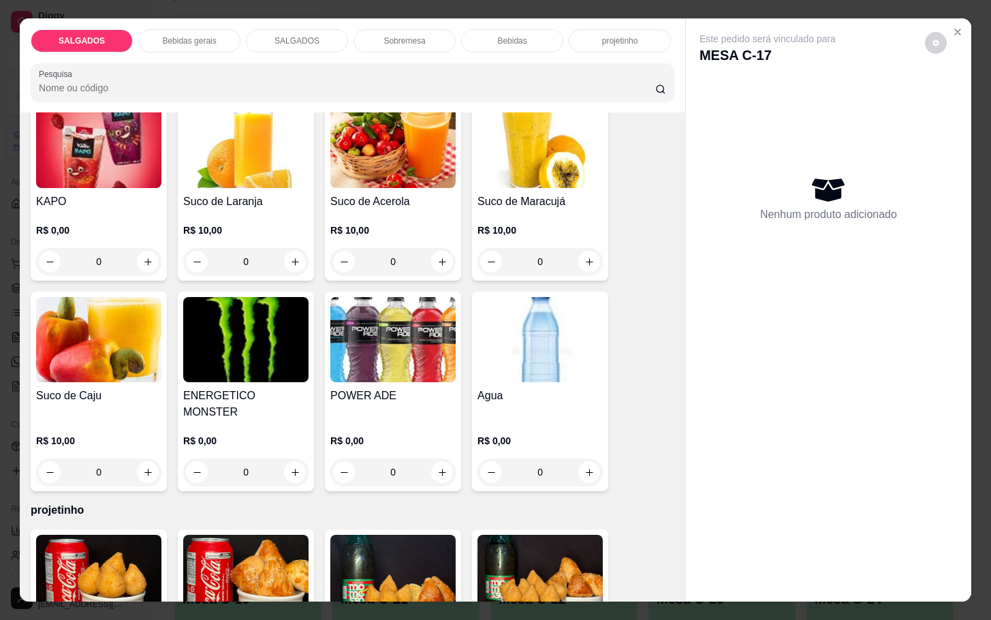
click at [561, 356] on img at bounding box center [540, 339] width 125 height 85
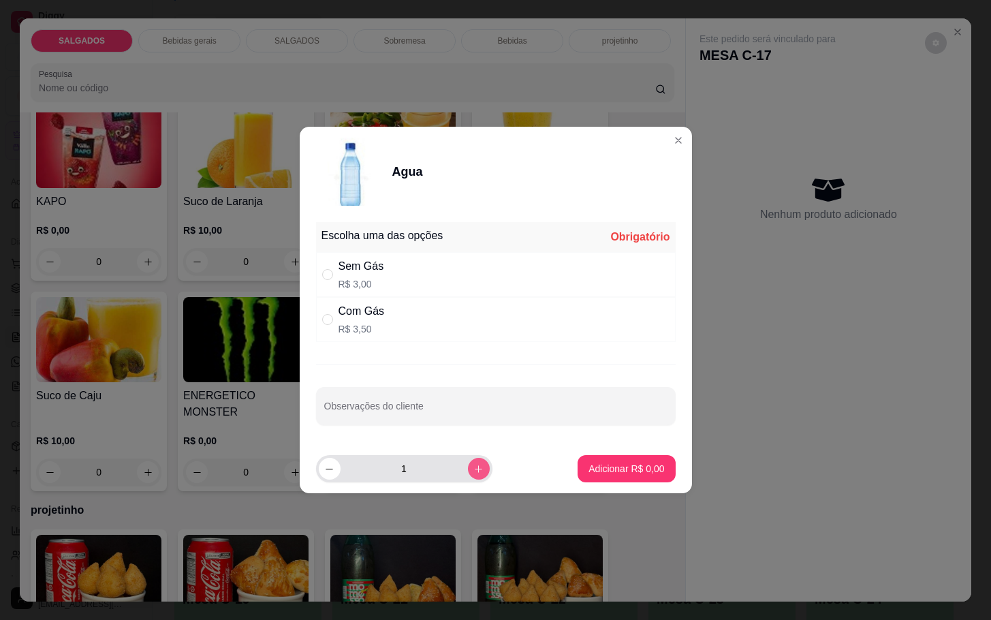
click at [473, 473] on icon "increase-product-quantity" at bounding box center [478, 469] width 10 height 10
type input "3"
click at [374, 321] on div "Com Gás R$ 3,50" at bounding box center [362, 319] width 46 height 33
radio input "true"
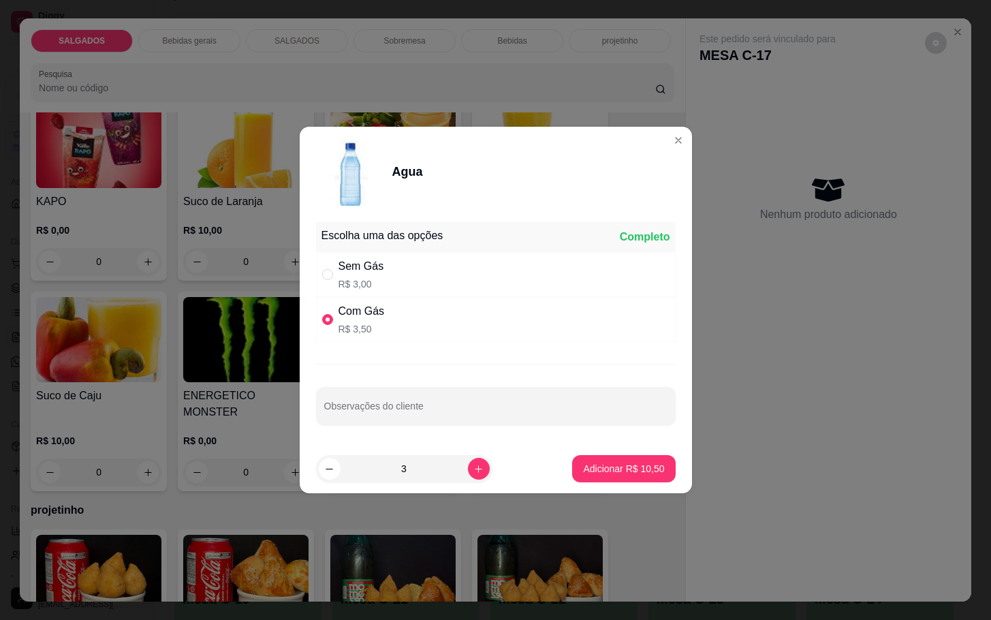
click at [403, 266] on div "Sem Gás R$ 3,00" at bounding box center [496, 274] width 360 height 45
radio input "true"
radio input "false"
click at [604, 480] on button "Adicionar R$ 9,00" at bounding box center [626, 469] width 95 height 27
type input "3"
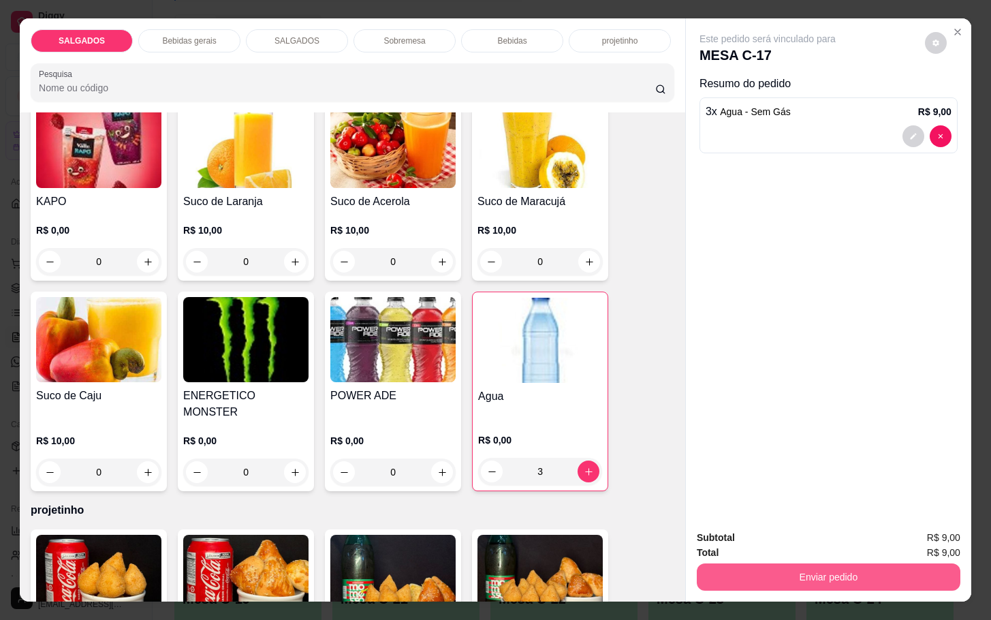
click at [715, 563] on button "Enviar pedido" at bounding box center [829, 576] width 264 height 27
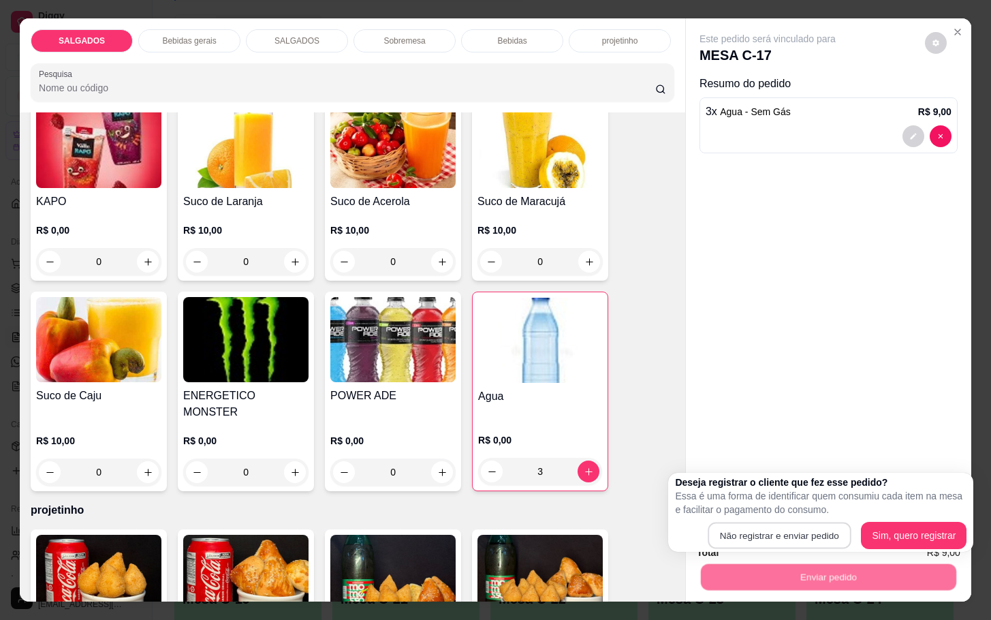
click at [730, 523] on button "Não registrar e enviar pedido" at bounding box center [779, 536] width 143 height 27
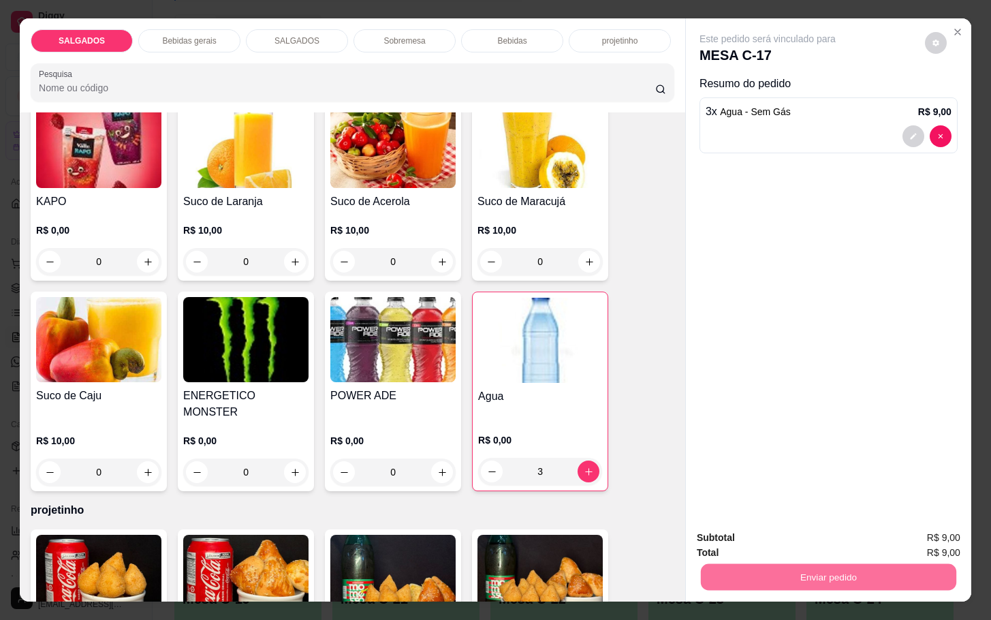
click at [791, 548] on button "Não registrar e enviar pedido" at bounding box center [782, 535] width 138 height 25
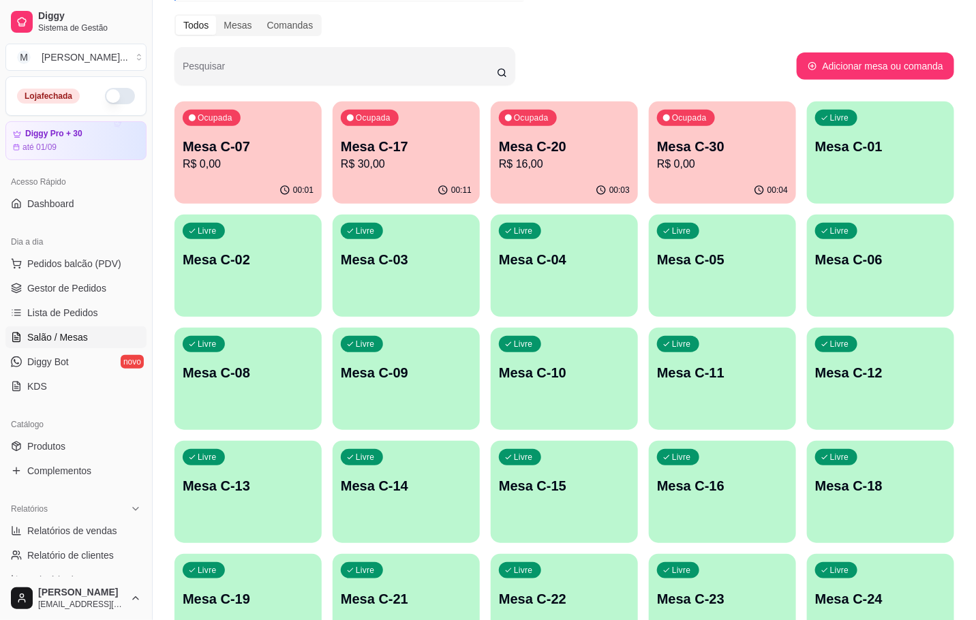
click at [382, 150] on p "Mesa C-17" at bounding box center [406, 146] width 131 height 19
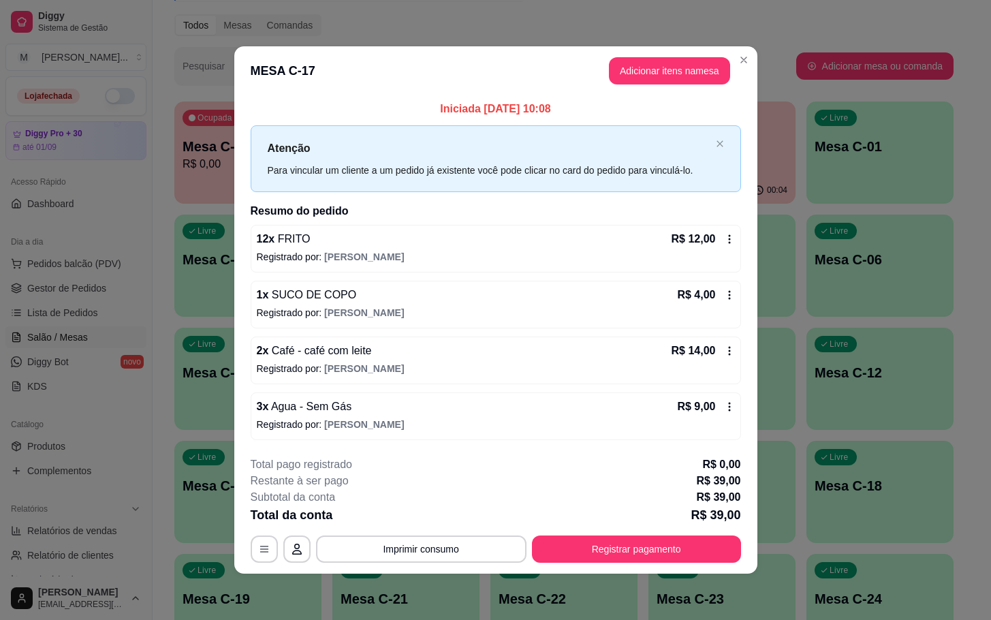
click at [722, 405] on div "R$ 9,00" at bounding box center [705, 407] width 57 height 16
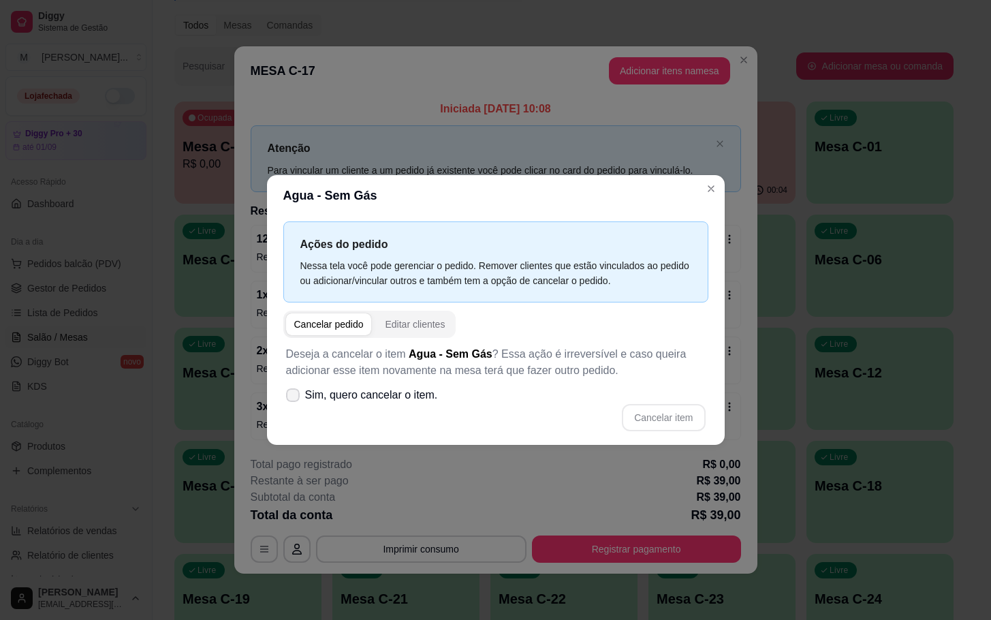
click at [307, 397] on span "Sim, quero cancelar o item." at bounding box center [371, 395] width 133 height 16
click at [294, 398] on input "Sim, quero cancelar o item." at bounding box center [289, 402] width 9 height 9
checkbox input "true"
click at [655, 426] on button "Cancelar item" at bounding box center [663, 418] width 81 height 27
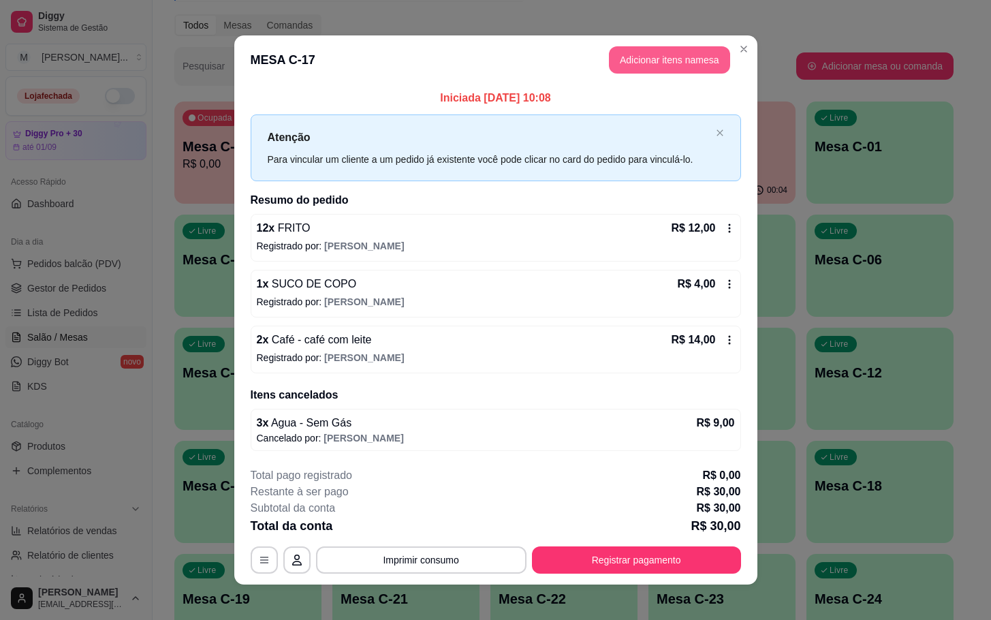
click at [659, 61] on button "Adicionar itens na mesa" at bounding box center [669, 59] width 121 height 27
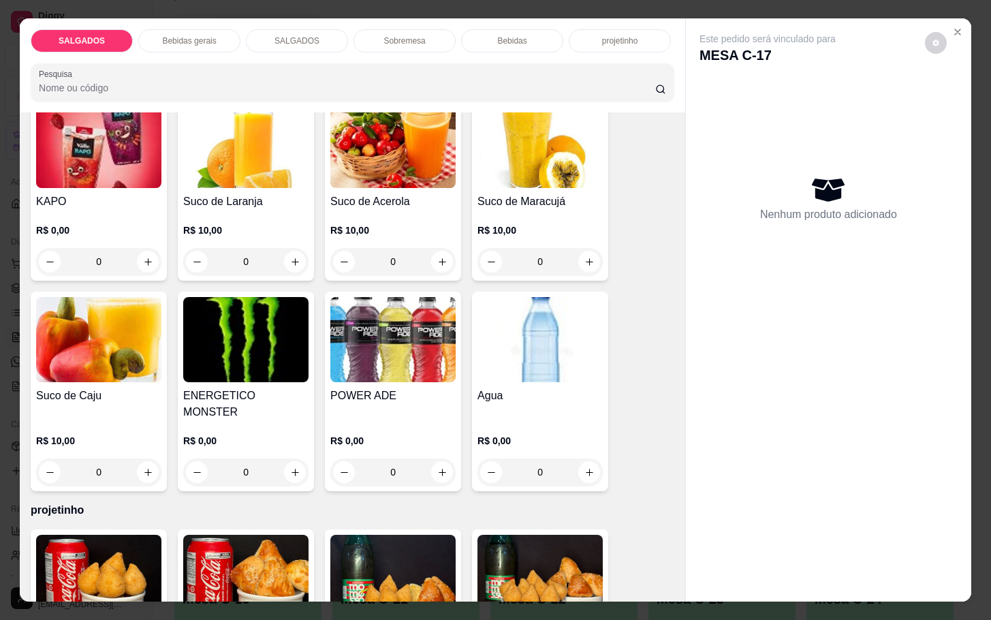
click at [525, 356] on img at bounding box center [540, 339] width 125 height 85
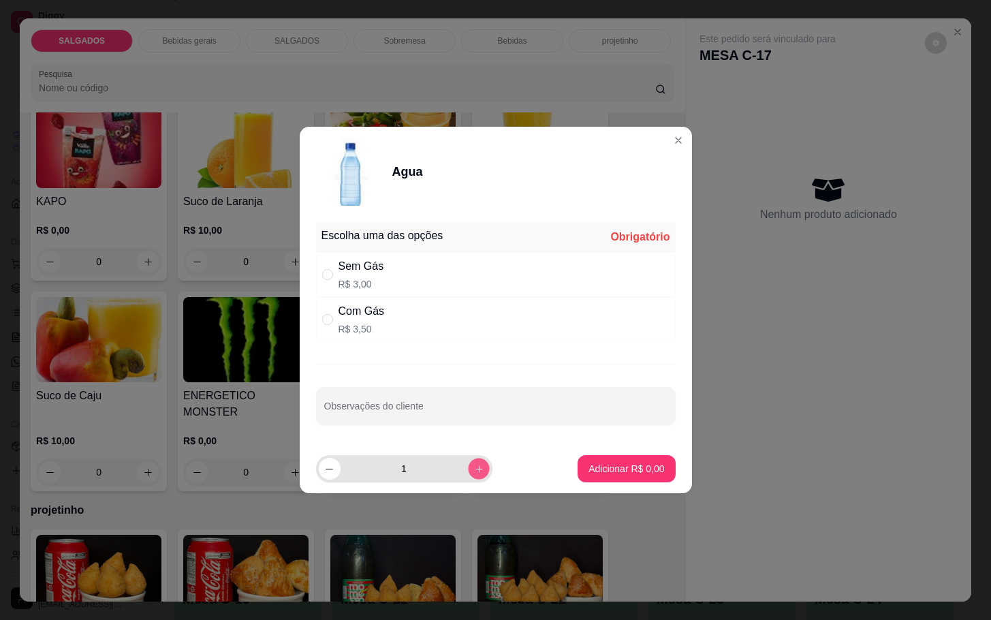
click at [473, 470] on icon "increase-product-quantity" at bounding box center [478, 469] width 10 height 10
type input "2"
click at [367, 254] on div "Sem Gás R$ 3,00" at bounding box center [496, 274] width 360 height 45
radio input "true"
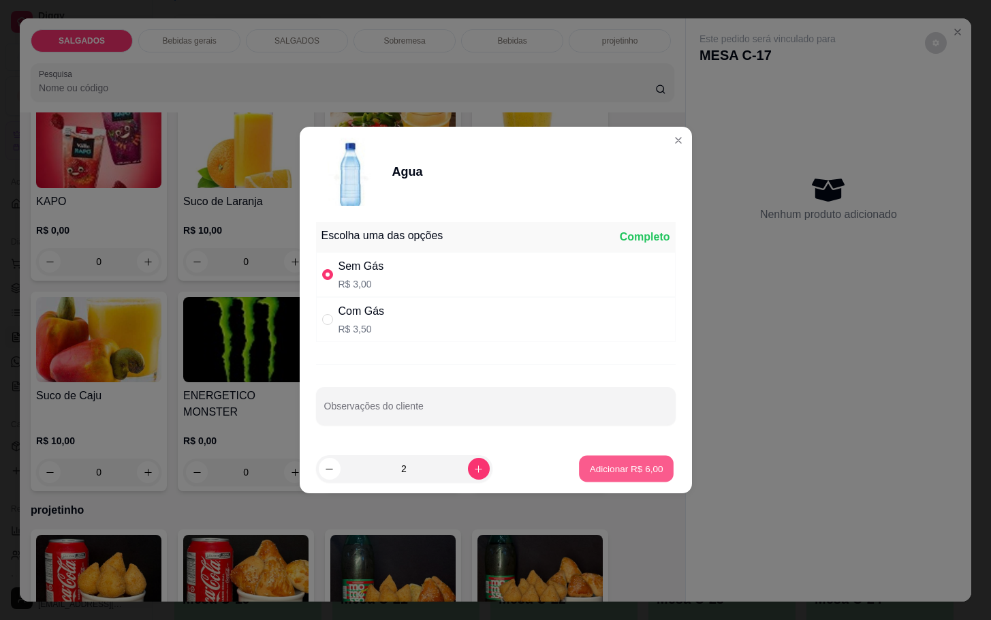
click at [627, 464] on p "Adicionar R$ 6,00" at bounding box center [627, 468] width 74 height 13
type input "2"
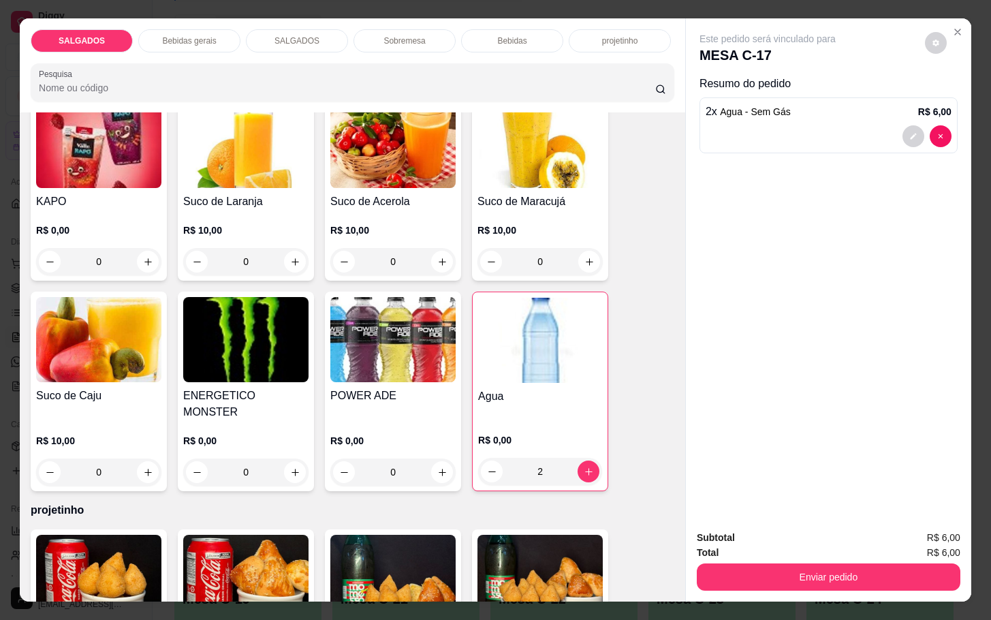
click at [488, 376] on div "Agua R$ 0,00 2" at bounding box center [540, 392] width 136 height 200
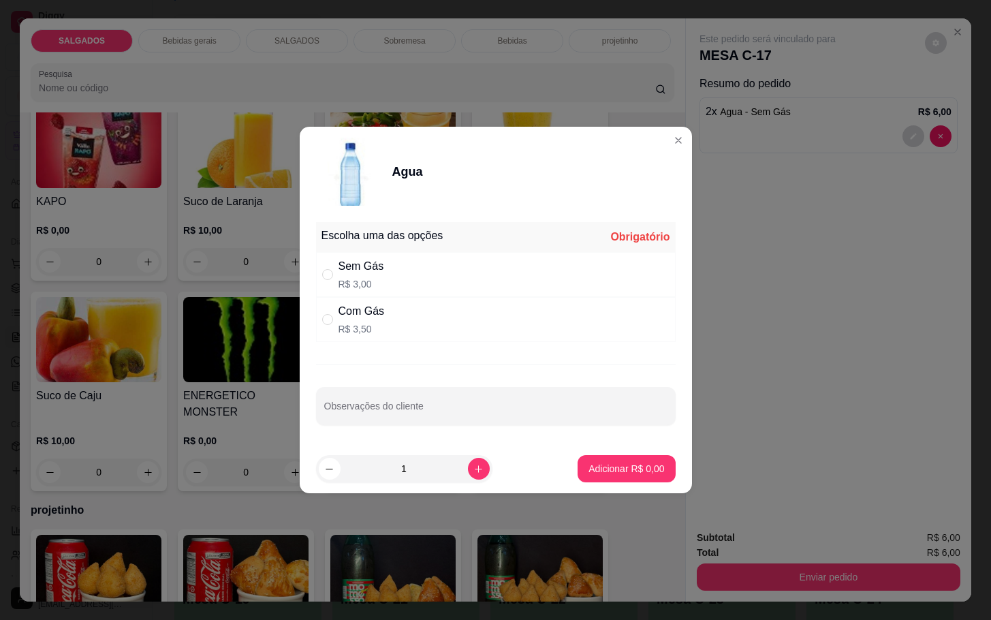
click at [344, 328] on p "R$ 3,50" at bounding box center [362, 329] width 46 height 14
radio input "true"
click at [593, 464] on p "Adicionar R$ 3,50" at bounding box center [627, 469] width 76 height 14
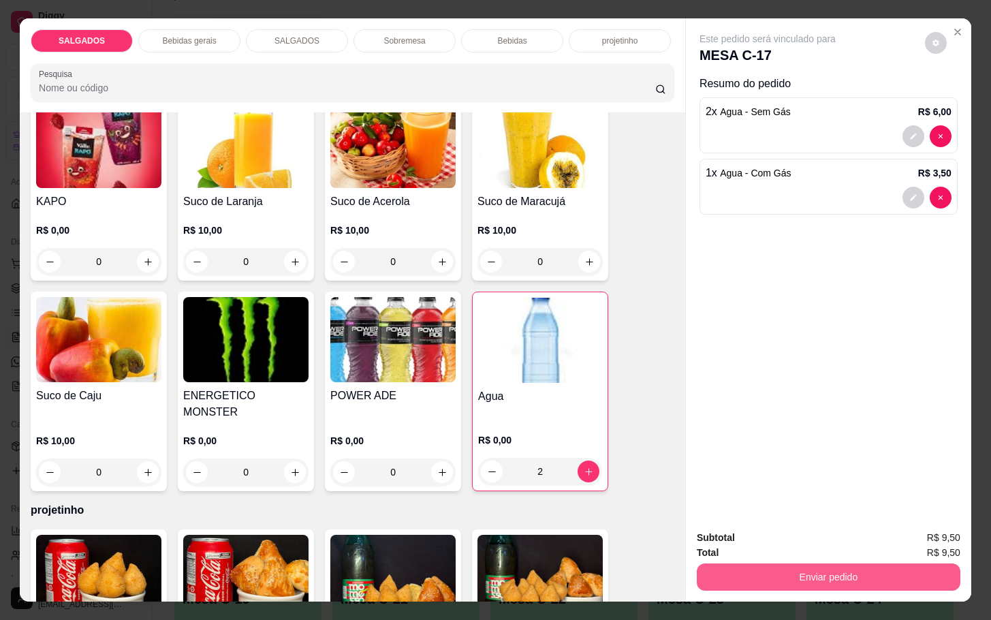
click at [818, 576] on button "Enviar pedido" at bounding box center [829, 576] width 264 height 27
click at [812, 525] on button "Não registrar e enviar pedido" at bounding box center [782, 535] width 138 height 25
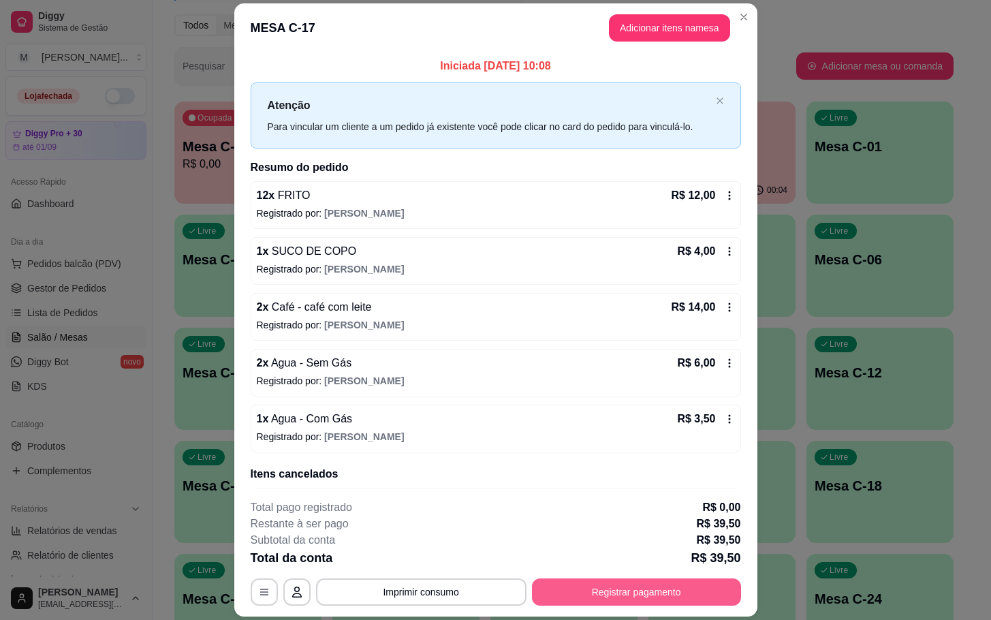
click at [602, 581] on button "Registrar pagamento" at bounding box center [636, 591] width 209 height 27
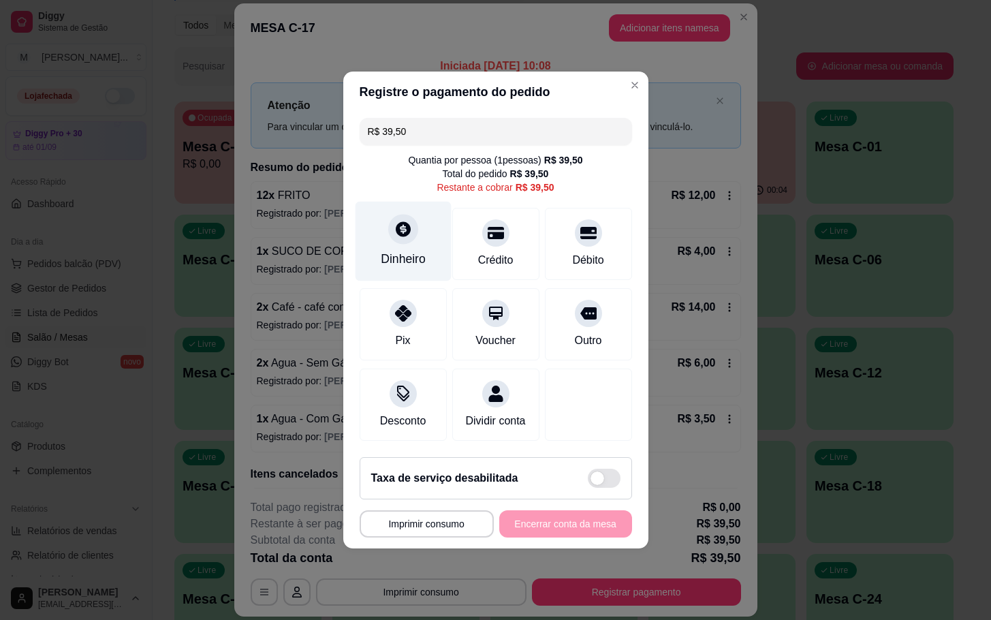
click at [403, 250] on div "Dinheiro" at bounding box center [403, 259] width 45 height 18
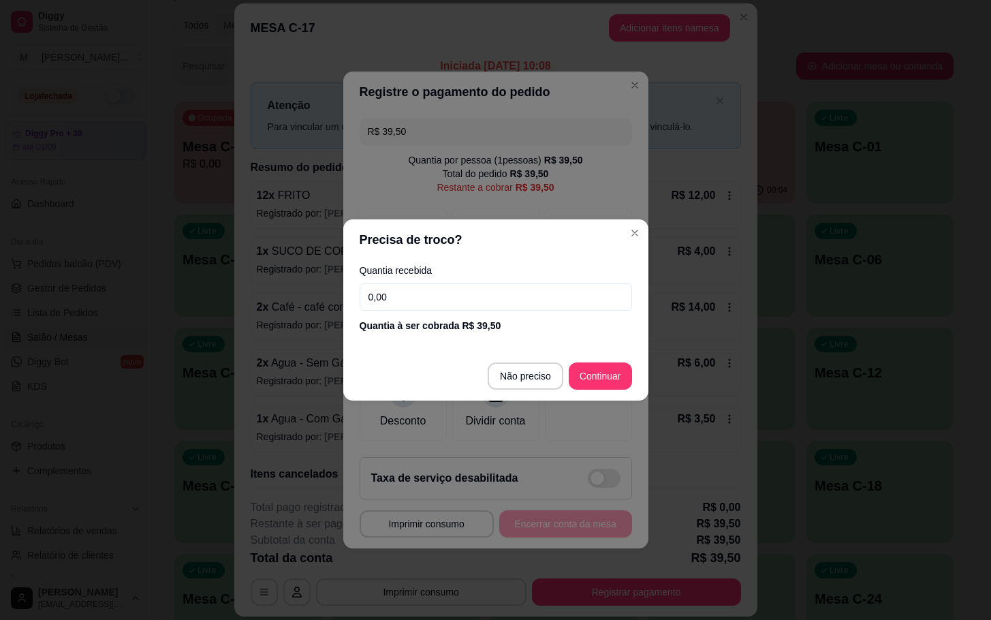
click at [403, 305] on input "0,00" at bounding box center [496, 296] width 273 height 27
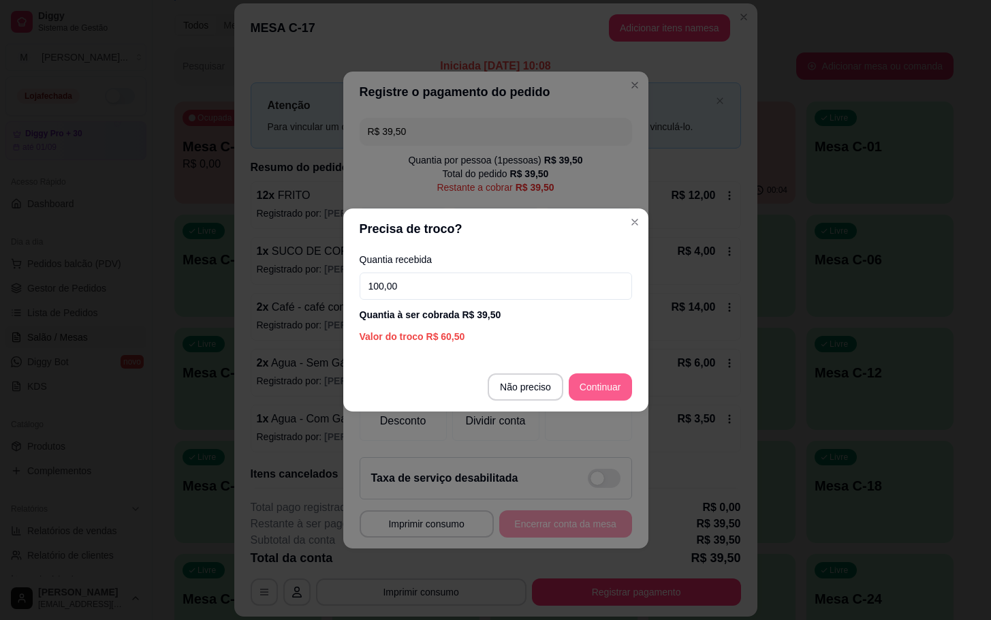
type input "100,00"
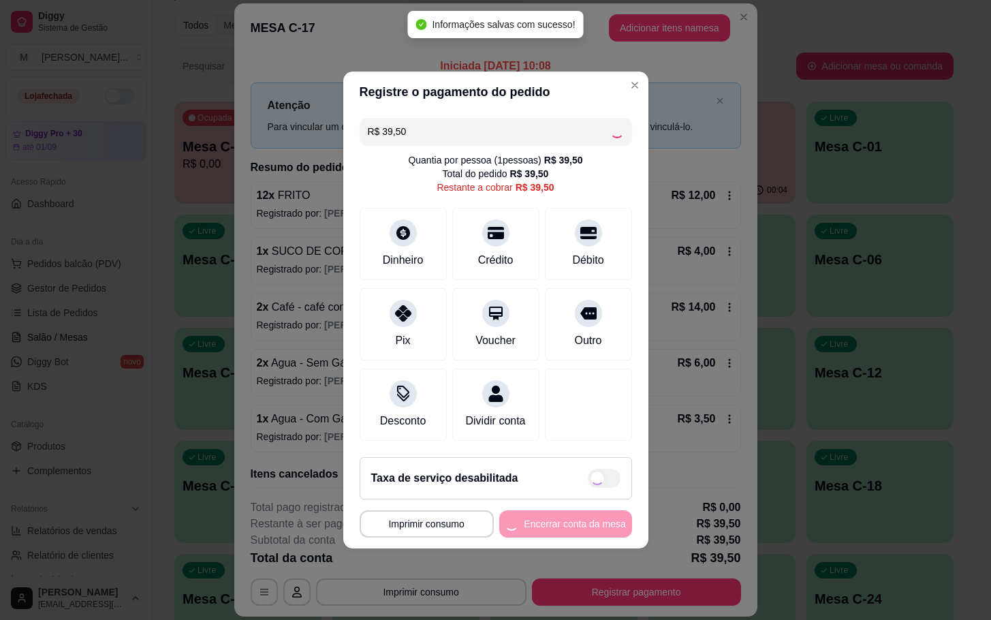
type input "R$ 0,00"
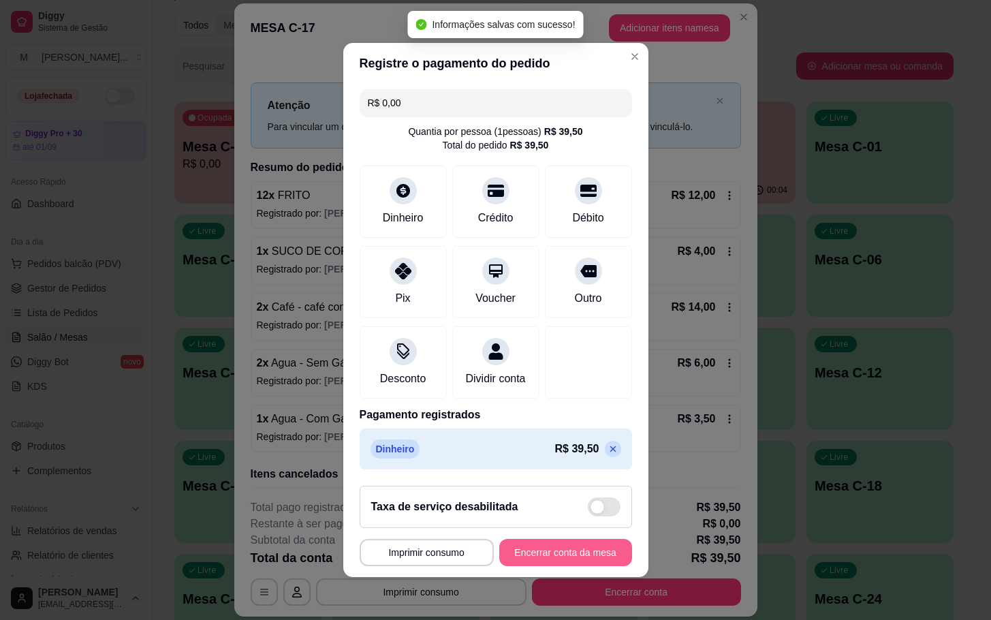
click at [525, 557] on button "Encerrar conta da mesa" at bounding box center [565, 552] width 133 height 27
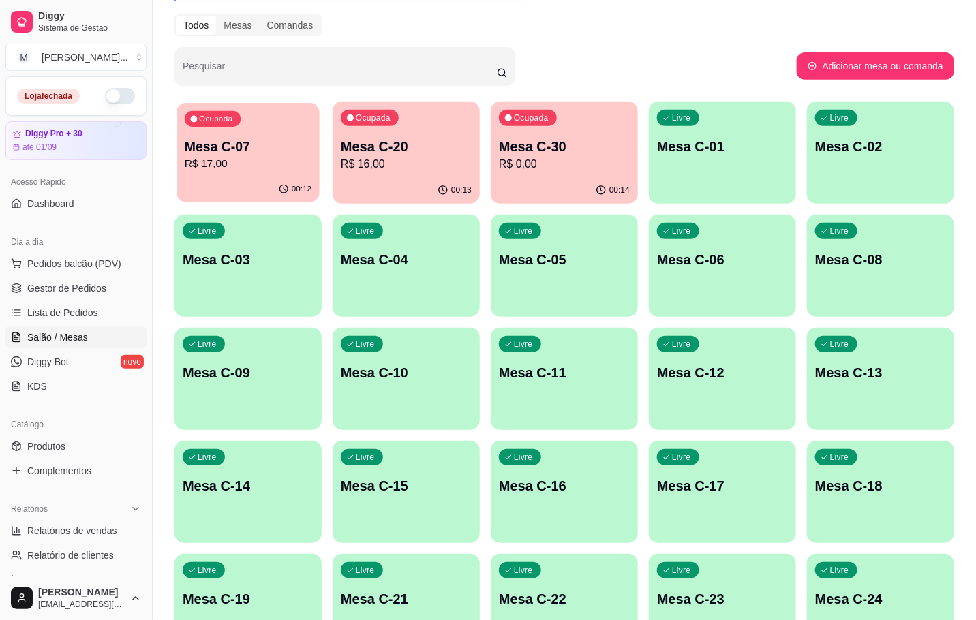
click at [242, 121] on div "Ocupada Mesa C-07 R$ 17,00" at bounding box center [247, 140] width 143 height 74
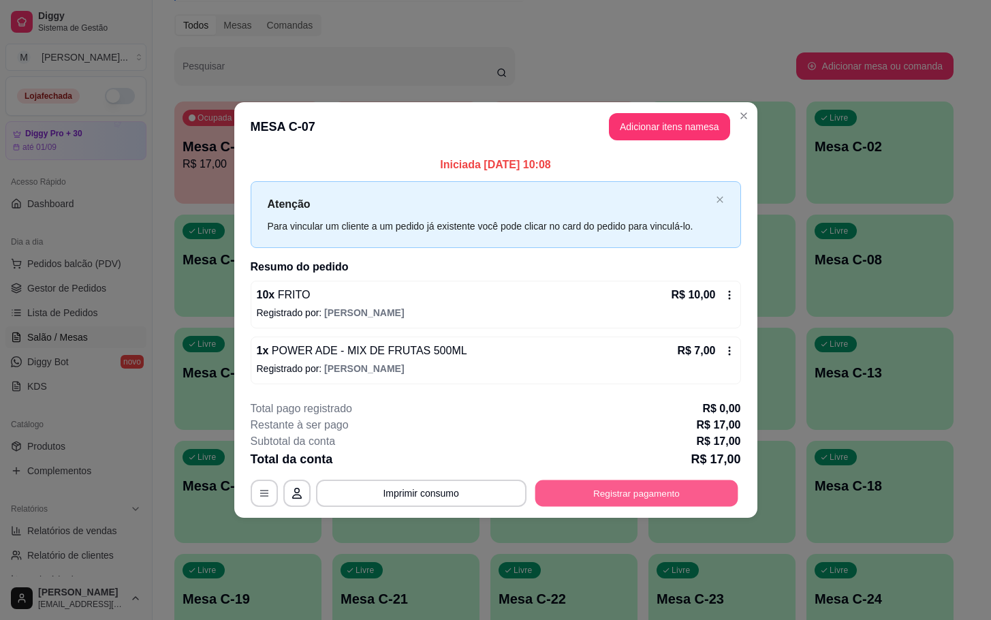
click at [632, 497] on button "Registrar pagamento" at bounding box center [636, 493] width 203 height 27
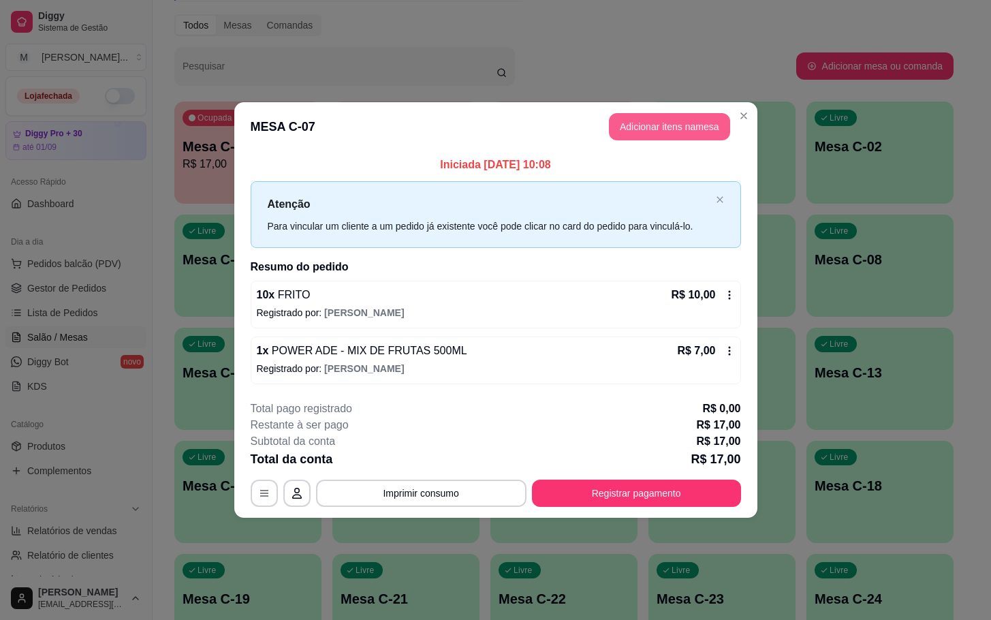
click at [650, 135] on button "Adicionar itens na mesa" at bounding box center [669, 126] width 121 height 27
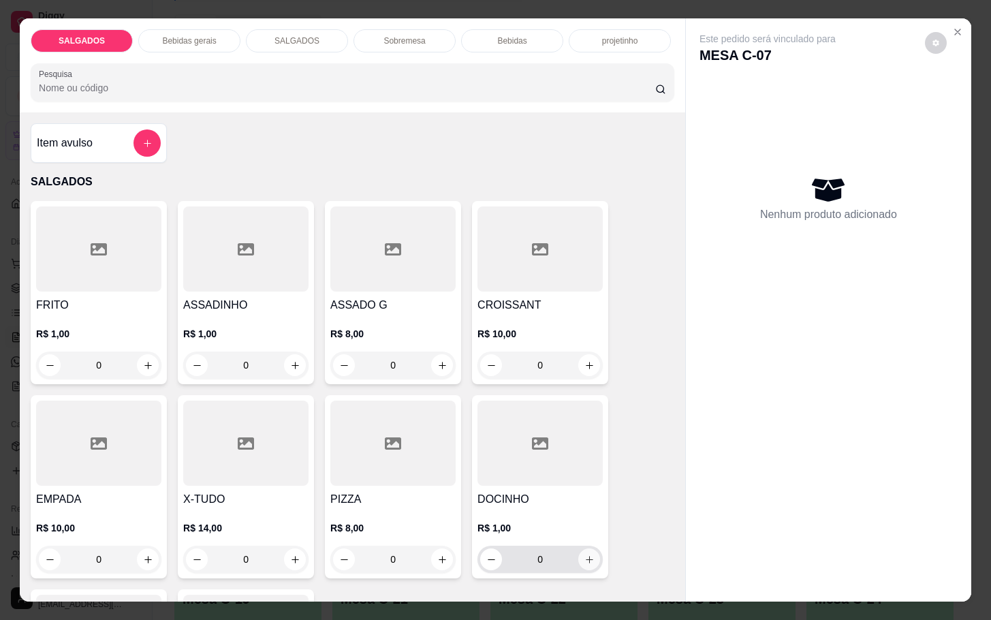
click at [585, 555] on icon "increase-product-quantity" at bounding box center [590, 560] width 10 height 10
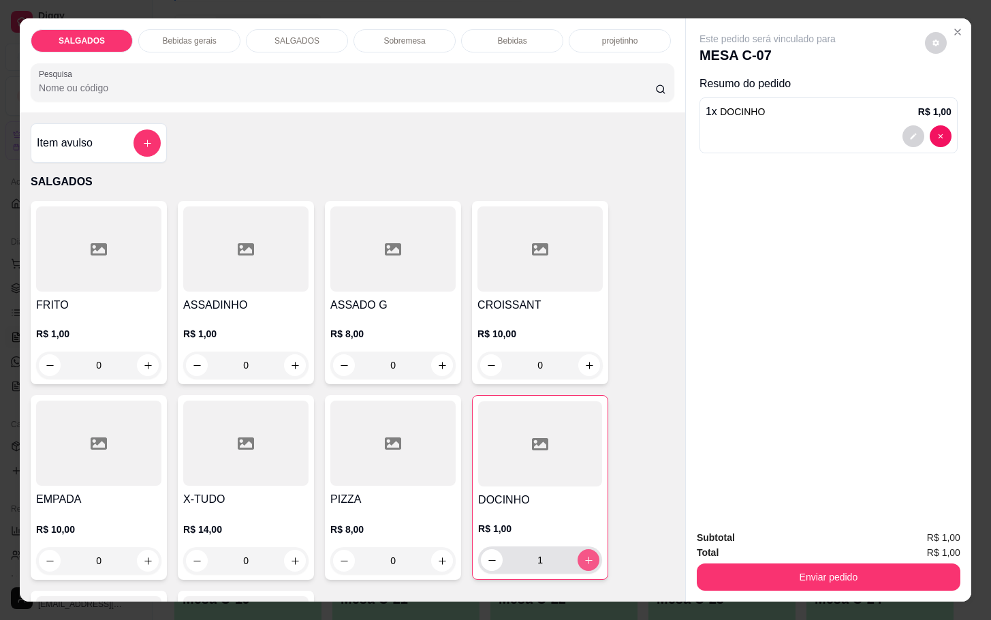
click at [585, 555] on icon "increase-product-quantity" at bounding box center [589, 560] width 10 height 10
type input "2"
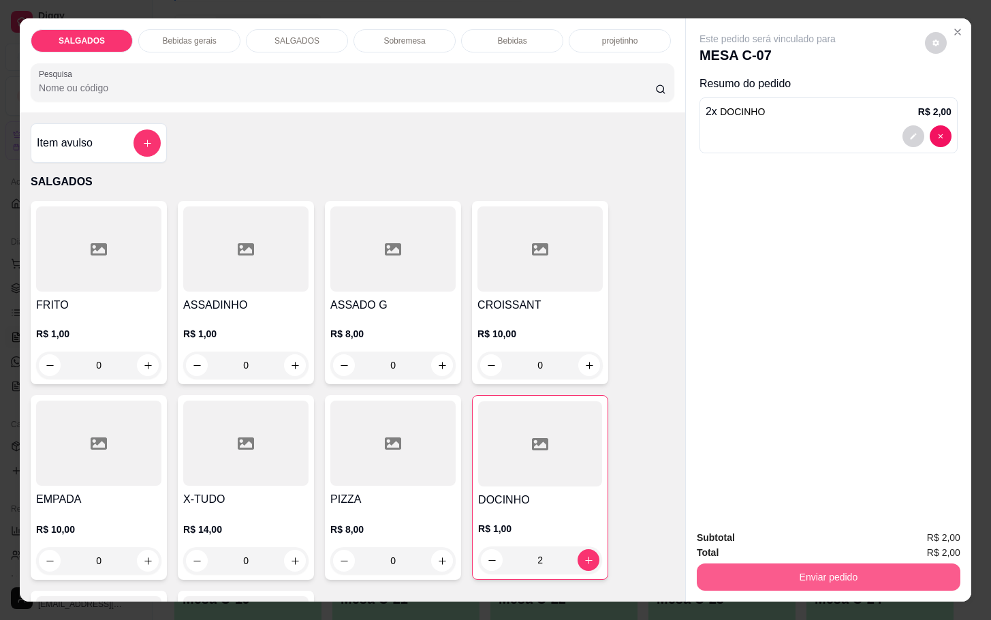
click at [779, 568] on button "Enviar pedido" at bounding box center [829, 576] width 264 height 27
click at [758, 532] on button "Não registrar e enviar pedido" at bounding box center [782, 535] width 138 height 25
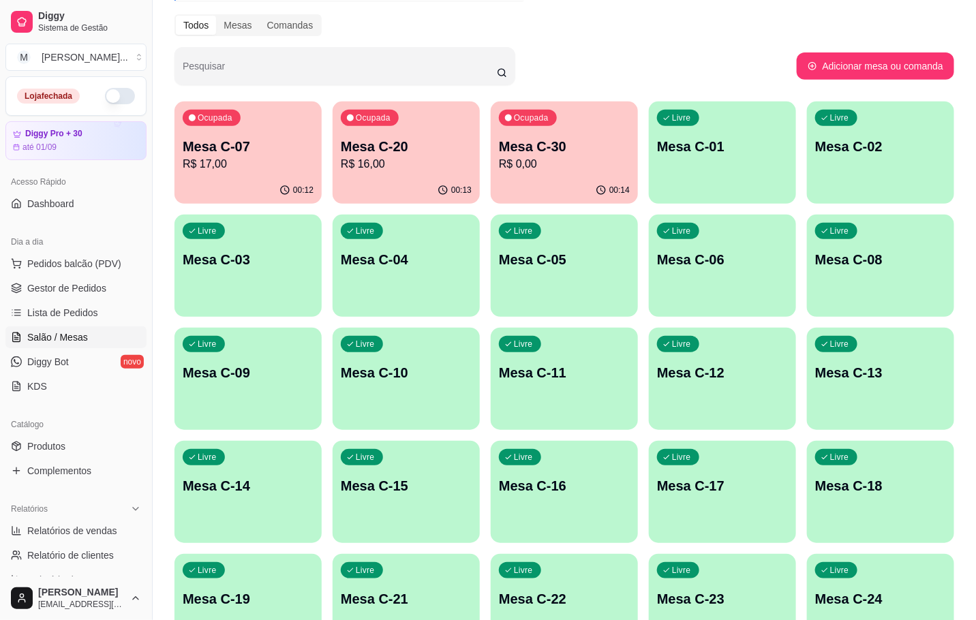
click at [777, 134] on div "Livre Mesa C-01" at bounding box center [722, 145] width 147 height 86
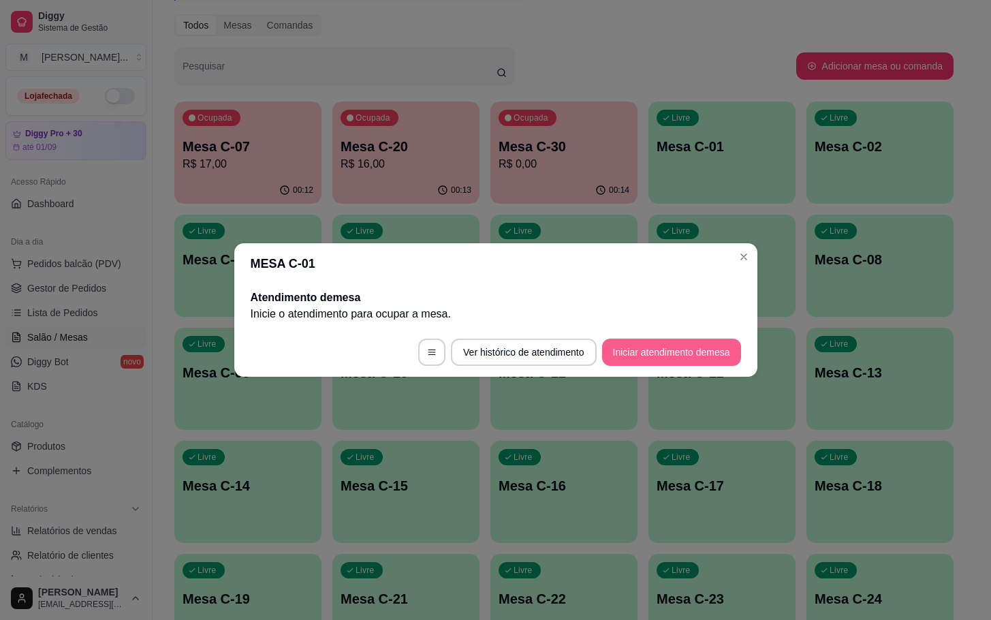
click at [709, 341] on button "Iniciar atendimento de mesa" at bounding box center [671, 352] width 139 height 27
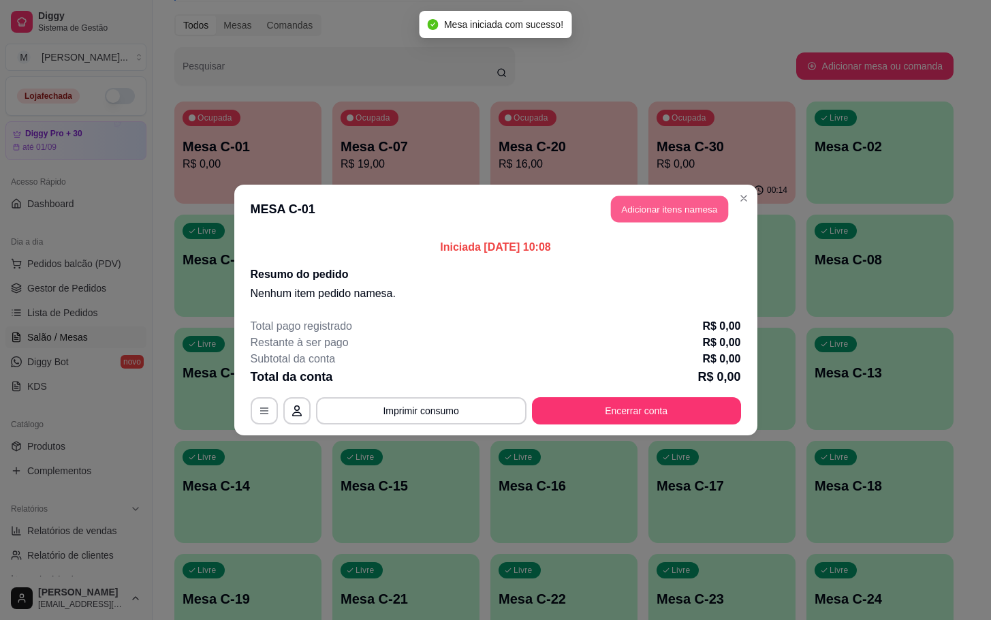
click at [652, 215] on button "Adicionar itens na mesa" at bounding box center [669, 209] width 117 height 27
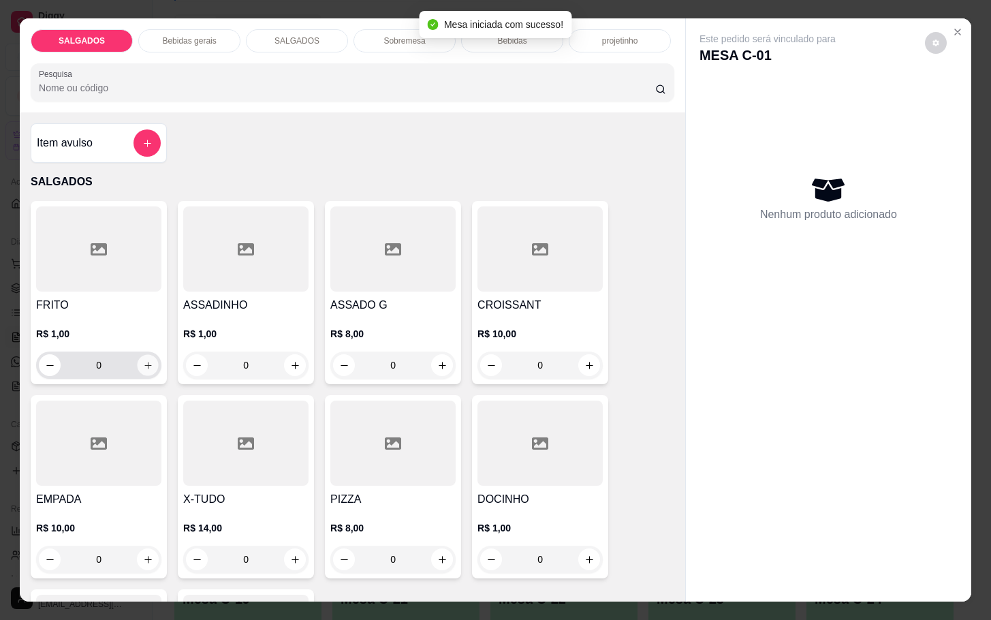
click at [138, 362] on button "increase-product-quantity" at bounding box center [148, 365] width 21 height 21
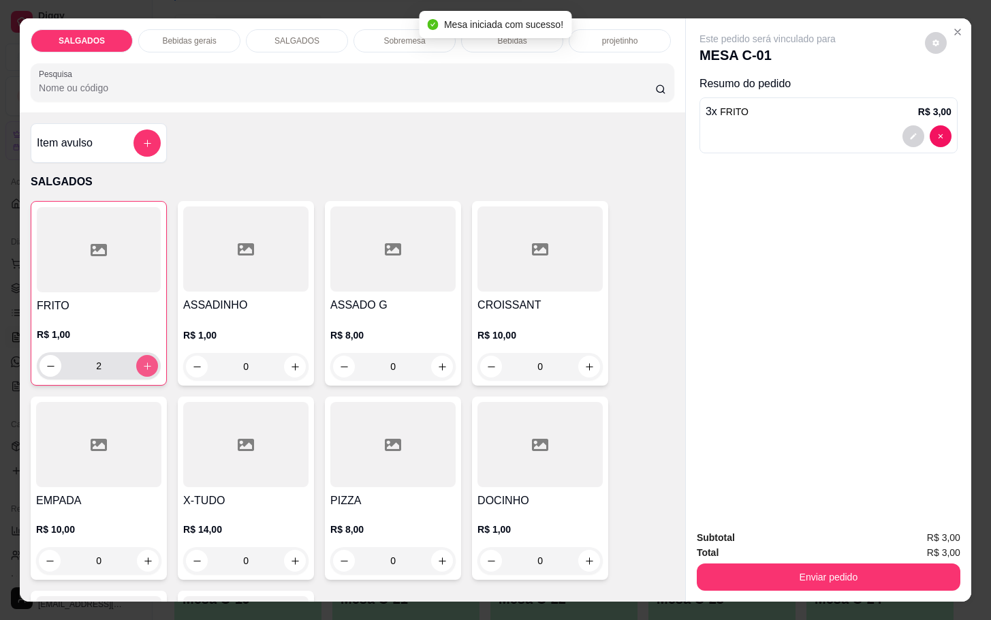
click at [136, 362] on button "increase-product-quantity" at bounding box center [147, 366] width 22 height 22
click at [46, 361] on icon "decrease-product-quantity" at bounding box center [51, 366] width 10 height 10
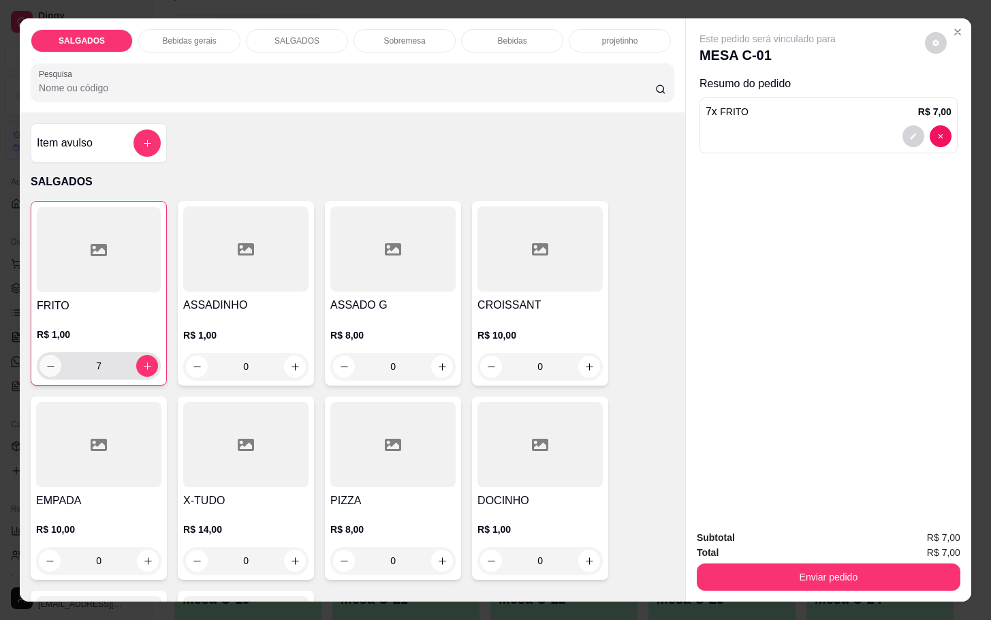
type input "6"
click at [208, 29] on div "Bebidas gerais" at bounding box center [189, 40] width 102 height 23
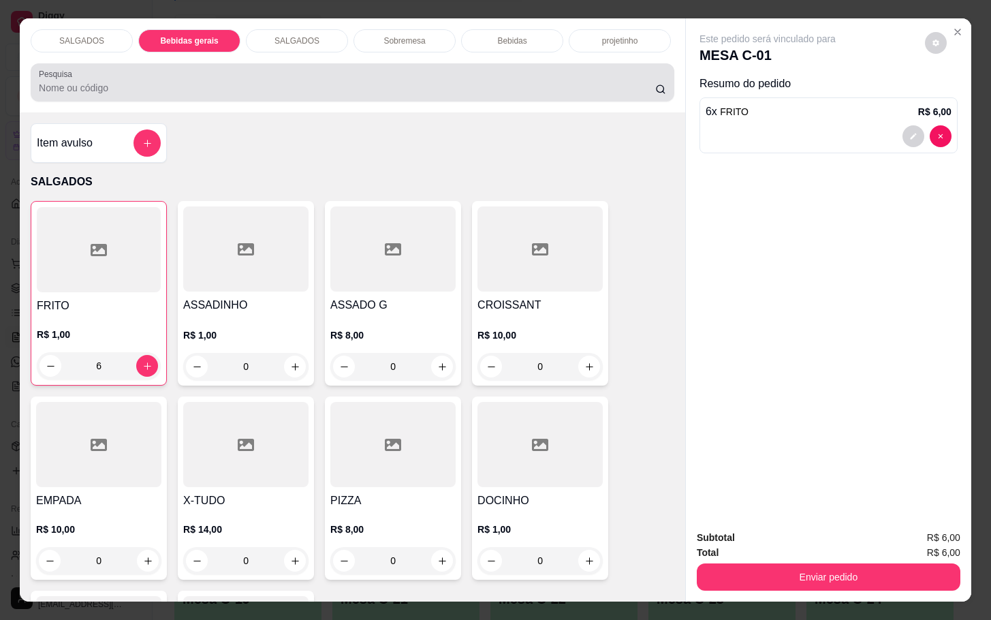
scroll to position [33, 0]
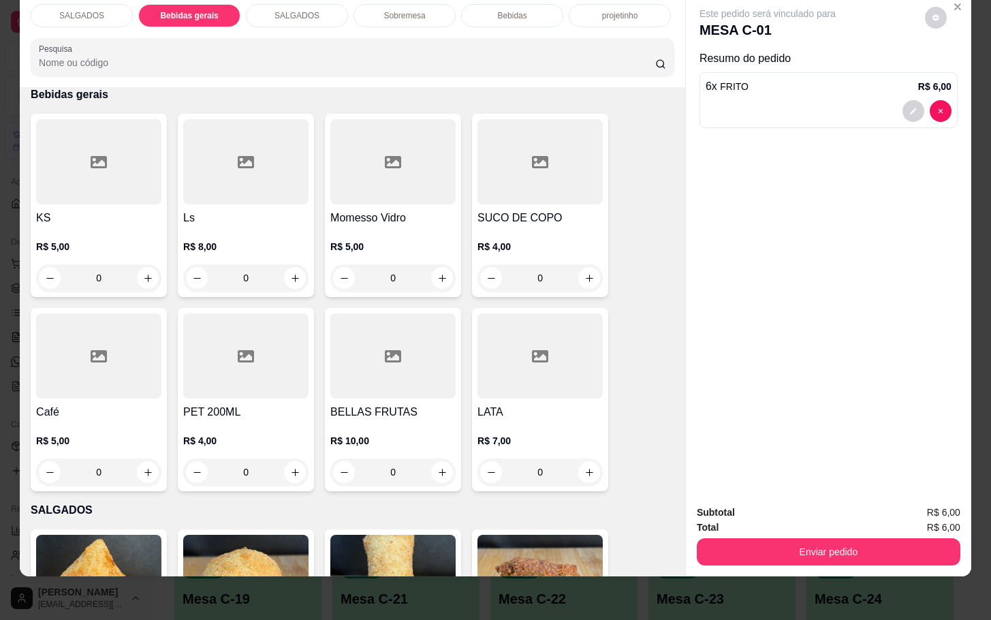
click at [80, 388] on div "Café R$ 5,00 0" at bounding box center [99, 399] width 136 height 183
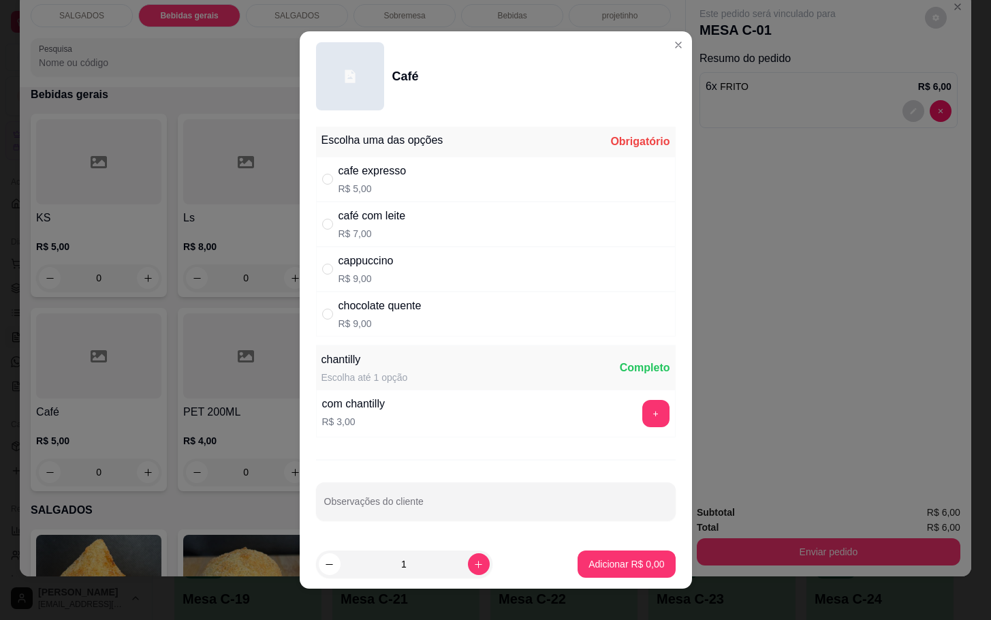
click at [364, 185] on p "R$ 5,00" at bounding box center [373, 189] width 68 height 14
radio input "true"
click at [611, 559] on p "Adicionar R$ 5,00" at bounding box center [627, 563] width 74 height 13
type input "1"
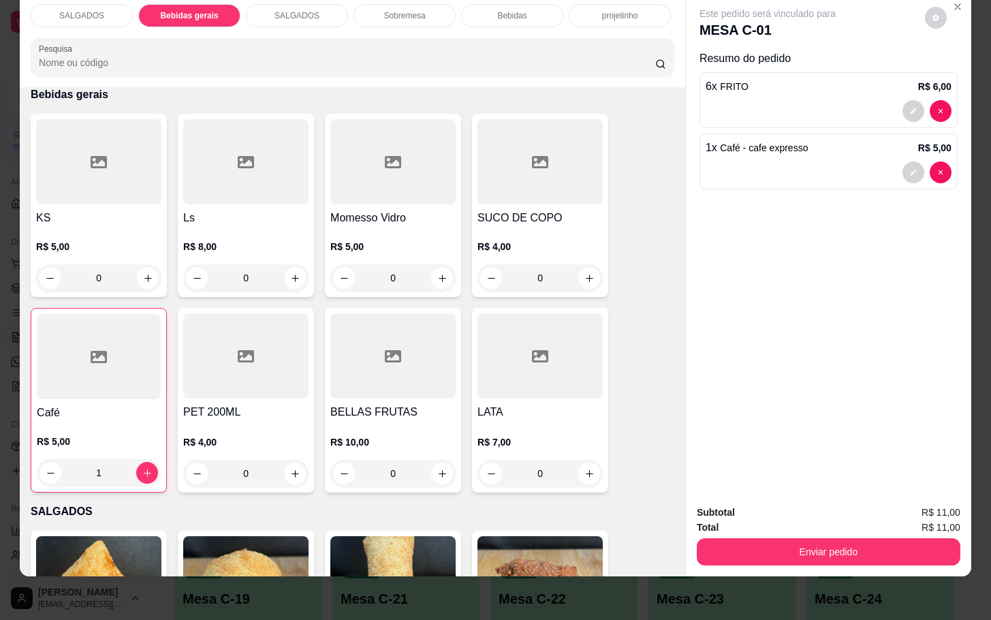
click at [769, 555] on div "Subtotal R$ 11,00 Total R$ 11,00 Enviar pedido" at bounding box center [828, 535] width 285 height 82
click at [753, 546] on button "Enviar pedido" at bounding box center [829, 551] width 264 height 27
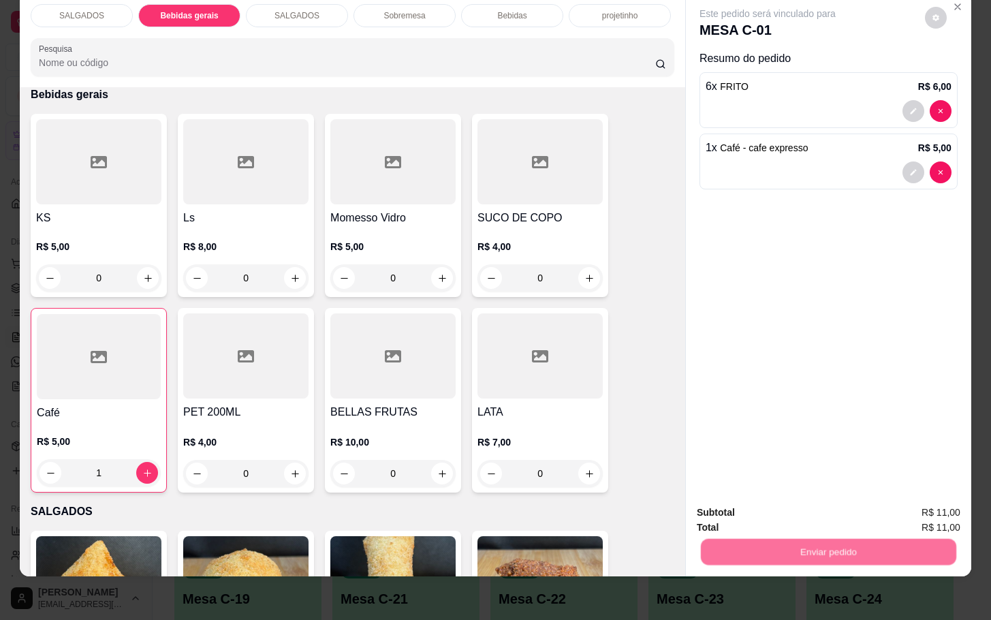
click at [756, 507] on button "Não registrar e enviar pedido" at bounding box center [782, 504] width 142 height 26
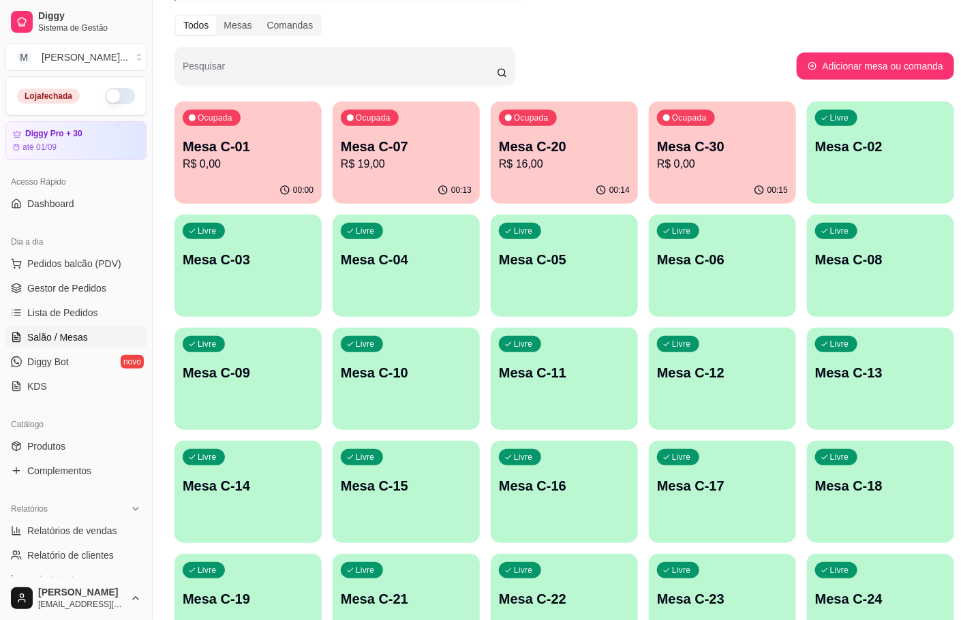
click at [624, 160] on p "R$ 16,00" at bounding box center [564, 164] width 131 height 16
click at [591, 143] on p "Mesa C-20" at bounding box center [564, 146] width 131 height 19
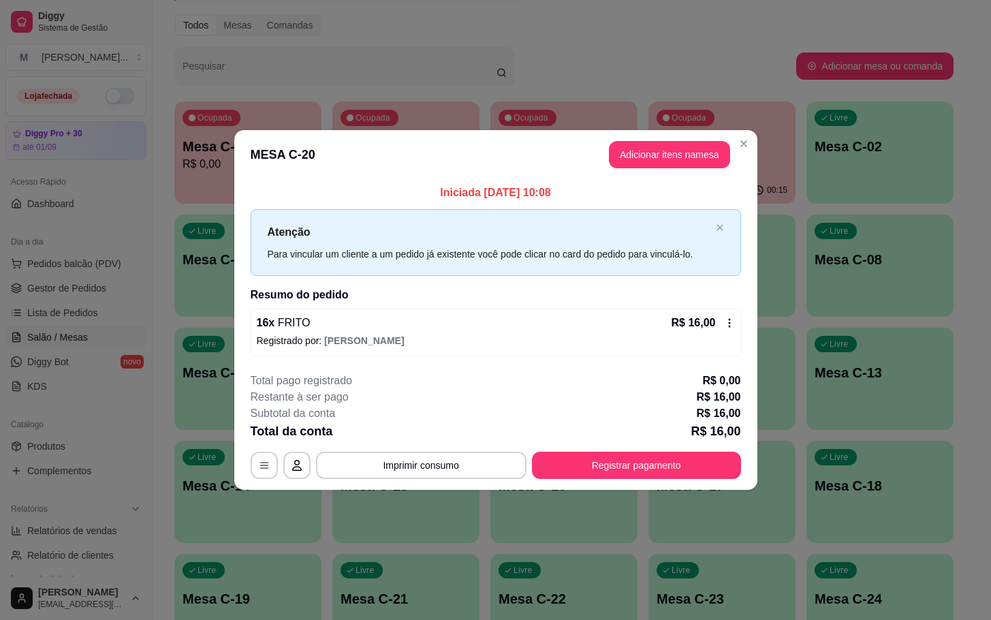
click at [591, 143] on header "MESA C-20 Adicionar itens na mesa" at bounding box center [495, 154] width 523 height 49
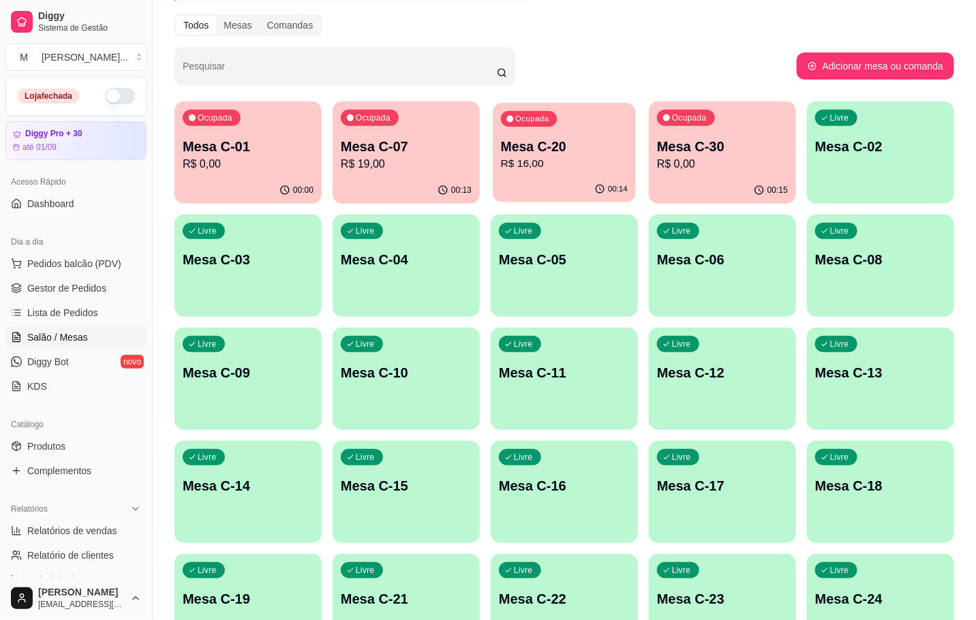
click at [603, 153] on p "Mesa C-20" at bounding box center [564, 147] width 127 height 18
click at [575, 153] on p "Mesa C-20" at bounding box center [564, 146] width 131 height 19
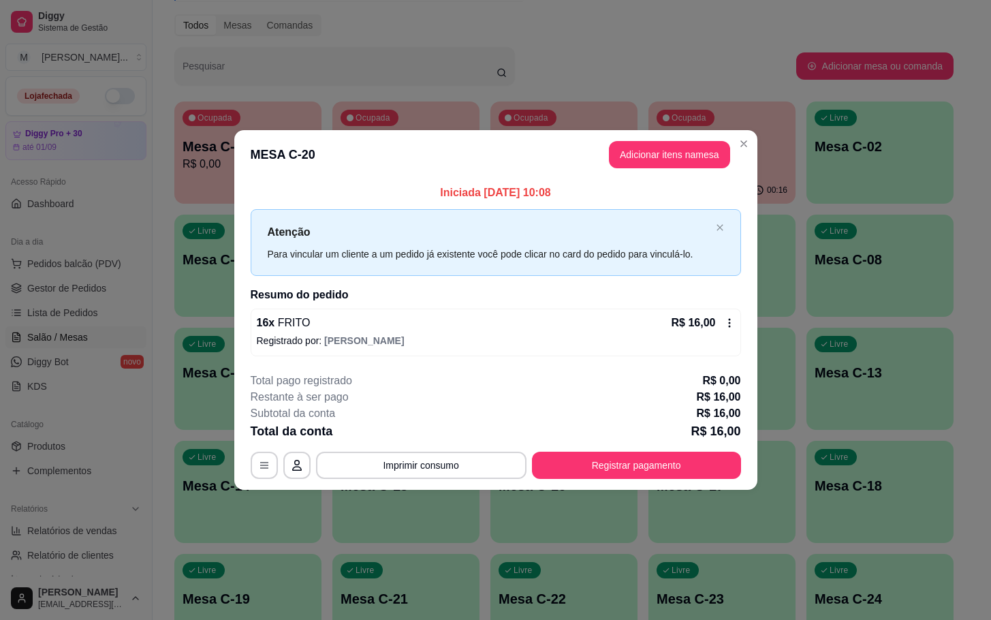
click at [611, 450] on div "**********" at bounding box center [496, 426] width 491 height 106
click at [638, 474] on button "Registrar pagamento" at bounding box center [636, 465] width 209 height 27
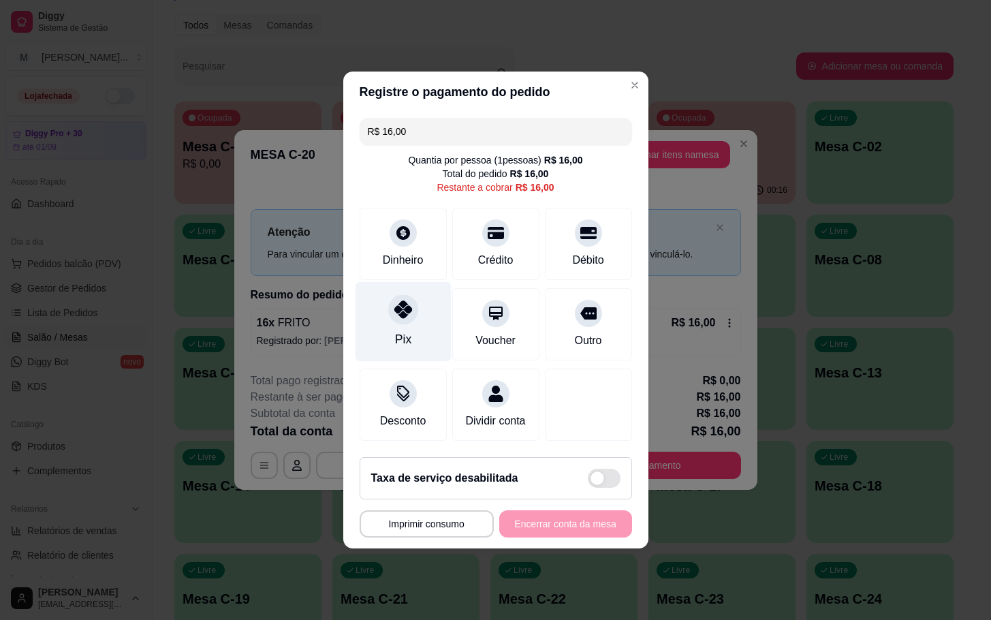
click at [388, 317] on div "Pix" at bounding box center [403, 322] width 96 height 80
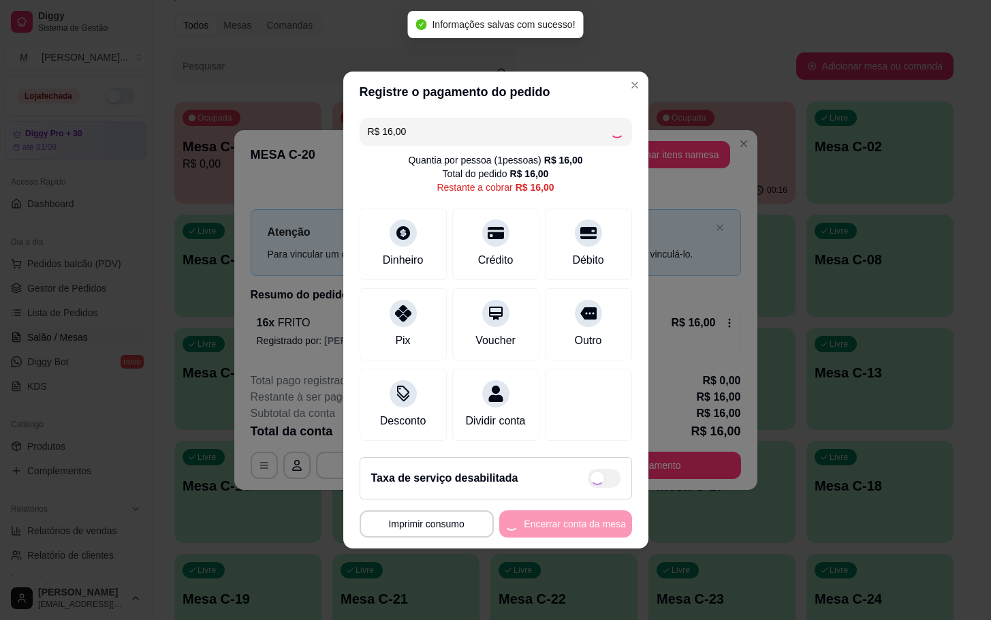
type input "R$ 0,00"
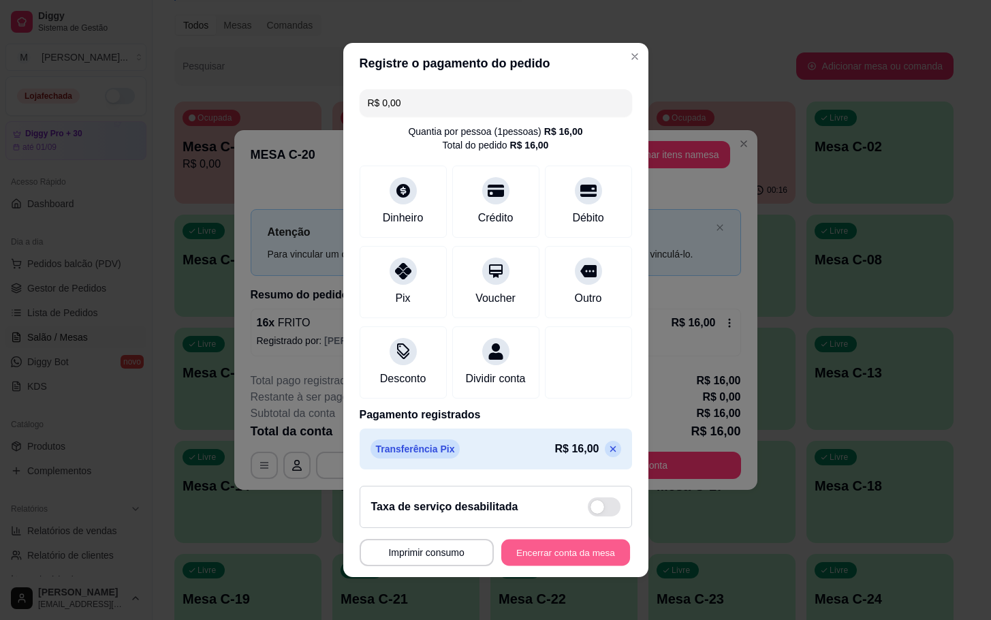
click at [518, 566] on button "Encerrar conta da mesa" at bounding box center [565, 553] width 129 height 27
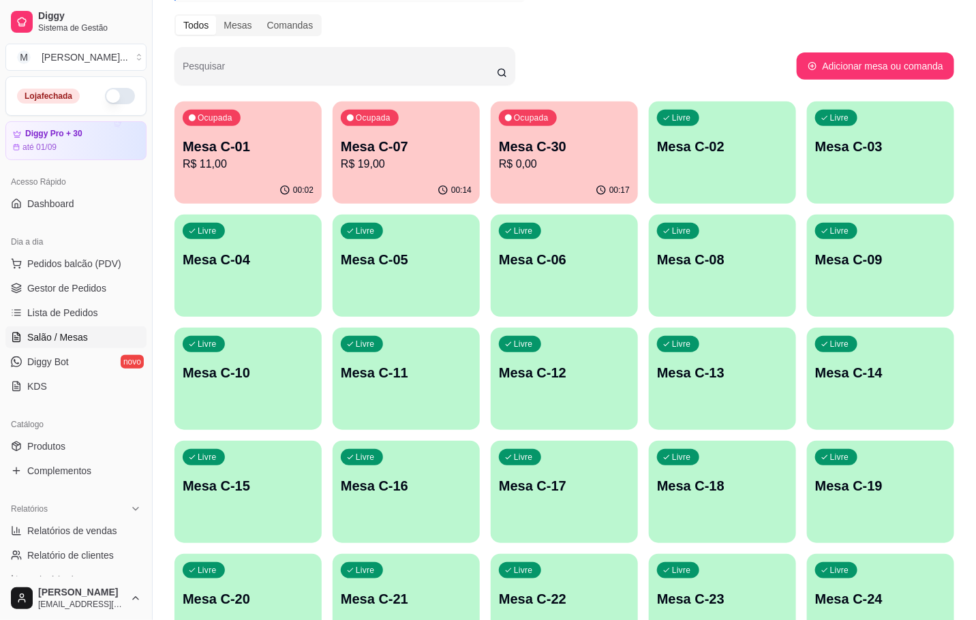
click at [428, 178] on div "00:14" at bounding box center [405, 190] width 147 height 27
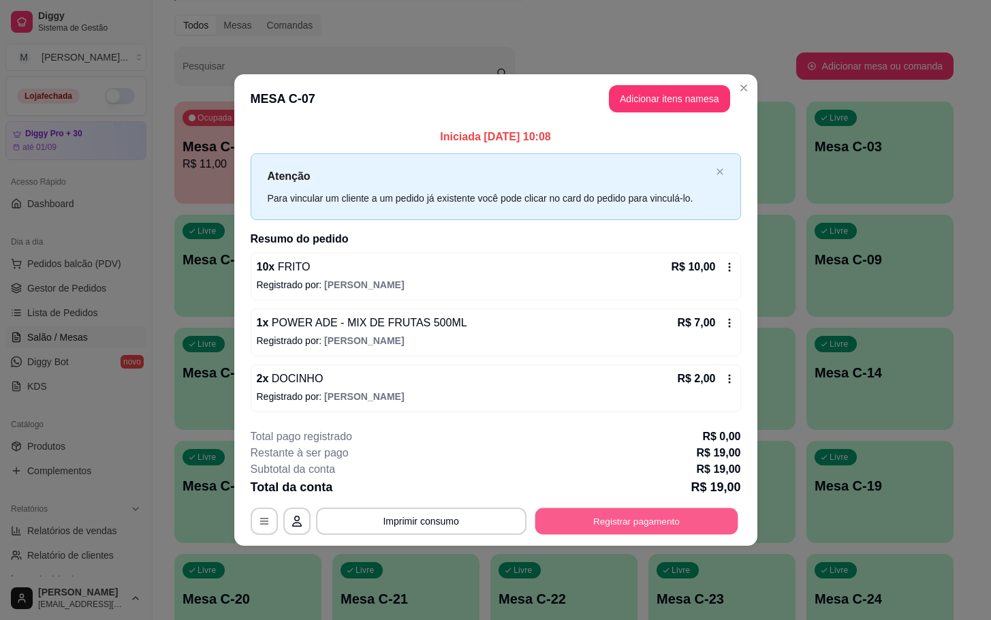
click at [609, 531] on button "Registrar pagamento" at bounding box center [636, 521] width 203 height 27
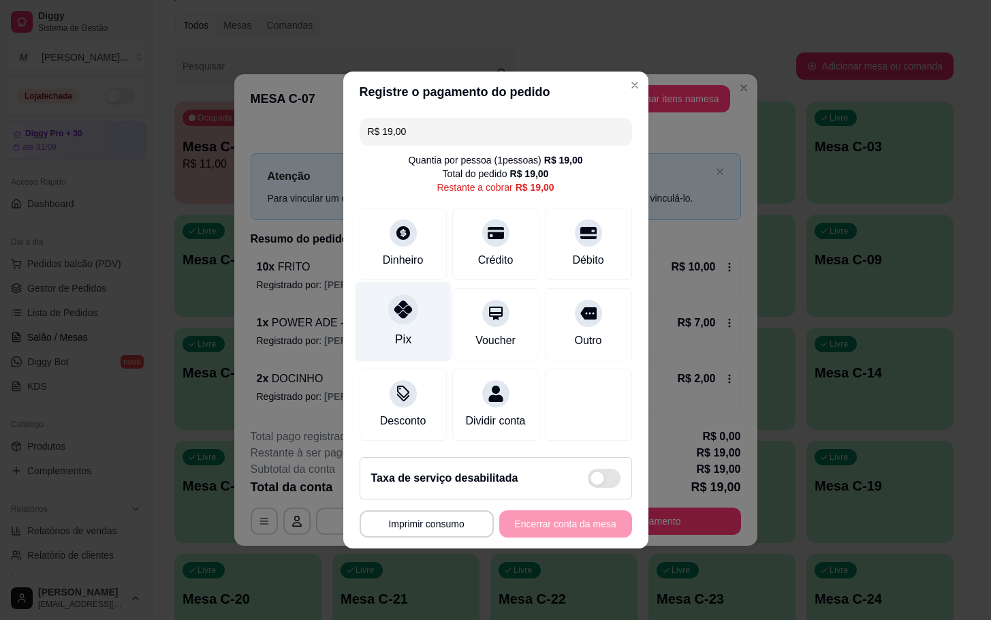
click at [433, 319] on div "Pix" at bounding box center [403, 322] width 96 height 80
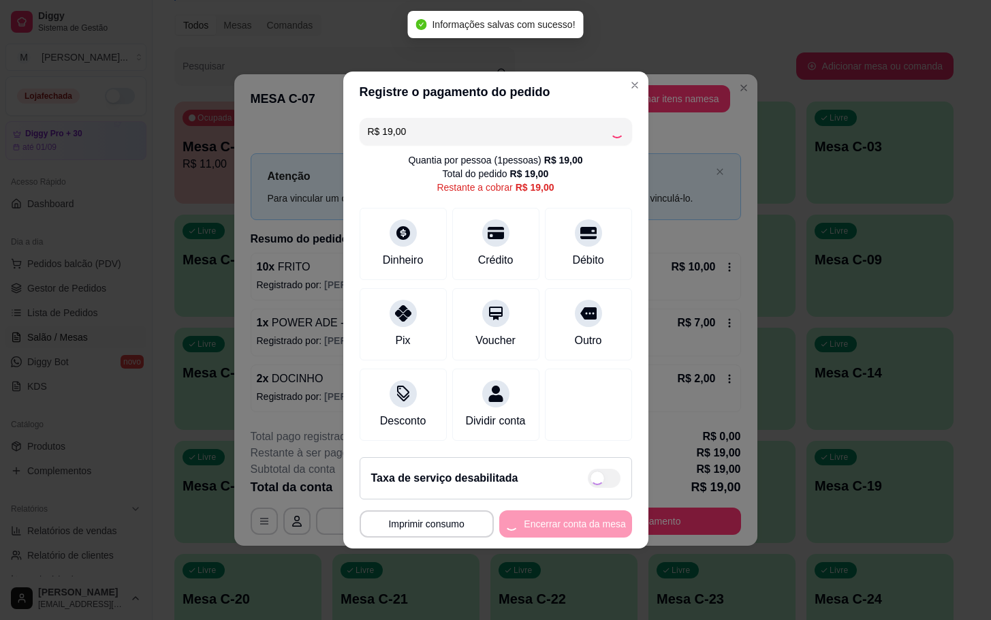
type input "R$ 0,00"
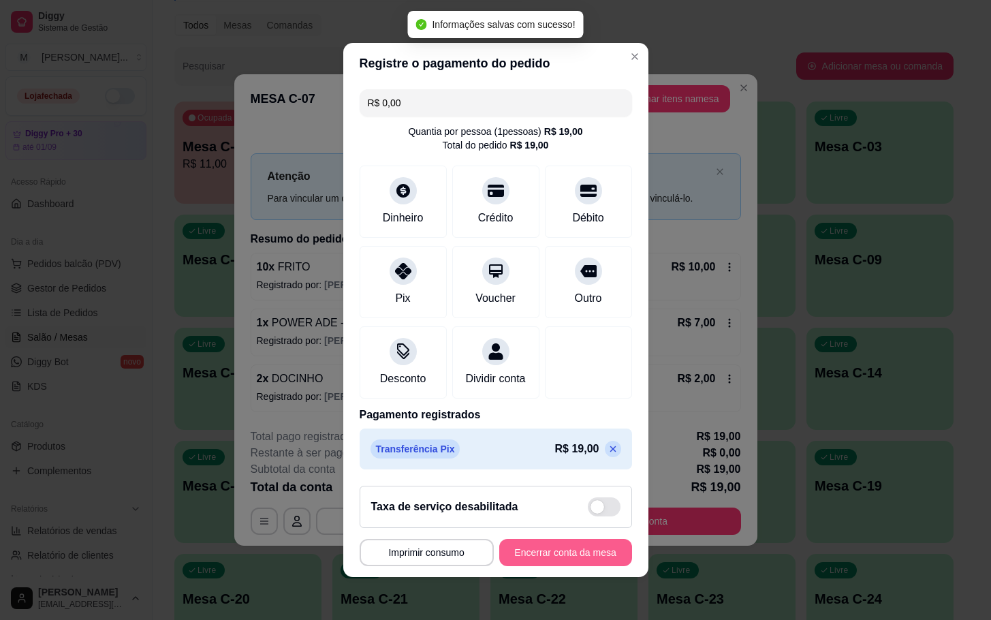
click at [518, 559] on button "Encerrar conta da mesa" at bounding box center [565, 552] width 133 height 27
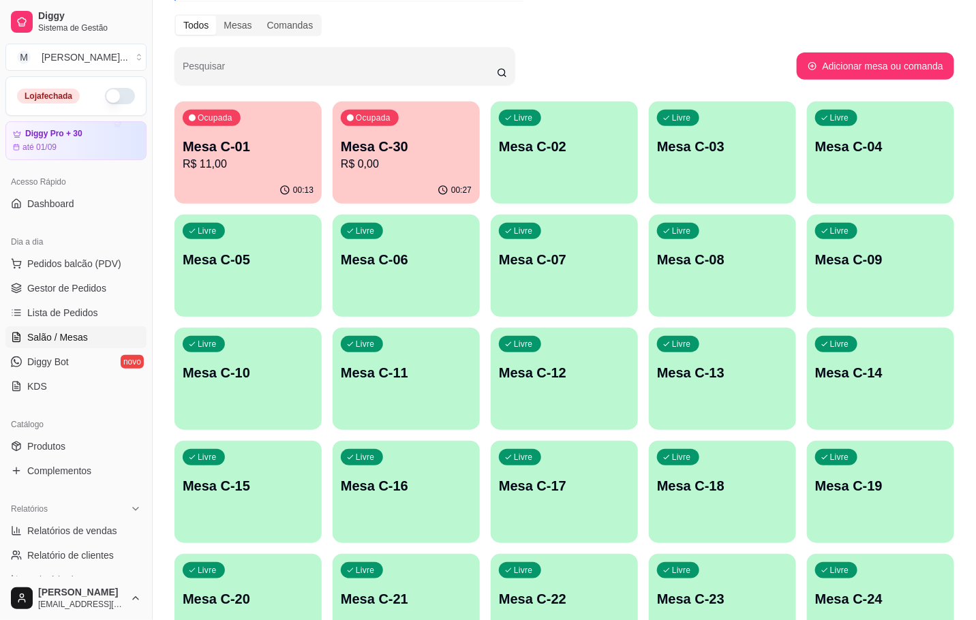
click at [284, 176] on button "Ocupada Mesa C-01 R$ 11,00 00:13" at bounding box center [247, 153] width 147 height 102
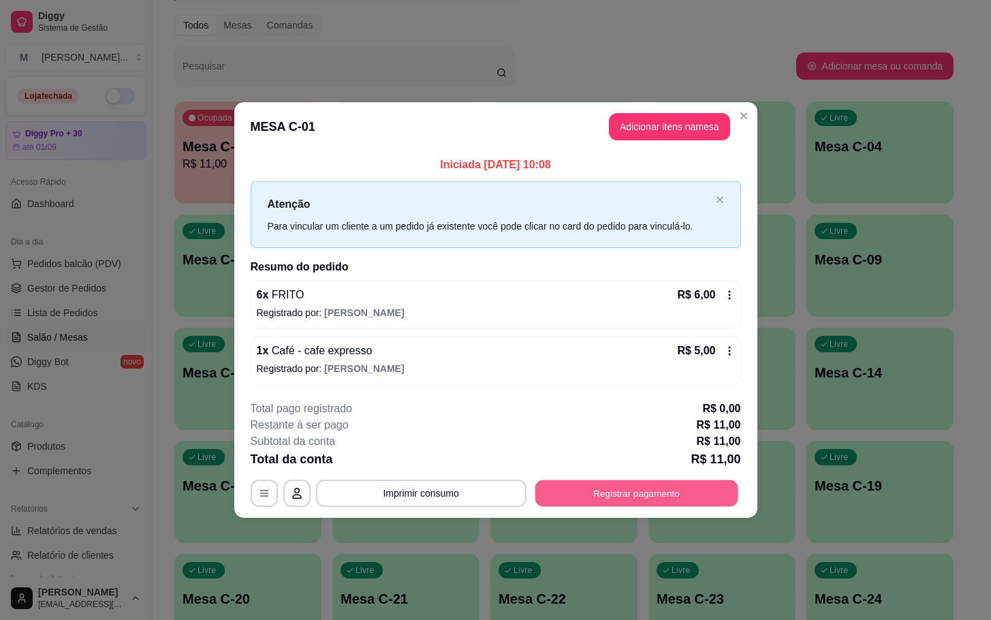
click at [674, 488] on button "Registrar pagamento" at bounding box center [636, 493] width 203 height 27
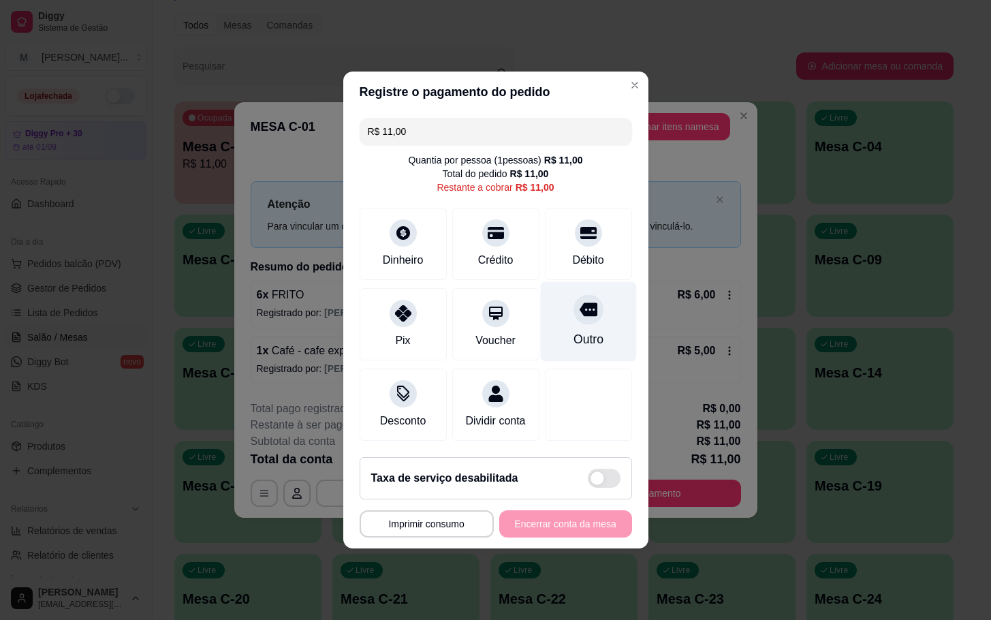
click at [573, 330] on div "Outro" at bounding box center [588, 339] width 30 height 18
click at [531, 538] on div "**********" at bounding box center [496, 523] width 273 height 27
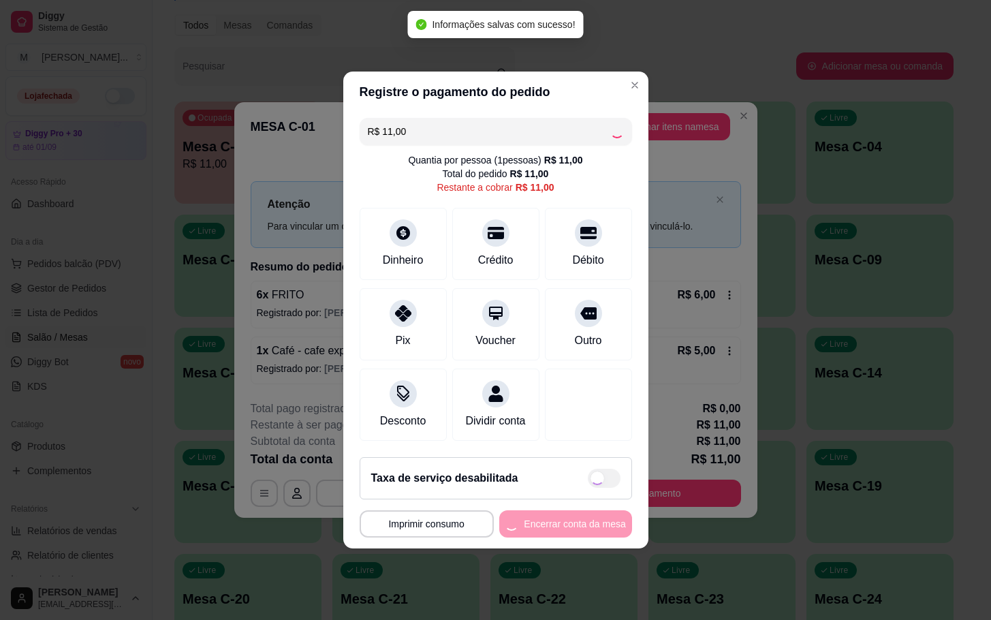
type input "R$ 0,00"
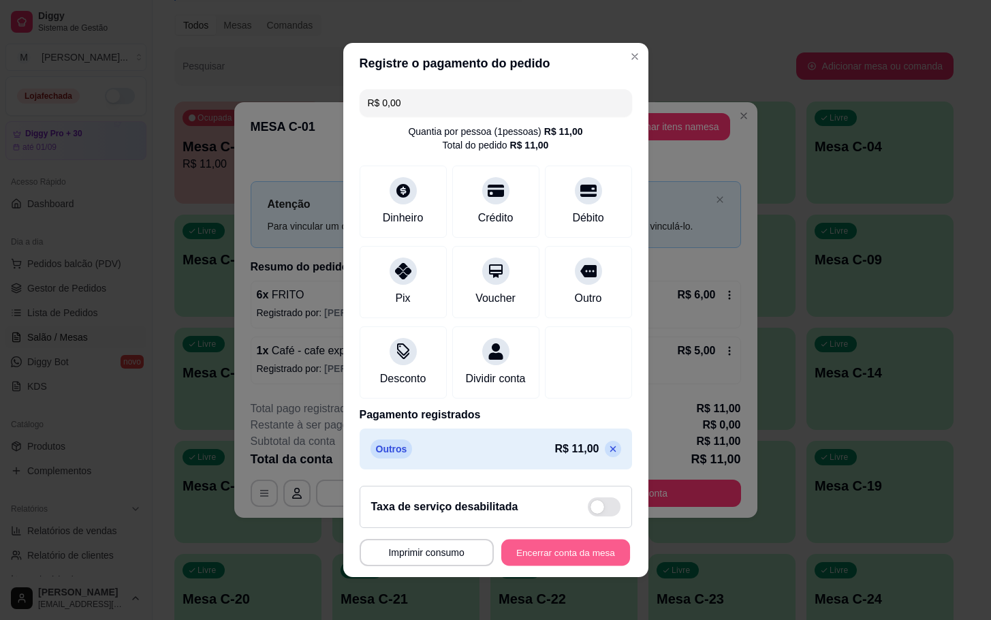
click at [529, 566] on button "Encerrar conta da mesa" at bounding box center [565, 553] width 129 height 27
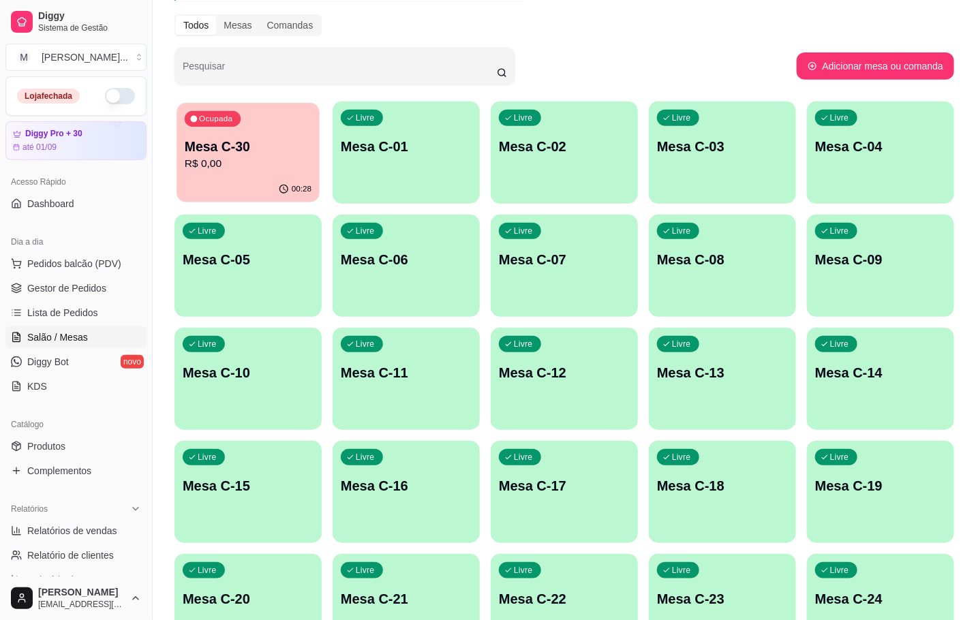
click at [246, 135] on div "Ocupada Mesa C-30 R$ 0,00" at bounding box center [247, 140] width 143 height 74
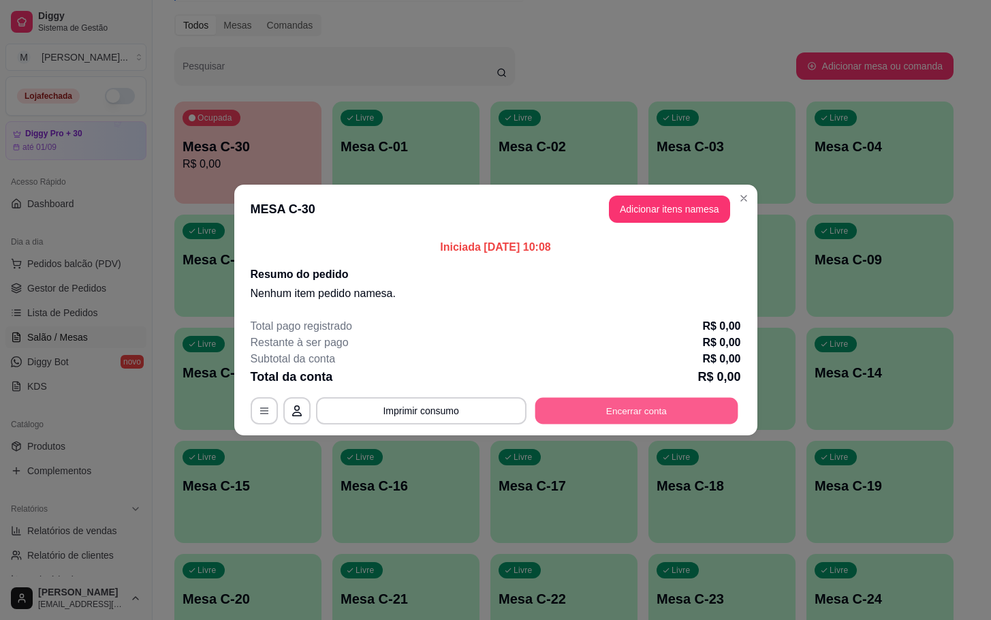
click at [591, 416] on button "Encerrar conta" at bounding box center [636, 411] width 203 height 27
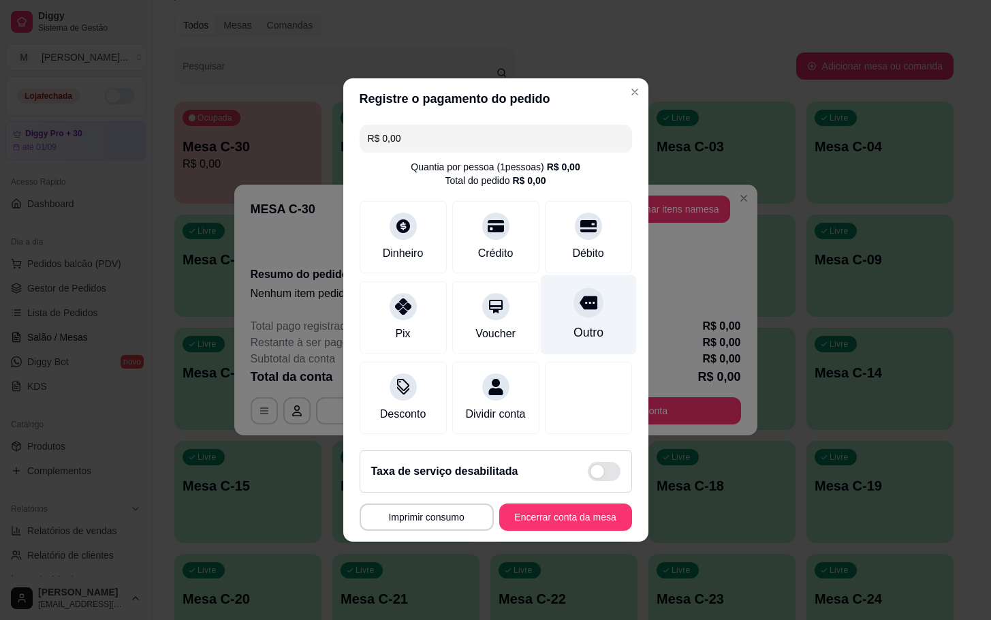
click at [565, 305] on div "Outro" at bounding box center [588, 315] width 96 height 80
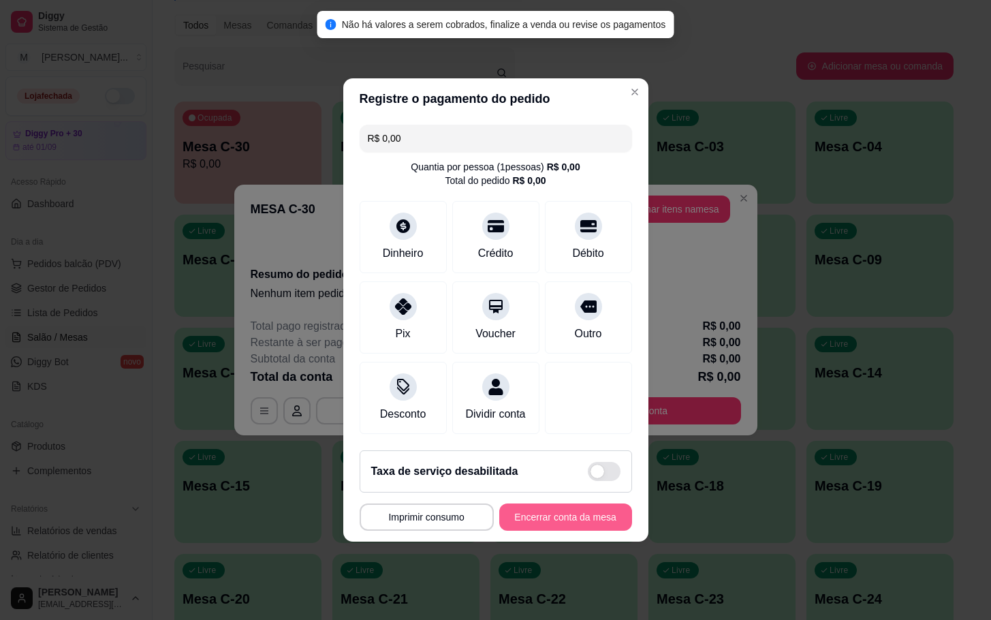
click at [548, 531] on button "Encerrar conta da mesa" at bounding box center [565, 516] width 133 height 27
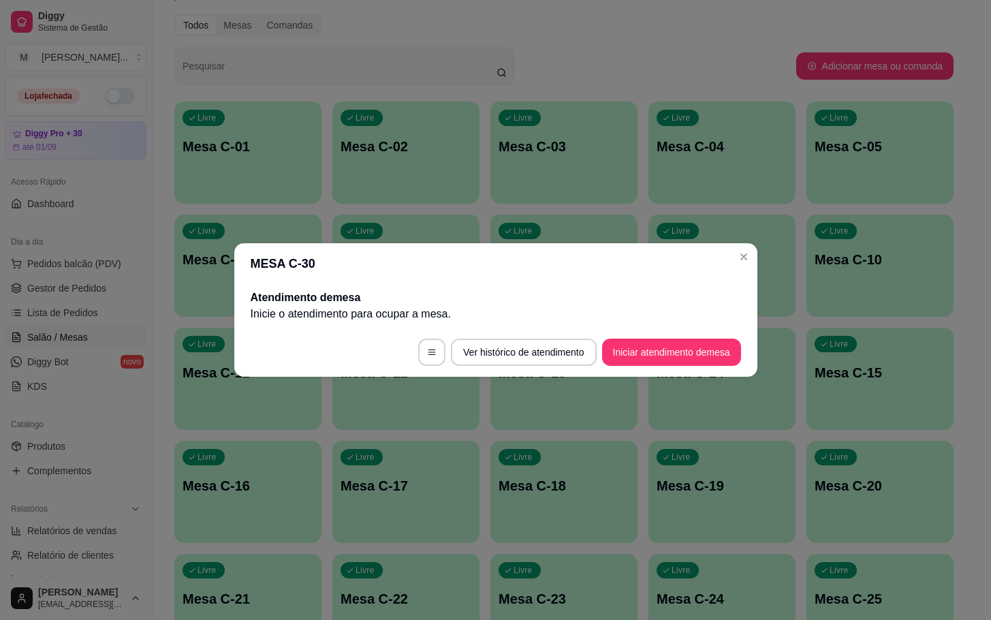
click at [362, 313] on p "Inicie o atendimento para ocupar a mesa ." at bounding box center [496, 314] width 491 height 16
click at [368, 255] on header "MESA C-30" at bounding box center [495, 263] width 523 height 41
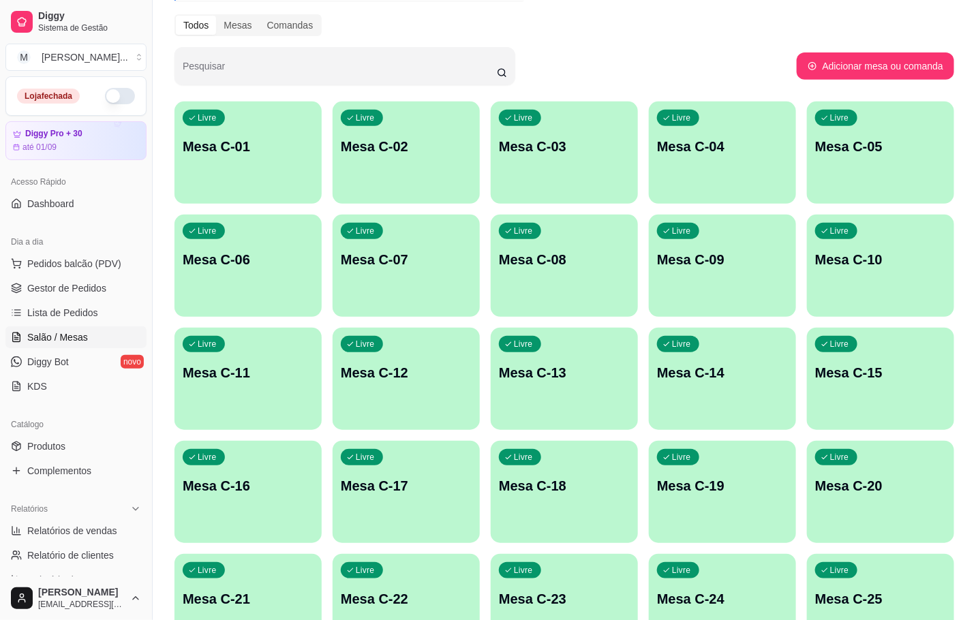
click at [321, 159] on div "Livre Mesa C-01 Livre Mesa C-02 Livre Mesa C-03 Livre Mesa C-04 Livre Mesa C-05…" at bounding box center [563, 436] width 779 height 668
click at [331, 160] on div "Livre Mesa C-01 Livre Mesa C-02 Livre Mesa C-03 Livre Mesa C-04 Livre Mesa C-05…" at bounding box center [563, 436] width 779 height 668
click at [309, 160] on div "Livre Mesa C-01" at bounding box center [247, 145] width 147 height 86
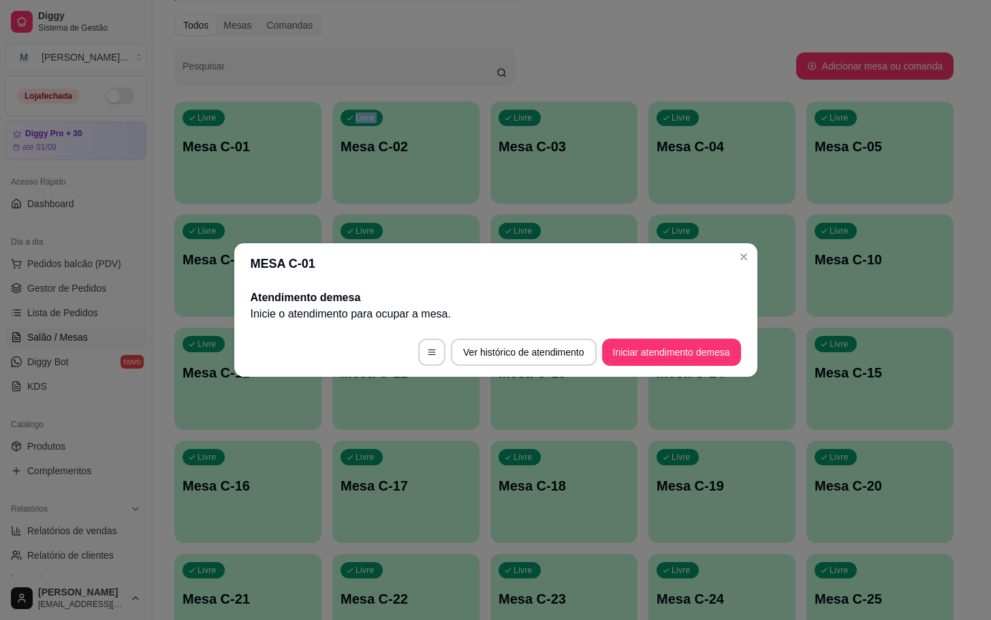
click at [699, 349] on button "Iniciar atendimento de mesa" at bounding box center [671, 352] width 139 height 27
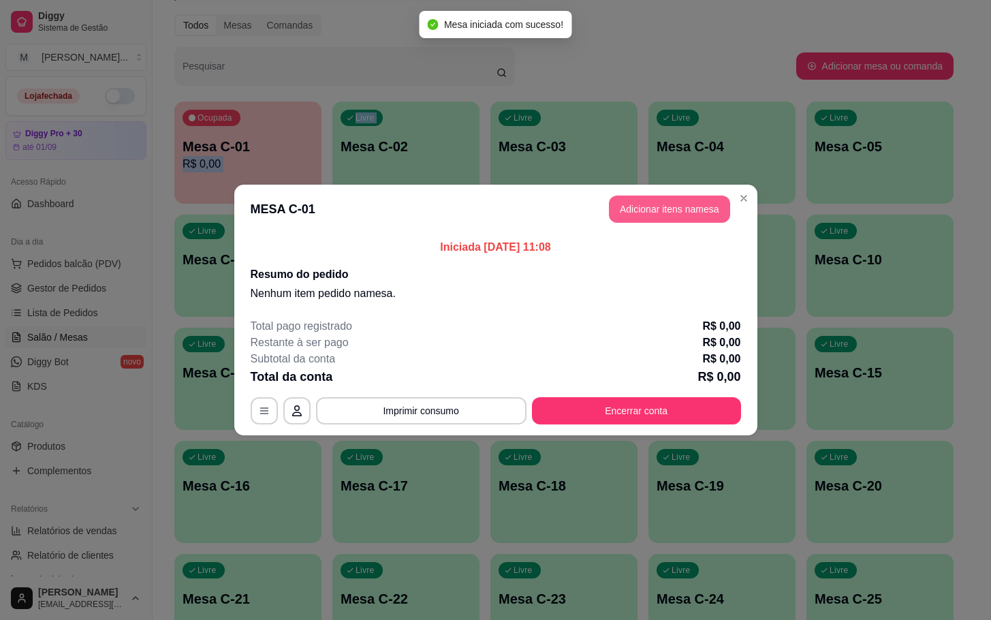
click at [673, 211] on button "Adicionar itens na mesa" at bounding box center [669, 209] width 121 height 27
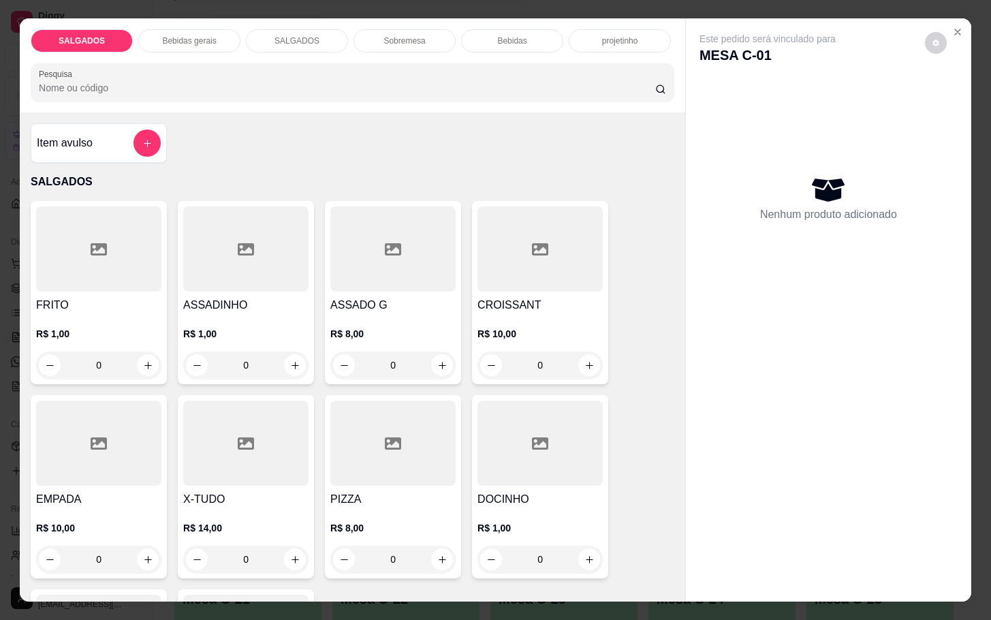
click at [264, 448] on div at bounding box center [245, 443] width 125 height 85
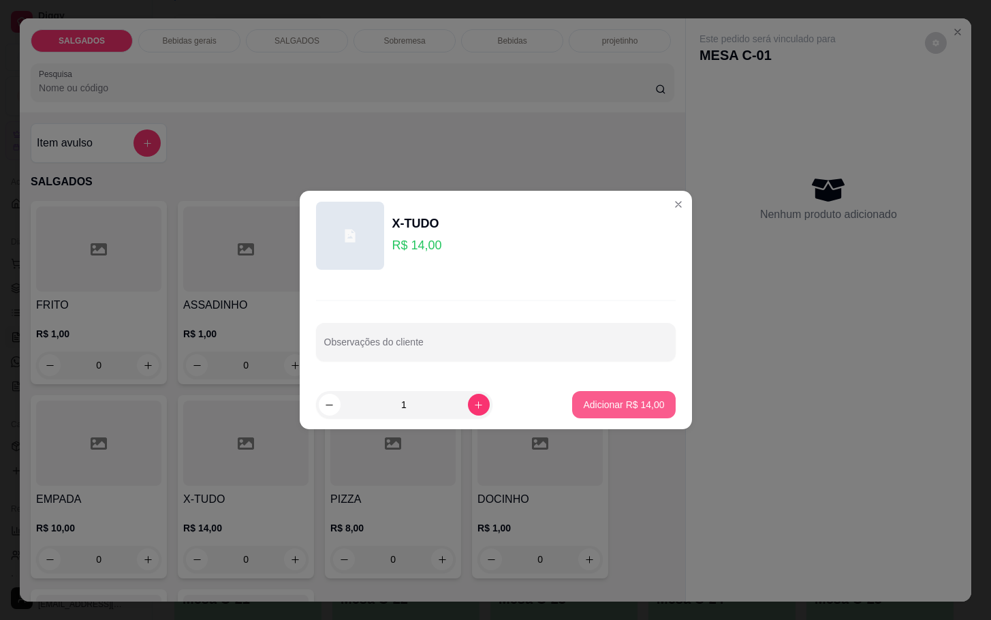
click at [595, 405] on p "Adicionar R$ 14,00" at bounding box center [623, 405] width 81 height 14
type input "1"
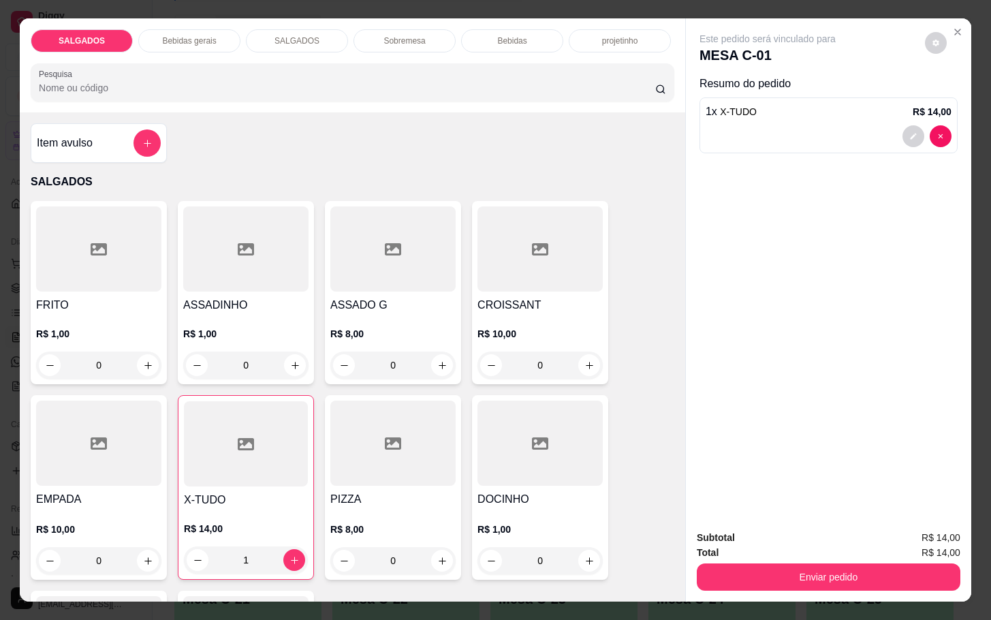
click at [528, 37] on div "Bebidas" at bounding box center [512, 40] width 102 height 23
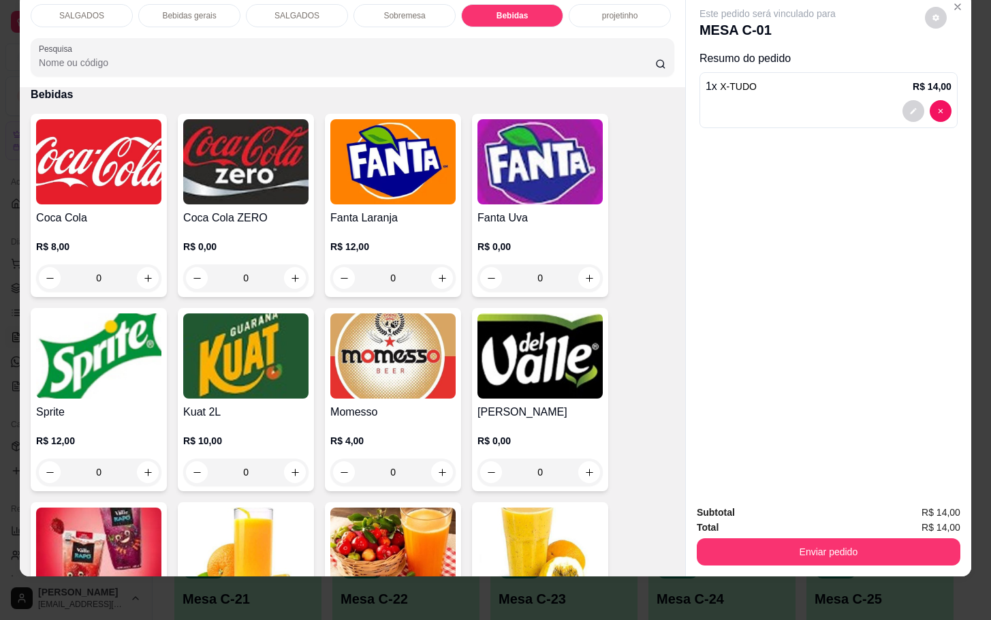
click at [168, 10] on div "Bebidas gerais" at bounding box center [189, 15] width 102 height 23
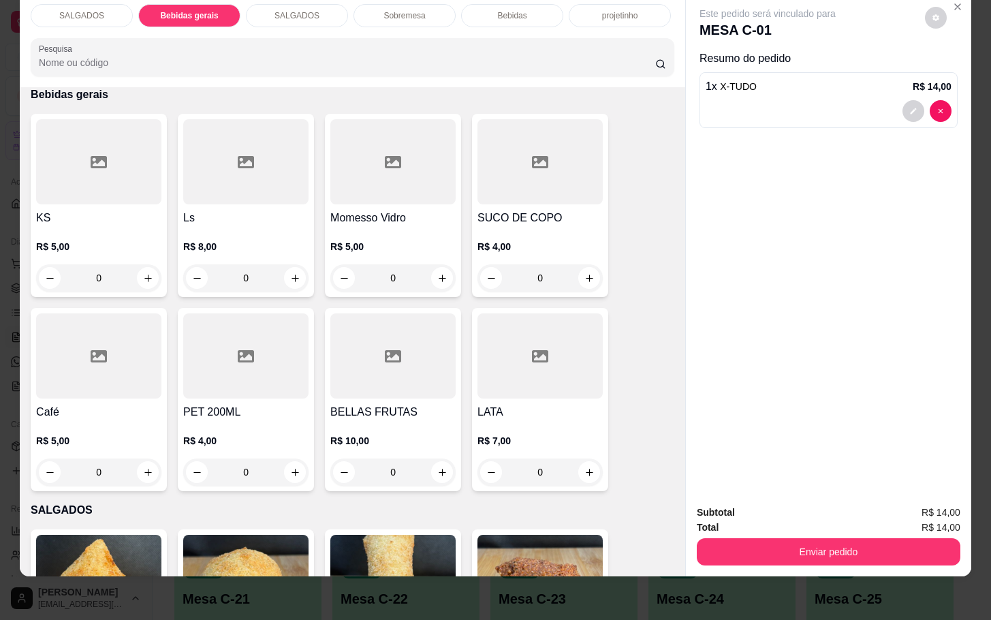
click at [503, 188] on div at bounding box center [540, 161] width 125 height 85
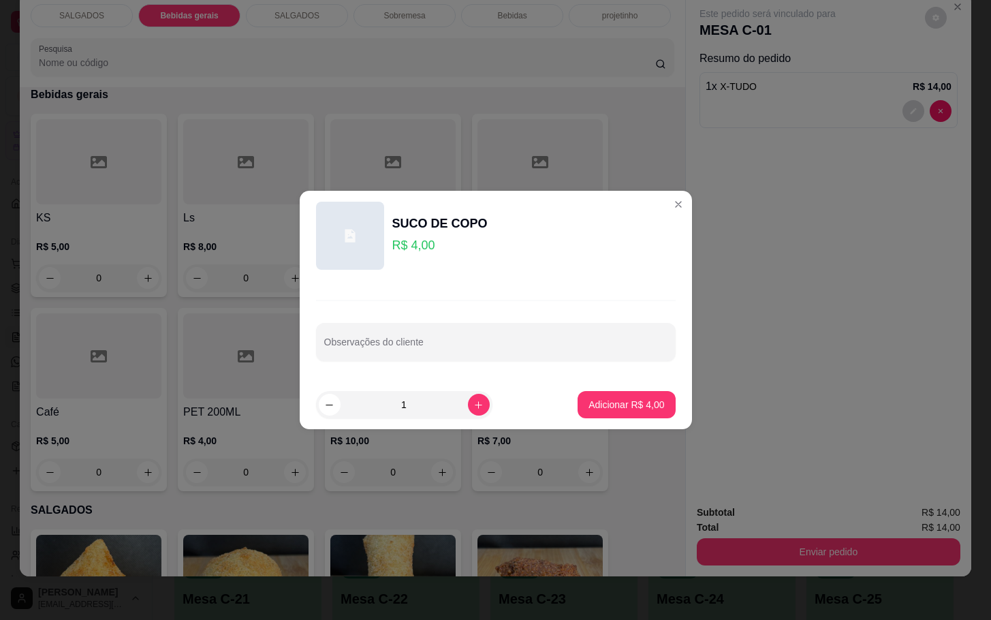
click at [617, 423] on footer "1 Adicionar R$ 4,00" at bounding box center [496, 404] width 392 height 49
click at [625, 411] on button "Adicionar R$ 4,00" at bounding box center [626, 404] width 97 height 27
type input "1"
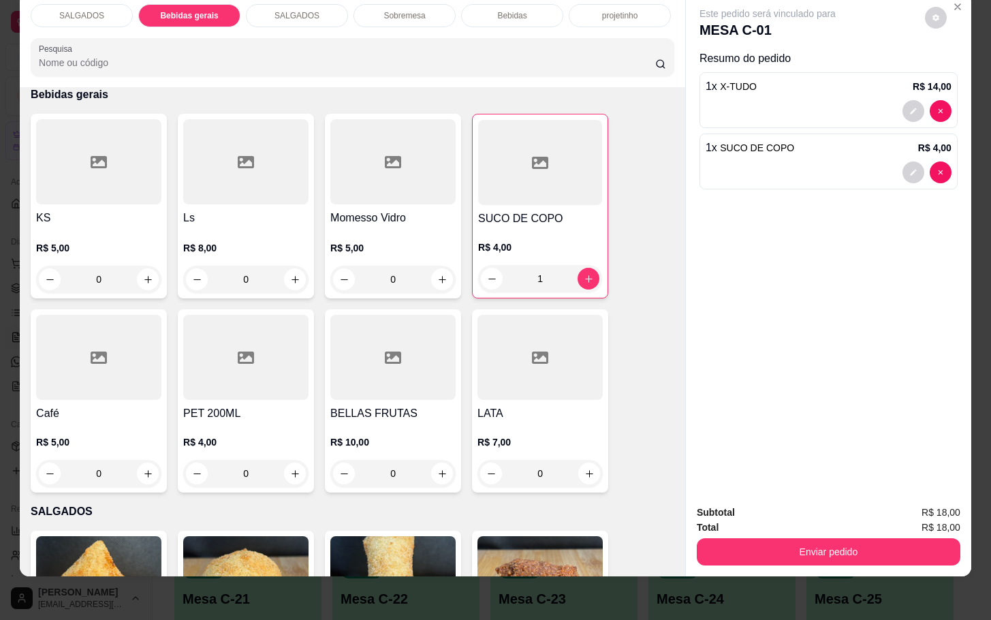
click at [834, 558] on div "Subtotal R$ 18,00 Total R$ 18,00 Enviar pedido" at bounding box center [828, 535] width 285 height 82
click at [82, 10] on p "SALGADOS" at bounding box center [81, 15] width 45 height 11
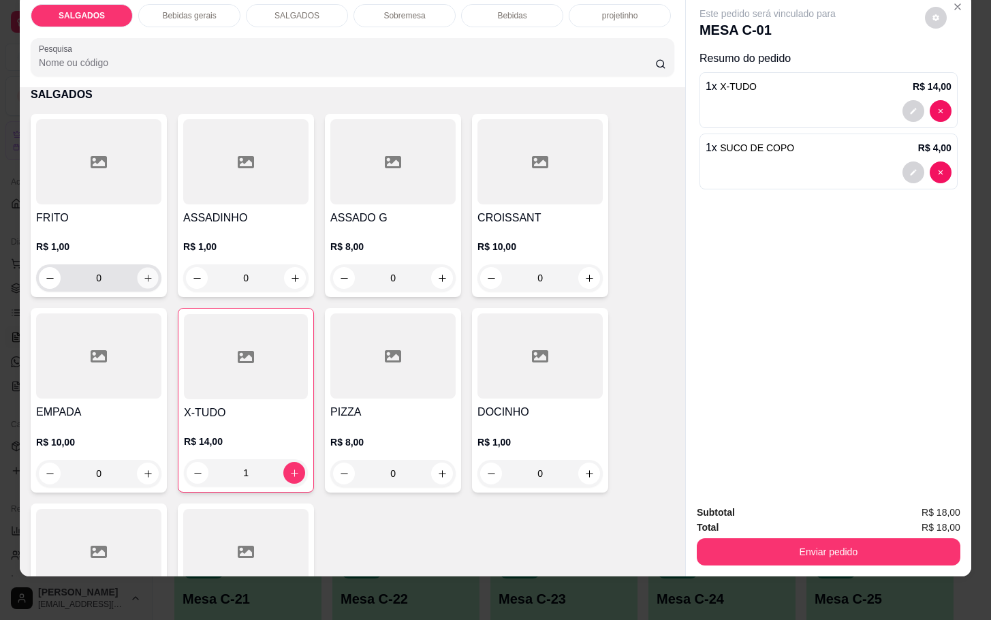
click at [138, 268] on button "increase-product-quantity" at bounding box center [148, 278] width 21 height 21
click at [138, 268] on button "increase-product-quantity" at bounding box center [147, 278] width 21 height 21
type input "2"
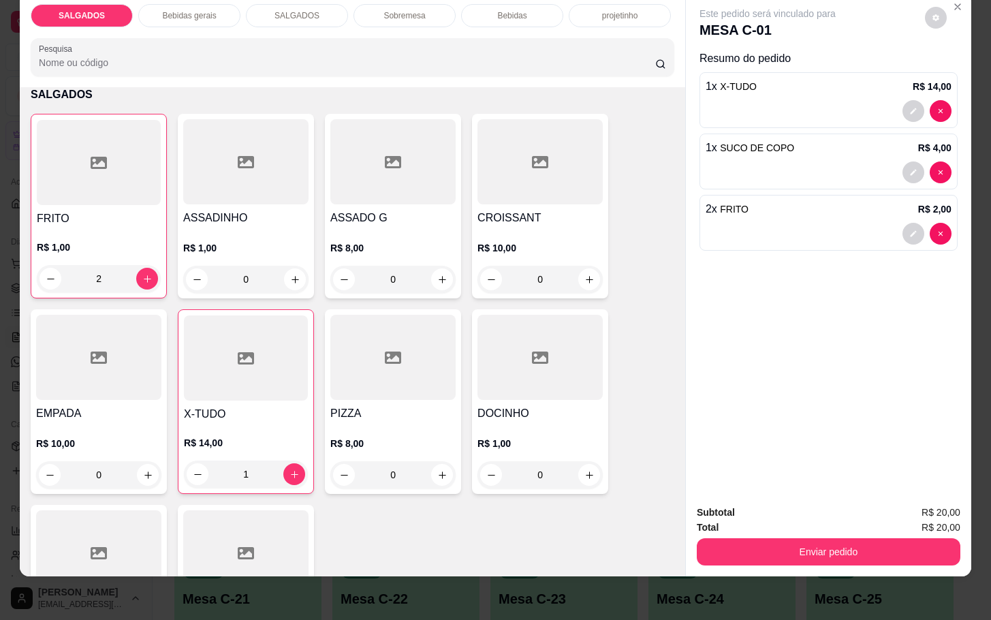
click at [777, 538] on button "Enviar pedido" at bounding box center [829, 551] width 264 height 27
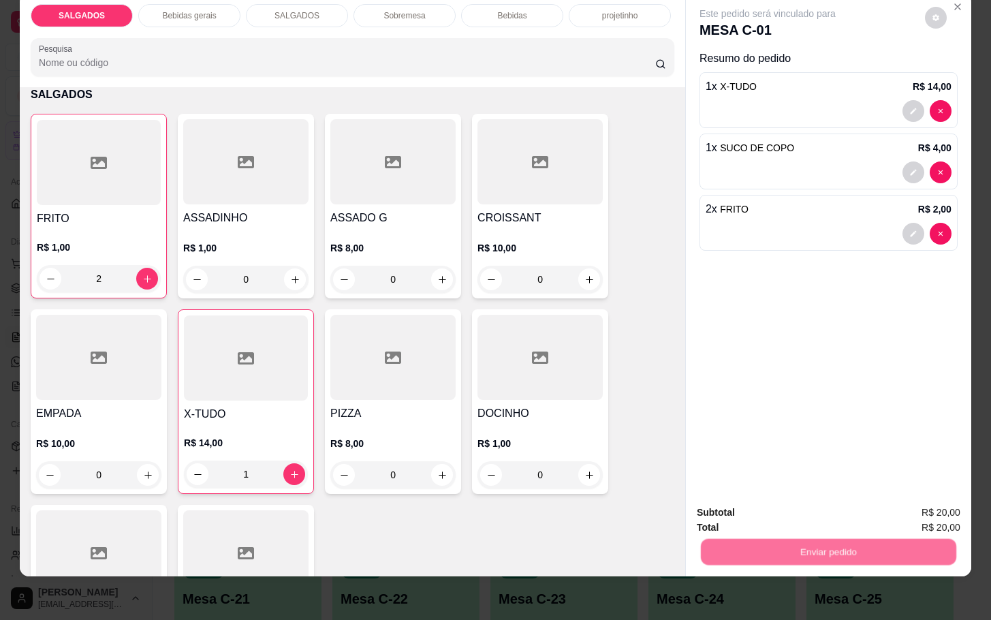
click at [769, 512] on button "Não registrar e enviar pedido" at bounding box center [782, 504] width 142 height 26
